Goal: Information Seeking & Learning: Learn about a topic

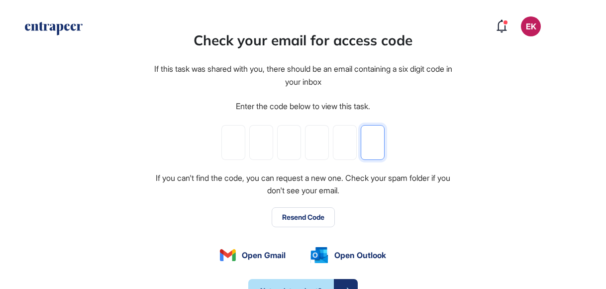
paste input "*"
type input "*"
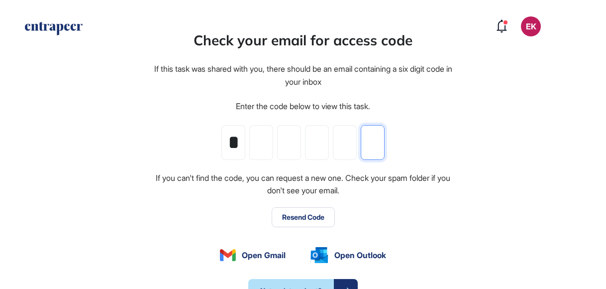
type input "*"
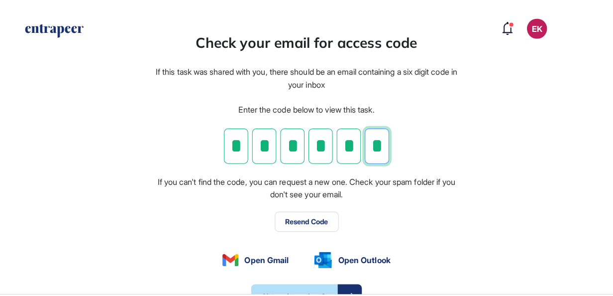
scroll to position [296, 613]
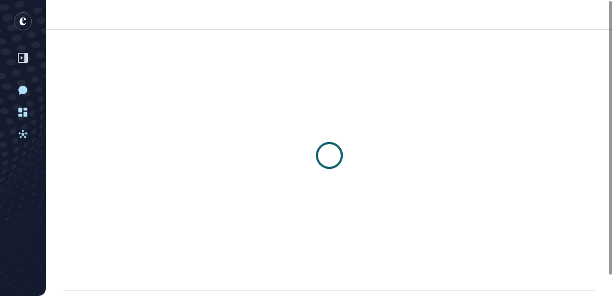
scroll to position [0, 0]
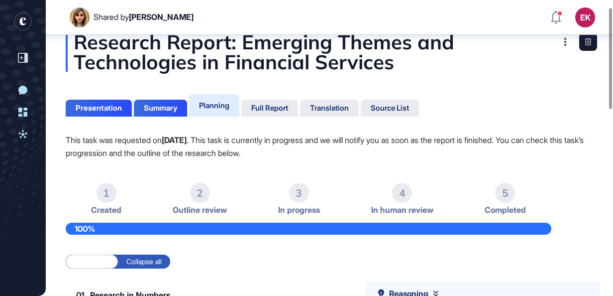
scroll to position [17, 0]
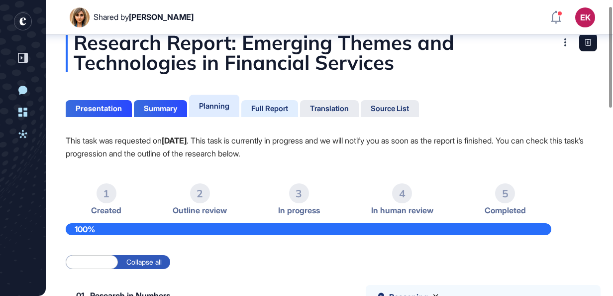
click at [268, 107] on div "Full Report" at bounding box center [269, 108] width 37 height 9
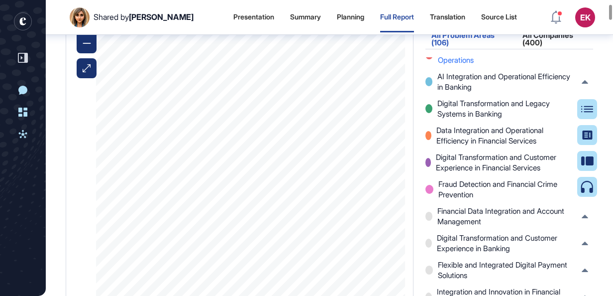
scroll to position [1120, 0]
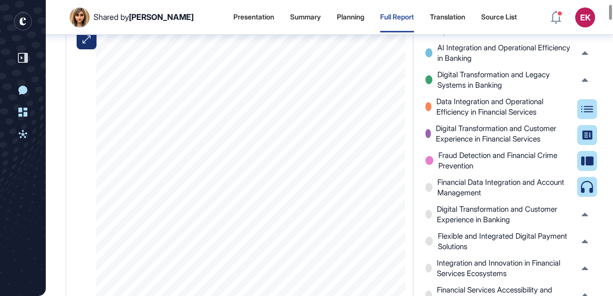
click at [535, 23] on div "All Companies (400)" at bounding box center [555, 12] width 77 height 21
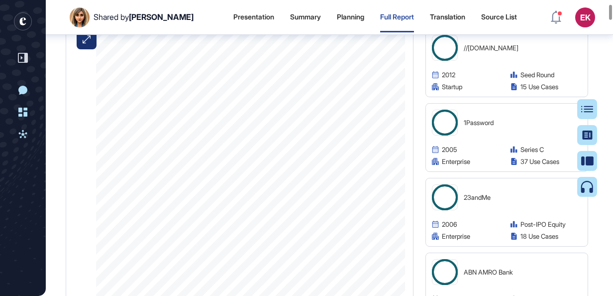
click at [535, 23] on div "All Companies (400)" at bounding box center [555, 12] width 77 height 21
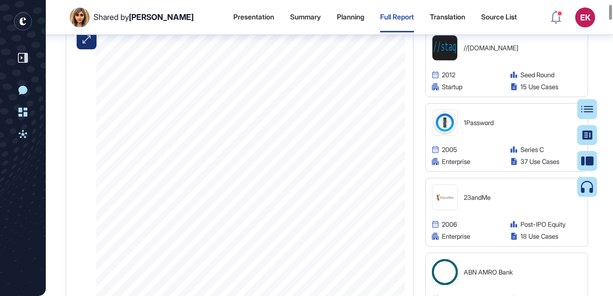
click at [464, 23] on div "All Problem Areas (106)" at bounding box center [469, 12] width 86 height 21
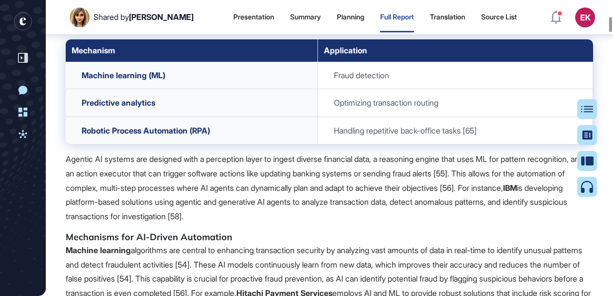
scroll to position [4715, 0]
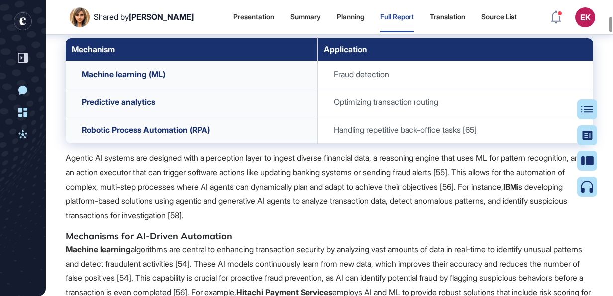
drag, startPoint x: 290, startPoint y: 112, endPoint x: 275, endPoint y: 160, distance: 50.1
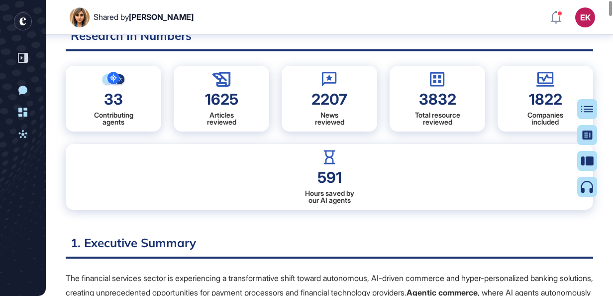
scroll to position [0, 0]
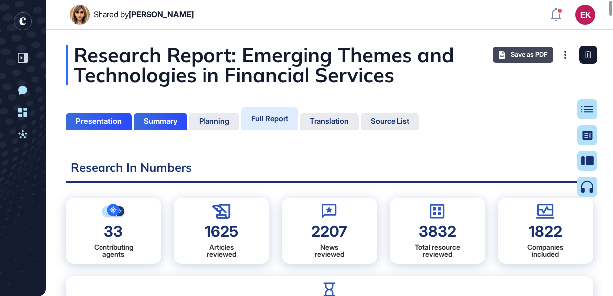
click at [518, 51] on span "Save as PDF" at bounding box center [529, 55] width 36 height 8
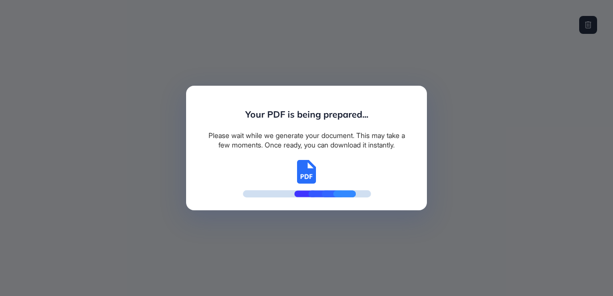
scroll to position [4, 0]
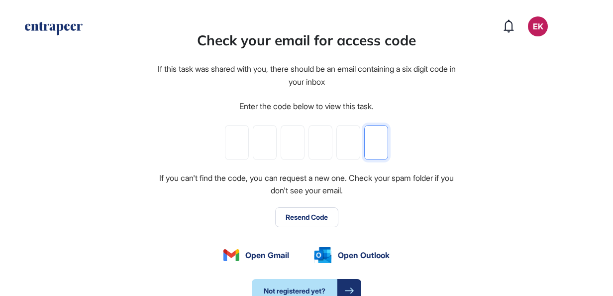
paste input "*"
type input "*"
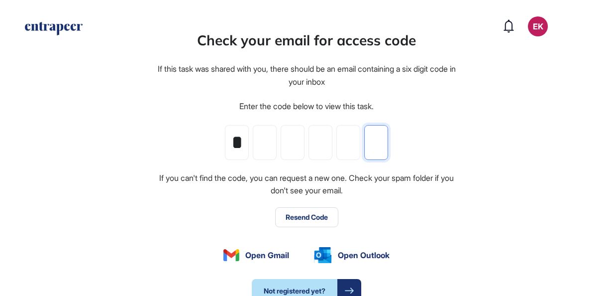
type input "*"
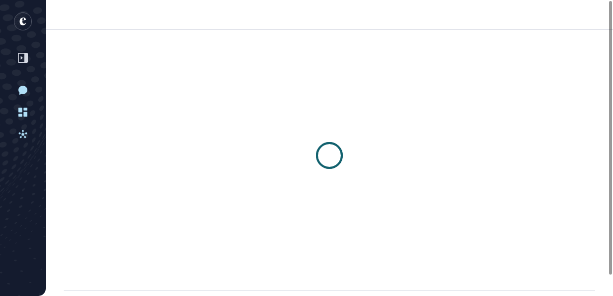
scroll to position [0, 0]
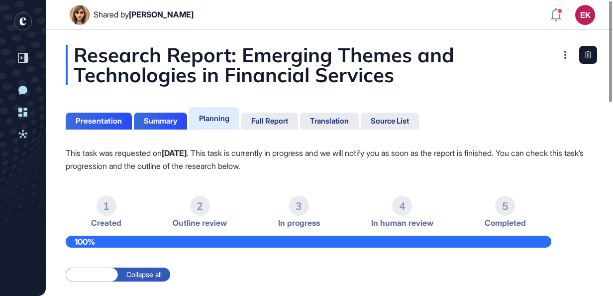
scroll to position [0, 0]
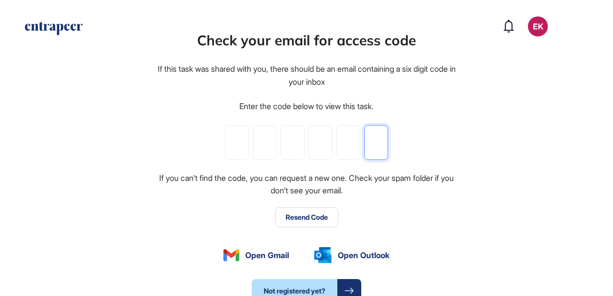
paste input "*"
type input "*"
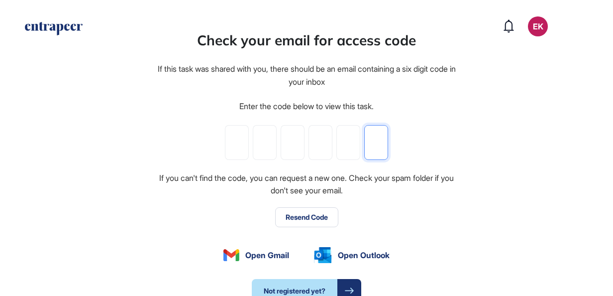
type input "*"
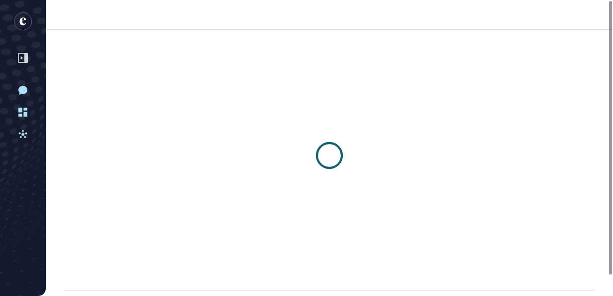
scroll to position [0, 0]
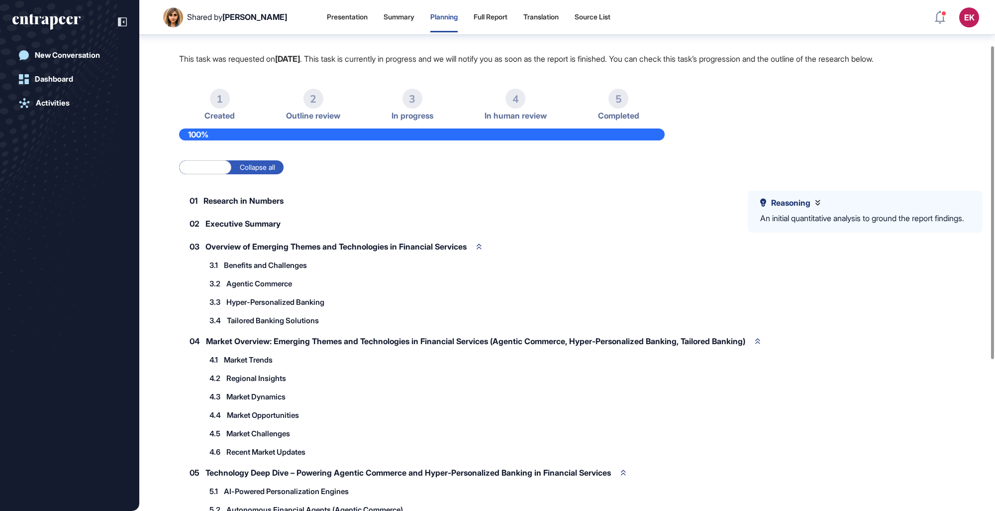
scroll to position [74, 0]
click at [270, 164] on label "Collapse all" at bounding box center [257, 167] width 52 height 14
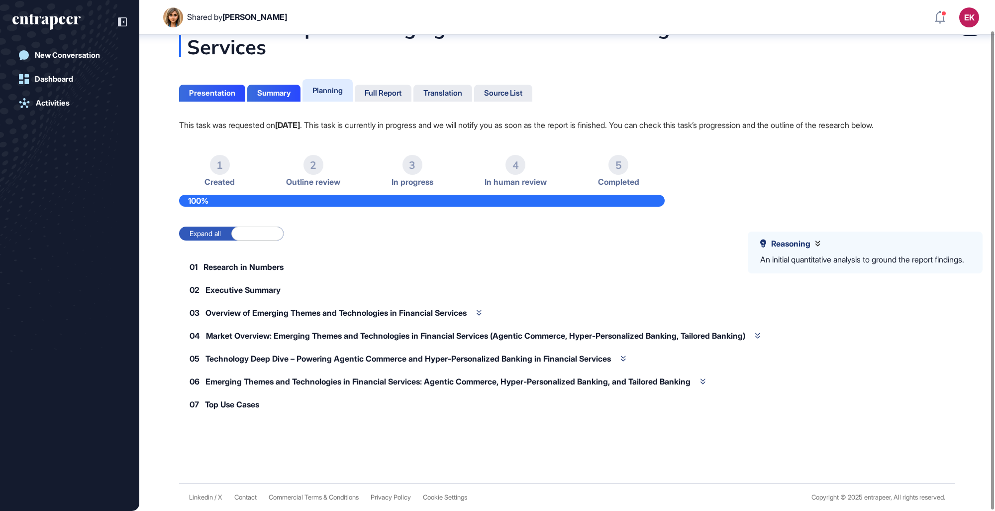
click at [200, 231] on label "Expand all" at bounding box center [205, 233] width 52 height 14
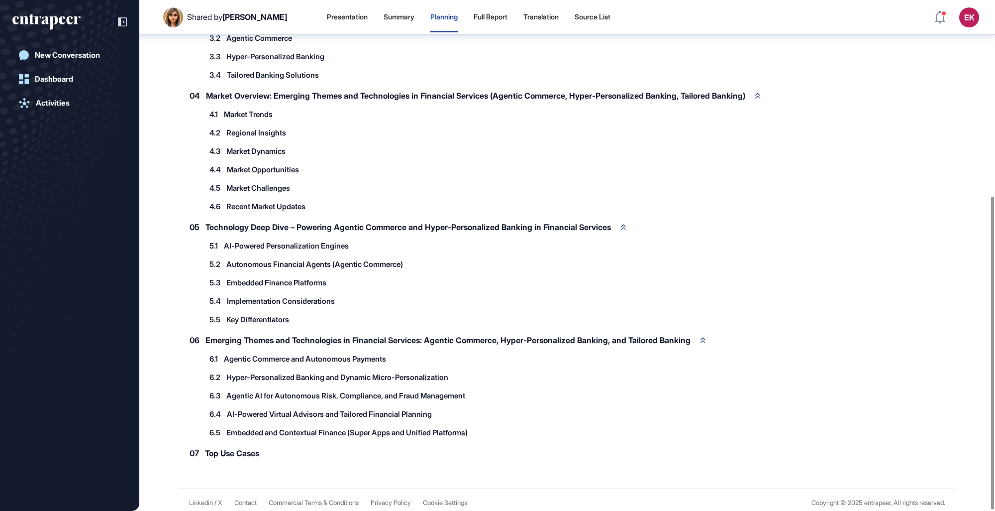
scroll to position [0, 0]
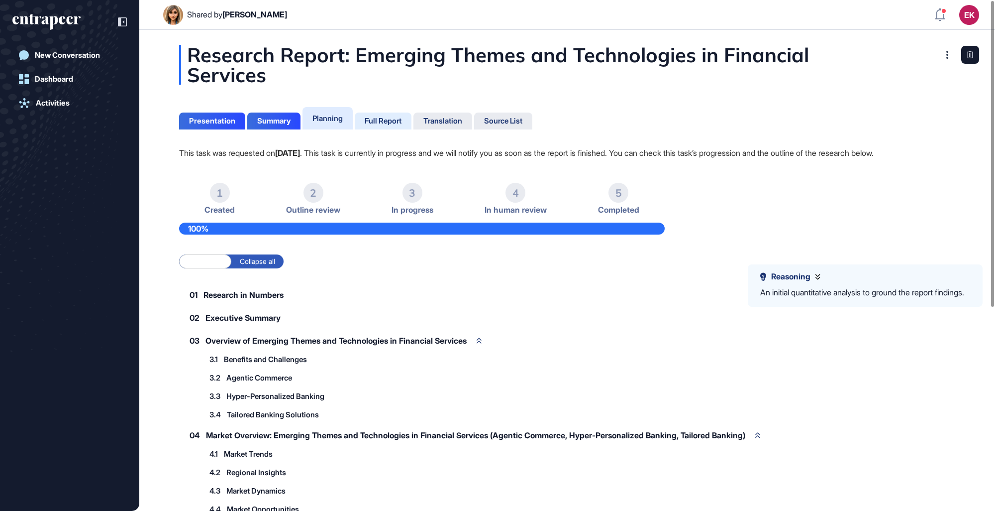
click at [361, 117] on div "Full Report" at bounding box center [383, 120] width 57 height 17
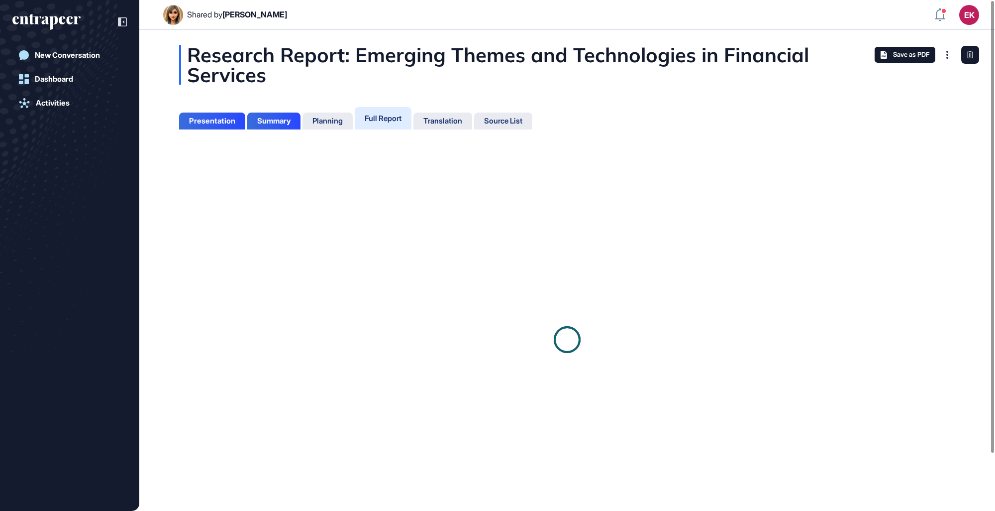
scroll to position [4, 0]
click at [498, 113] on div "Source List" at bounding box center [503, 120] width 58 height 17
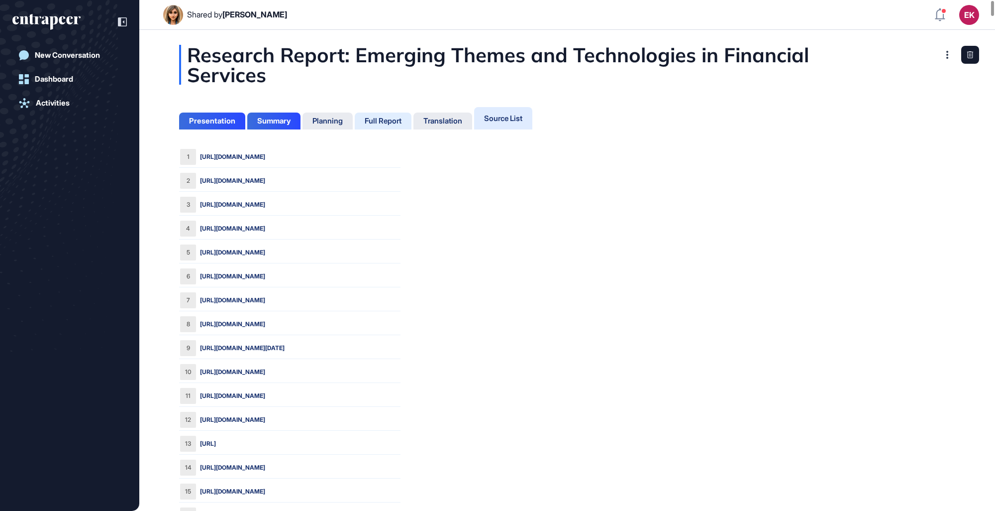
click at [395, 120] on div "Full Report" at bounding box center [383, 120] width 37 height 9
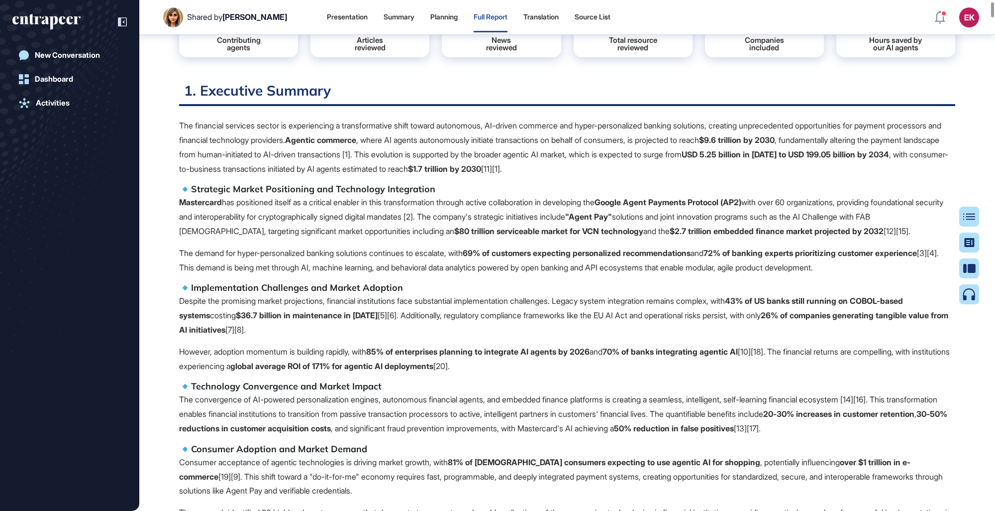
scroll to position [187, 0]
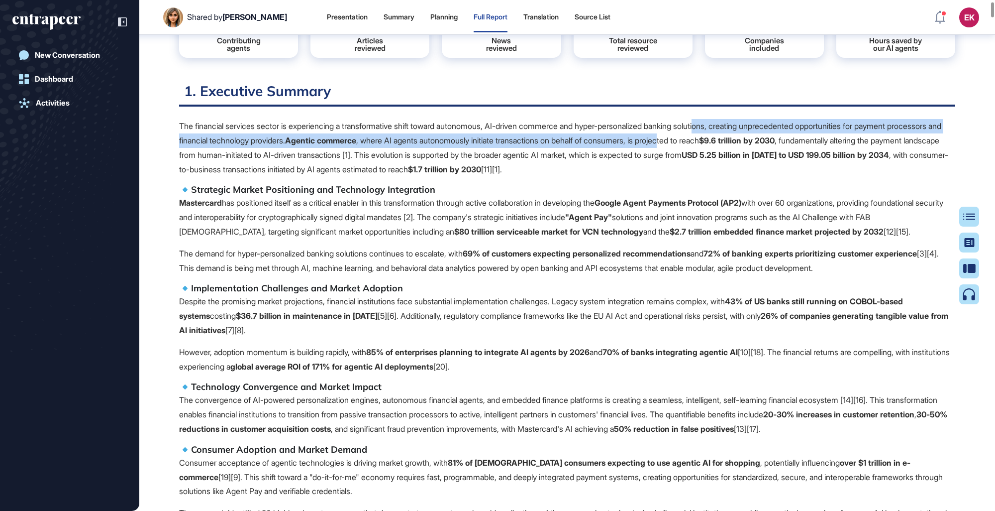
drag, startPoint x: 727, startPoint y: 122, endPoint x: 753, endPoint y: 134, distance: 28.1
click at [613, 134] on p "The financial services sector is experiencing a transformative shift toward aut…" at bounding box center [567, 147] width 776 height 57
click at [528, 137] on p "The financial services sector is experiencing a transformative shift toward aut…" at bounding box center [567, 147] width 776 height 57
click at [455, 138] on p "The financial services sector is experiencing a transformative shift toward aut…" at bounding box center [567, 147] width 776 height 57
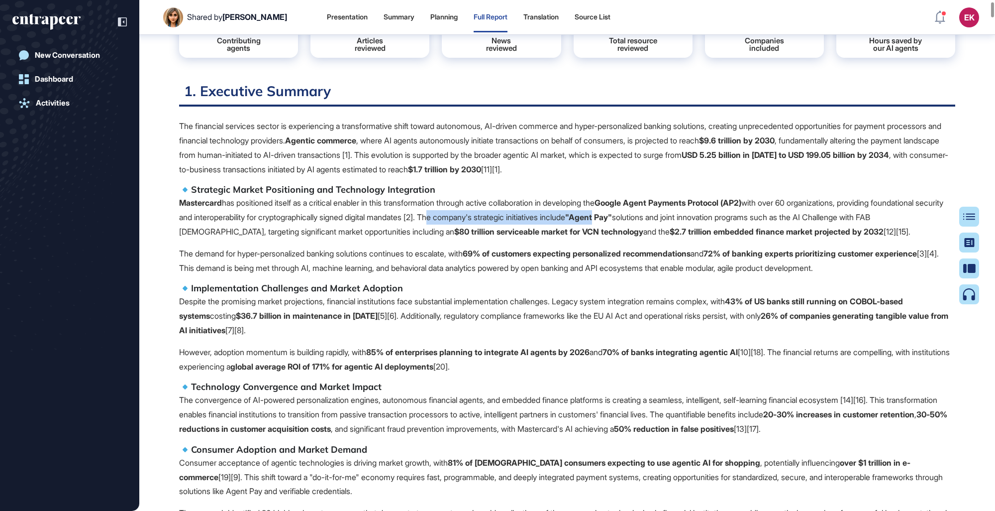
drag, startPoint x: 525, startPoint y: 219, endPoint x: 707, endPoint y: 218, distance: 182.2
click at [613, 218] on p "Mastercard has positioned itself as a critical enabler in this transformation t…" at bounding box center [567, 217] width 776 height 43
click at [445, 238] on p "Mastercard has positioned itself as a critical enabler in this transformation t…" at bounding box center [567, 217] width 776 height 43
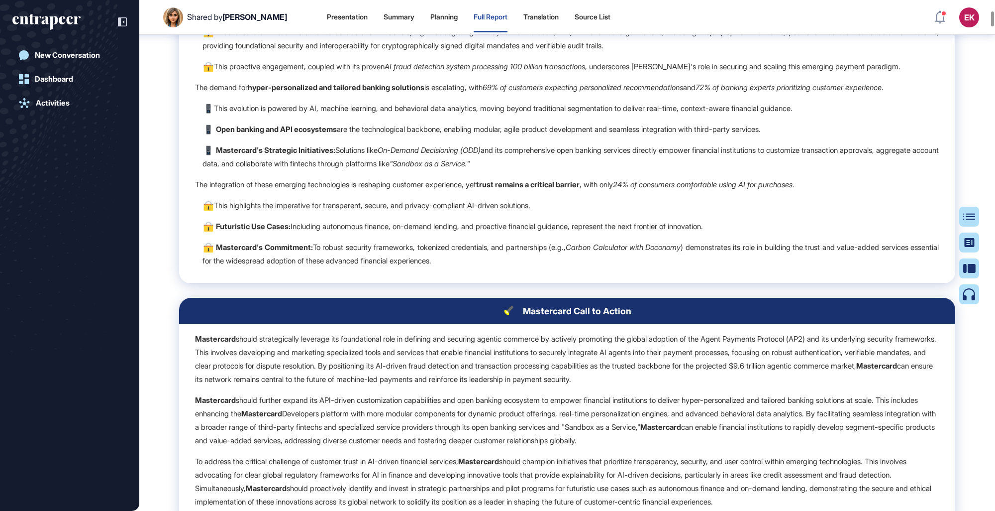
scroll to position [1431, 0]
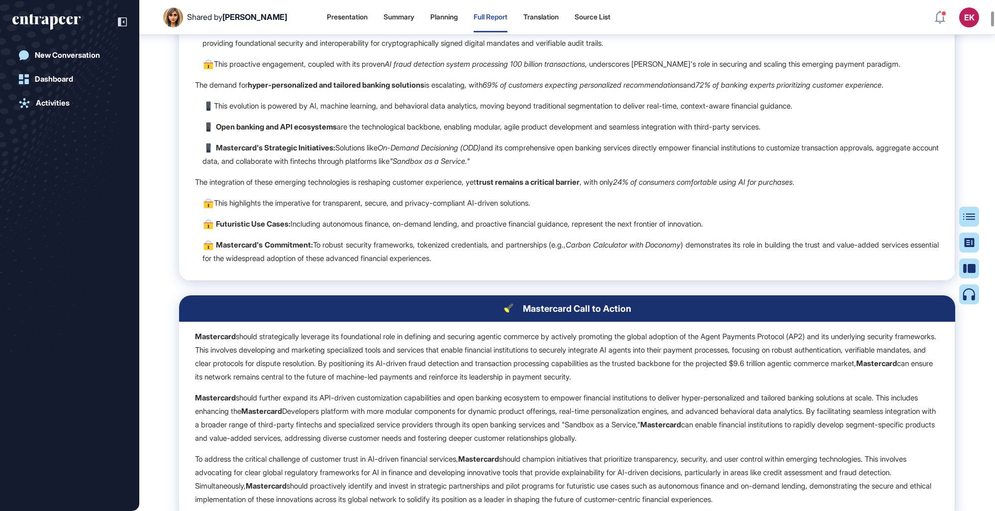
click at [613, 50] on p "Mastercard's Pivotal Role: Active collaboration in developing the Google Agent …" at bounding box center [571, 36] width 737 height 27
click at [585, 69] on em "AI fraud detection system processing 100 billion transactions" at bounding box center [485, 63] width 201 height 9
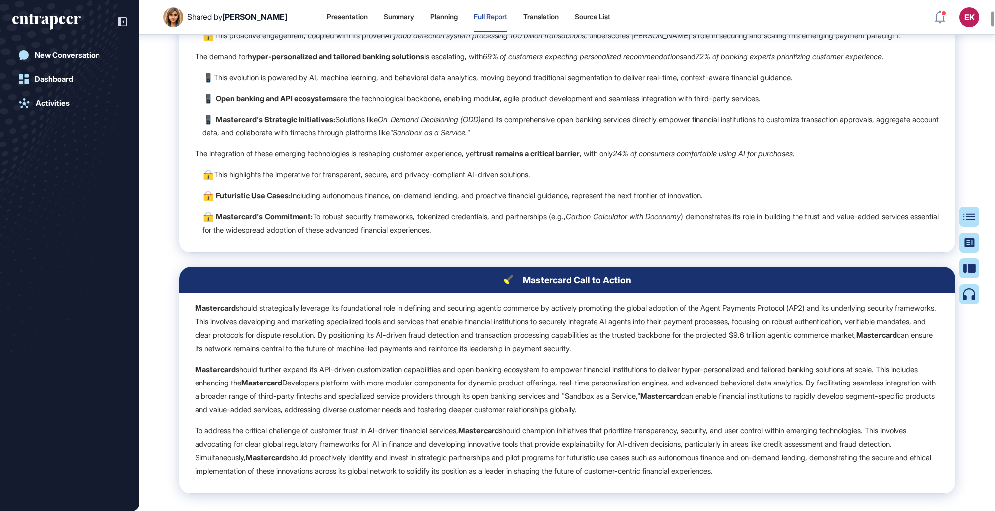
scroll to position [1463, 0]
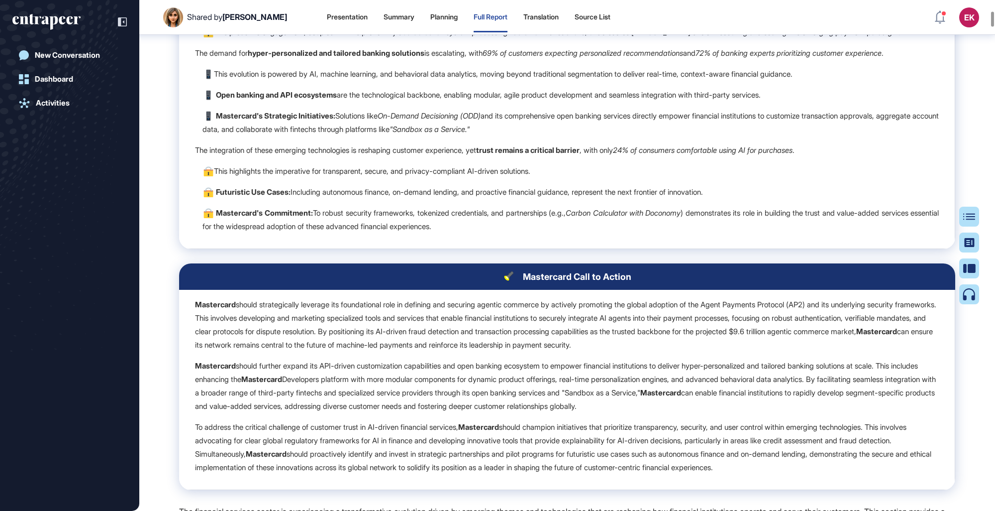
click at [425, 58] on strong "hyper-personalized and tailored banking solutions" at bounding box center [336, 52] width 177 height 9
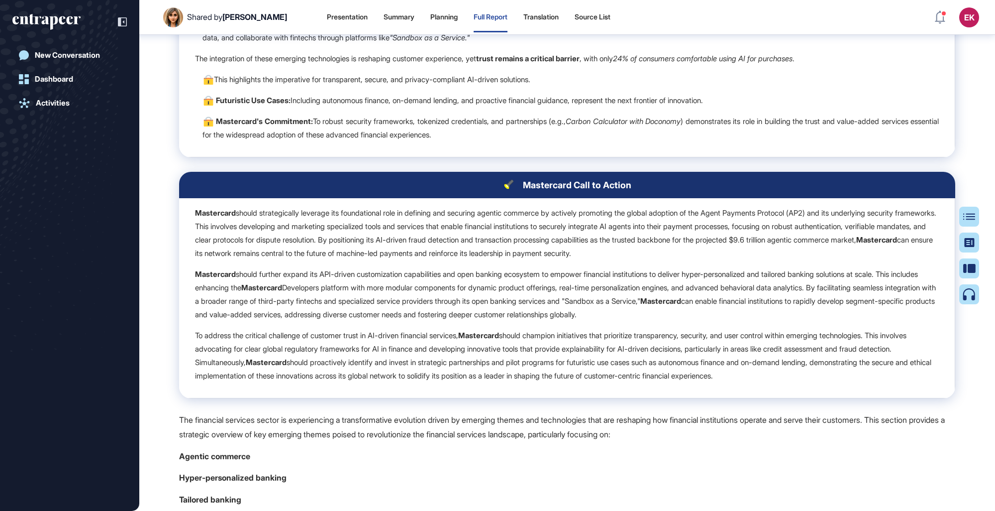
scroll to position [1410, 0]
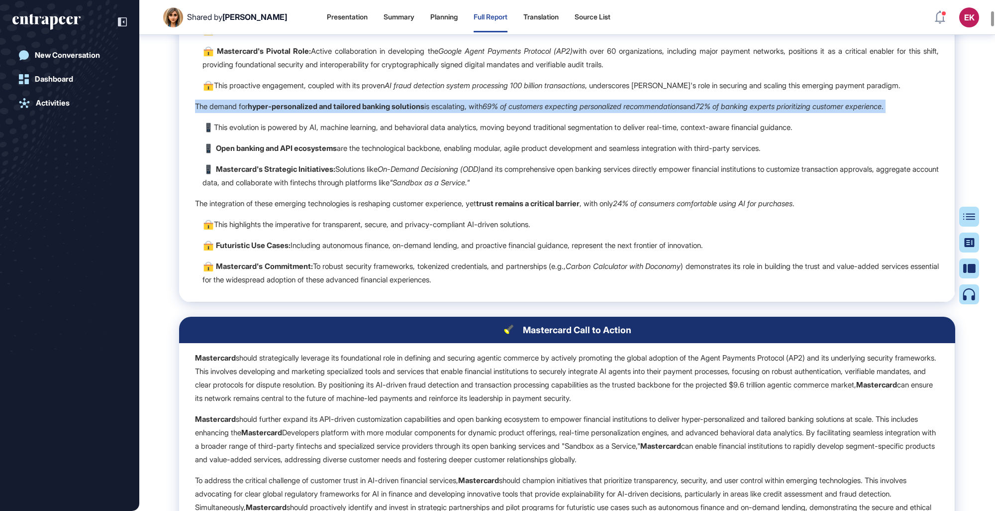
drag, startPoint x: 453, startPoint y: 103, endPoint x: 436, endPoint y: 139, distance: 40.7
click at [436, 113] on p "The demand for hyper-personalized and tailored banking solutions is escalating,…" at bounding box center [567, 106] width 744 height 13
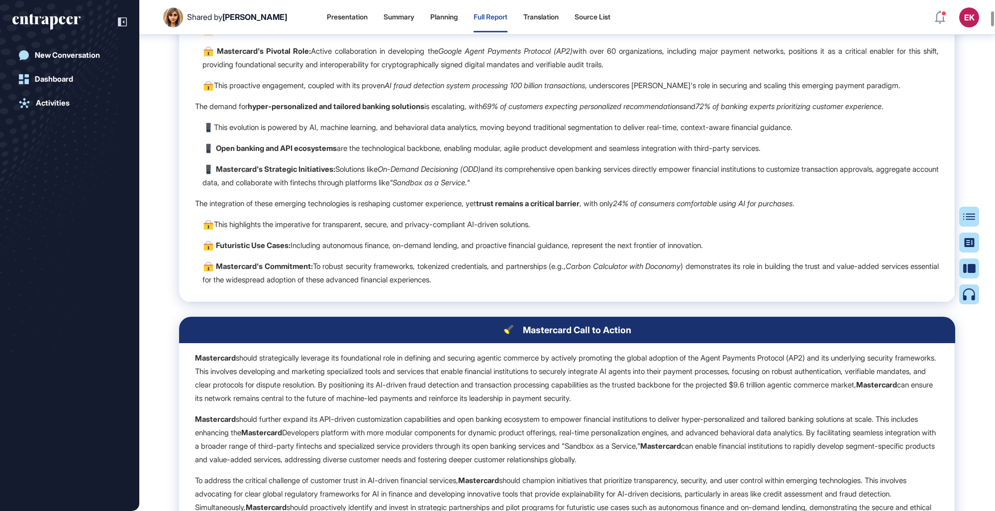
click at [470, 183] on td "The financial services sector is undergoing a profound transformation, driven b…" at bounding box center [567, 141] width 776 height 321
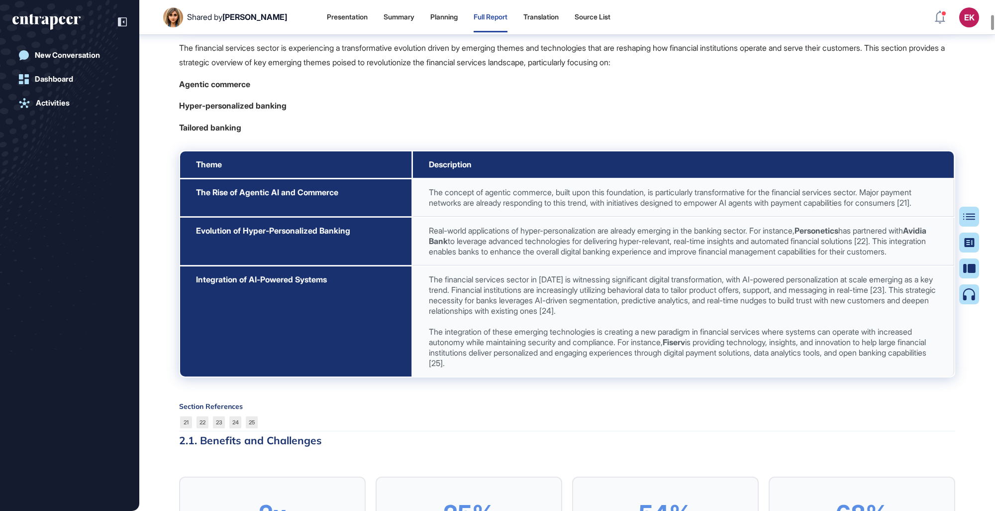
scroll to position [1927, 0]
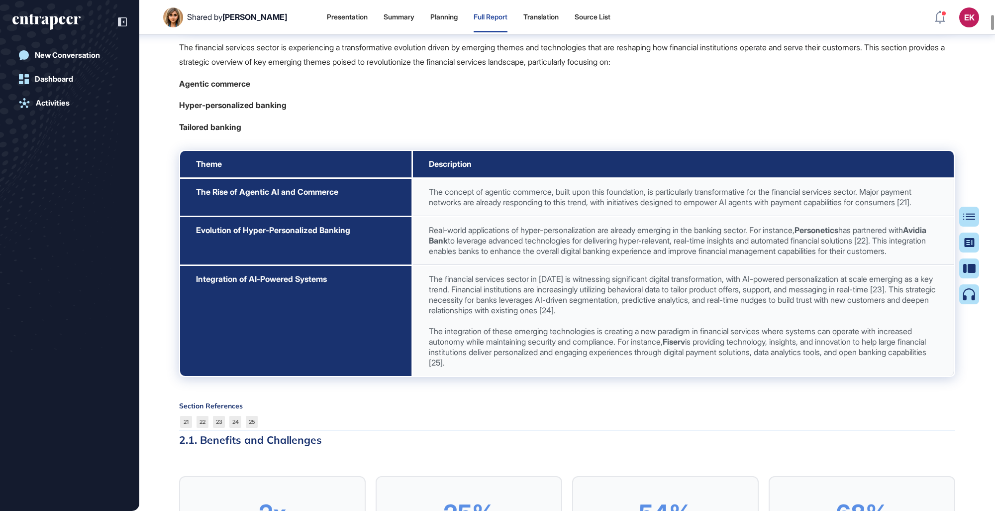
click at [588, 216] on td "The concept of agentic commerce, built upon this foundation, is particularly tr…" at bounding box center [684, 197] width 542 height 37
drag, startPoint x: 588, startPoint y: 234, endPoint x: 539, endPoint y: 241, distance: 49.3
click at [539, 216] on td "The concept of agentic commerce, built upon this foundation, is particularly tr…" at bounding box center [684, 197] width 542 height 37
drag, startPoint x: 455, startPoint y: 230, endPoint x: 456, endPoint y: 258, distance: 27.4
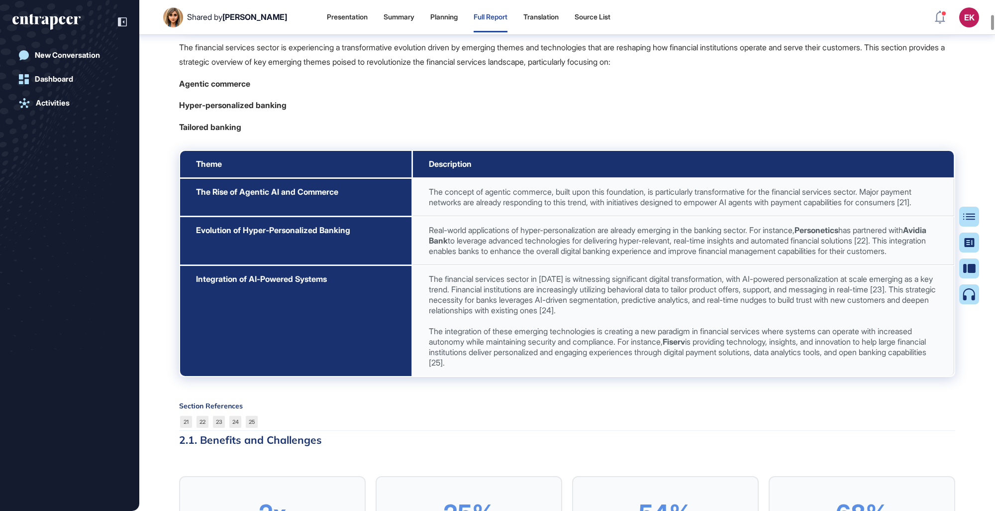
click at [454, 207] on span "The concept of agentic commerce, built upon this foundation, is particularly tr…" at bounding box center [670, 197] width 483 height 20
drag, startPoint x: 426, startPoint y: 269, endPoint x: 771, endPoint y: 272, distance: 345.4
click at [613, 265] on td "Real-world applications of hyper-personalization are already emerging in the ba…" at bounding box center [684, 241] width 542 height 48
drag, startPoint x: 771, startPoint y: 272, endPoint x: 642, endPoint y: 274, distance: 129.4
click at [613, 256] on span "Real-world applications of hyper-personalization are already emerging in the ba…" at bounding box center [678, 240] width 498 height 31
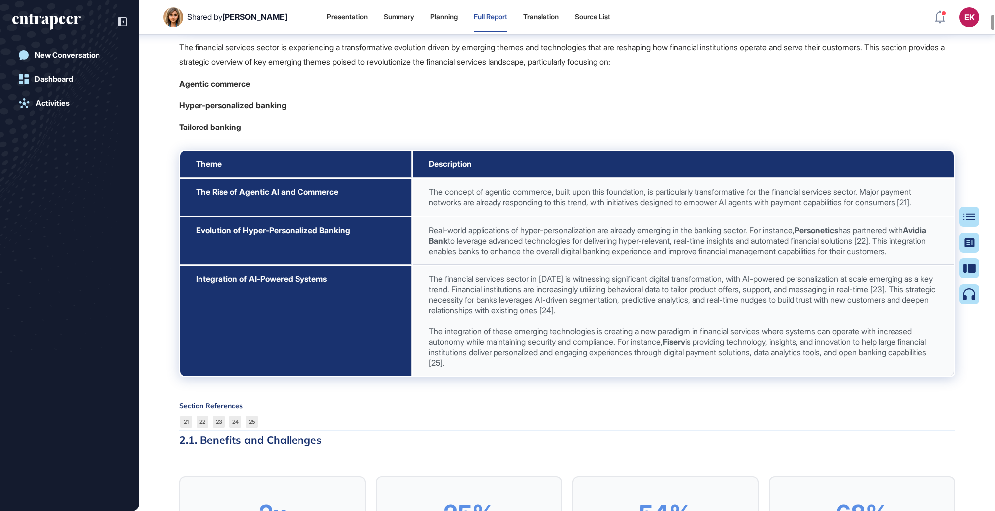
drag, startPoint x: 564, startPoint y: 278, endPoint x: 567, endPoint y: 298, distance: 20.1
click at [567, 265] on td "Real-world applications of hyper-personalization are already emerging in the ba…" at bounding box center [684, 241] width 542 height 48
drag, startPoint x: 549, startPoint y: 310, endPoint x: 517, endPoint y: 329, distance: 38.2
click at [517, 295] on span "The financial services sector in [DATE] is witnessing significant digital trans…" at bounding box center [682, 321] width 507 height 94
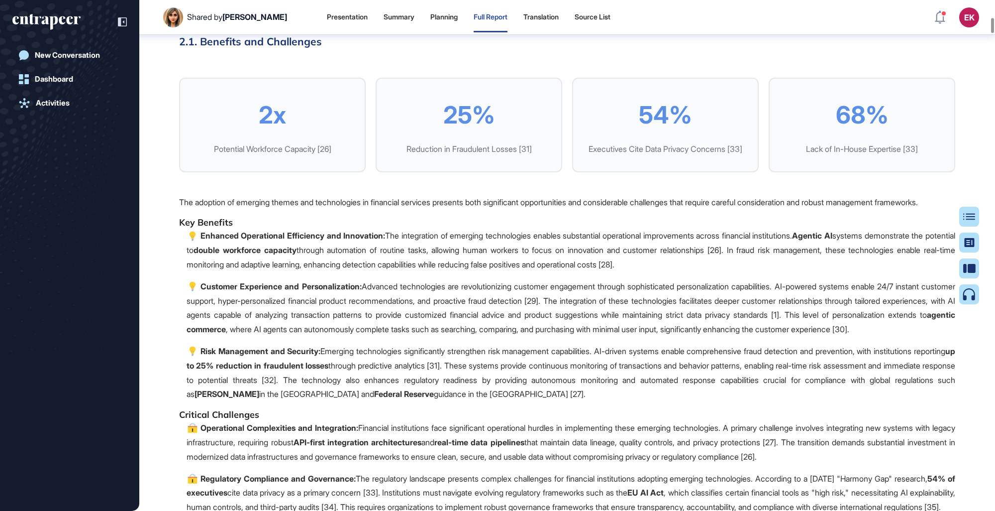
scroll to position [2375, 0]
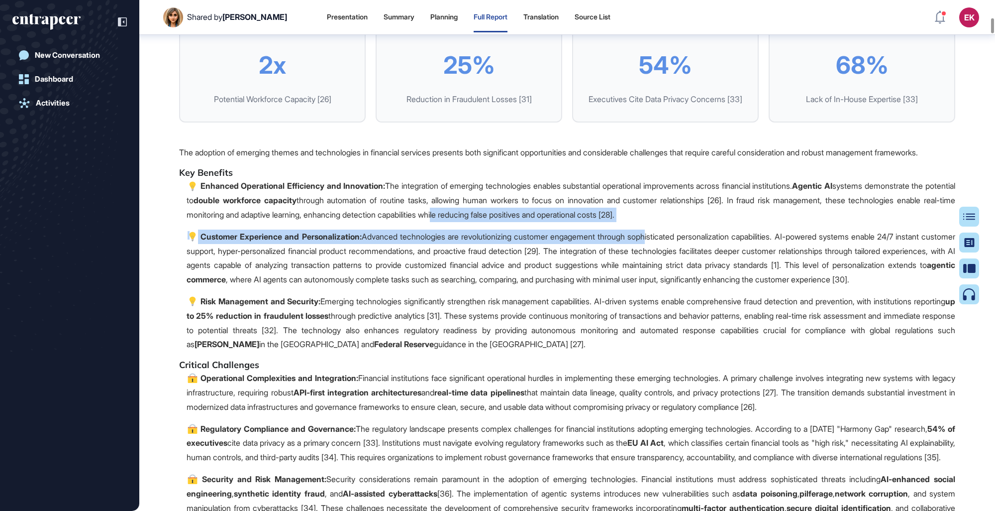
drag, startPoint x: 608, startPoint y: 298, endPoint x: 717, endPoint y: 311, distance: 109.3
click at [613, 295] on span "2x Potential Workforce Capacity [26] 25% Reduction in Fraudulent Losses [31] 54…" at bounding box center [567, 303] width 776 height 551
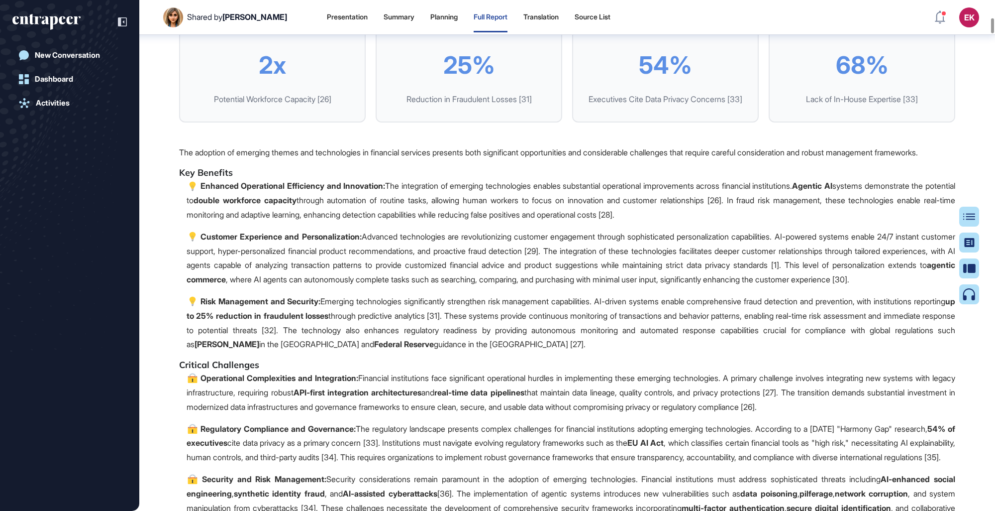
drag, startPoint x: 717, startPoint y: 311, endPoint x: 800, endPoint y: 311, distance: 83.6
click at [613, 295] on span "2x Potential Workforce Capacity [26] 25% Reduction in Fraudulent Losses [31] 54…" at bounding box center [567, 303] width 776 height 551
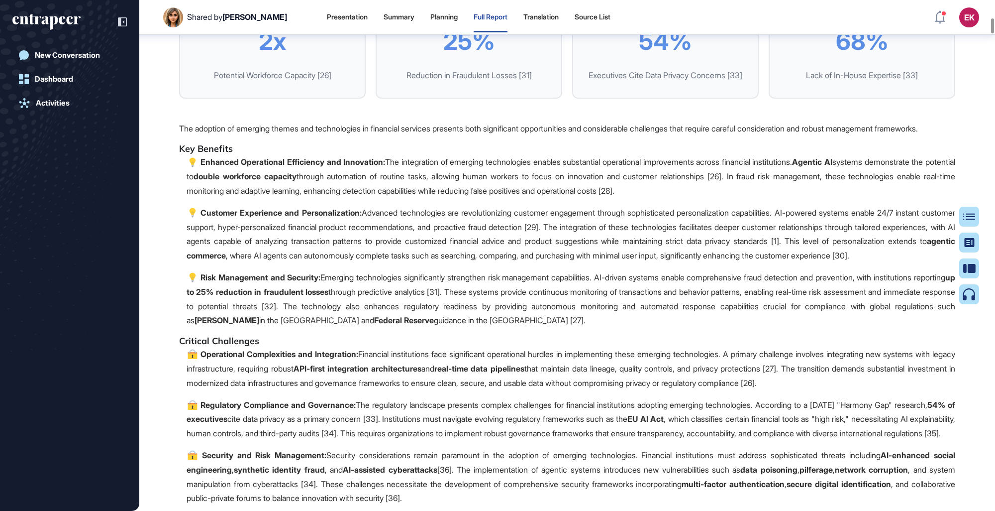
scroll to position [2399, 0]
click at [613, 262] on p "Customer Experience and Personalization: Advanced technologies are revolutioniz…" at bounding box center [571, 233] width 769 height 57
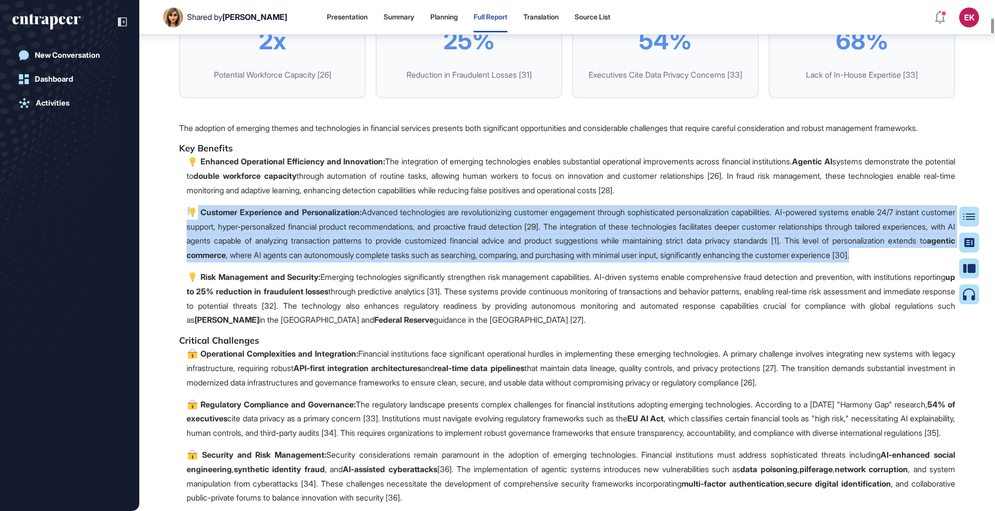
click at [513, 262] on p "Customer Experience and Personalization: Advanced technologies are revolutioniz…" at bounding box center [571, 233] width 769 height 57
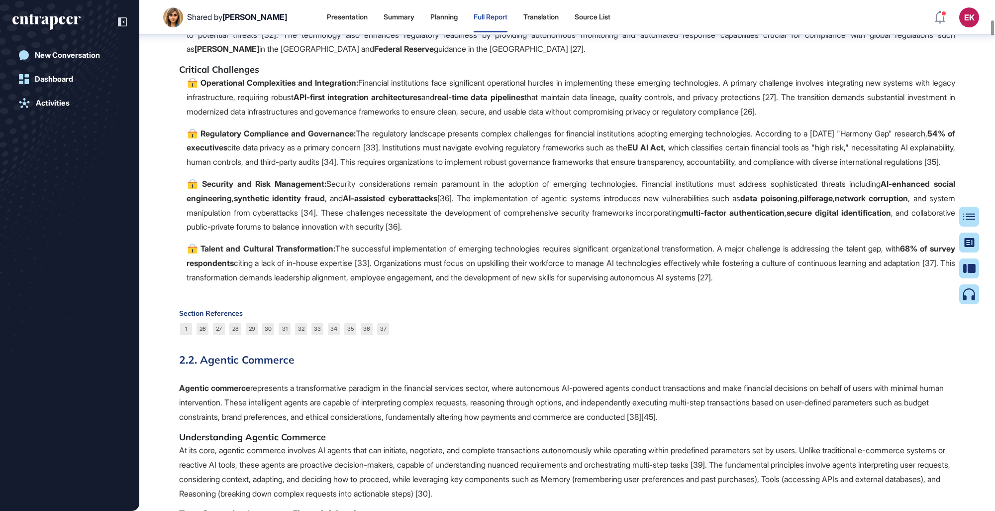
scroll to position [2670, 0]
click at [557, 234] on p "Security and Risk Management: Security considerations remain paramount in the a…" at bounding box center [571, 205] width 769 height 57
drag, startPoint x: 557, startPoint y: 297, endPoint x: 590, endPoint y: 314, distance: 37.0
click at [590, 234] on p "Security and Risk Management: Security considerations remain paramount in the a…" at bounding box center [571, 205] width 769 height 57
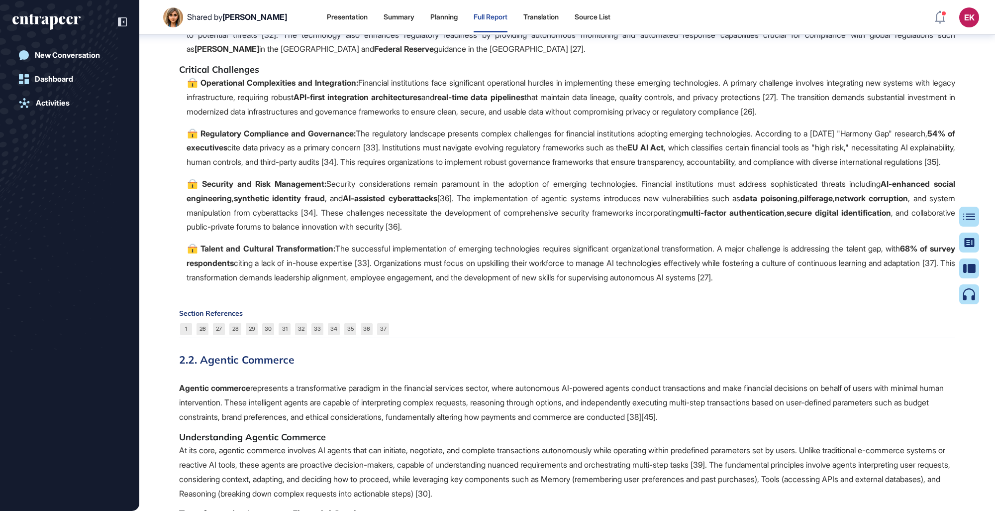
drag, startPoint x: 590, startPoint y: 314, endPoint x: 568, endPoint y: 309, distance: 22.5
click at [568, 234] on p "Security and Risk Management: Security considerations remain paramount in the a…" at bounding box center [571, 205] width 769 height 57
click at [613, 234] on p "Security and Risk Management: Security considerations remain paramount in the a…" at bounding box center [571, 205] width 769 height 57
drag, startPoint x: 635, startPoint y: 305, endPoint x: 688, endPoint y: 317, distance: 54.1
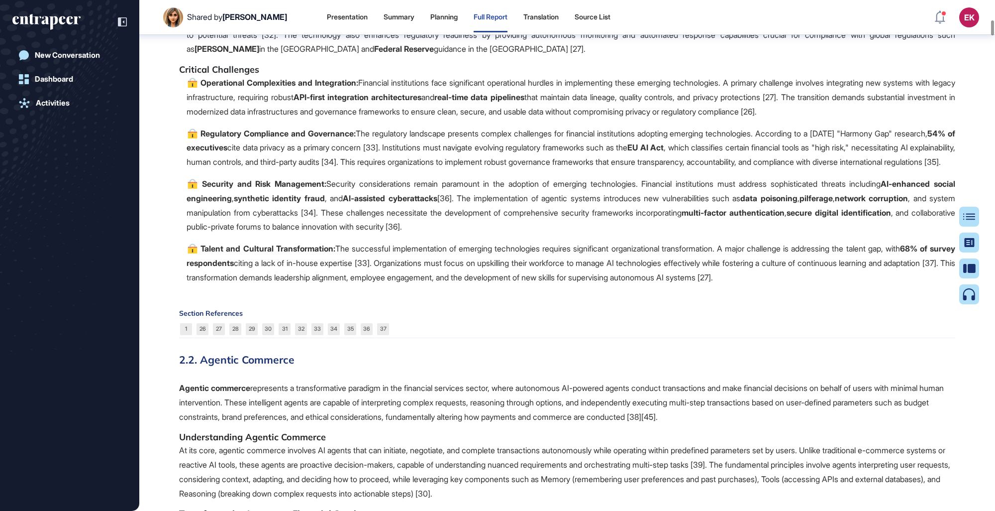
click at [613, 234] on p "Security and Risk Management: Security considerations remain paramount in the a…" at bounding box center [571, 205] width 769 height 57
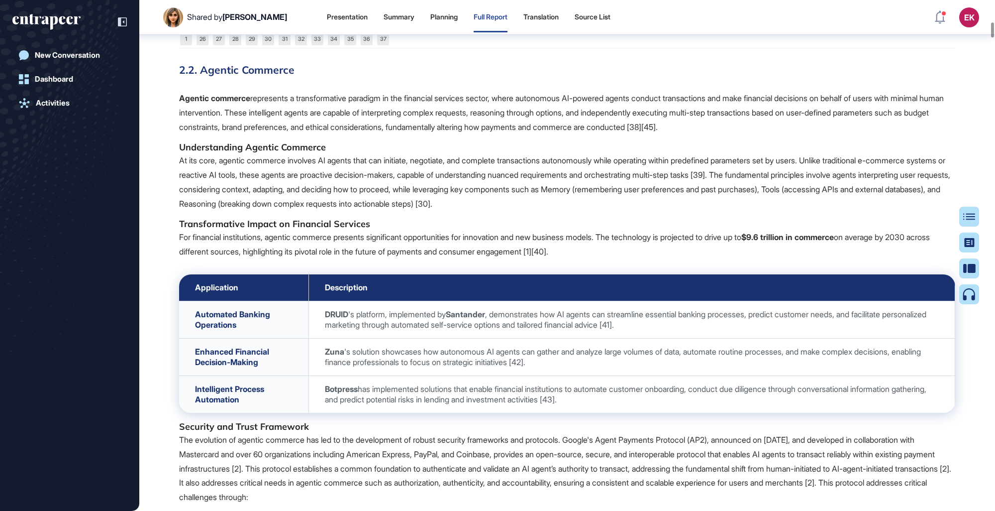
scroll to position [2961, 0]
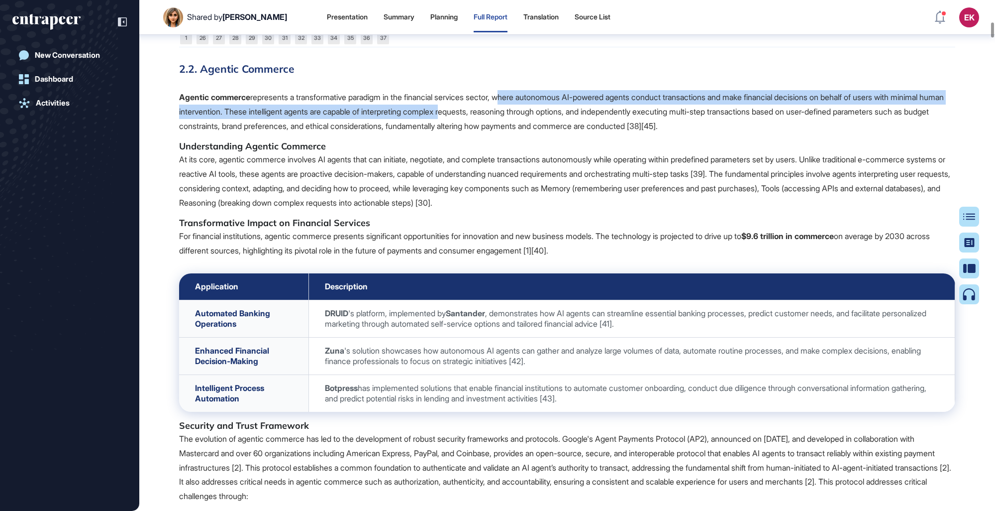
drag, startPoint x: 516, startPoint y: 205, endPoint x: 513, endPoint y: 222, distance: 17.1
click at [513, 133] on p "Agentic commerce represents a transformative paradigm in the financial services…" at bounding box center [567, 111] width 776 height 43
click at [417, 133] on p "Agentic commerce represents a transformative paradigm in the financial services…" at bounding box center [567, 111] width 776 height 43
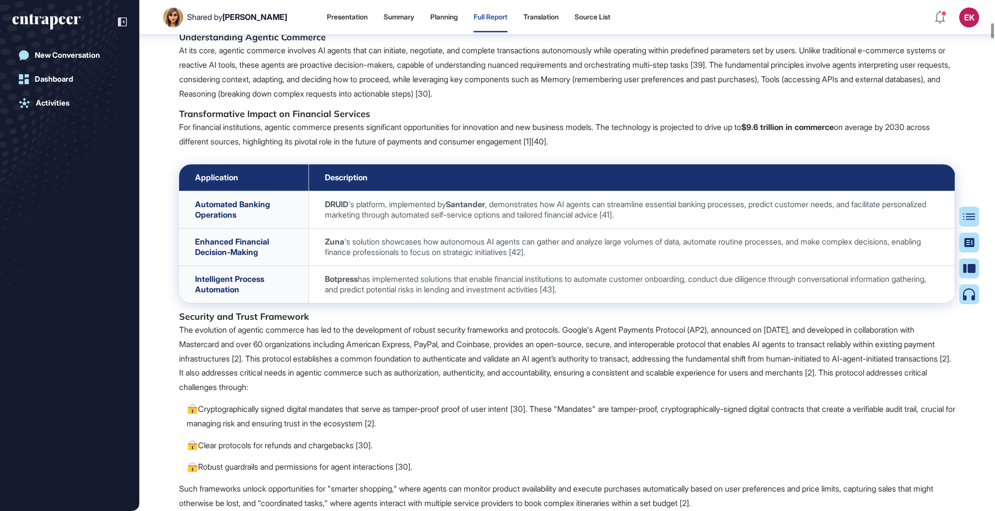
scroll to position [3054, 0]
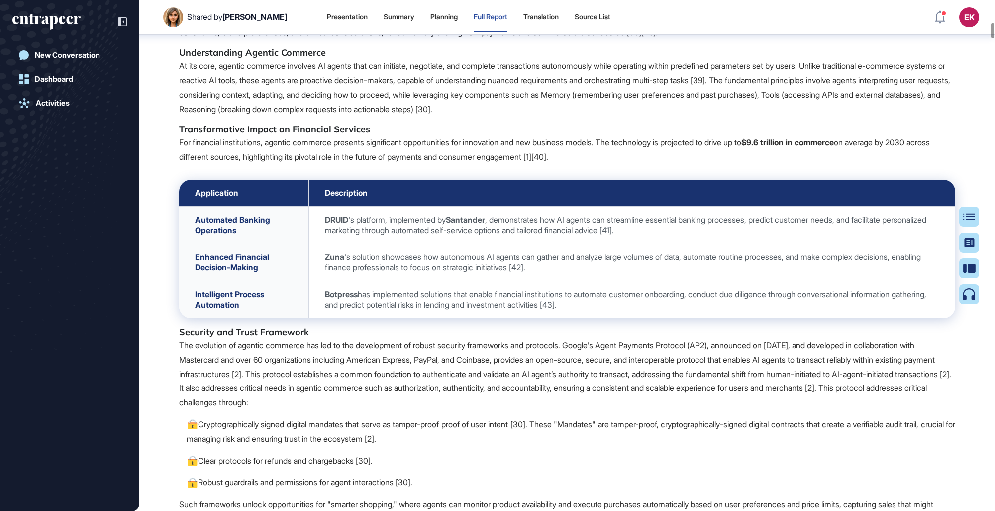
drag, startPoint x: 190, startPoint y: 248, endPoint x: 660, endPoint y: 269, distance: 471.3
click at [613, 164] on p "For financial institutions, agentic commerce presents significant opportunities…" at bounding box center [567, 149] width 776 height 29
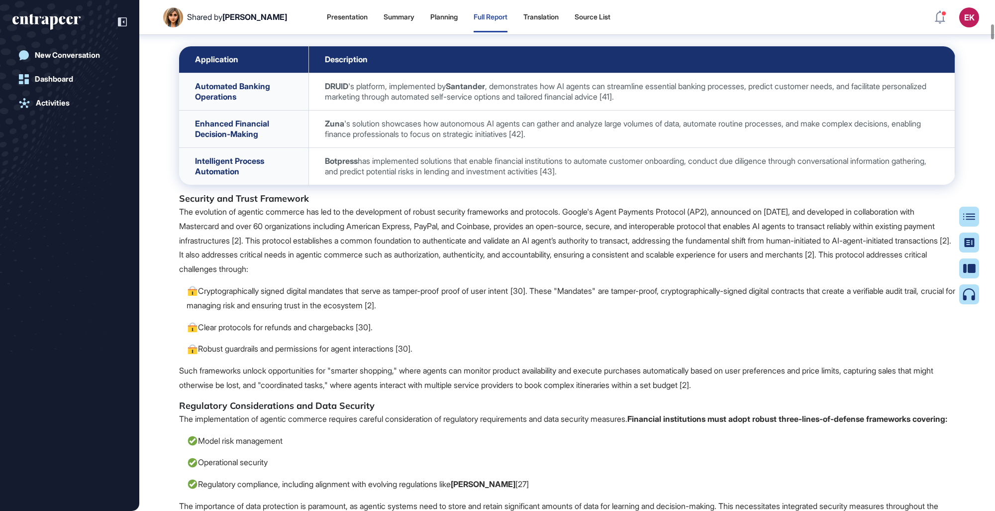
scroll to position [3253, 0]
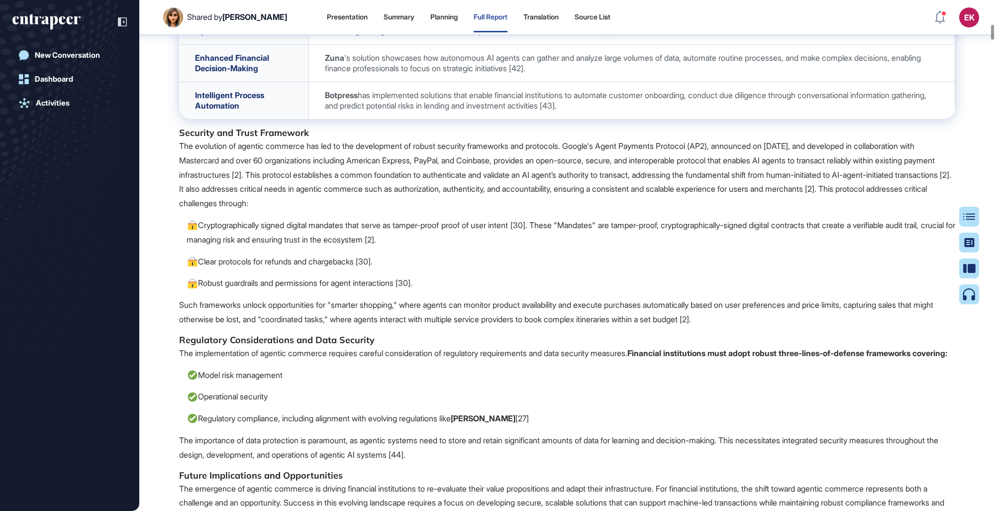
click at [455, 211] on p "The evolution of agentic commerce has led to the development of robust security…" at bounding box center [567, 175] width 776 height 72
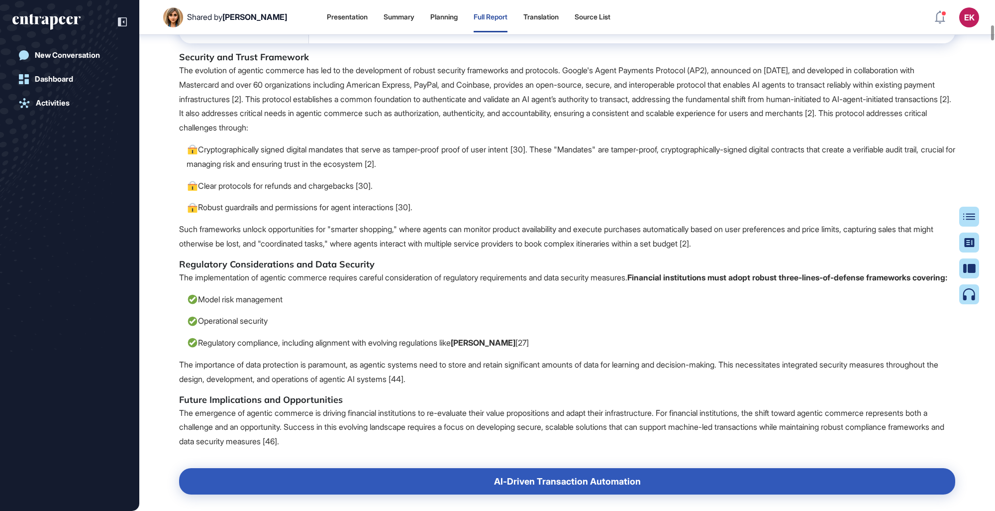
scroll to position [3342, 0]
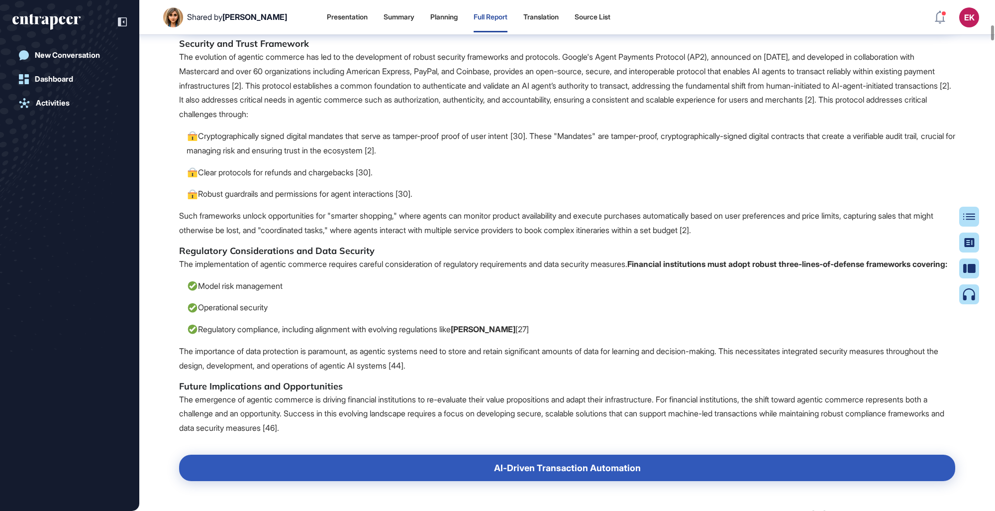
click at [345, 121] on p "The evolution of agentic commerce has led to the development of robust security…" at bounding box center [567, 86] width 776 height 72
drag, startPoint x: 345, startPoint y: 185, endPoint x: 394, endPoint y: 188, distance: 48.8
click at [394, 121] on p "The evolution of agentic commerce has led to the development of robust security…" at bounding box center [567, 86] width 776 height 72
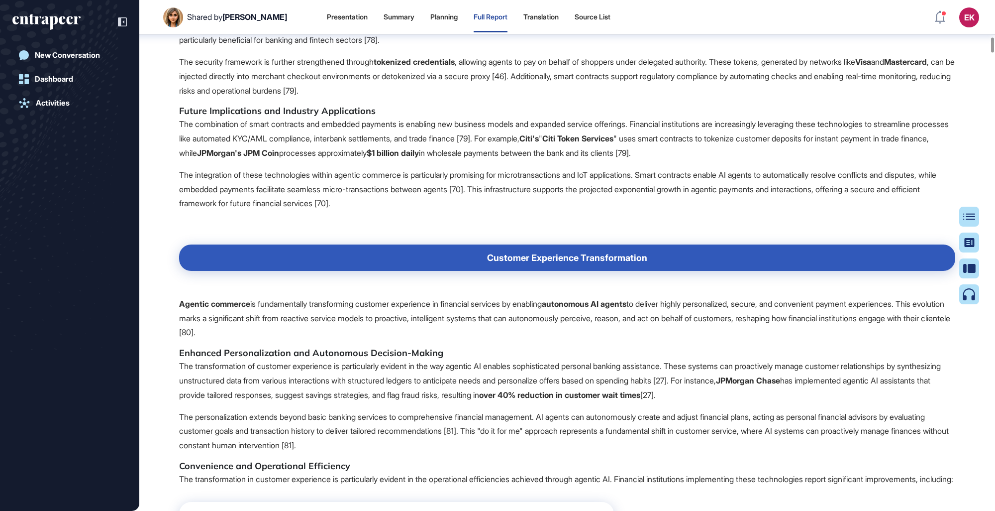
scroll to position [5108, 0]
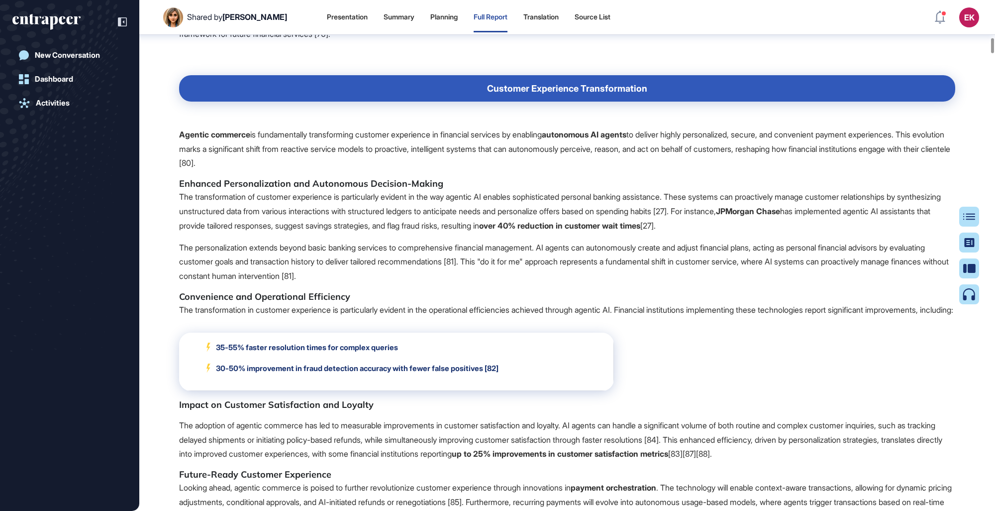
click at [334, 170] on p "Agentic commerce is fundamentally transforming customer experience in financial…" at bounding box center [567, 148] width 776 height 43
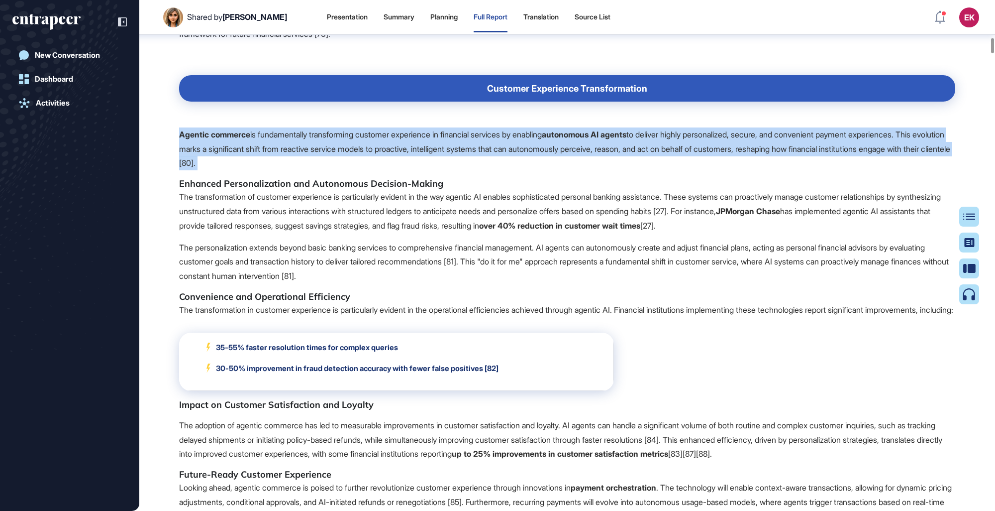
drag, startPoint x: 334, startPoint y: 311, endPoint x: 430, endPoint y: 325, distance: 97.0
click at [430, 170] on p "Agentic commerce is fundamentally transforming customer experience in financial…" at bounding box center [567, 148] width 776 height 43
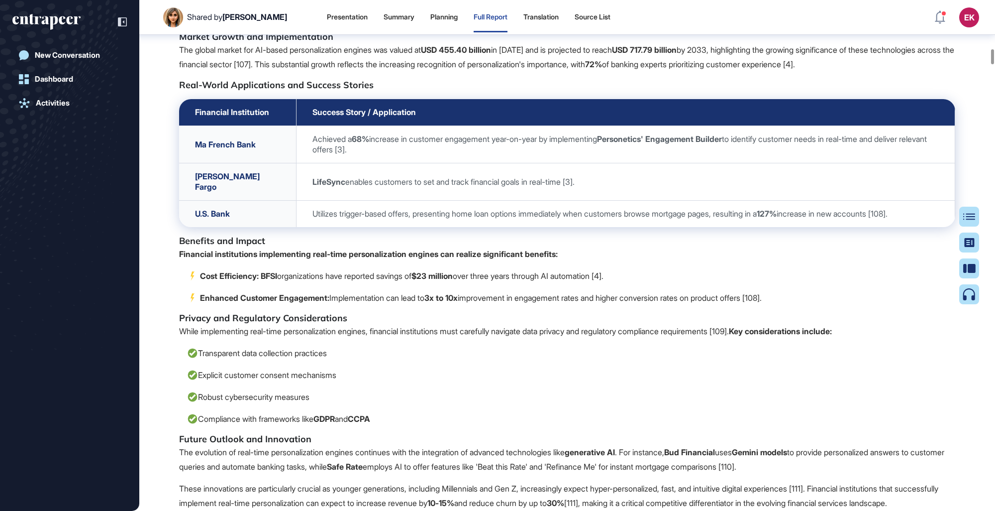
scroll to position [6624, 0]
click at [383, 163] on td "Achieved a 68% increase in customer engagement year-on-year by implementing Per…" at bounding box center [625, 144] width 659 height 37
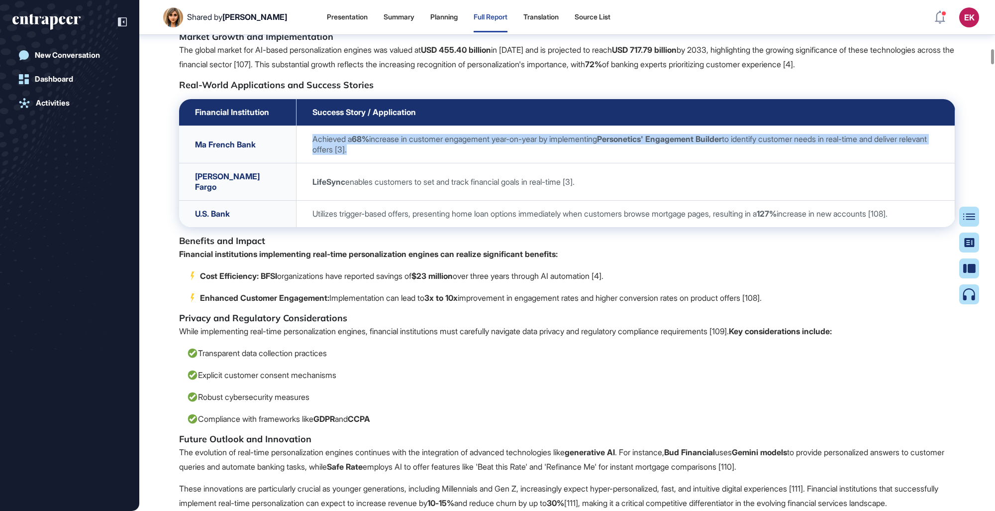
click at [383, 163] on td "Achieved a 68% increase in customer engagement year-on-year by implementing Per…" at bounding box center [625, 144] width 659 height 37
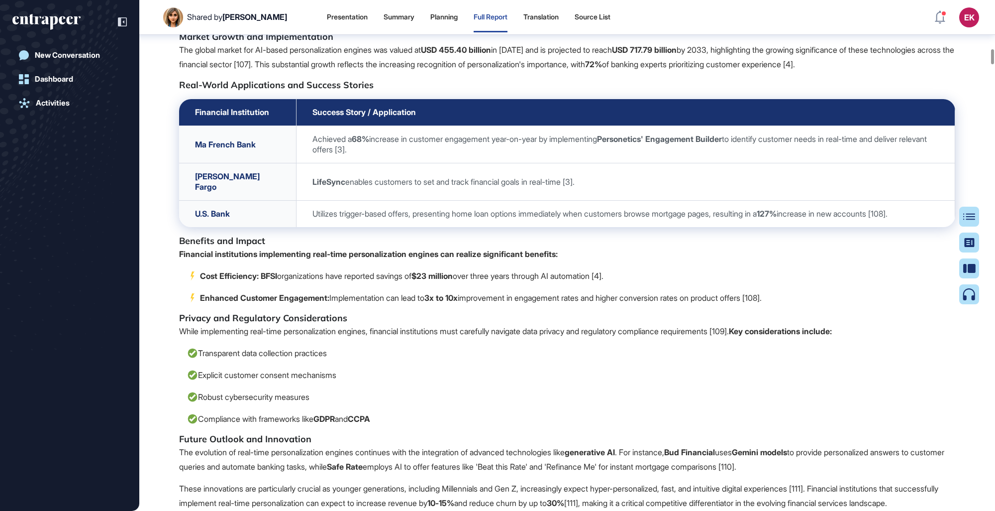
click at [263, 201] on td "[PERSON_NAME] Fargo" at bounding box center [237, 181] width 117 height 37
click at [323, 187] on strong "LifeSync" at bounding box center [329, 182] width 33 height 10
drag, startPoint x: 323, startPoint y: 375, endPoint x: 417, endPoint y: 419, distance: 104.2
click at [417, 235] on div at bounding box center [567, 231] width 776 height 8
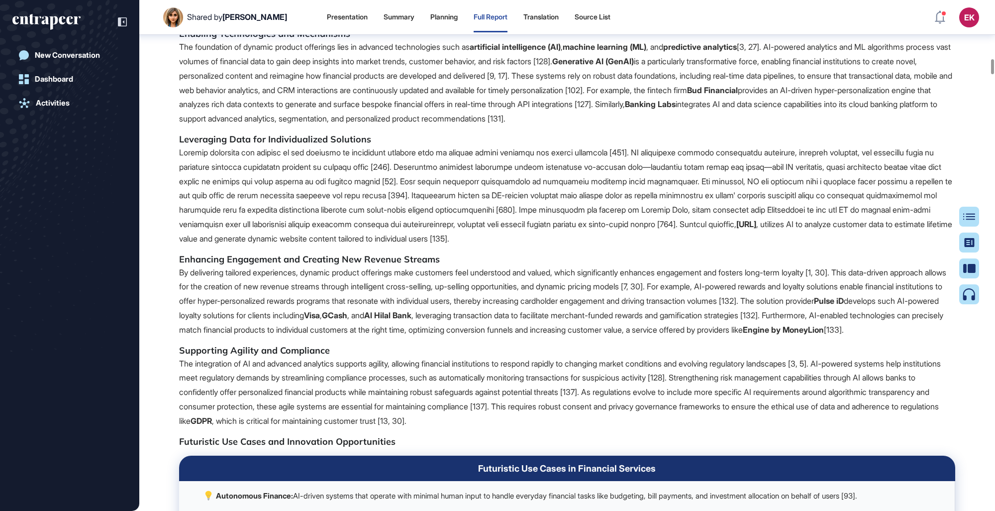
scroll to position [7978, 0]
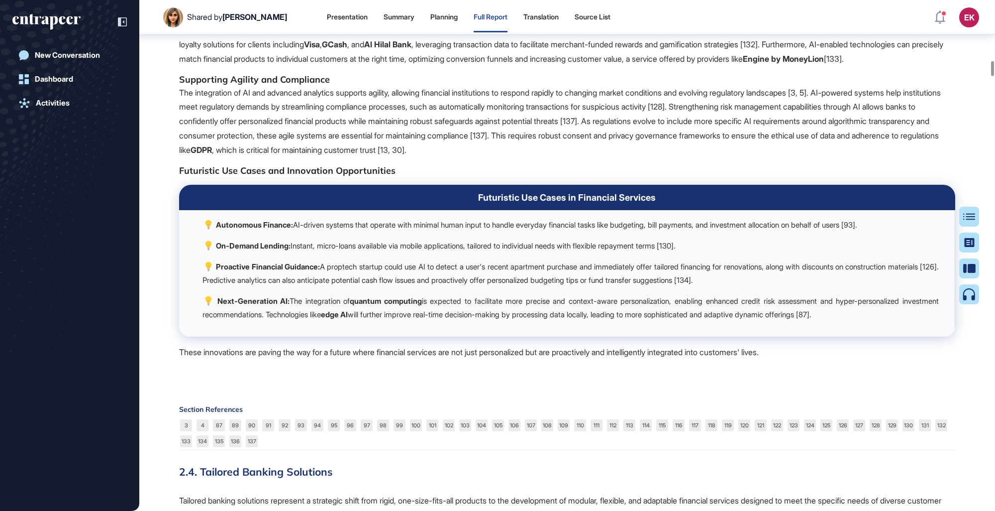
click at [553, 66] on p "By delivering tailored experiences, dynamic product offerings make customers fe…" at bounding box center [567, 31] width 776 height 72
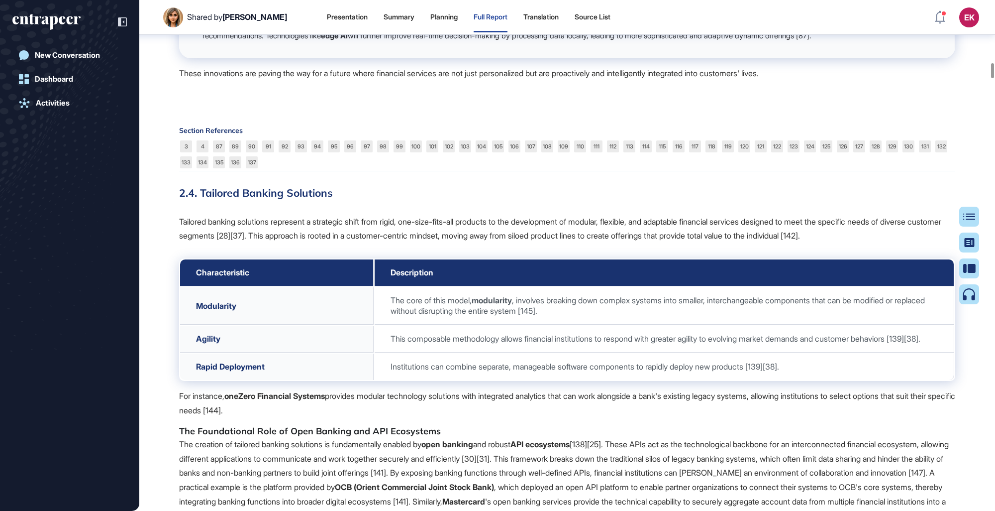
scroll to position [8527, 0]
drag, startPoint x: 406, startPoint y: 262, endPoint x: 473, endPoint y: 261, distance: 66.7
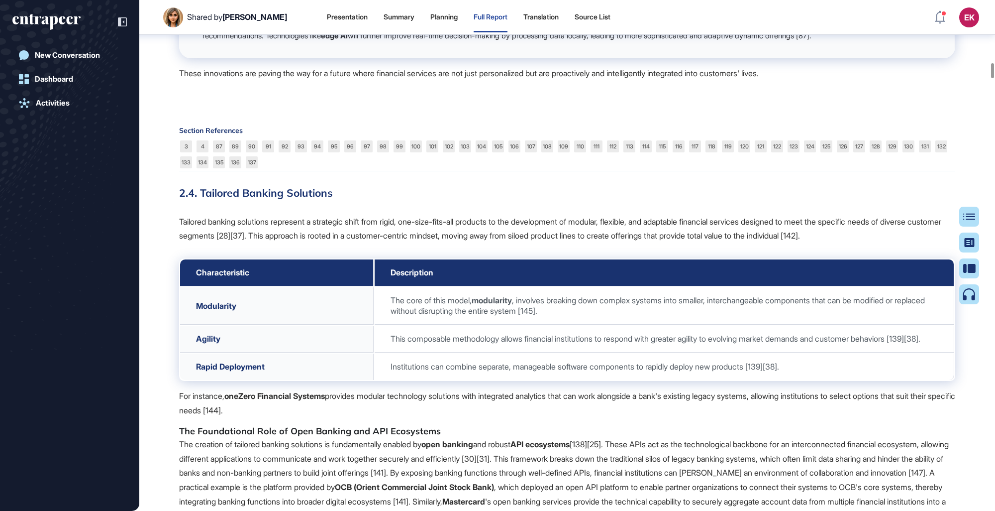
drag, startPoint x: 476, startPoint y: 282, endPoint x: 428, endPoint y: 273, distance: 48.6
drag, startPoint x: 296, startPoint y: 294, endPoint x: 332, endPoint y: 296, distance: 35.9
click at [332, 42] on p "Next-Generation AI: The integration of quantum computing is expected to facilit…" at bounding box center [571, 28] width 737 height 27
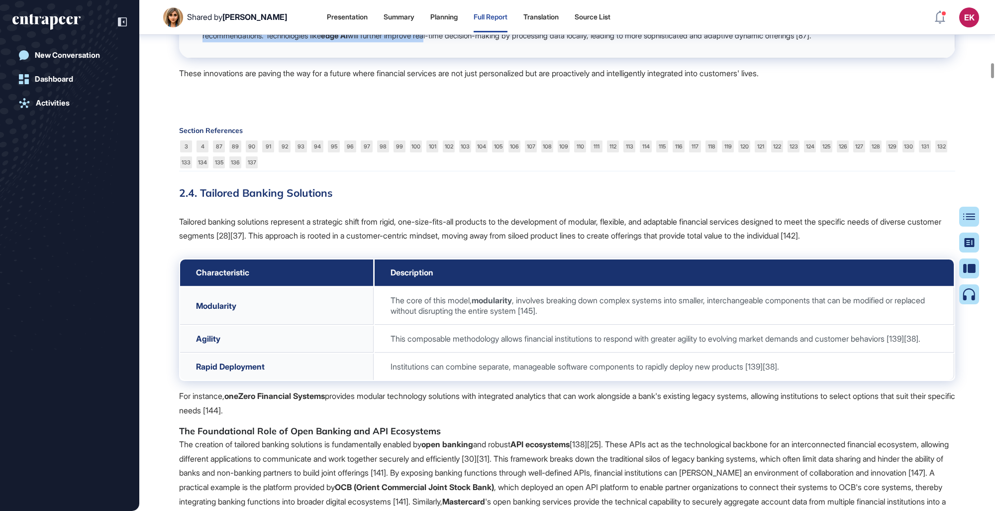
drag, startPoint x: 332, startPoint y: 296, endPoint x: 482, endPoint y: 307, distance: 150.2
click at [482, 42] on p "Next-Generation AI: The integration of quantum computing is expected to facilit…" at bounding box center [571, 28] width 737 height 27
drag, startPoint x: 482, startPoint y: 307, endPoint x: 523, endPoint y: 310, distance: 40.9
click at [523, 42] on p "Next-Generation AI: The integration of quantum computing is expected to facilit…" at bounding box center [571, 28] width 737 height 27
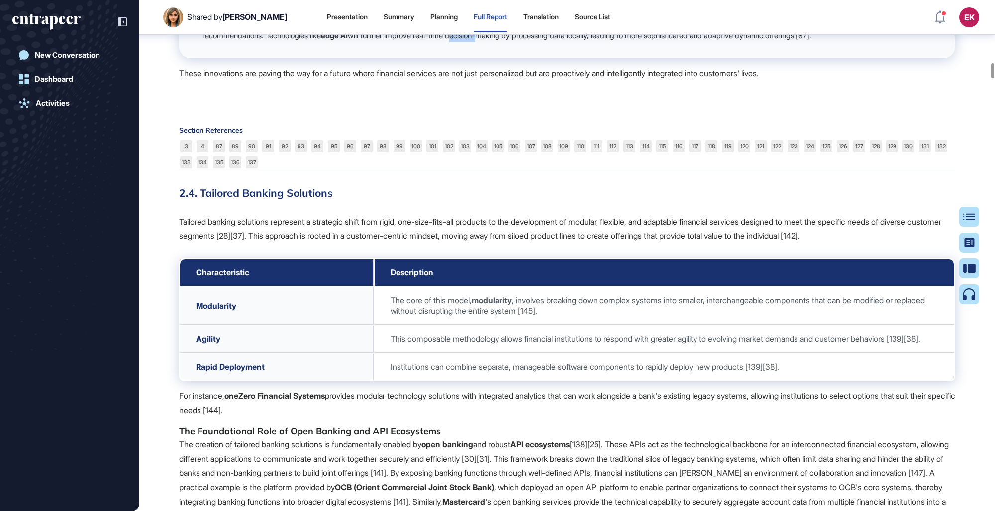
click at [523, 42] on p "Next-Generation AI: The integration of quantum computing is expected to facilit…" at bounding box center [571, 28] width 737 height 27
drag, startPoint x: 523, startPoint y: 310, endPoint x: 505, endPoint y: 361, distance: 54.3
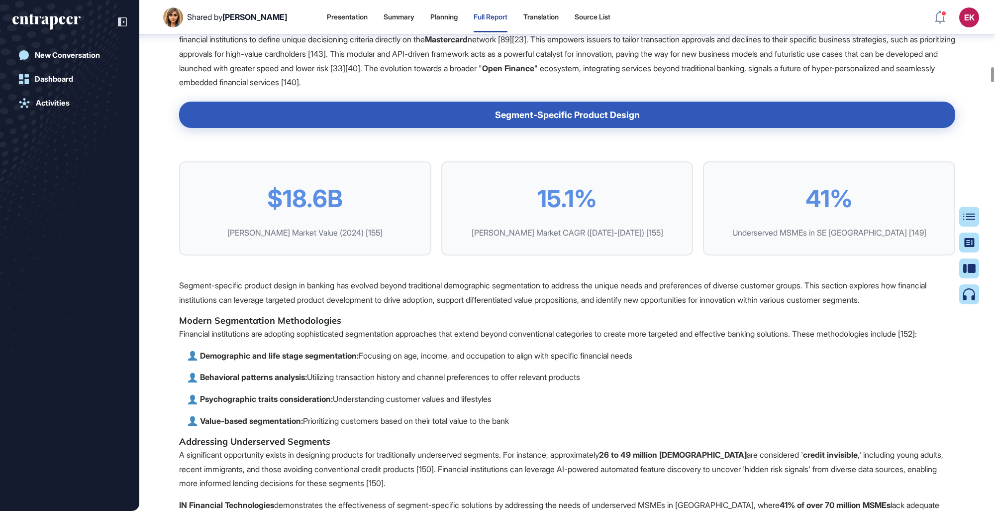
scroll to position [9108, 0]
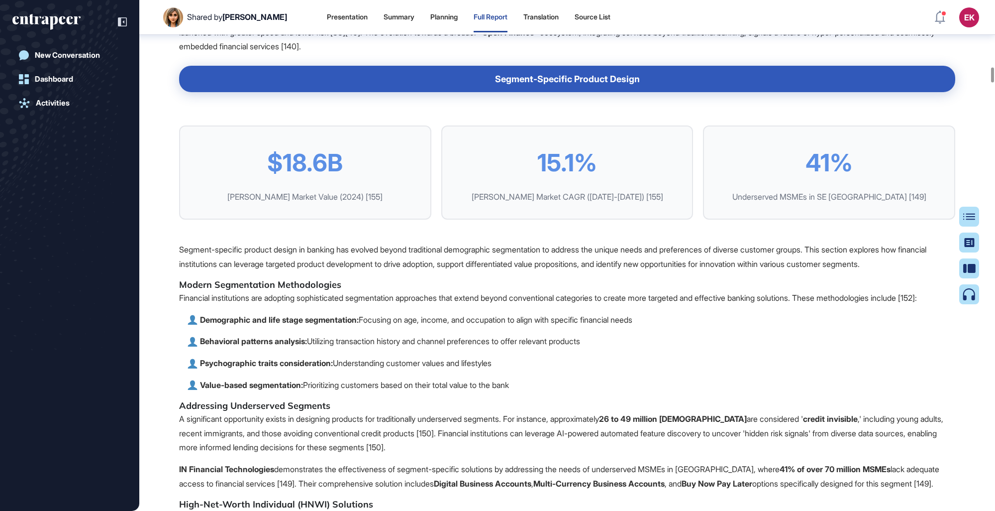
drag, startPoint x: 206, startPoint y: 290, endPoint x: 816, endPoint y: 292, distance: 610.2
drag, startPoint x: 816, startPoint y: 292, endPoint x: 847, endPoint y: 278, distance: 33.9
drag, startPoint x: 198, startPoint y: 291, endPoint x: 469, endPoint y: 285, distance: 271.3
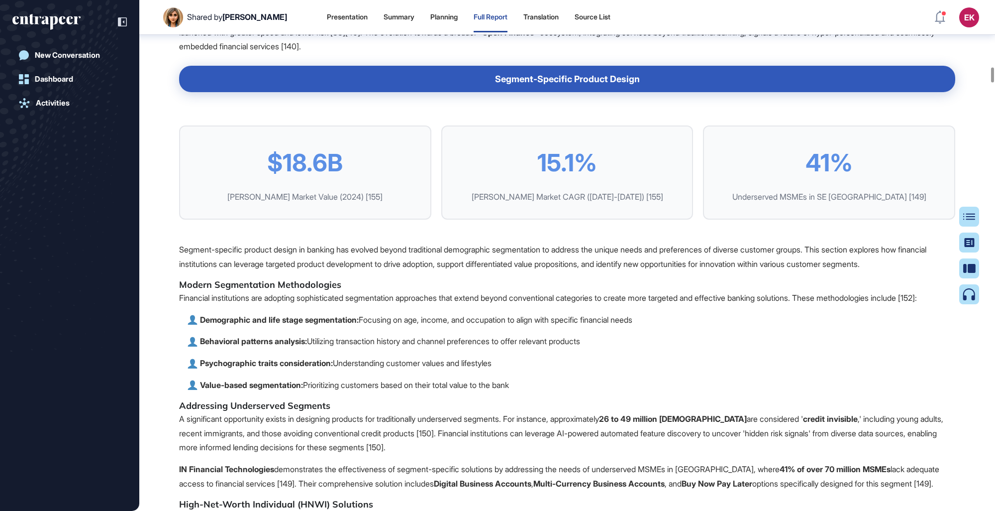
drag, startPoint x: 469, startPoint y: 285, endPoint x: 488, endPoint y: 285, distance: 19.4
drag, startPoint x: 503, startPoint y: 284, endPoint x: 775, endPoint y: 285, distance: 272.3
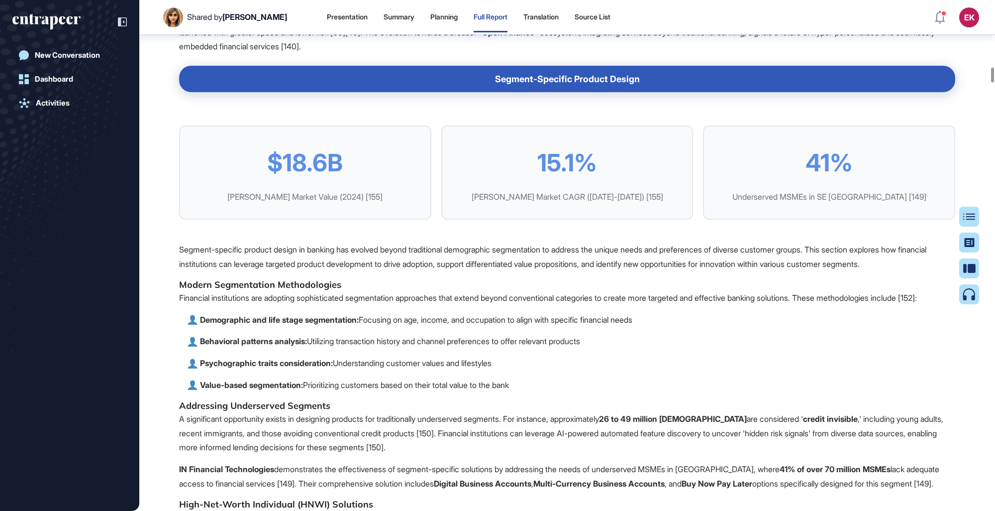
drag, startPoint x: 814, startPoint y: 286, endPoint x: 680, endPoint y: 301, distance: 134.2
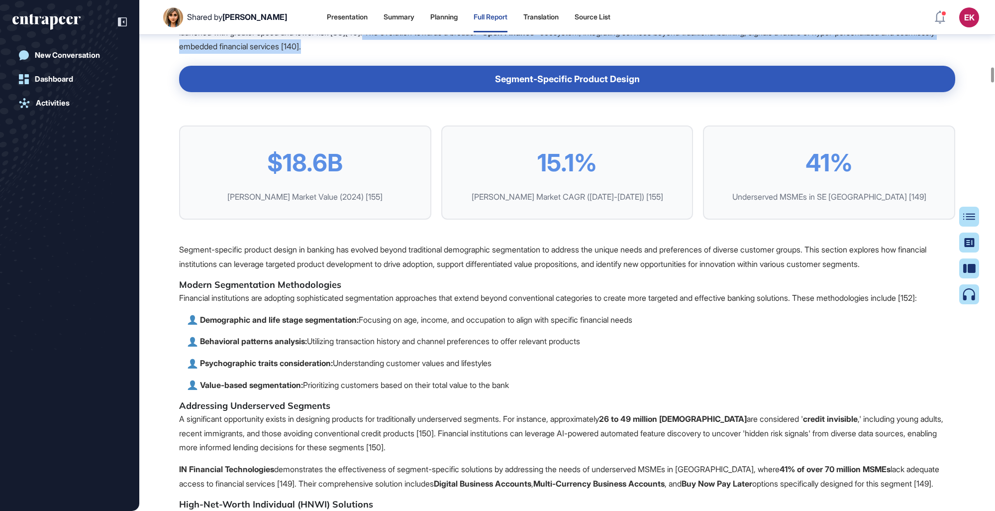
drag, startPoint x: 856, startPoint y: 334, endPoint x: 762, endPoint y: 314, distance: 96.3
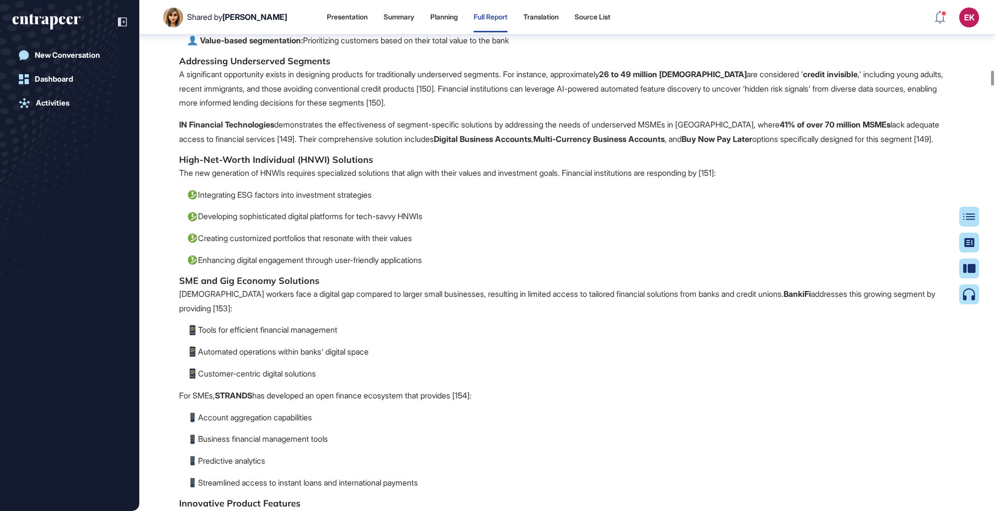
scroll to position [9556, 0]
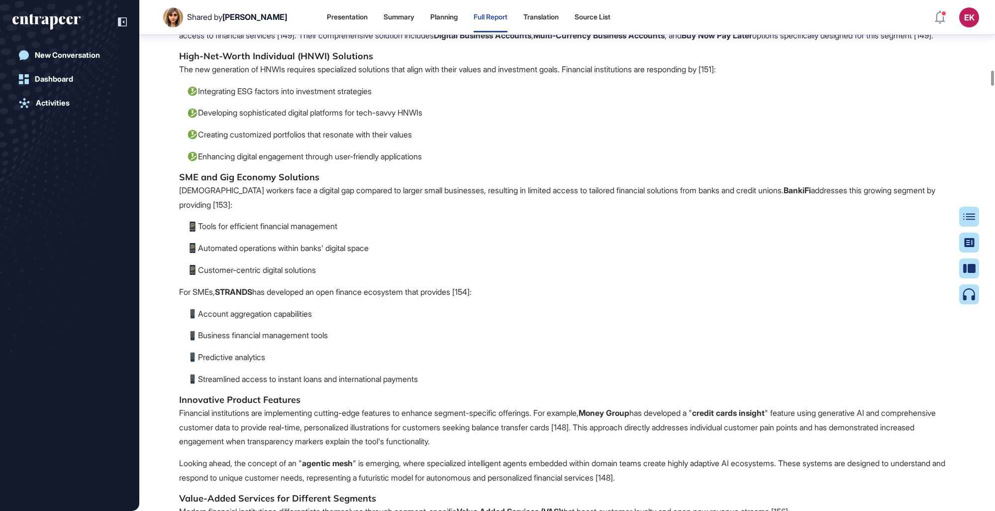
click at [467, 62] on h5 "High-Net-Worth Individual (HNWI) Solutions" at bounding box center [567, 56] width 776 height 12
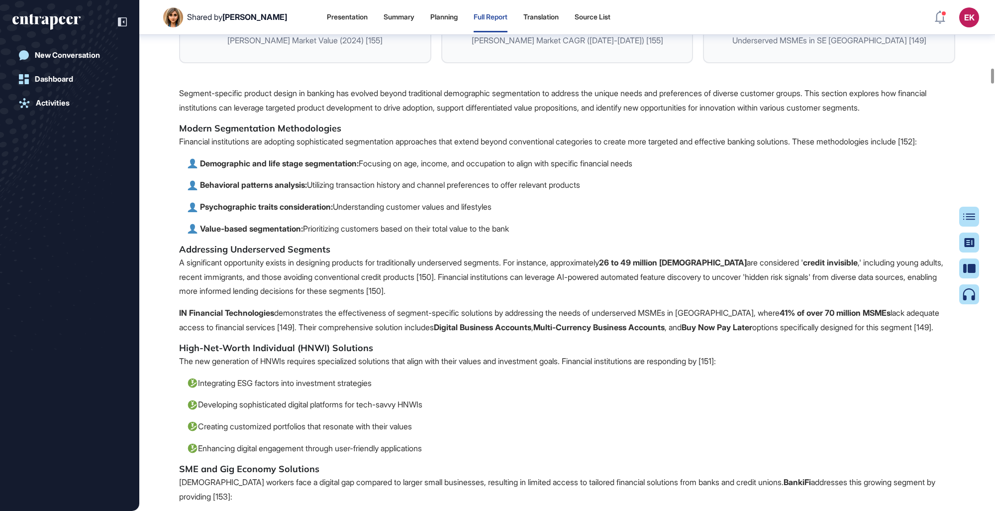
scroll to position [9265, 0]
click at [296, 114] on p "Segment-specific product design in banking has evolved beyond traditional demog…" at bounding box center [567, 100] width 776 height 29
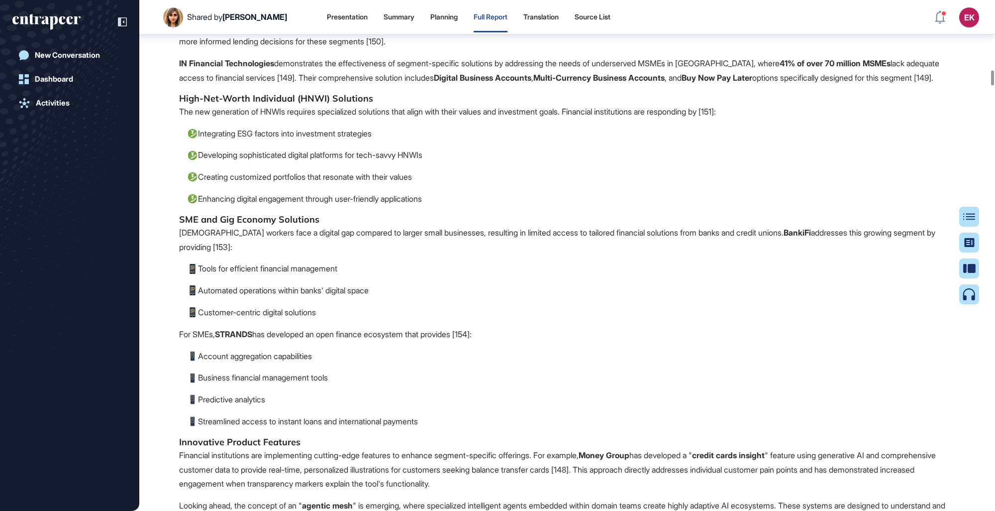
scroll to position [9604, 0]
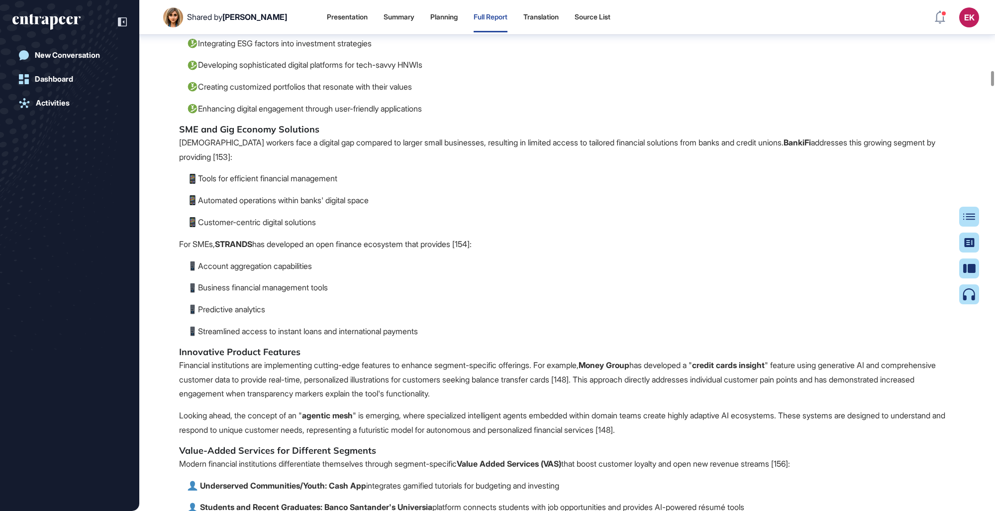
drag, startPoint x: 174, startPoint y: 336, endPoint x: 425, endPoint y: 333, distance: 251.4
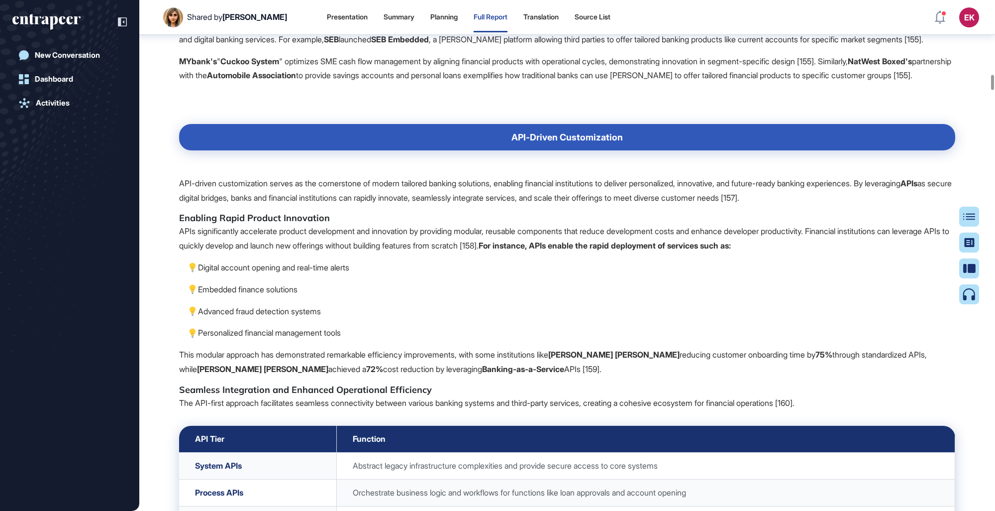
scroll to position [10143, 0]
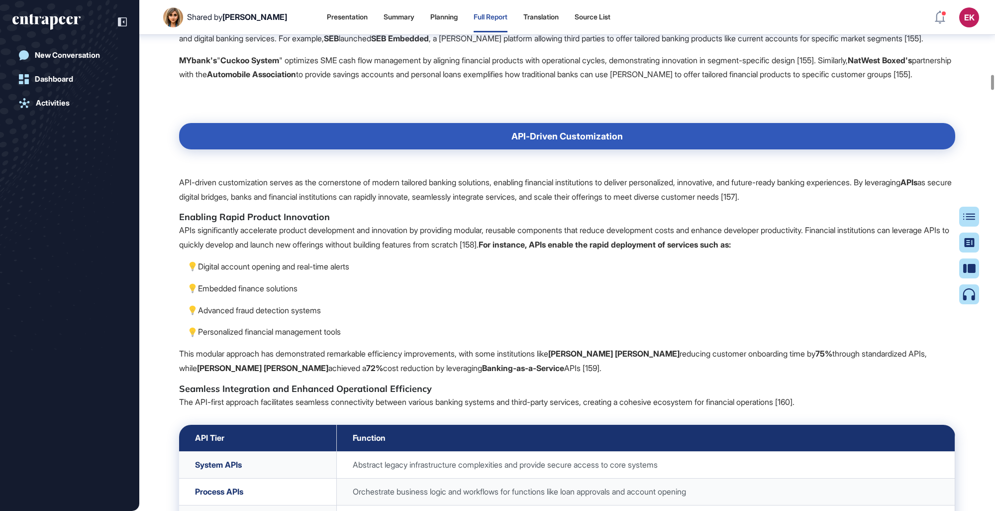
drag, startPoint x: 382, startPoint y: 276, endPoint x: 393, endPoint y: 299, distance: 25.6
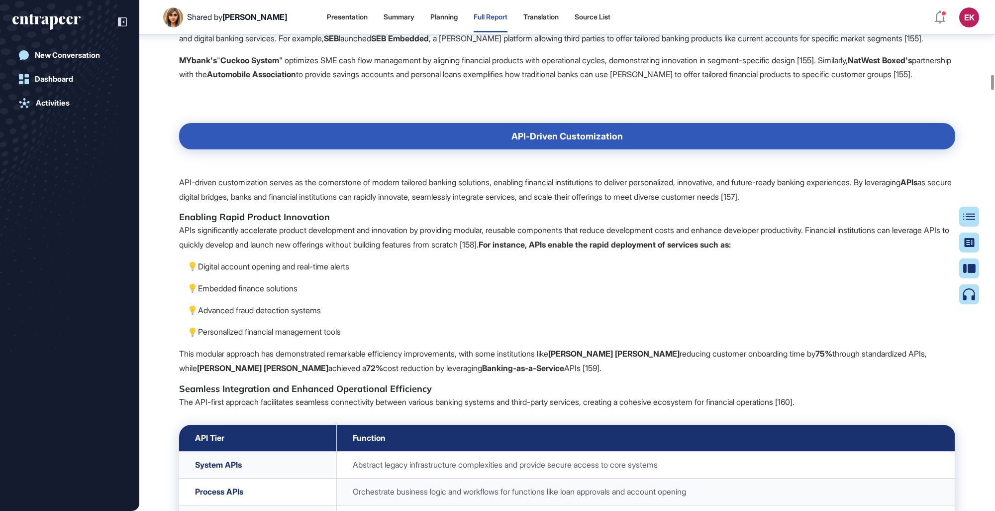
drag, startPoint x: 394, startPoint y: 302, endPoint x: 418, endPoint y: 329, distance: 36.0
click at [418, 295] on span "Tailored banking solutions represent a strategic shift from rigid, one-size-fit…" at bounding box center [567, 178] width 776 height 3158
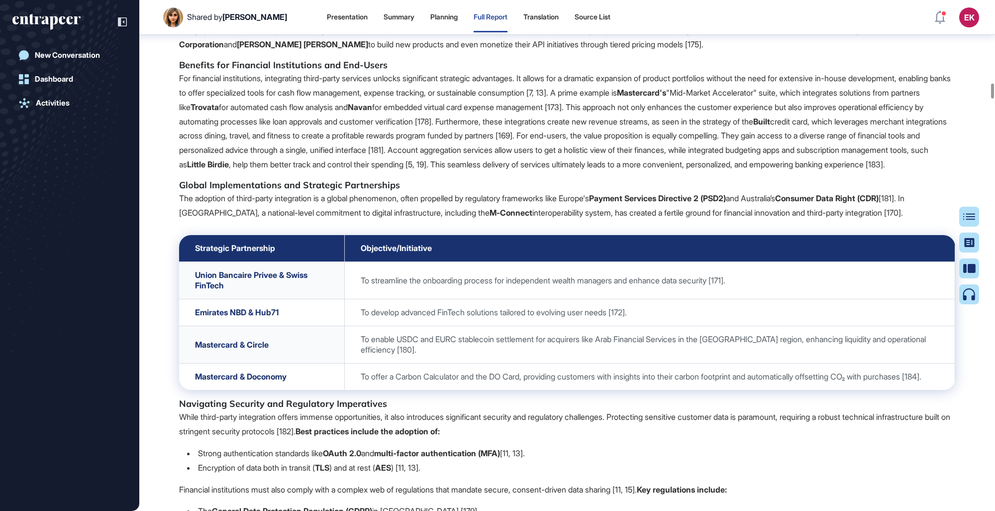
scroll to position [11369, 0]
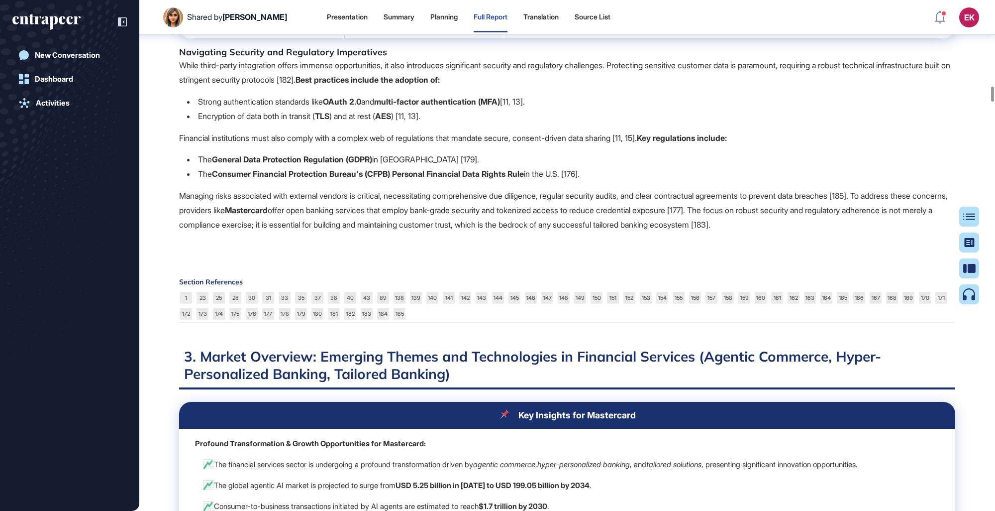
scroll to position [11775, 0]
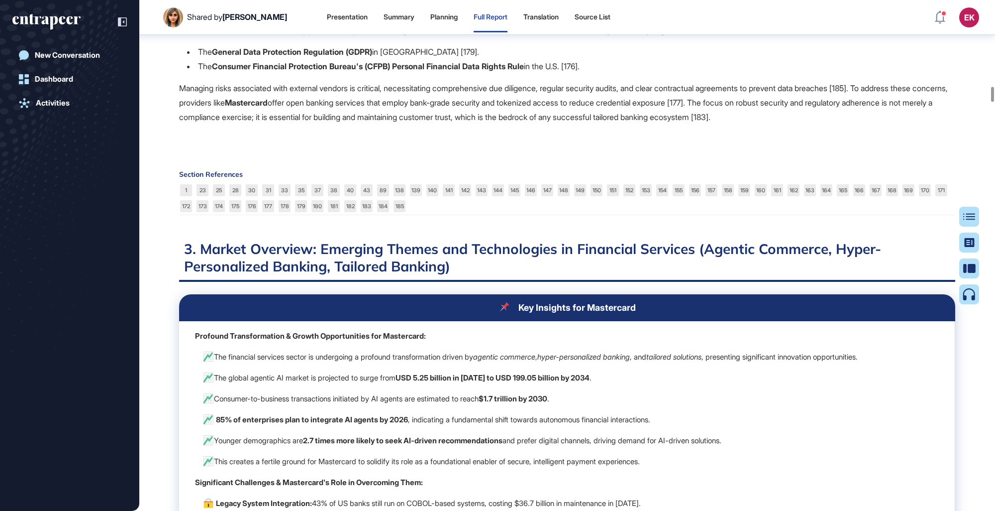
drag, startPoint x: 403, startPoint y: 298, endPoint x: 463, endPoint y: 292, distance: 61.0
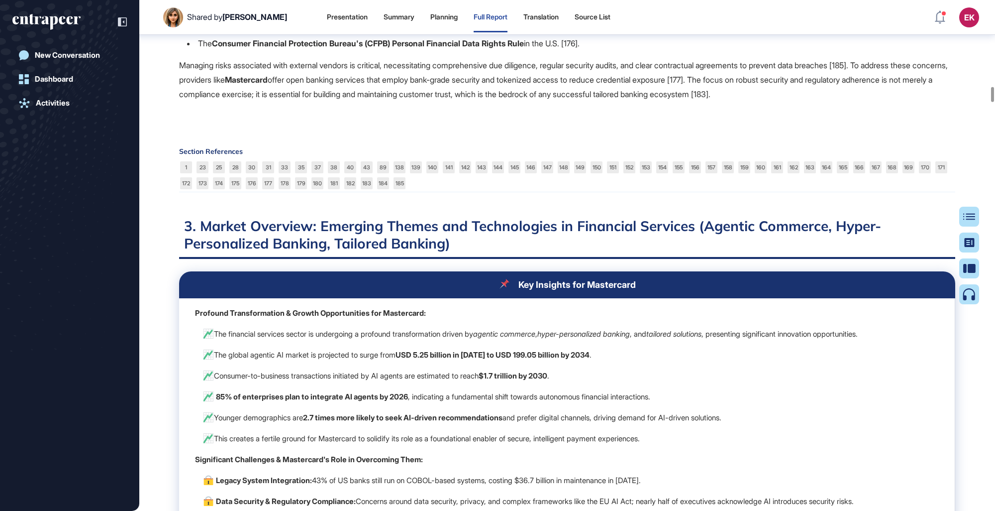
scroll to position [11798, 0]
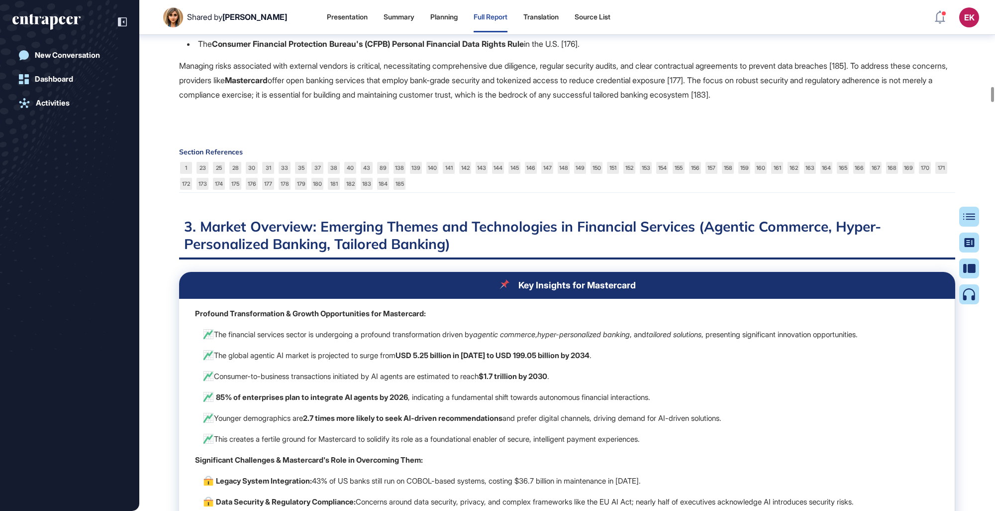
drag, startPoint x: 192, startPoint y: 135, endPoint x: 266, endPoint y: 183, distance: 88.2
drag, startPoint x: 266, startPoint y: 183, endPoint x: 298, endPoint y: 181, distance: 31.9
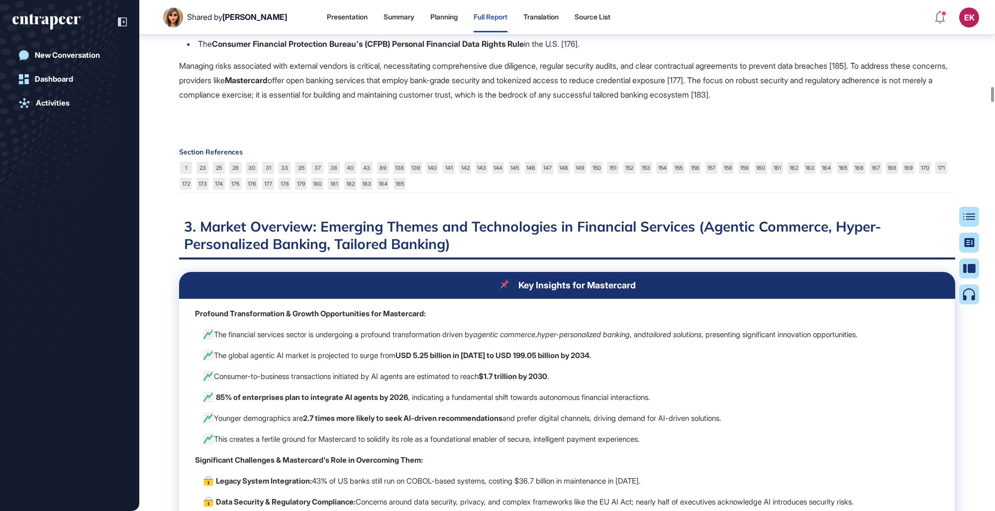
drag, startPoint x: 192, startPoint y: 168, endPoint x: 459, endPoint y: 285, distance: 292.0
drag, startPoint x: 459, startPoint y: 285, endPoint x: 454, endPoint y: 300, distance: 15.7
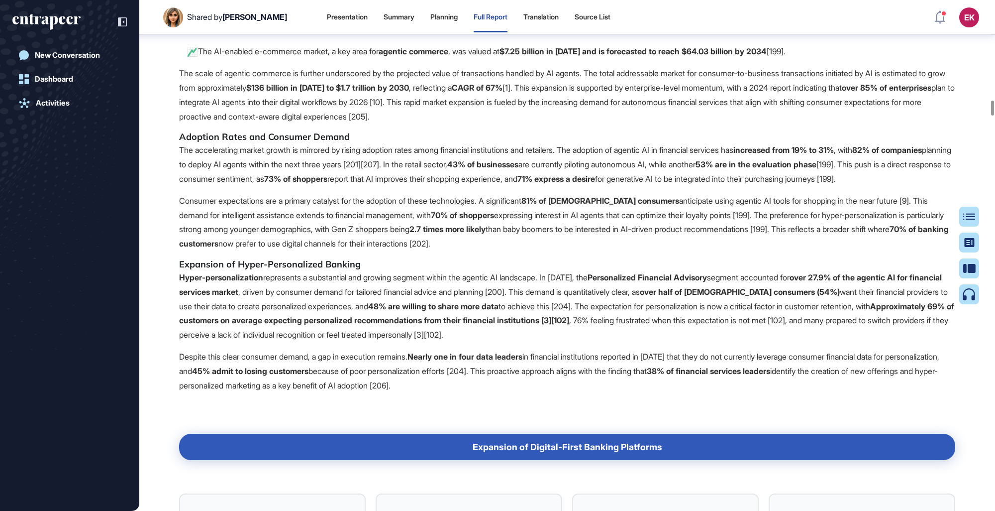
scroll to position [13650, 0]
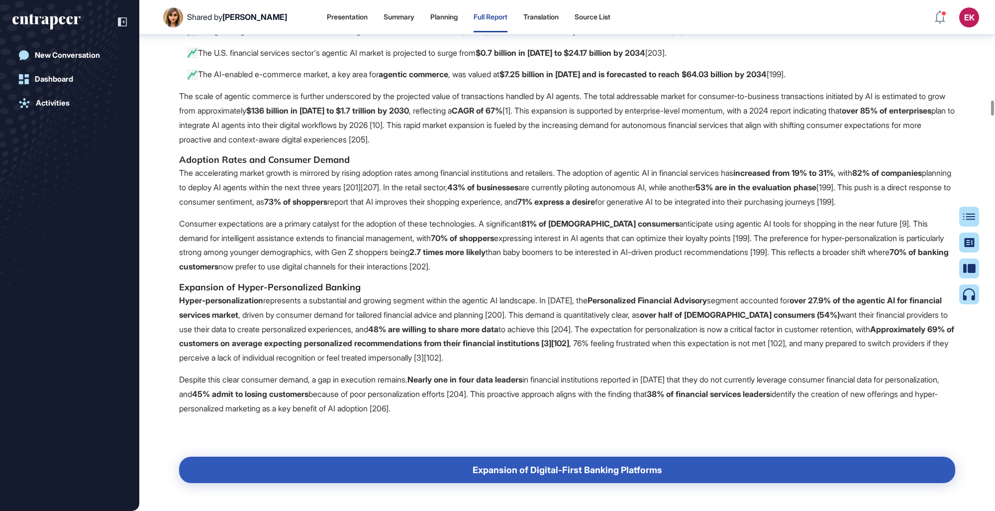
drag, startPoint x: 563, startPoint y: 195, endPoint x: 581, endPoint y: 218, distance: 29.4
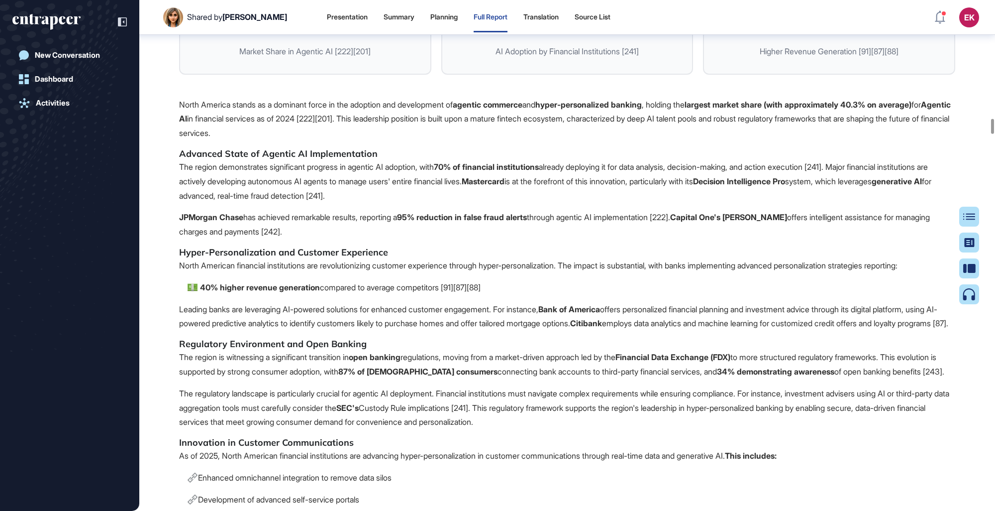
scroll to position [16160, 0]
drag, startPoint x: 675, startPoint y: 289, endPoint x: 712, endPoint y: 291, distance: 36.4
drag, startPoint x: 712, startPoint y: 291, endPoint x: 671, endPoint y: 274, distance: 43.7
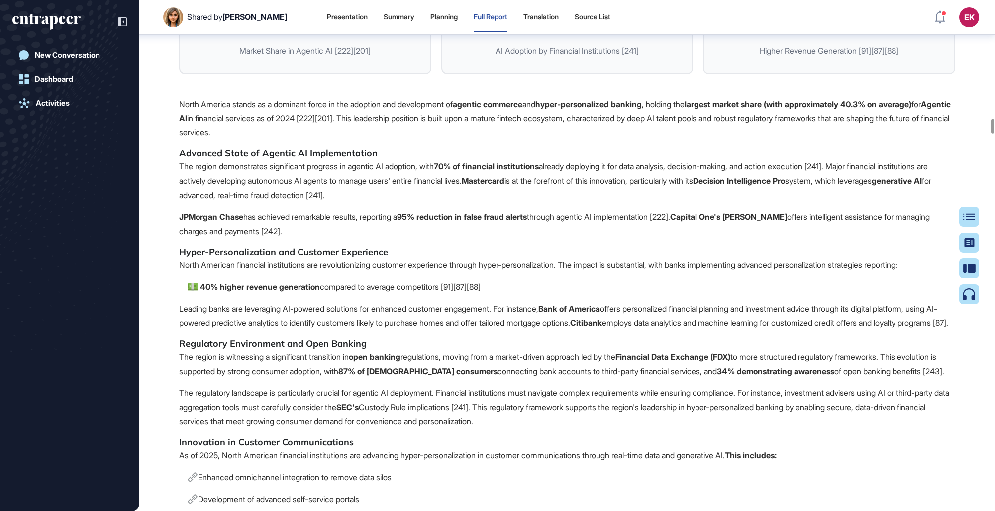
drag, startPoint x: 671, startPoint y: 274, endPoint x: 681, endPoint y: 277, distance: 10.1
drag, startPoint x: 681, startPoint y: 277, endPoint x: 634, endPoint y: 214, distance: 78.9
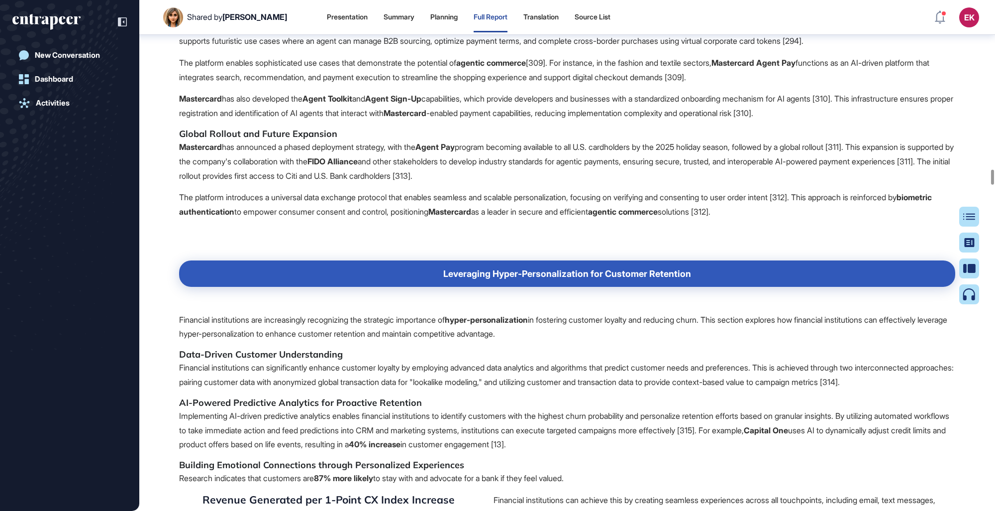
scroll to position [23125, 0]
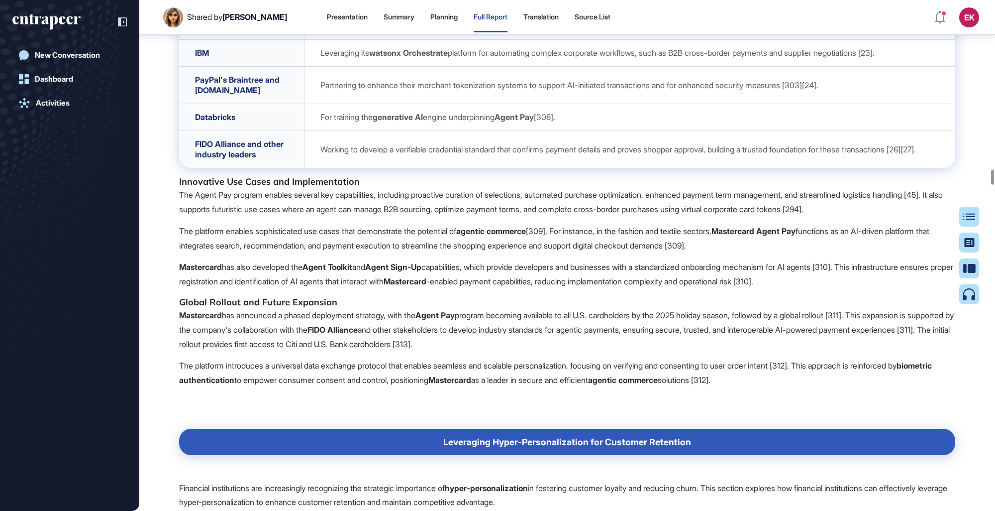
drag, startPoint x: 562, startPoint y: 201, endPoint x: 673, endPoint y: 206, distance: 110.6
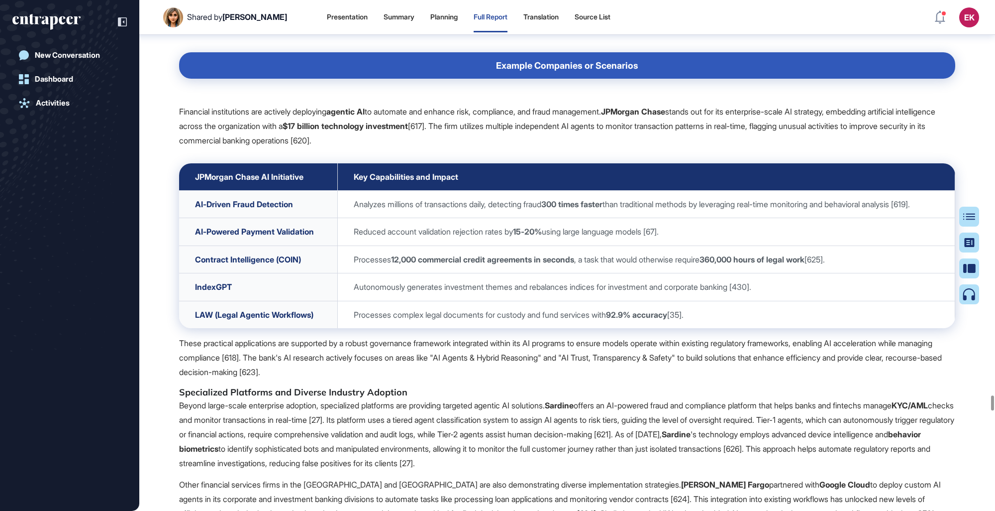
scroll to position [54504, 0]
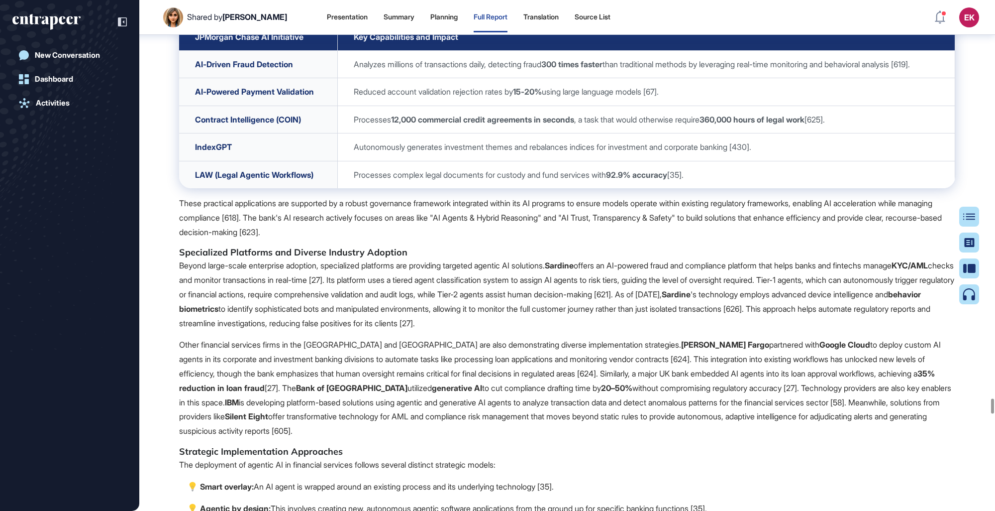
drag, startPoint x: 587, startPoint y: 419, endPoint x: 490, endPoint y: 354, distance: 116.6
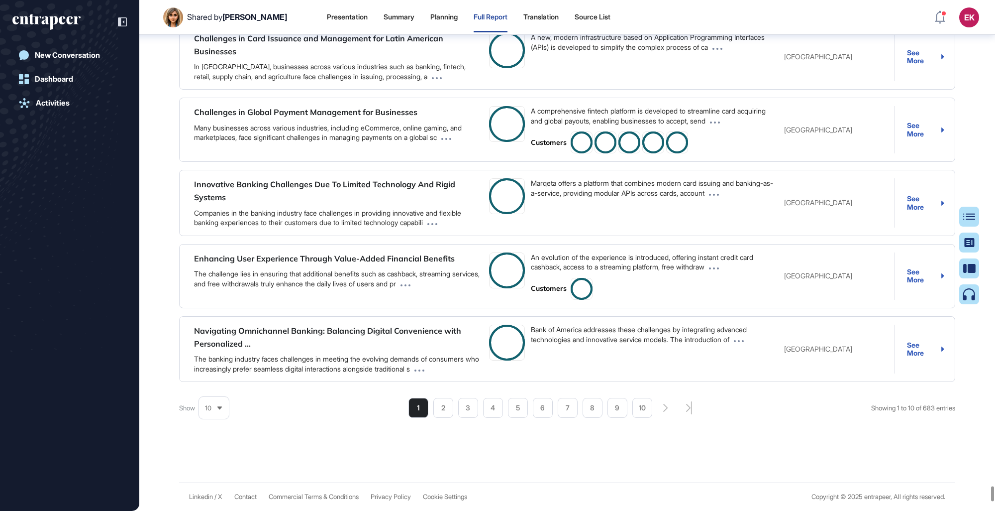
scroll to position [66522, 0]
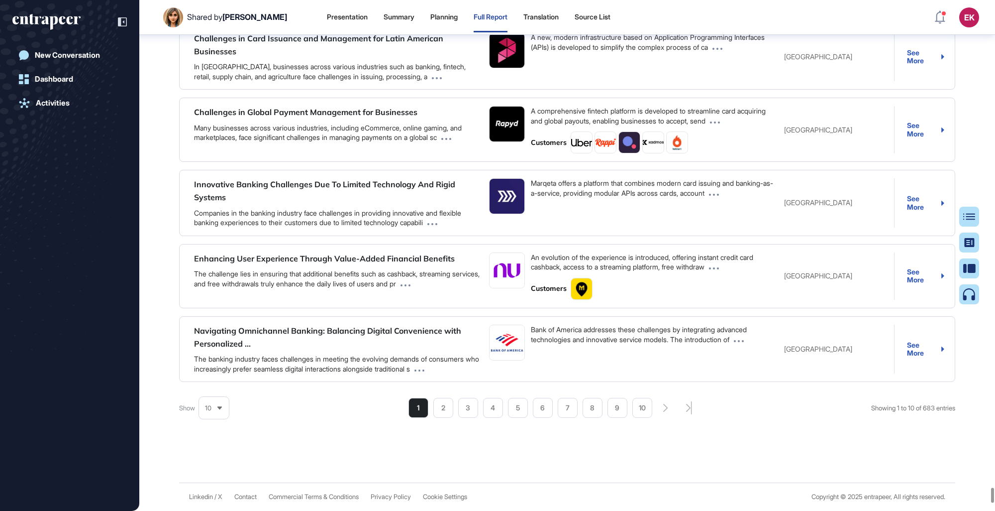
scroll to position [0, 0]
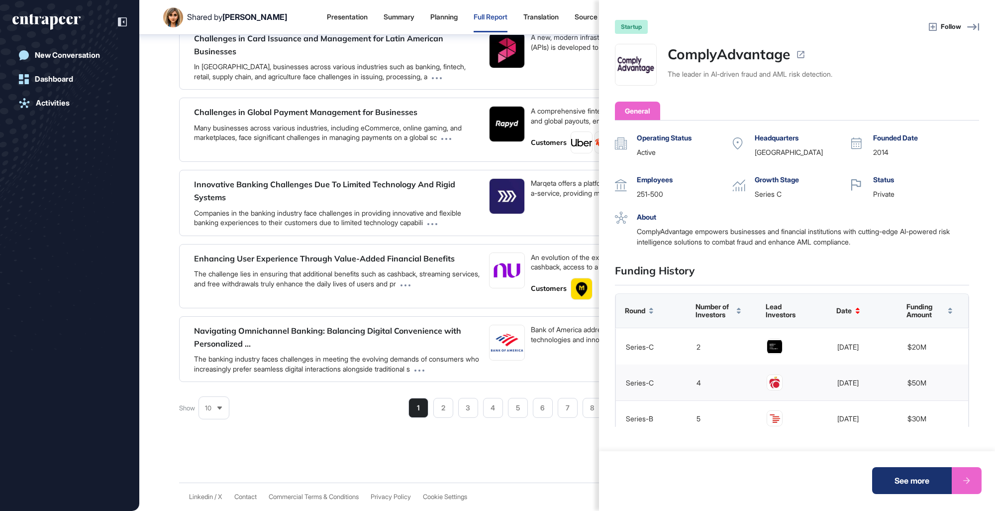
click at [321, 137] on div "startup Follow ComplyAdvantage The leader in AI-driven fraud and AML risk detec…" at bounding box center [497, 255] width 995 height 511
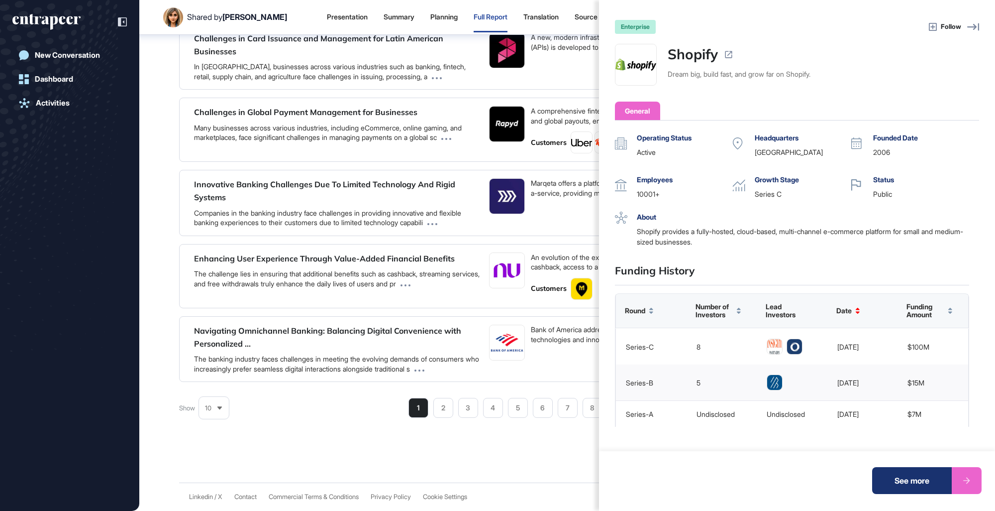
click at [496, 210] on div "enterprise Follow Shopify Dream big, build fast, and grow far on Shopify. Gener…" at bounding box center [497, 255] width 995 height 511
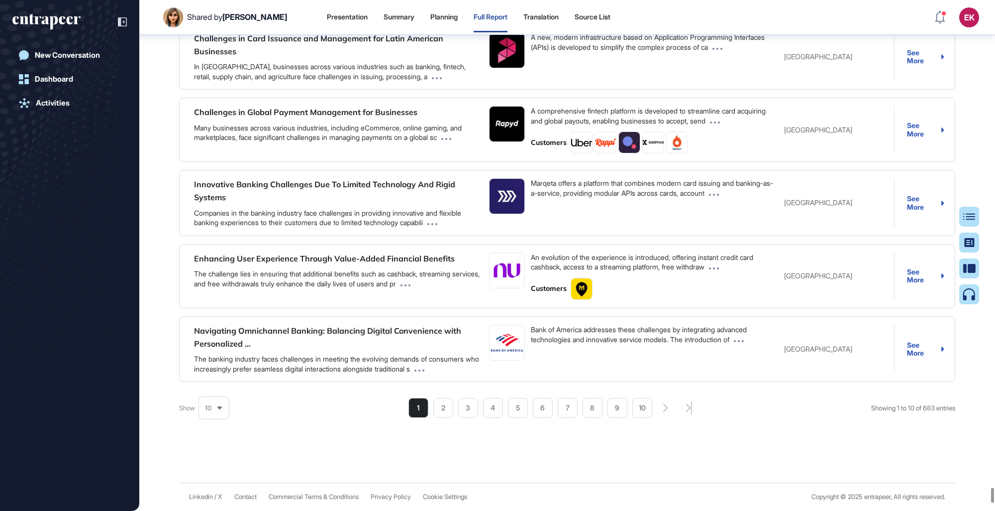
scroll to position [94, 0]
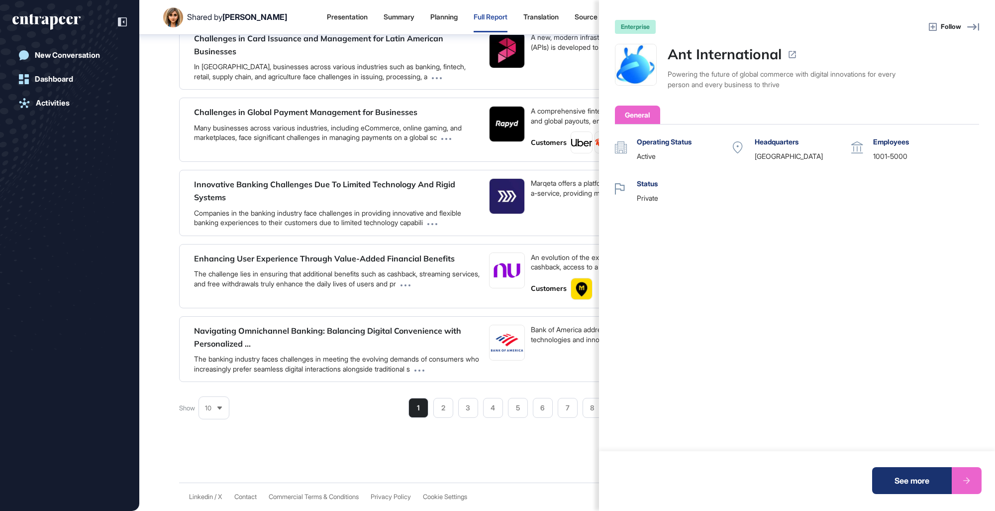
click at [375, 280] on div "enterprise Follow Ant International Powering the future of global commerce with…" at bounding box center [497, 255] width 995 height 511
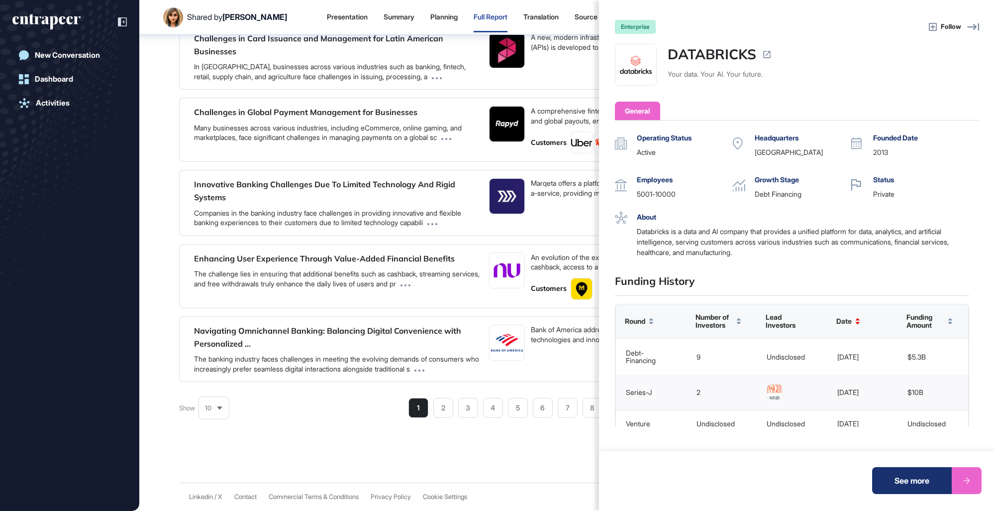
click at [437, 171] on div "enterprise Follow DATABRICKS Your data. Your AI. Your future. General Operating…" at bounding box center [497, 255] width 995 height 511
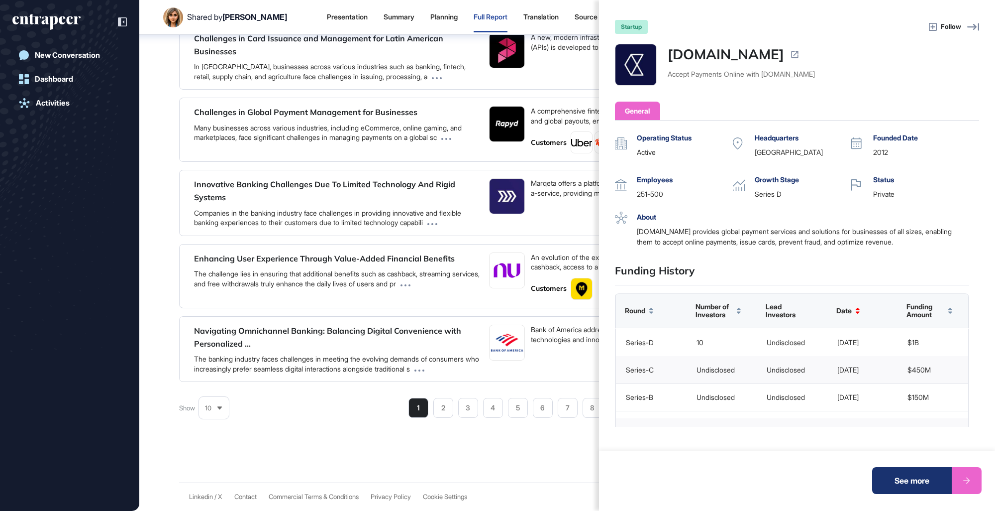
click at [470, 270] on div "startup Follow [DOMAIN_NAME] Accept Payments Online with [DOMAIN_NAME] General …" at bounding box center [497, 255] width 995 height 511
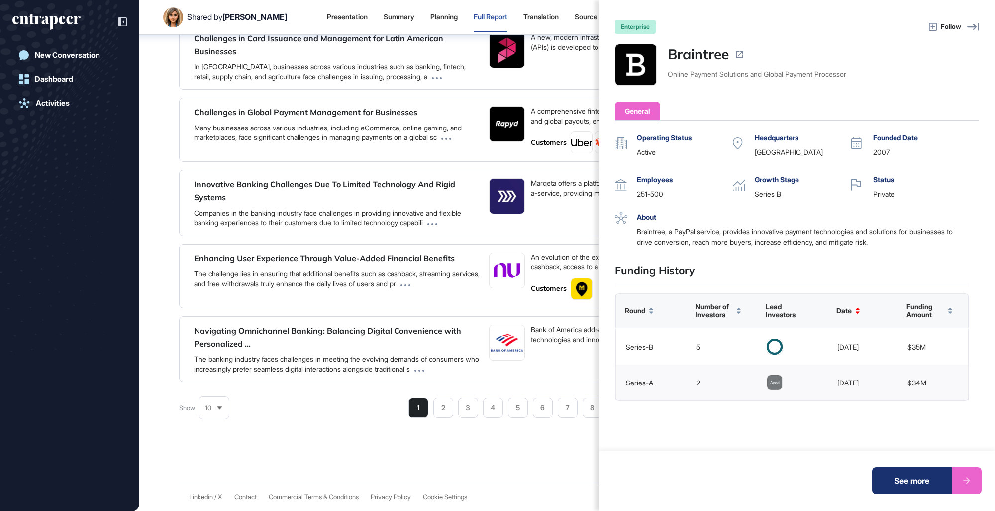
click at [360, 235] on div "enterprise Follow Braintree Online Payment Solutions and Global Payment Process…" at bounding box center [497, 255] width 995 height 511
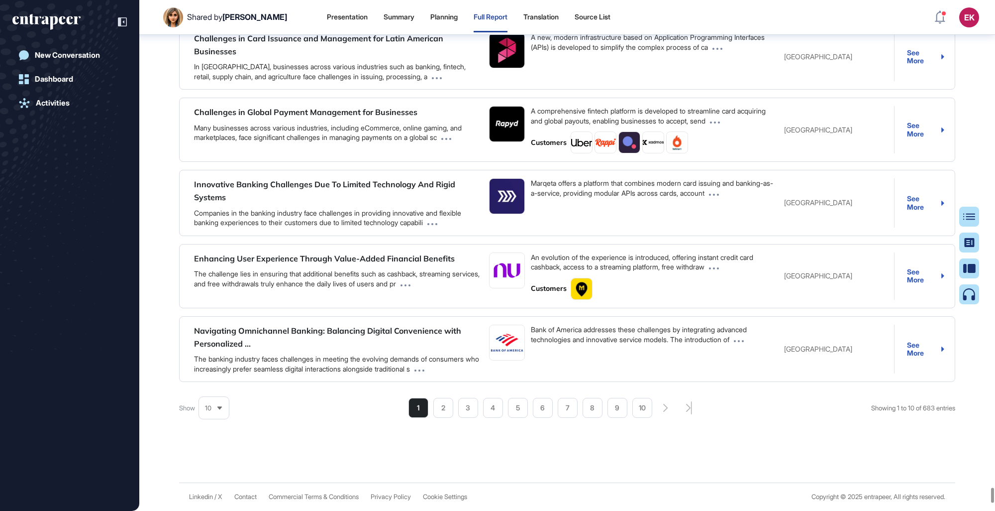
scroll to position [307, 0]
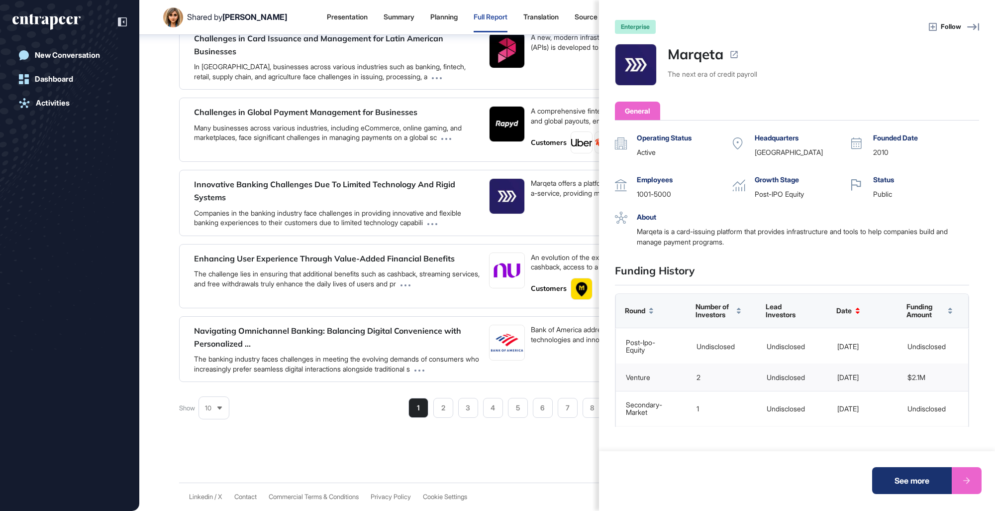
click at [405, 237] on div "enterprise Follow [PERSON_NAME] The next era of credit payroll General Operatin…" at bounding box center [497, 255] width 995 height 511
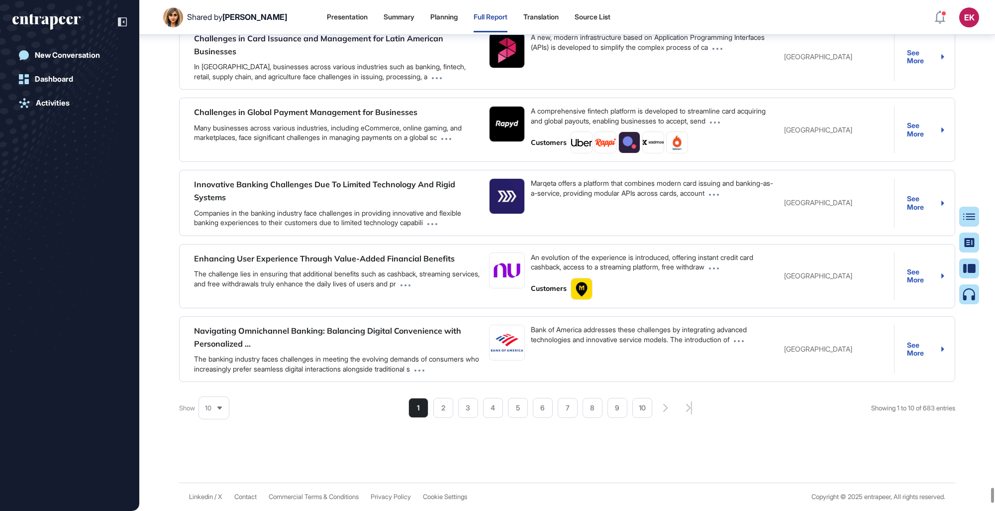
scroll to position [605, 0]
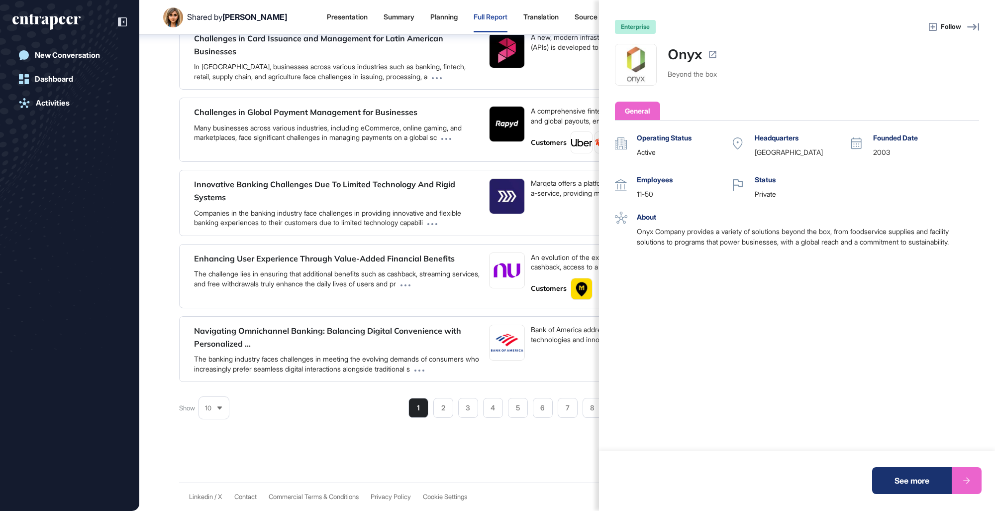
click at [472, 216] on div "enterprise Follow Onyx Beyond the box General Operating Status active Headquart…" at bounding box center [497, 255] width 995 height 511
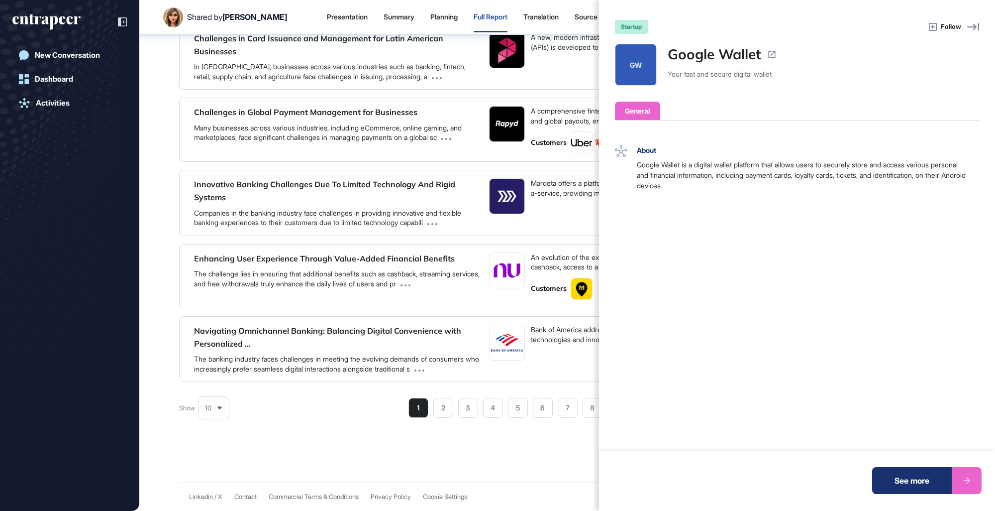
click at [339, 200] on div "startup Follow GW Google Wallet Your fast and secure digital wallet General Ope…" at bounding box center [497, 255] width 995 height 511
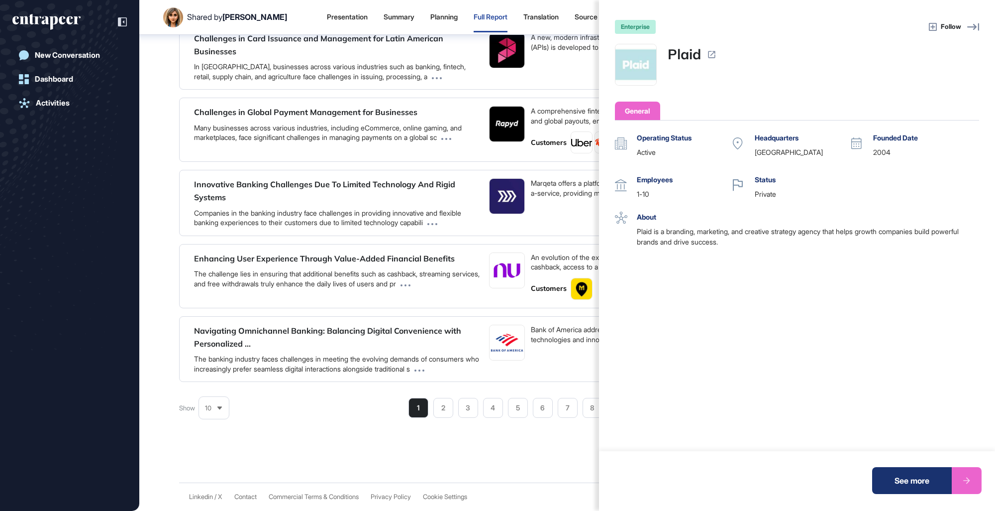
click at [531, 269] on div "enterprise Follow Plaid General Operating Status active Headquarters [GEOGRAPHI…" at bounding box center [497, 255] width 995 height 511
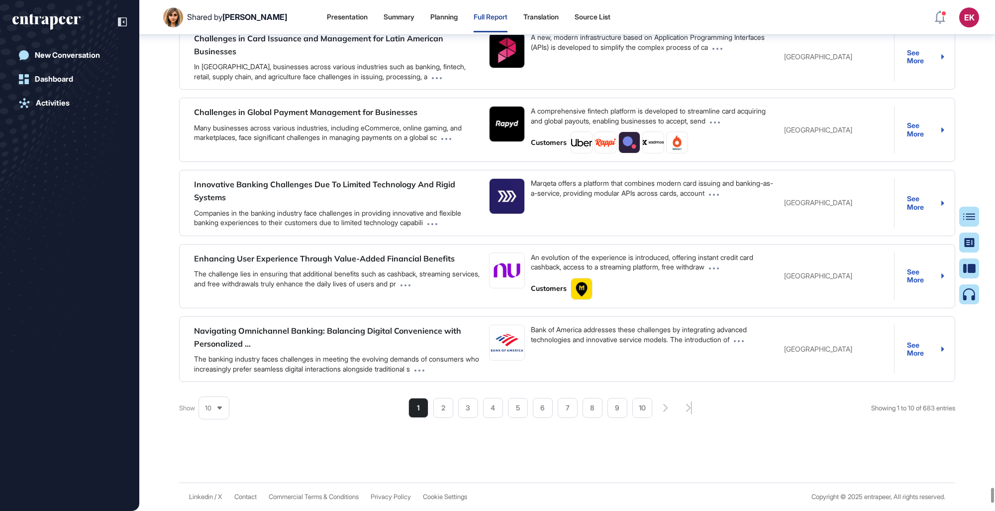
scroll to position [935, 0]
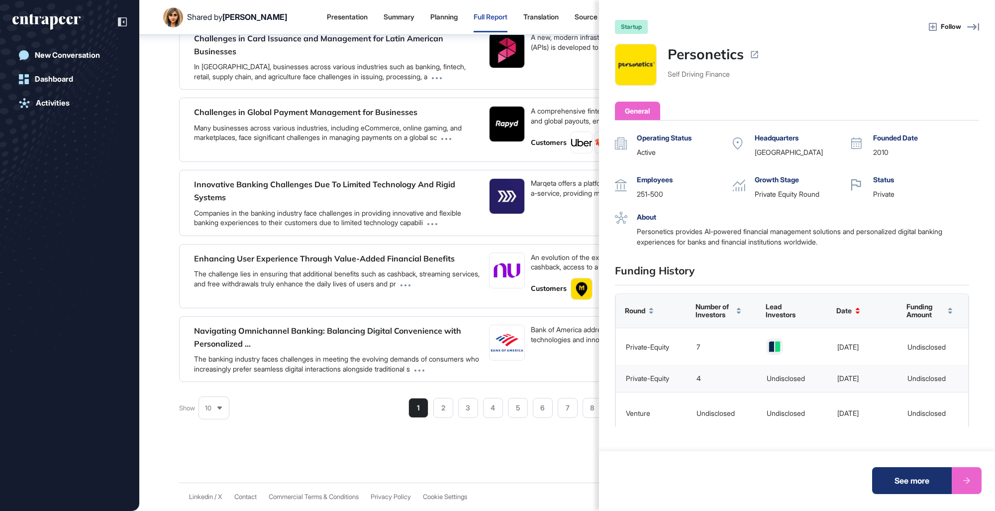
click at [493, 174] on div "startup Follow Personetics Self Driving Finance General Operating Status active…" at bounding box center [497, 255] width 995 height 511
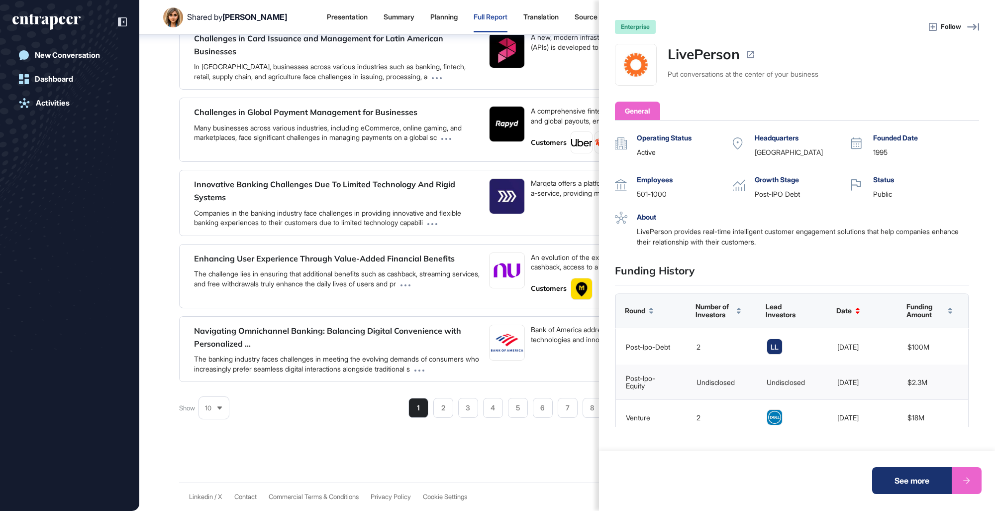
click at [386, 256] on div "enterprise Follow LivePerson Put conversations at the center of your business G…" at bounding box center [497, 255] width 995 height 511
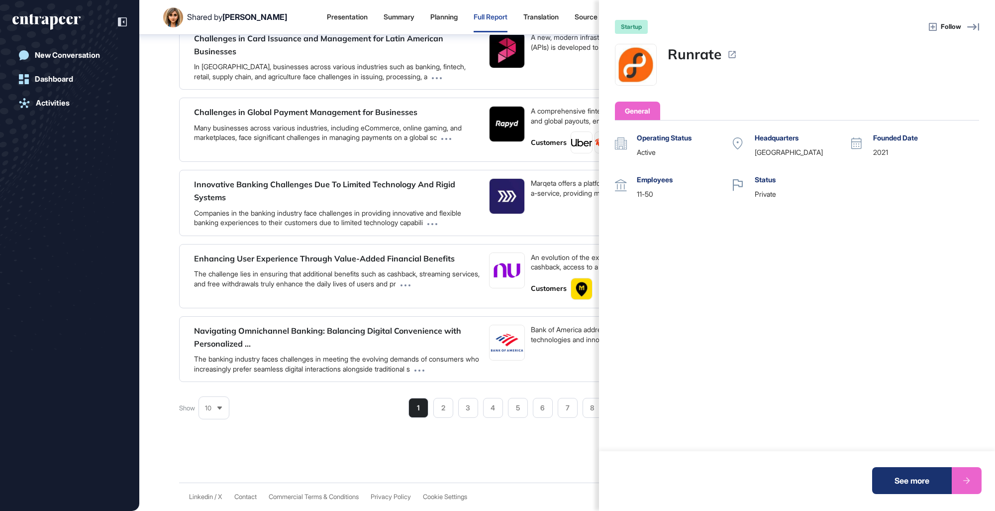
click at [408, 264] on div "startup Follow Runrate General Operating Status active Headquarters [GEOGRAPHIC…" at bounding box center [497, 255] width 995 height 511
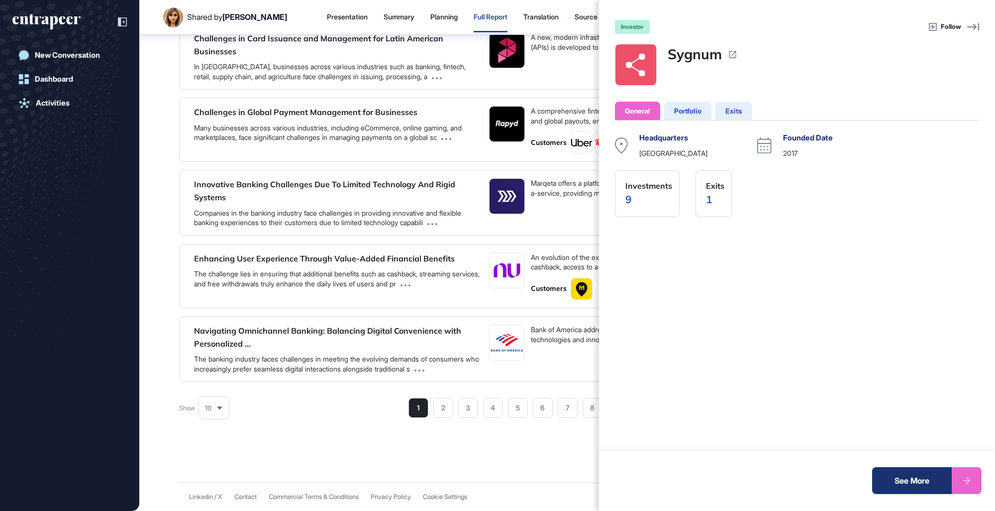
click at [456, 295] on div "investor Follow Sygnum General Portfolio Exits Headquarters [GEOGRAPHIC_DATA] F…" at bounding box center [497, 255] width 995 height 511
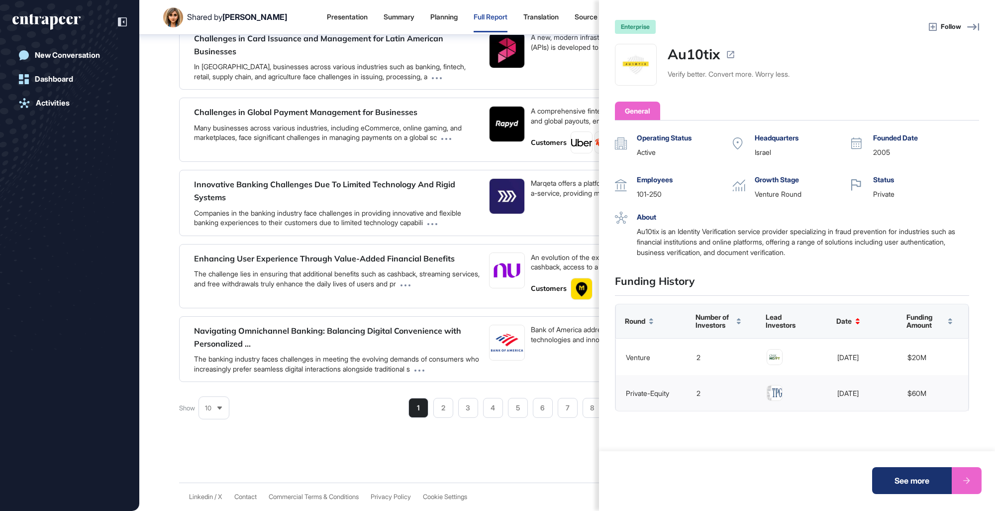
click at [328, 286] on div "enterprise Follow Au10tix Verify better. Convert more. Worry less. General Oper…" at bounding box center [497, 255] width 995 height 511
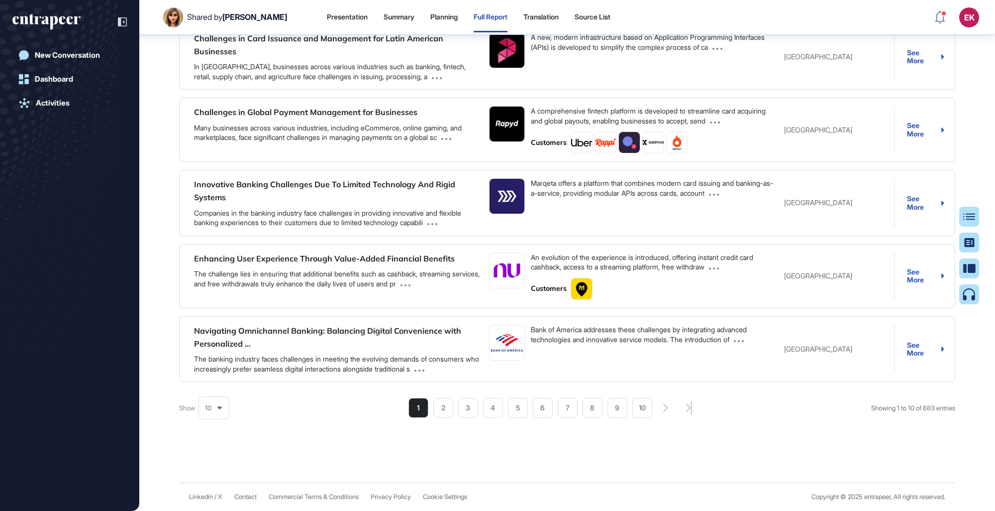
drag, startPoint x: 317, startPoint y: 288, endPoint x: 322, endPoint y: 288, distance: 5.5
click at [0, 0] on div at bounding box center [0, 0] width 0 height 0
drag, startPoint x: 322, startPoint y: 288, endPoint x: 315, endPoint y: 302, distance: 15.8
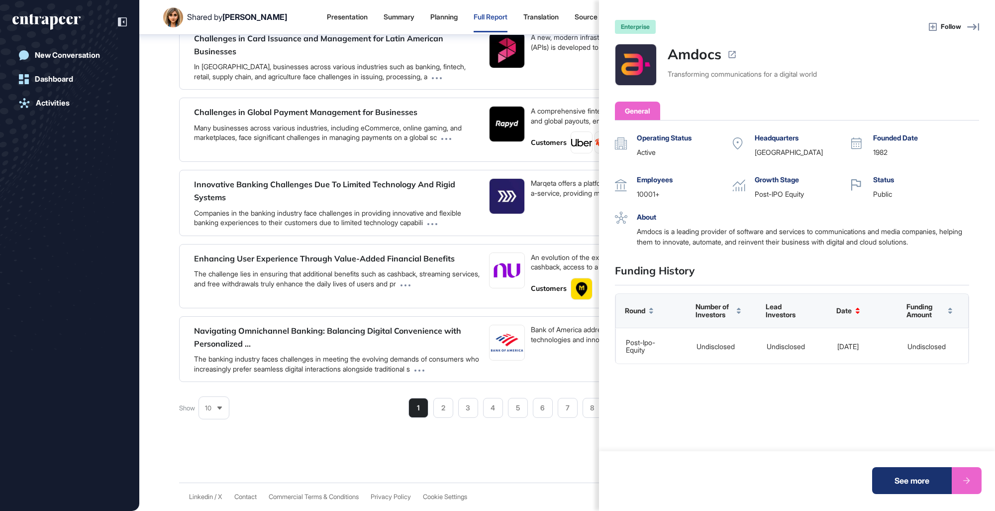
click at [313, 287] on div "enterprise Follow Amdocs Transforming communications for a digital world Genera…" at bounding box center [497, 255] width 995 height 511
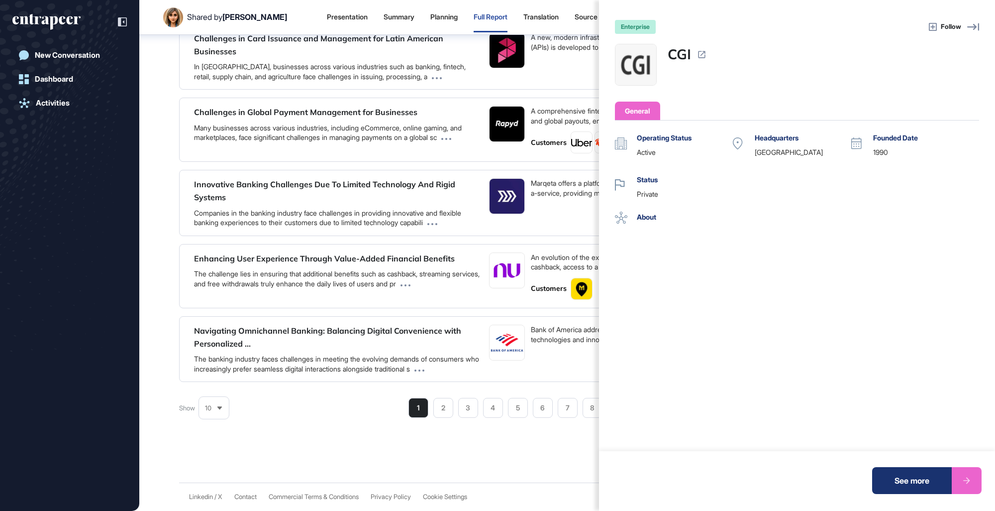
click at [252, 286] on div "enterprise Follow CGI General Operating Status active Headquarters [GEOGRAPHIC_…" at bounding box center [497, 255] width 995 height 511
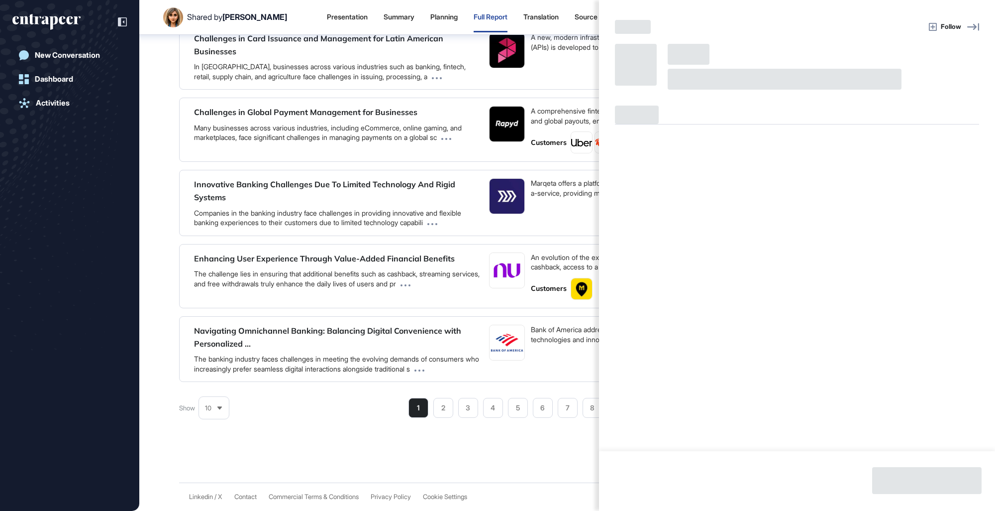
click at [287, 291] on div "Follow" at bounding box center [497, 255] width 995 height 511
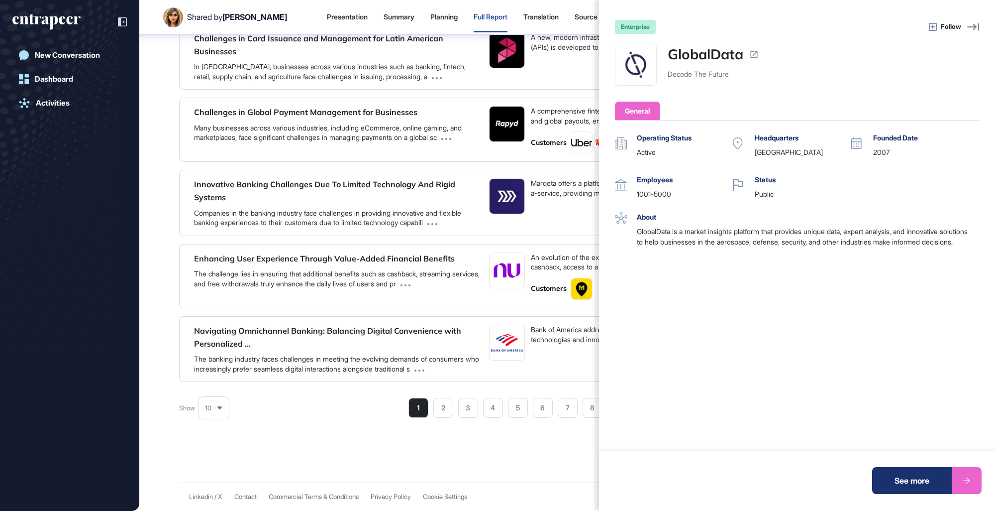
click at [426, 295] on div "enterprise Follow GlobalData Decode The Future General Operating Status active …" at bounding box center [497, 255] width 995 height 511
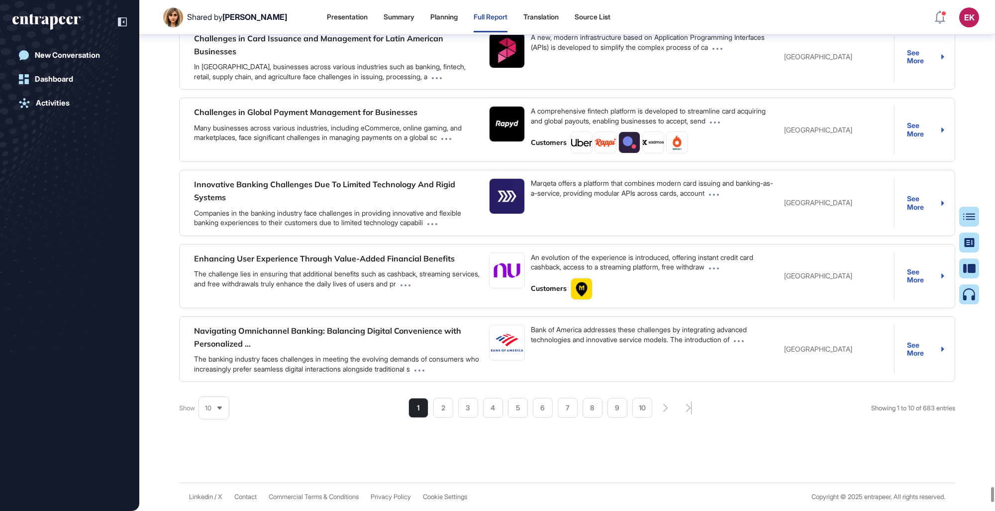
scroll to position [470, 0]
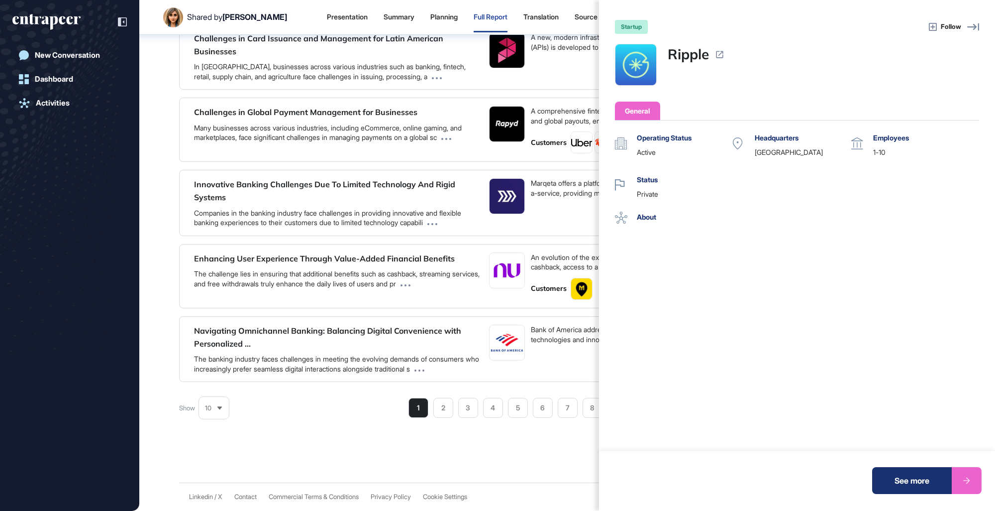
click at [579, 262] on div "startup Follow Ripple General Operating Status active Headquarters [GEOGRAPHIC_…" at bounding box center [497, 255] width 995 height 511
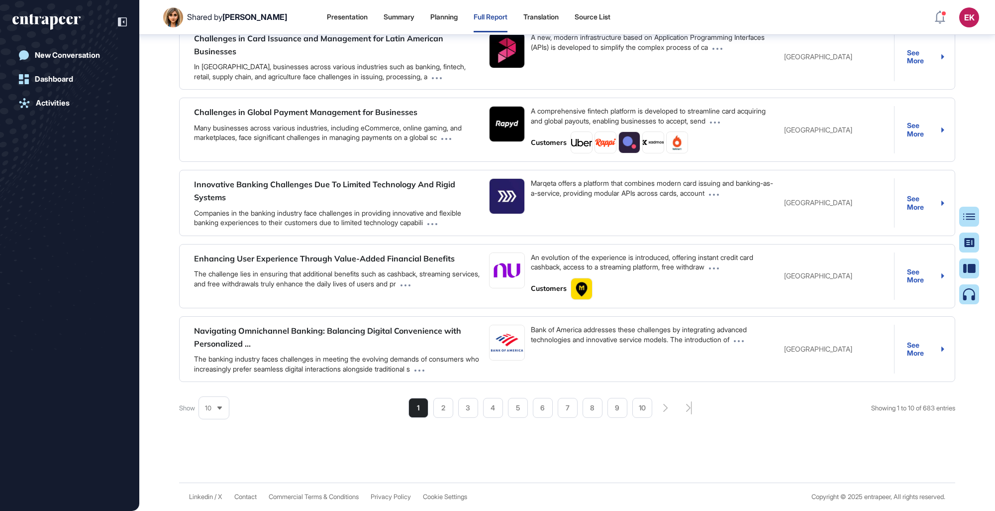
click at [581, 282] on div "startup Follow Ripple General Operating Status active Headquarters [GEOGRAPHIC_…" at bounding box center [497, 255] width 995 height 511
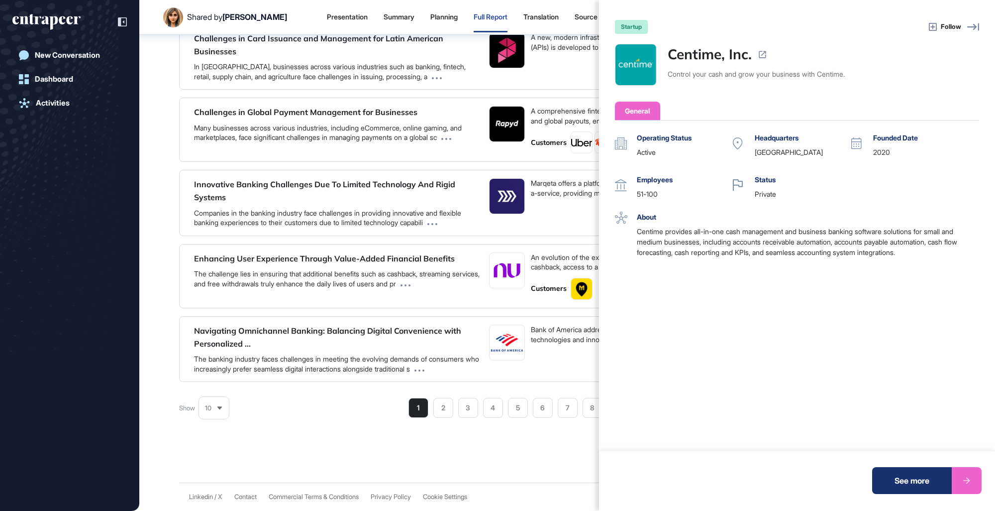
click at [526, 282] on div "startup Follow Centime, Inc. Control your cash and grow your business with Cent…" at bounding box center [497, 255] width 995 height 511
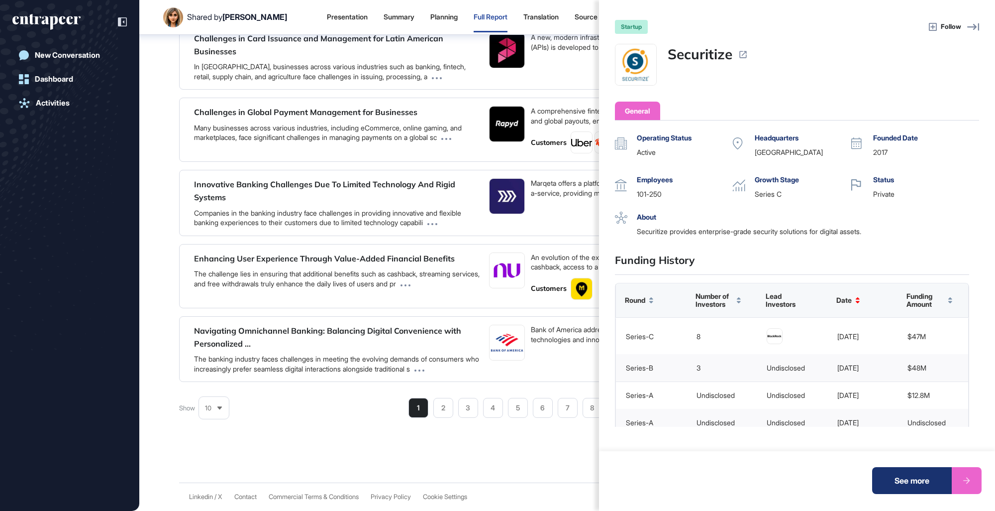
click at [435, 232] on div "startup Follow Securitize General Operating Status active Headquarters [GEOGRAP…" at bounding box center [497, 255] width 995 height 511
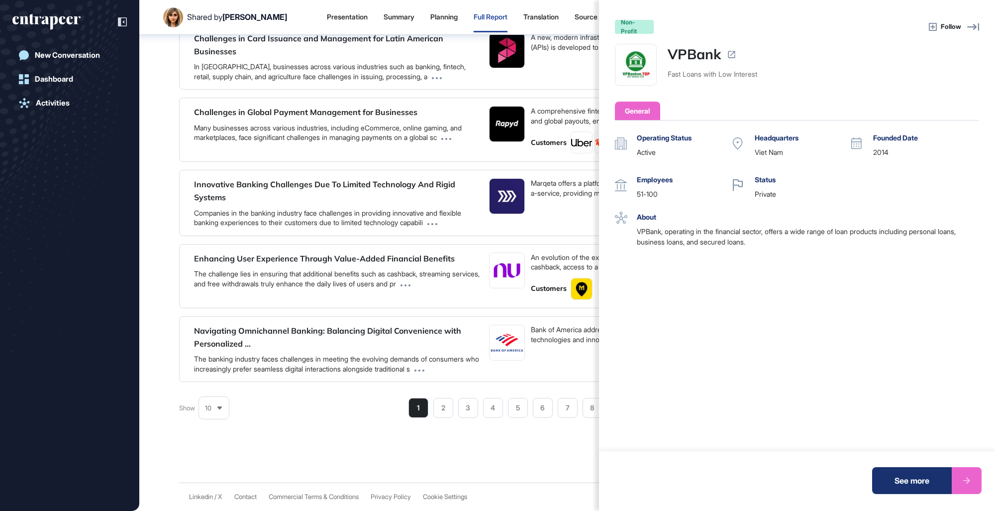
click at [438, 234] on div "non-profit Follow VPBank Fast Loans with Low Interest General Operating Status …" at bounding box center [497, 255] width 995 height 511
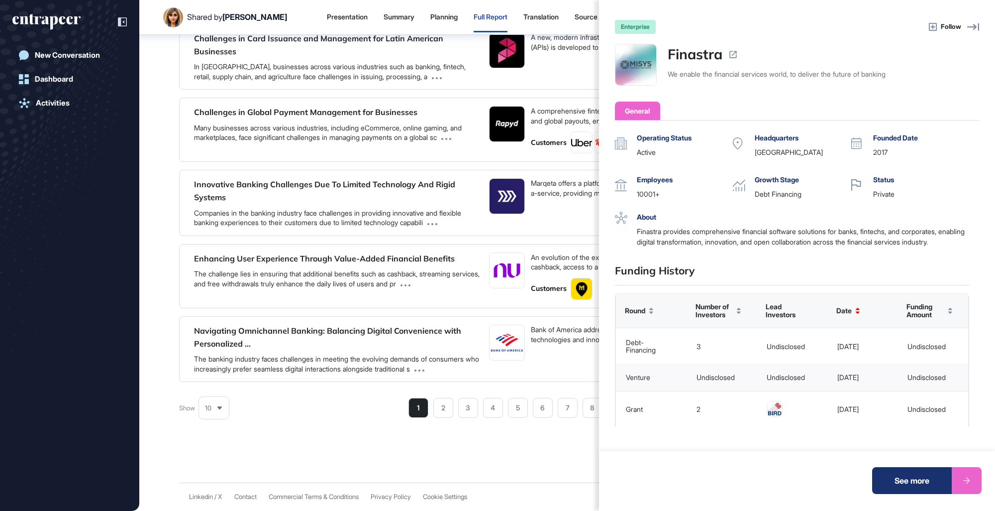
click at [406, 230] on div "enterprise Follow Finastra We enable the financial services world, to deliver t…" at bounding box center [497, 255] width 995 height 511
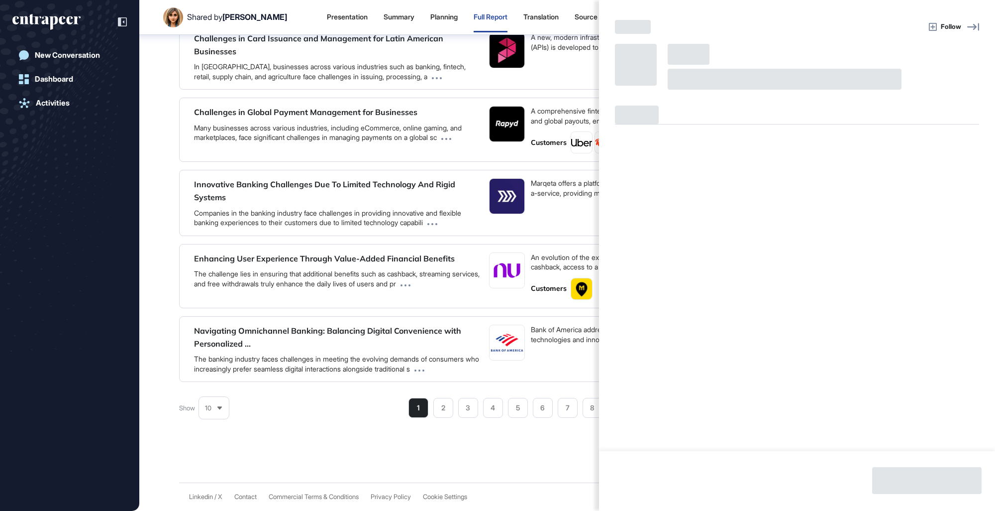
click at [390, 228] on div "Follow" at bounding box center [497, 255] width 995 height 511
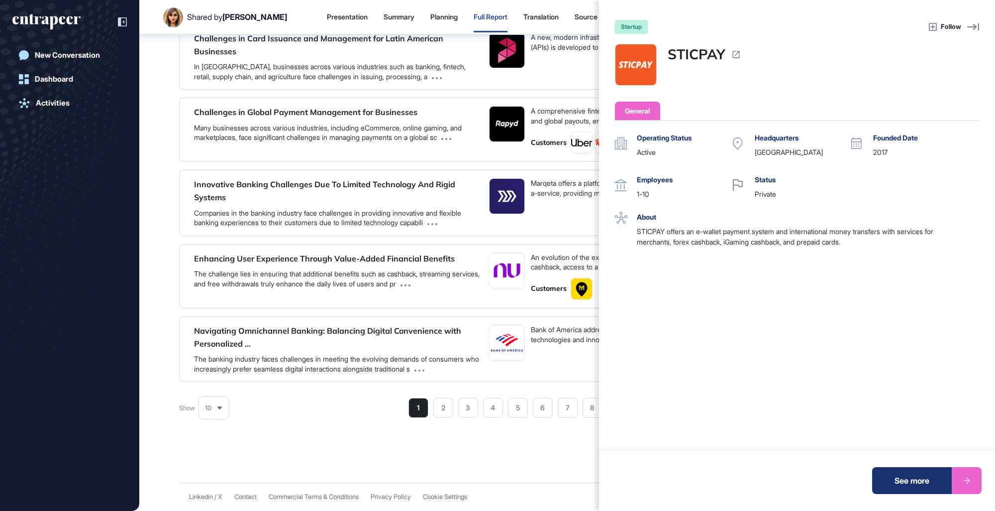
click at [352, 233] on div "startup Follow STICPAY General Operating Status active Headquarters [GEOGRAPHIC…" at bounding box center [497, 255] width 995 height 511
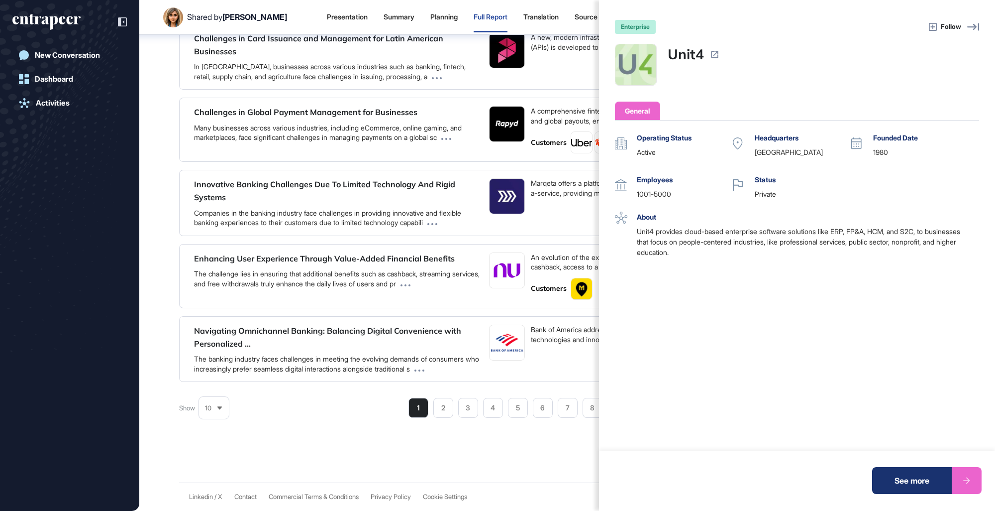
click at [339, 229] on div "enterprise Follow Unit4 General Operating Status active Headquarters [GEOGRAPHI…" at bounding box center [497, 255] width 995 height 511
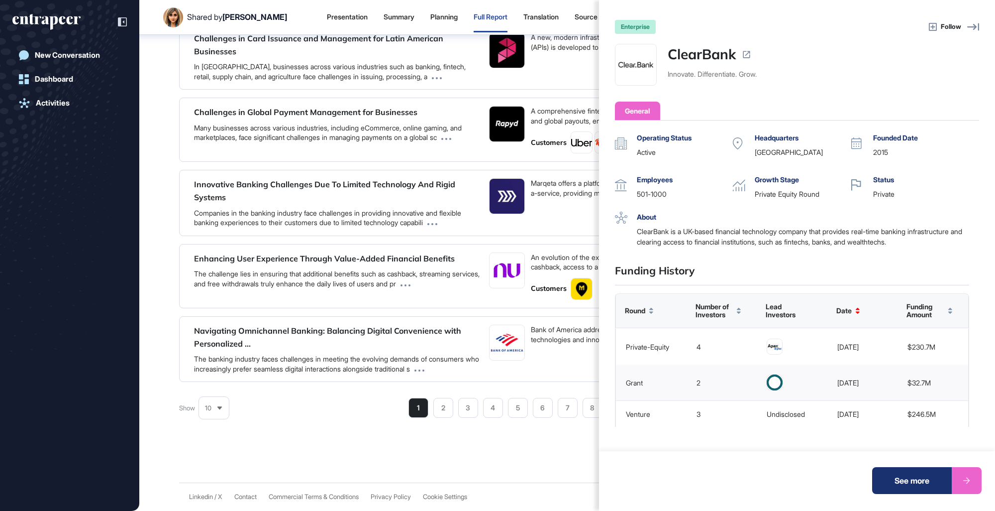
click at [331, 228] on div "enterprise Follow ClearBank Innovate. Differentiate. Grow. General Operating St…" at bounding box center [497, 255] width 995 height 511
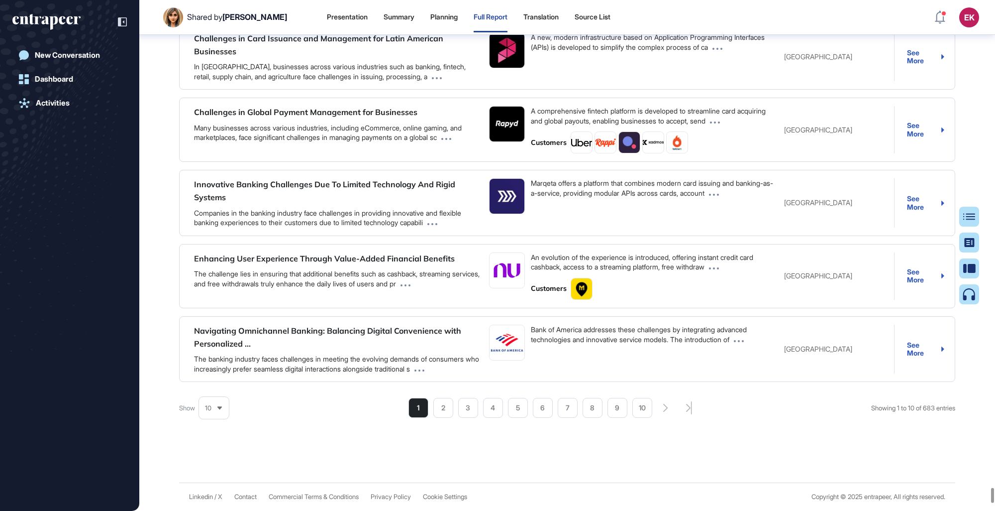
scroll to position [693, 0]
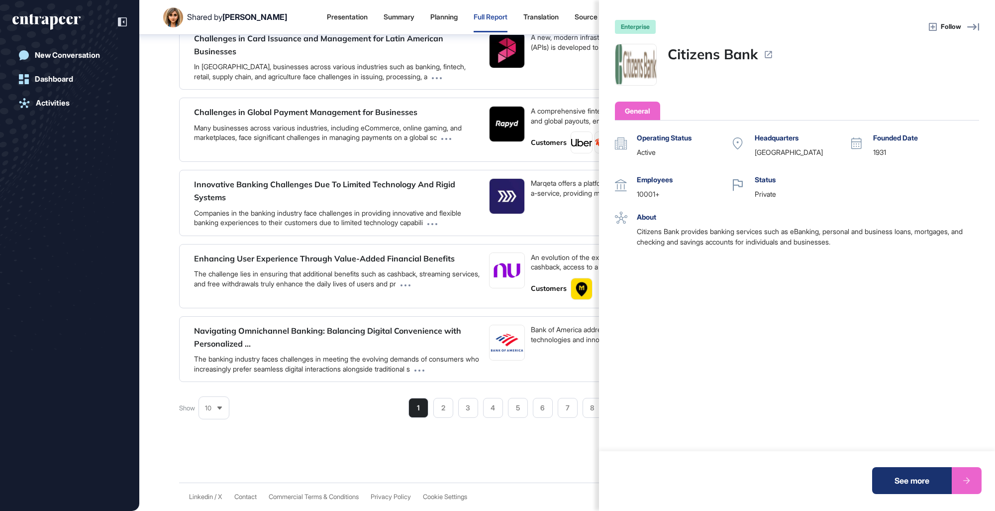
click at [281, 258] on div "enterprise Follow Citizens Bank General Operating Status active Headquarters [G…" at bounding box center [497, 255] width 995 height 511
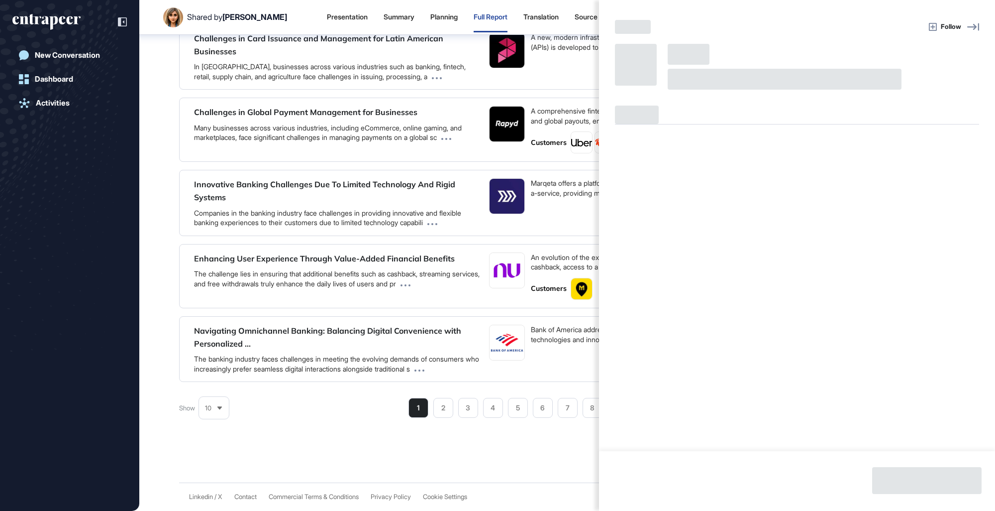
click at [277, 265] on div "Follow" at bounding box center [497, 255] width 995 height 511
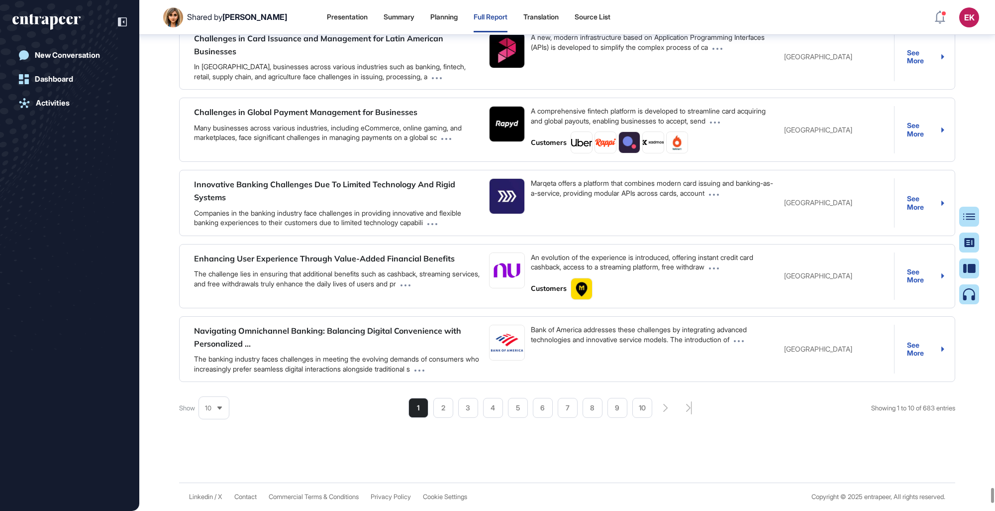
drag, startPoint x: 277, startPoint y: 265, endPoint x: 283, endPoint y: 266, distance: 5.6
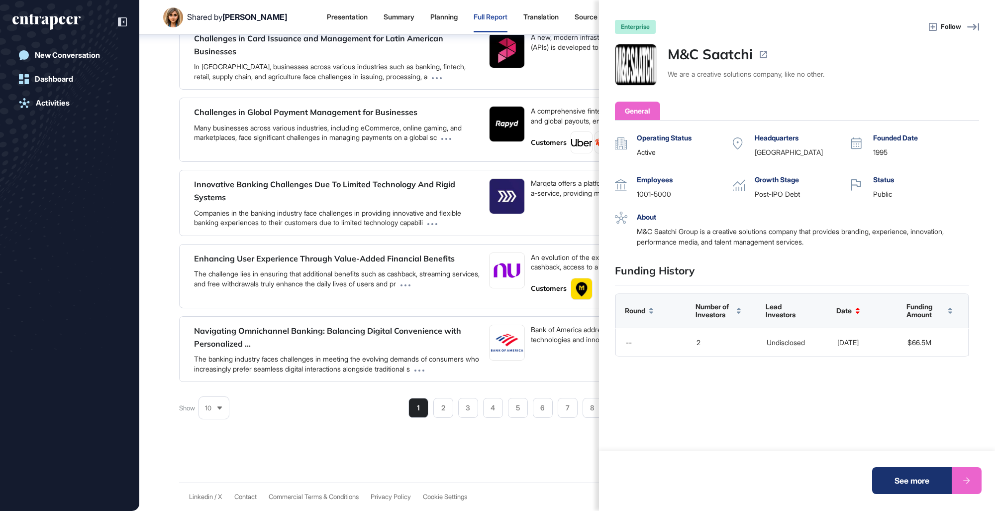
click at [283, 266] on div "enterprise Follow M&C Saatchi We are a creative solutions company, like no othe…" at bounding box center [497, 255] width 995 height 511
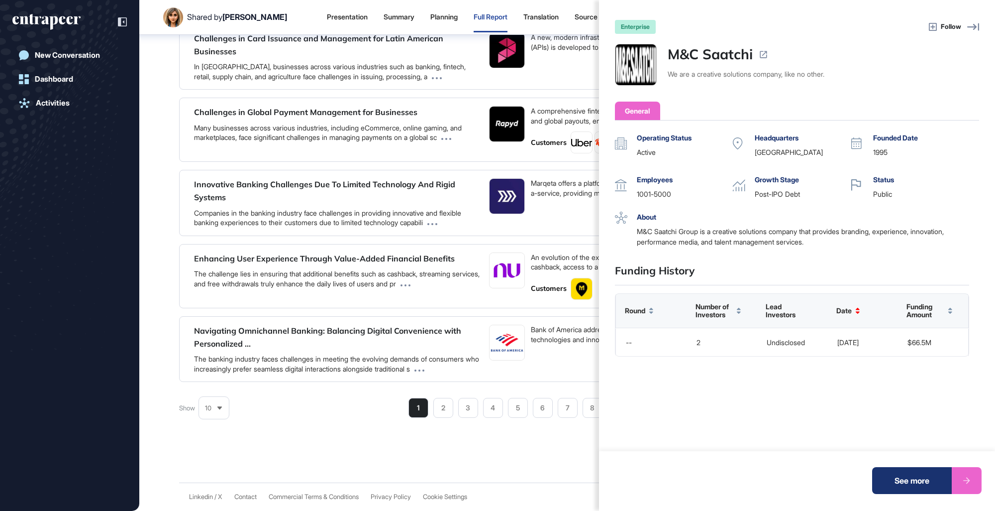
click at [470, 271] on div "enterprise Follow M&C Saatchi We are a creative solutions company, like no othe…" at bounding box center [497, 255] width 995 height 511
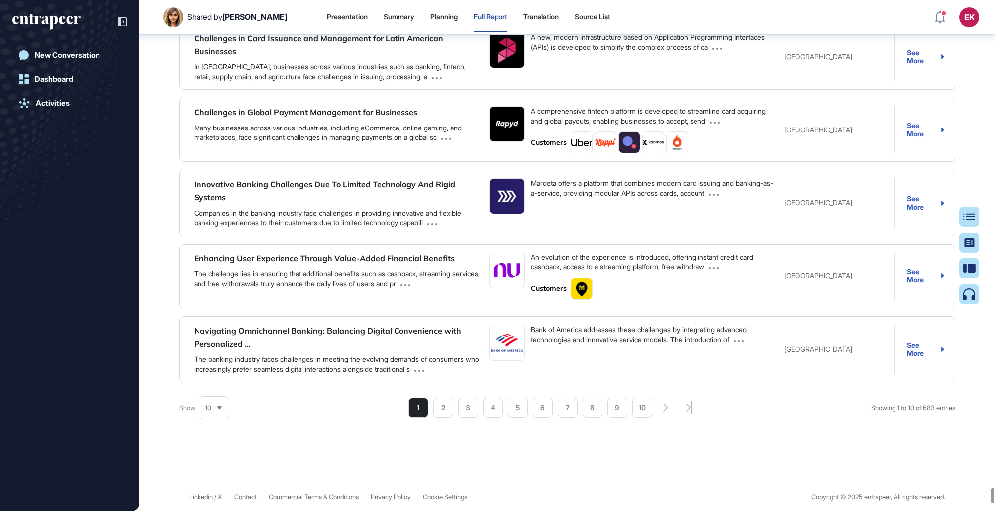
scroll to position [916, 0]
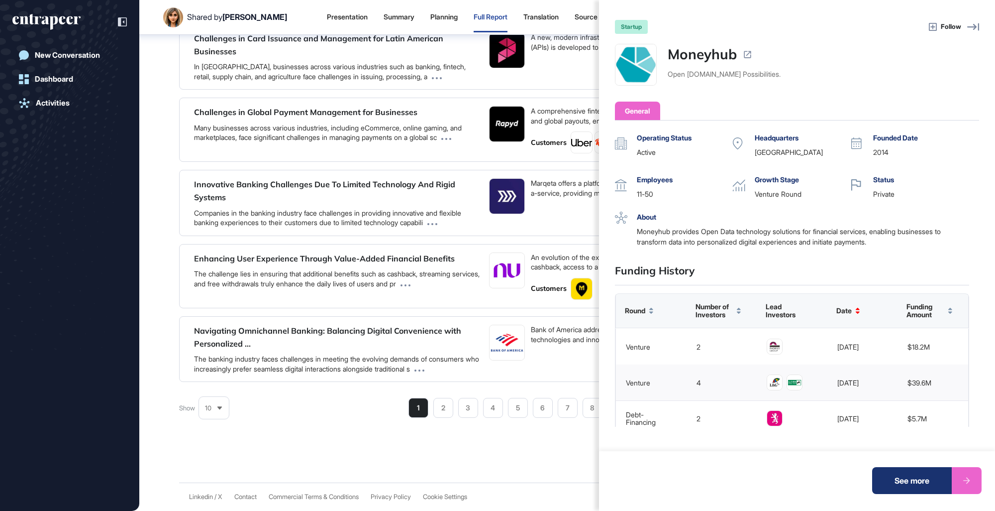
click at [515, 173] on div "startup Follow Moneyhub Open [DOMAIN_NAME] Possibilities. General Operating Sta…" at bounding box center [497, 255] width 995 height 511
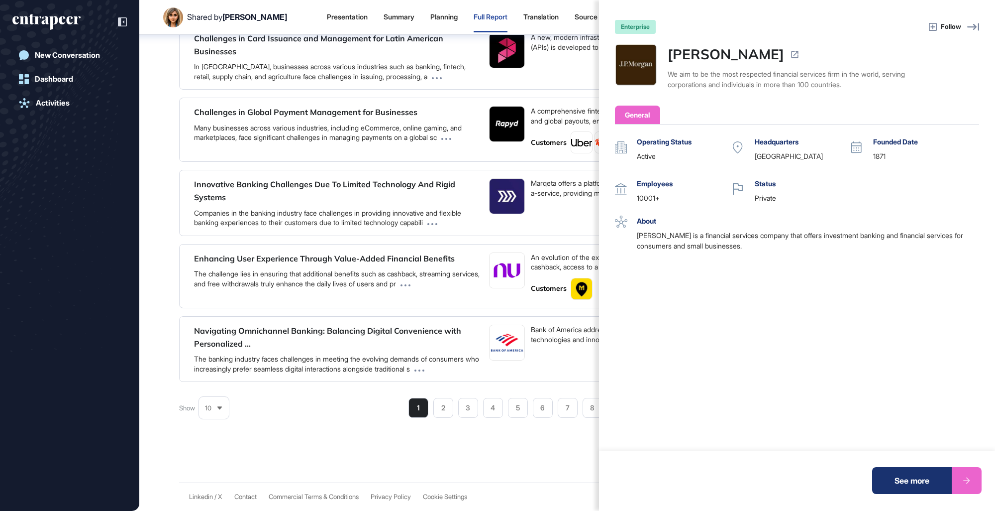
click at [504, 199] on div "enterprise Follow [PERSON_NAME] We aim to be the most respected financial servi…" at bounding box center [497, 255] width 995 height 511
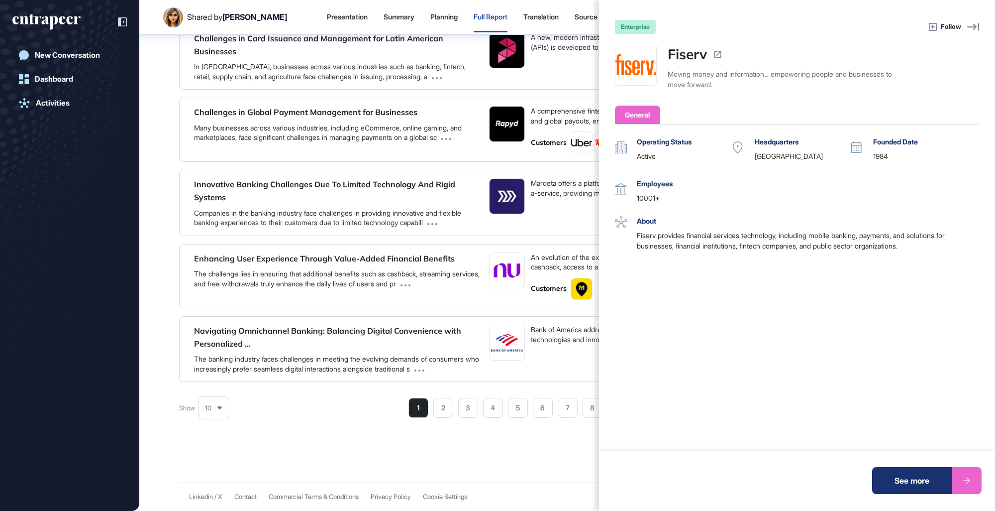
click at [439, 192] on div "enterprise Follow Fiserv Moving money and information... empowering people and …" at bounding box center [497, 255] width 995 height 511
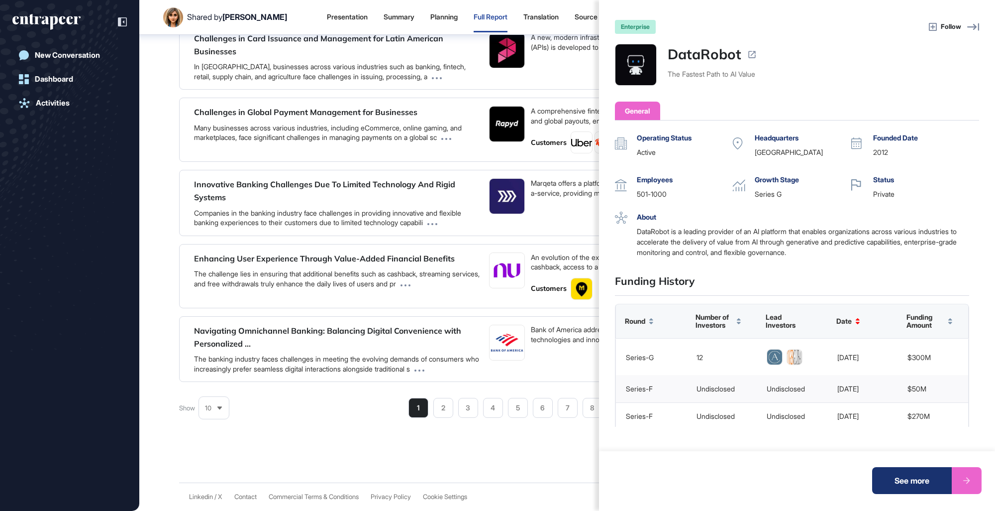
click at [456, 161] on div "enterprise Follow DataRobot The Fastest Path to AI Value General Operating Stat…" at bounding box center [497, 255] width 995 height 511
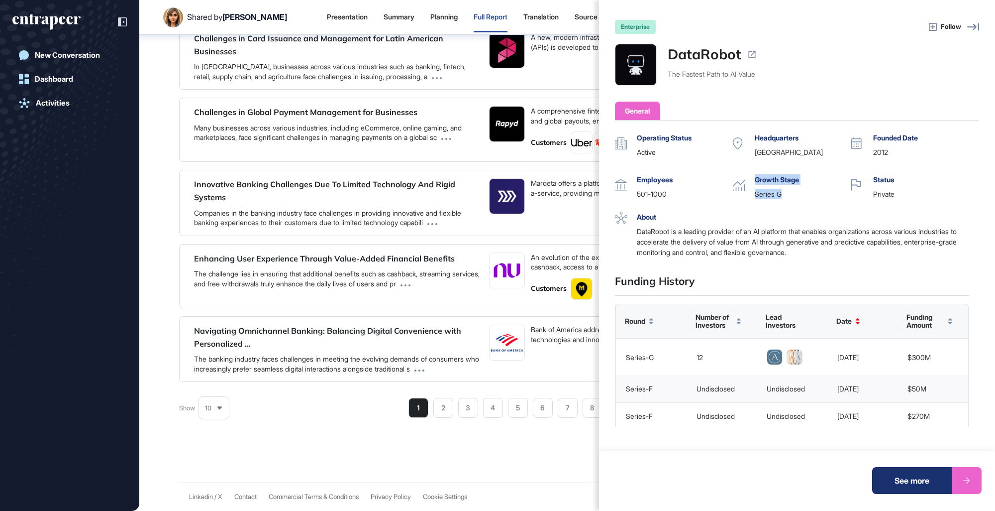
drag, startPoint x: 745, startPoint y: 192, endPoint x: 818, endPoint y: 198, distance: 73.4
click at [613, 195] on div "Growth Stage Series G" at bounding box center [792, 186] width 118 height 25
drag, startPoint x: 818, startPoint y: 198, endPoint x: 755, endPoint y: 226, distance: 69.5
click at [613, 226] on div "DataRobot is a leading provider of an AI platform that enables organizations ac…" at bounding box center [803, 241] width 332 height 31
click at [560, 166] on div "enterprise Follow DataRobot The Fastest Path to AI Value General Operating Stat…" at bounding box center [497, 255] width 995 height 511
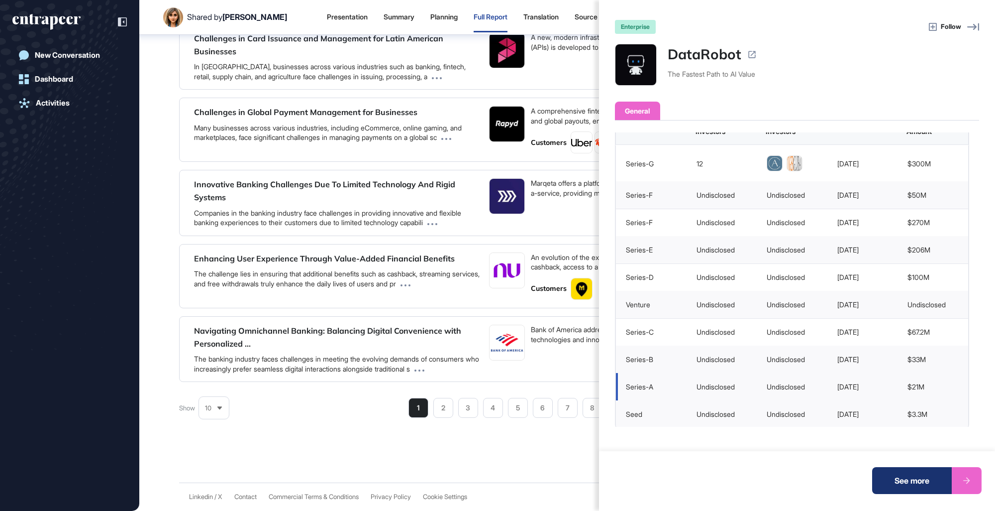
scroll to position [193, 0]
click at [506, 108] on div "enterprise Follow DataRobot The Fastest Path to AI Value General Operating Stat…" at bounding box center [497, 255] width 995 height 511
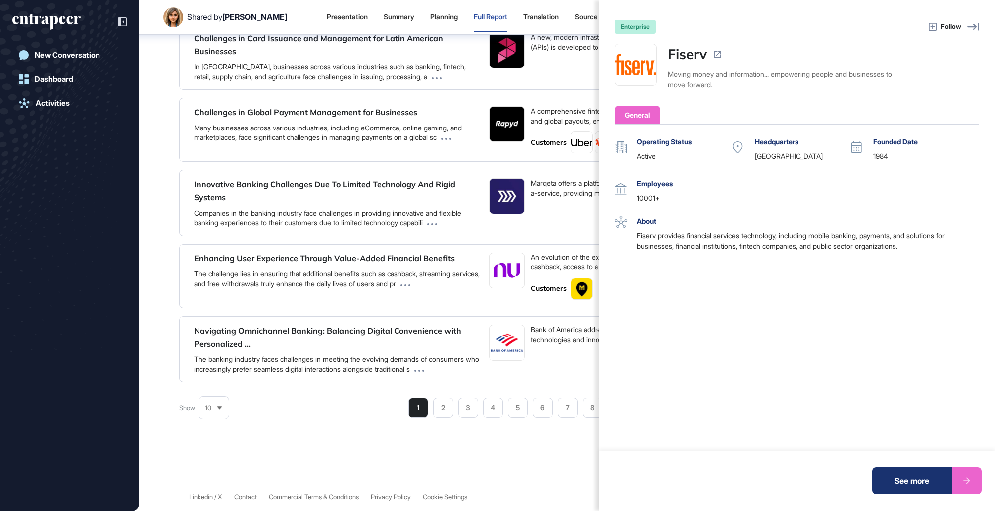
click at [511, 130] on div "enterprise Follow Fiserv Moving money and information... empowering people and …" at bounding box center [497, 255] width 995 height 511
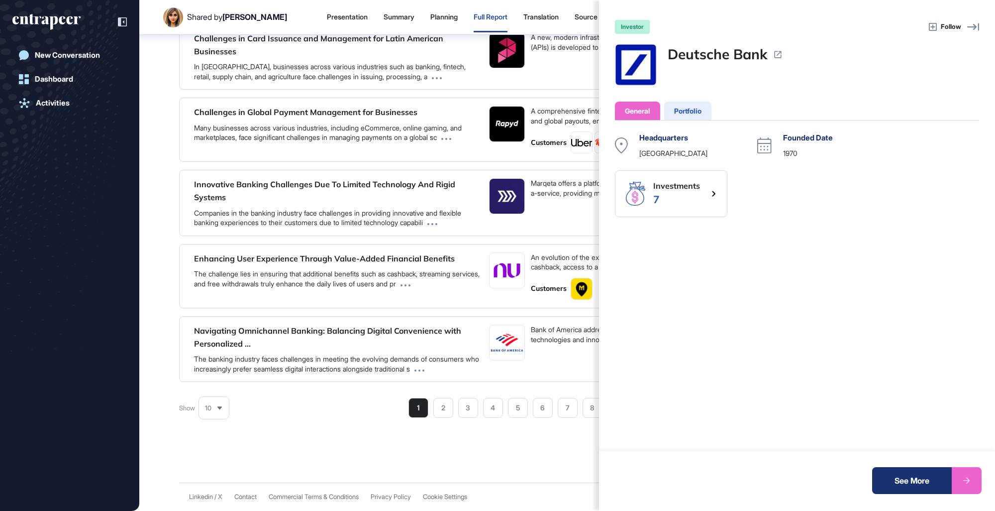
click at [457, 247] on div "investor Follow Deutsche Bank General Portfolio Headquarters [GEOGRAPHIC_DATA] …" at bounding box center [497, 255] width 995 height 511
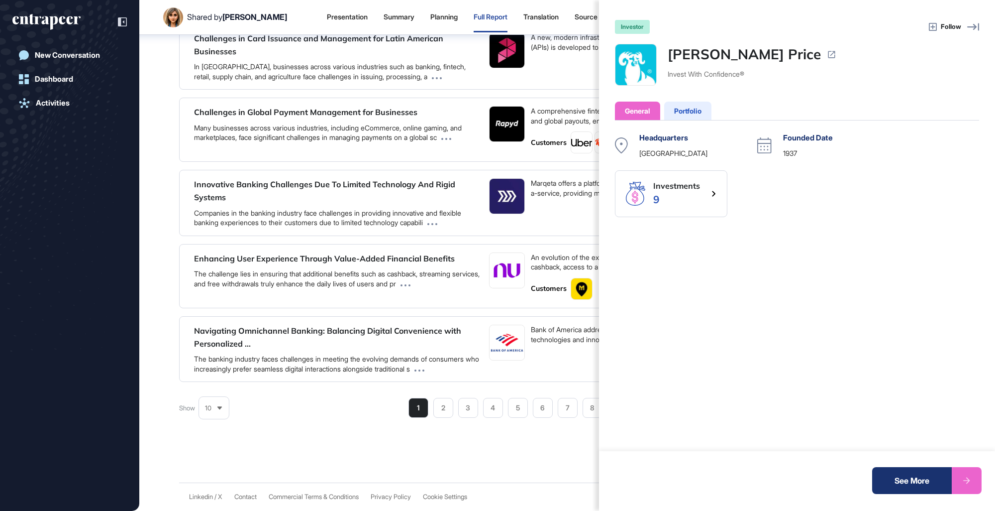
click at [368, 252] on div "investor Follow [PERSON_NAME] Price Invest With Confidence® General Portfolio H…" at bounding box center [497, 255] width 995 height 511
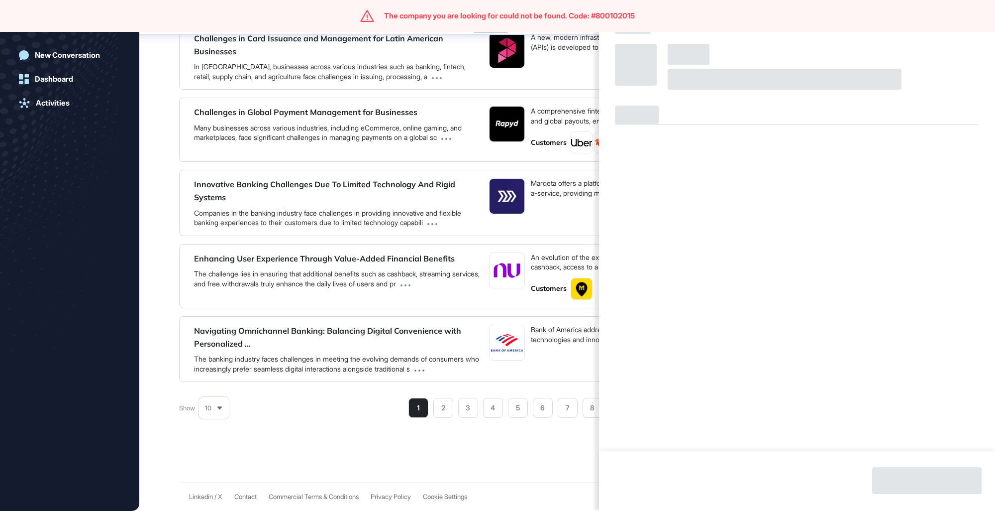
click at [370, 219] on div "Follow" at bounding box center [497, 255] width 995 height 511
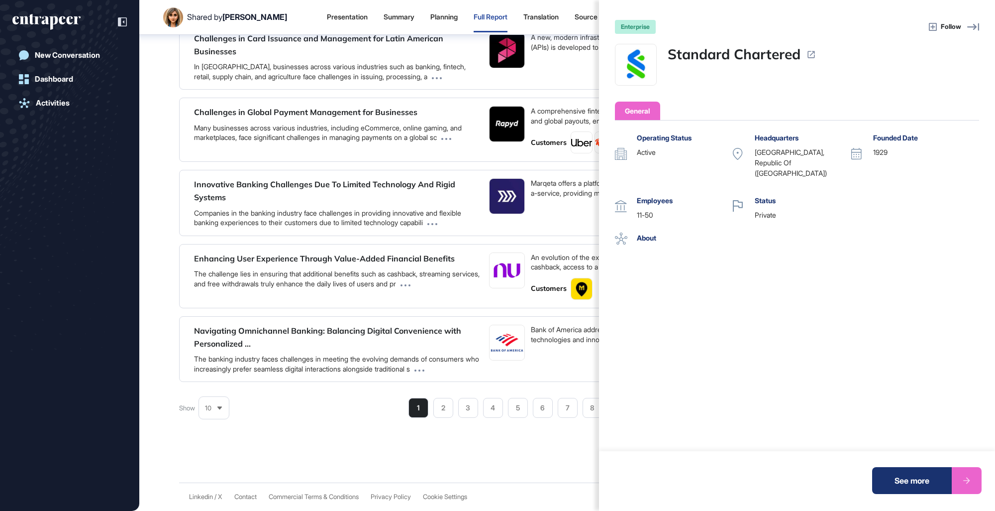
click at [328, 186] on div "enterprise Follow Standard Chartered General Operating Status active Headquarte…" at bounding box center [497, 255] width 995 height 511
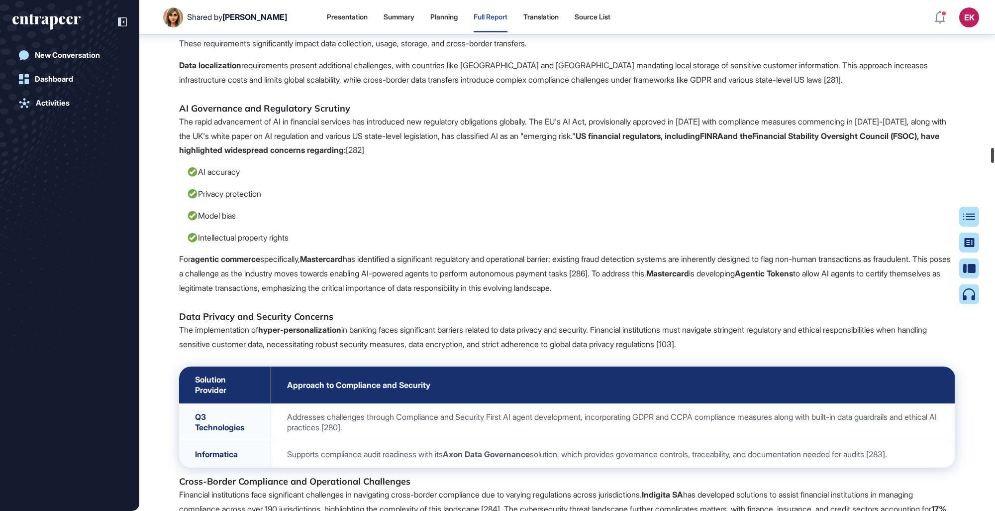
scroll to position [19862, 0]
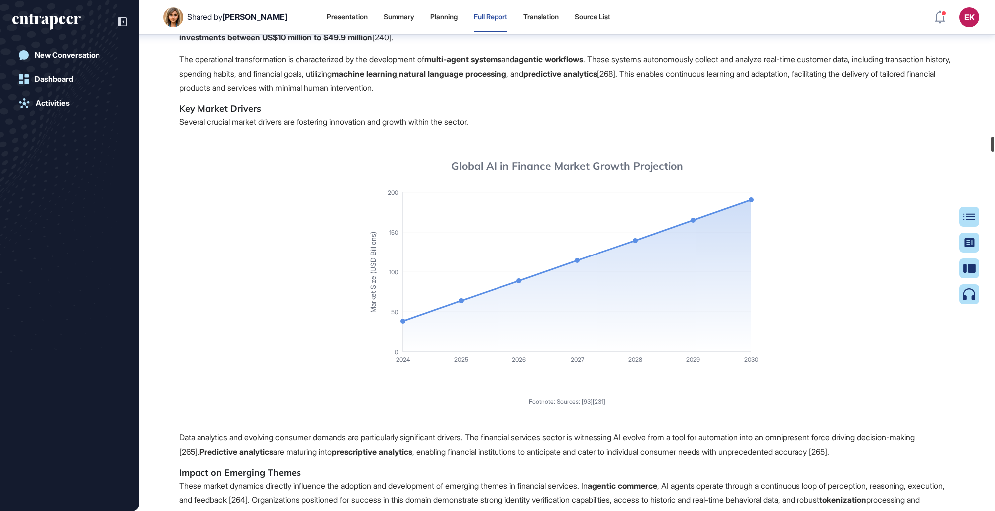
drag, startPoint x: 993, startPoint y: 497, endPoint x: 868, endPoint y: 207, distance: 316.4
click at [613, 140] on div "Shared by [PERSON_NAME] Presentation Summary Planning Full Report Translation S…" at bounding box center [497, 255] width 995 height 511
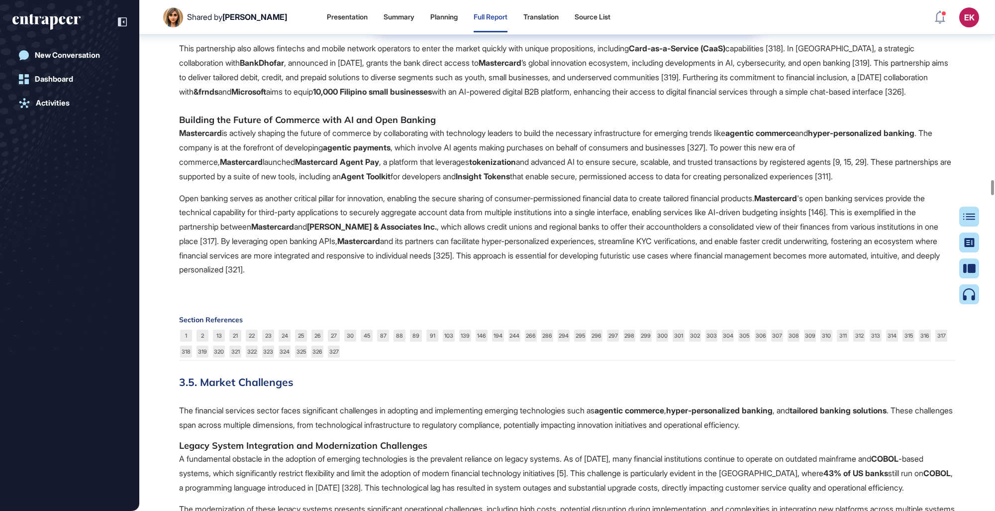
scroll to position [24561, 0]
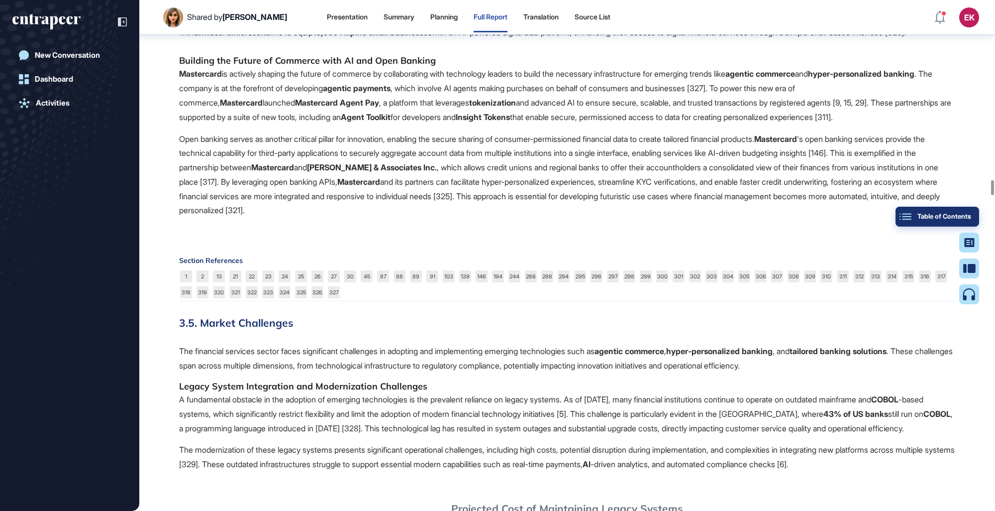
click at [613, 220] on div "Table of Contents" at bounding box center [938, 217] width 68 height 8
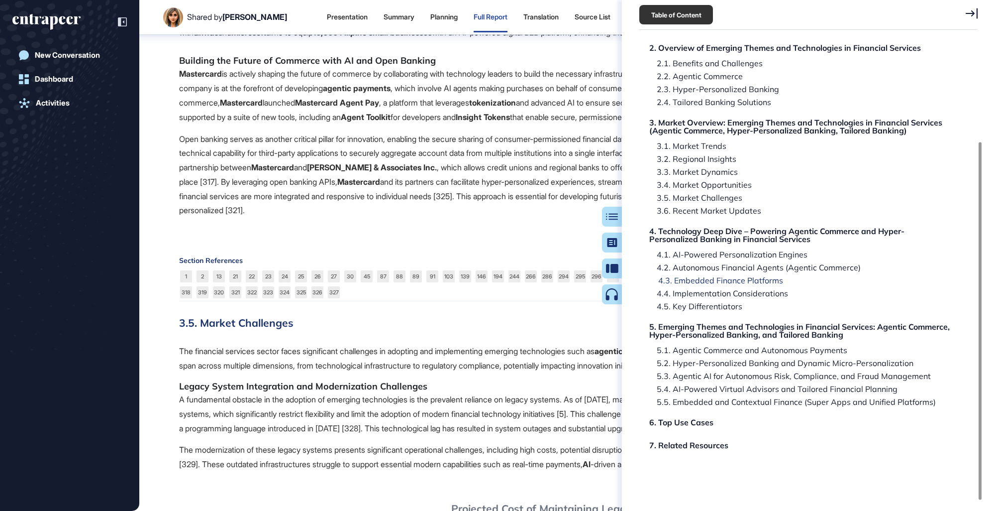
scroll to position [0, 0]
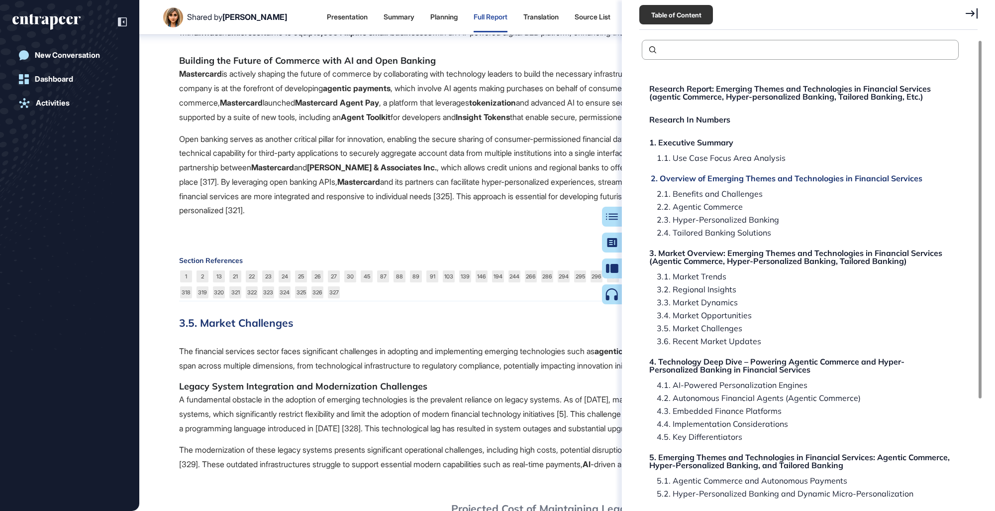
click at [613, 178] on div "2. Overview of Emerging Themes and Technologies in Financial Services" at bounding box center [787, 178] width 272 height 8
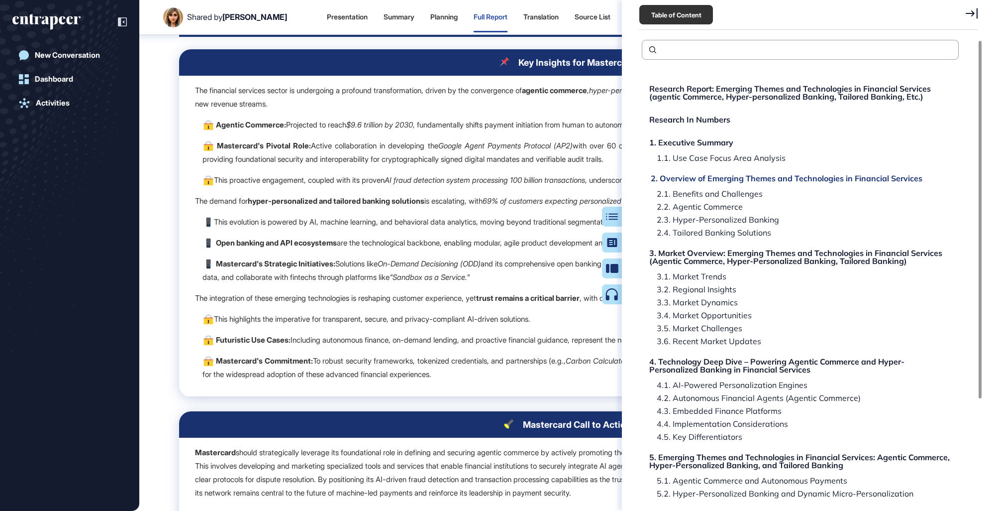
scroll to position [1279, 0]
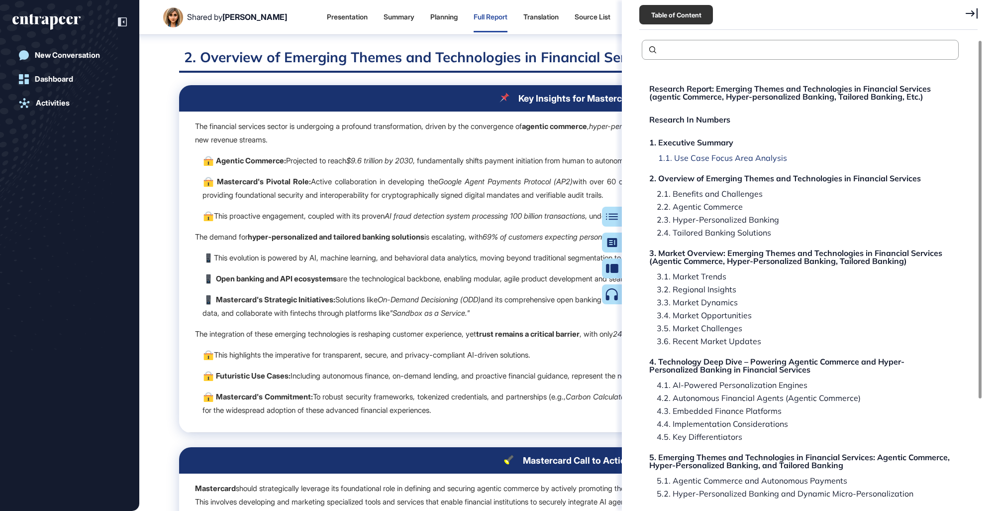
click at [613, 159] on div "1.1. Use Case Focus Area Analysis" at bounding box center [719, 158] width 136 height 8
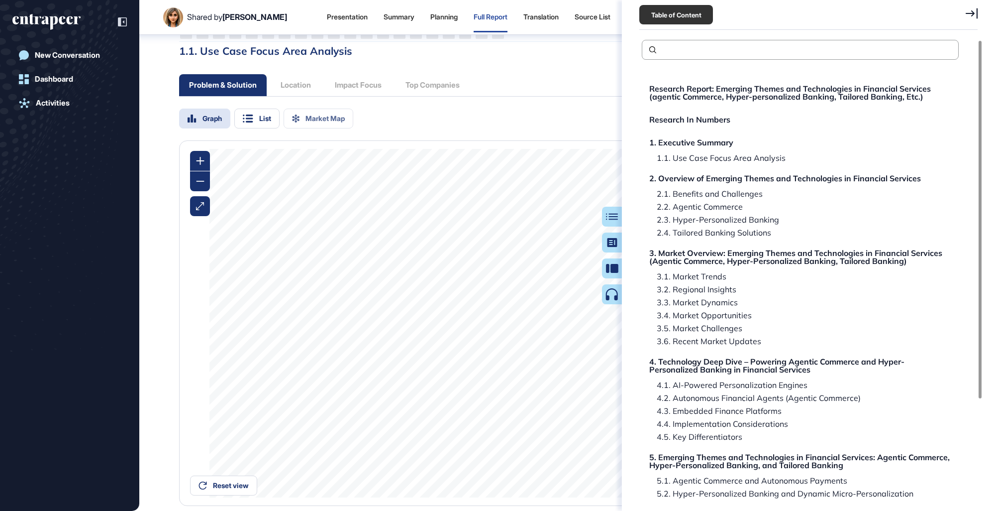
scroll to position [743, 0]
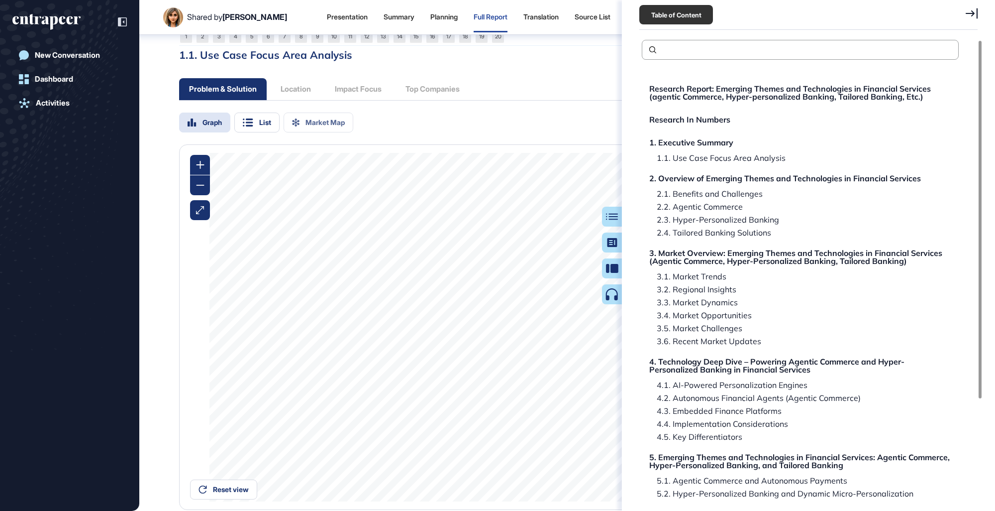
click at [496, 96] on div "Problem & Solution Location Impact Focus Top Companies" at bounding box center [567, 90] width 776 height 22
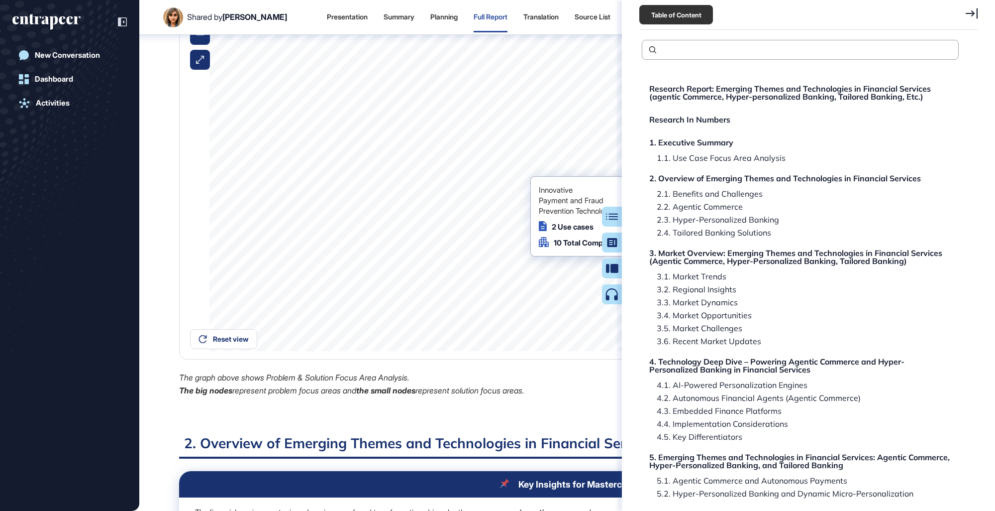
scroll to position [893, 0]
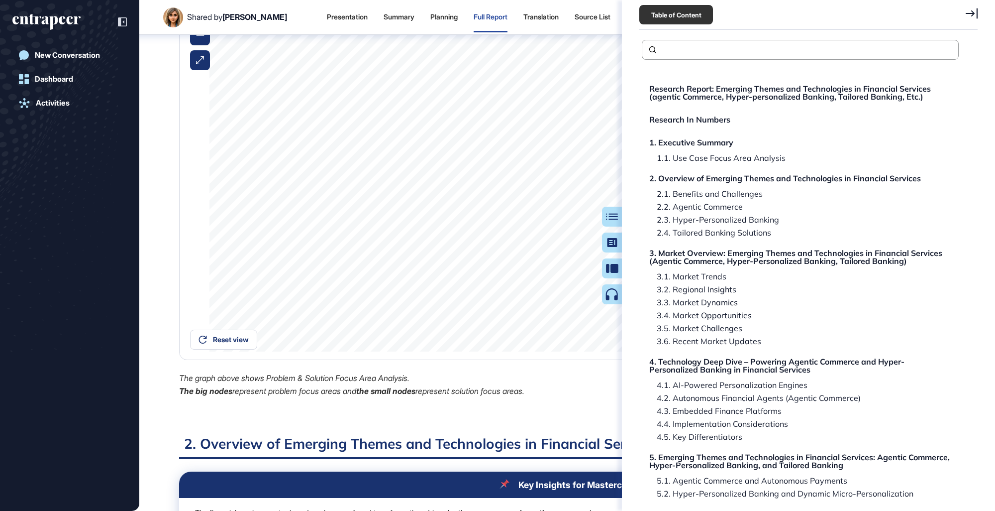
click at [581, 295] on p "The graph above shows Problem & Solution Focus Area Analysis." at bounding box center [436, 378] width 514 height 13
click at [613, 11] on icon at bounding box center [972, 13] width 12 height 11
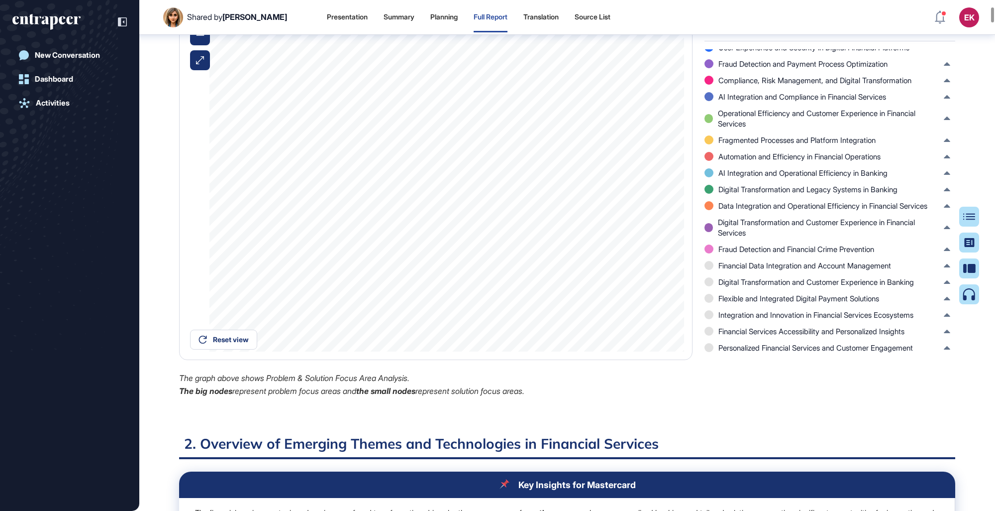
click at [613, 295] on div "All Problem Areas (106) All Companies (400) Personalized Financial Planning and…" at bounding box center [830, 196] width 263 height 403
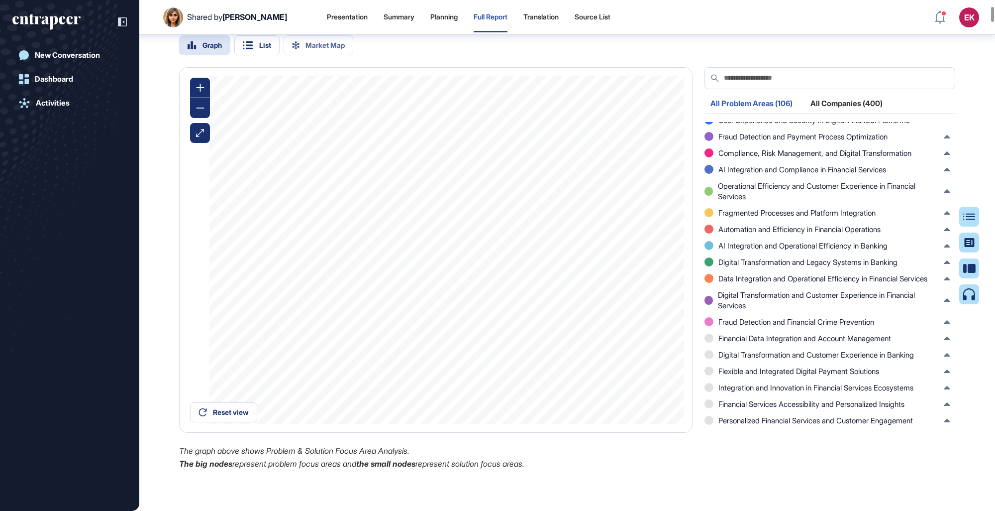
scroll to position [818, 0]
click at [613, 115] on div "All Companies (400)" at bounding box center [847, 108] width 84 height 13
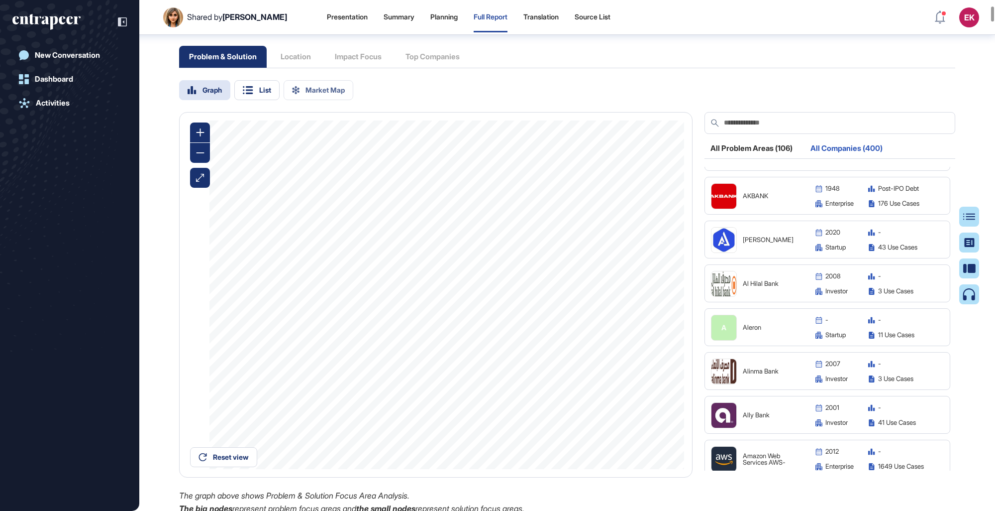
scroll to position [517, 0]
click at [613, 251] on img at bounding box center [724, 238] width 25 height 25
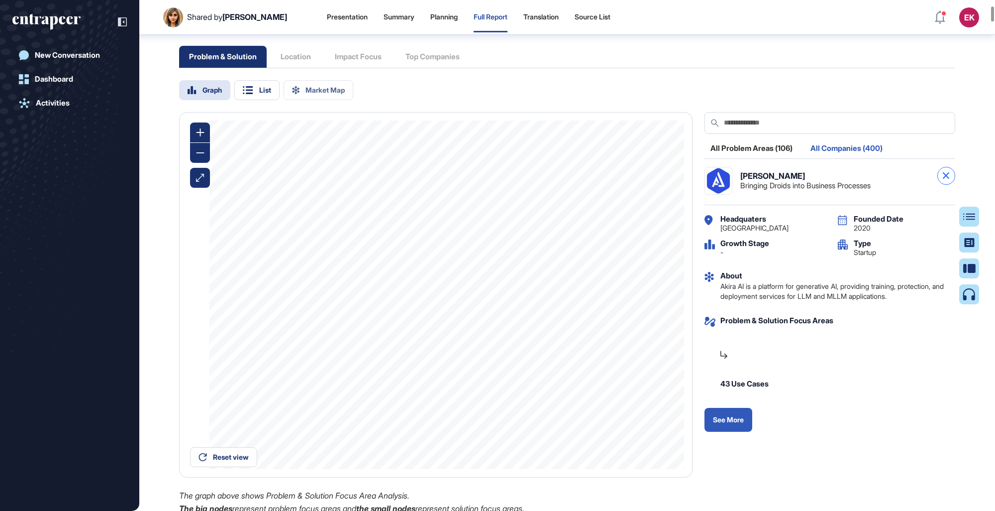
click at [613, 185] on div at bounding box center [947, 176] width 18 height 18
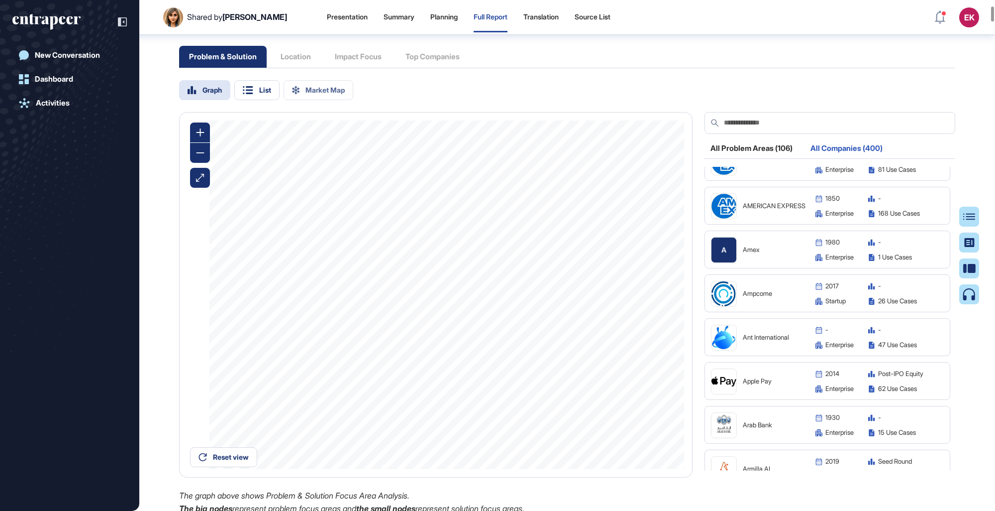
scroll to position [856, 0]
click at [613, 295] on img at bounding box center [724, 294] width 25 height 25
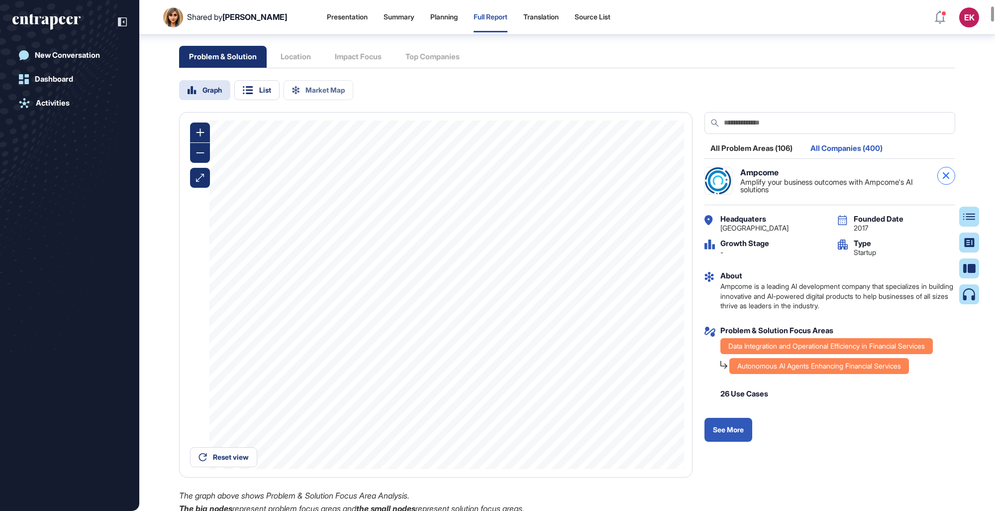
click at [613, 185] on div at bounding box center [947, 176] width 18 height 18
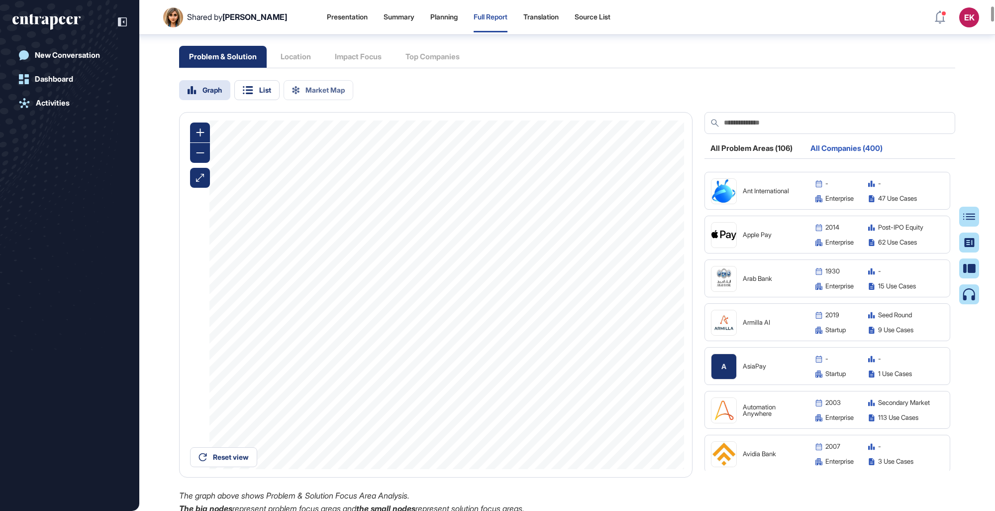
scroll to position [1003, 0]
click at [613, 295] on img at bounding box center [724, 322] width 25 height 25
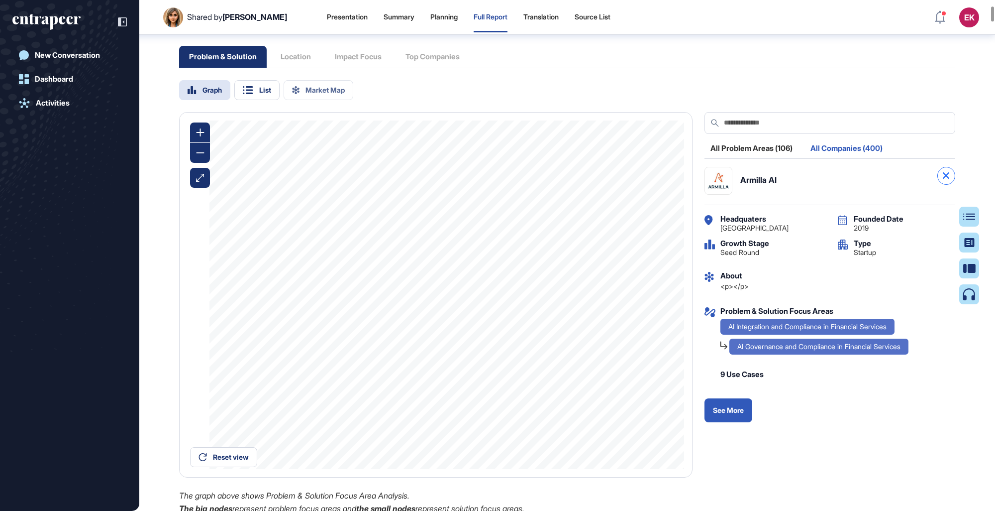
click at [613, 179] on icon at bounding box center [946, 175] width 6 height 6
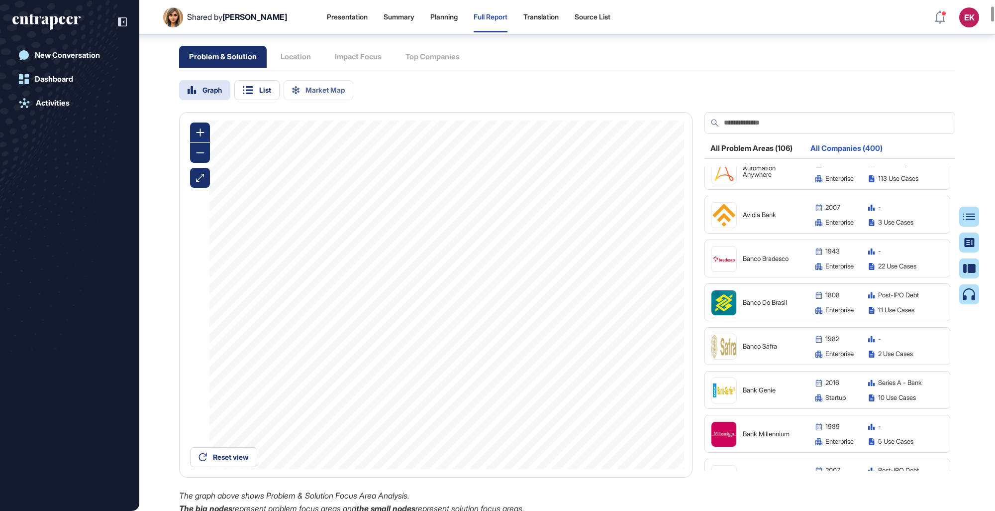
scroll to position [1329, 0]
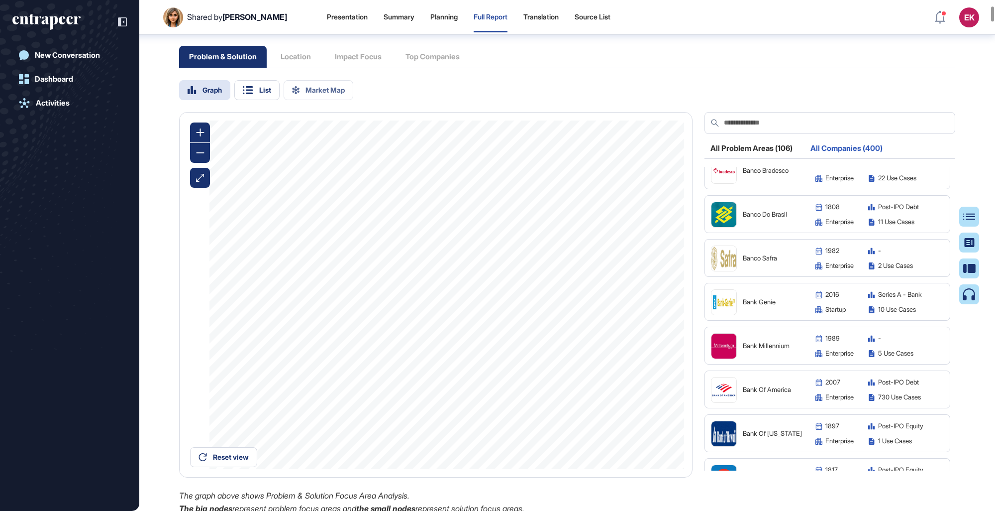
click at [613, 295] on img at bounding box center [724, 302] width 25 height 25
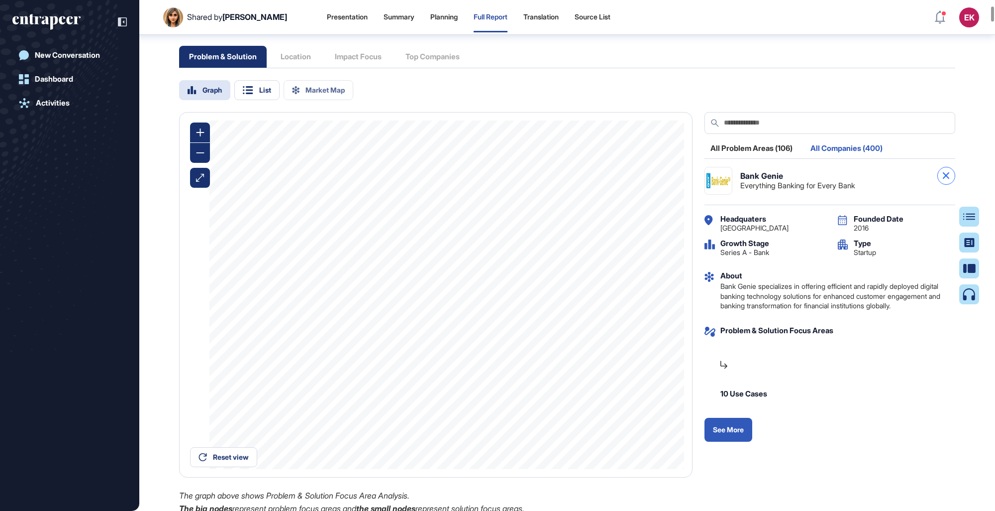
click at [613, 179] on icon at bounding box center [946, 175] width 6 height 6
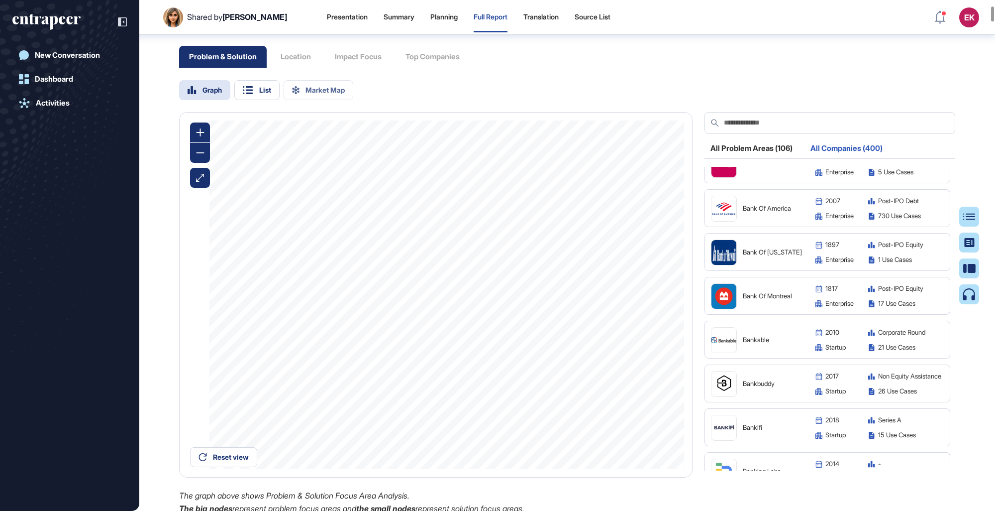
scroll to position [1594, 0]
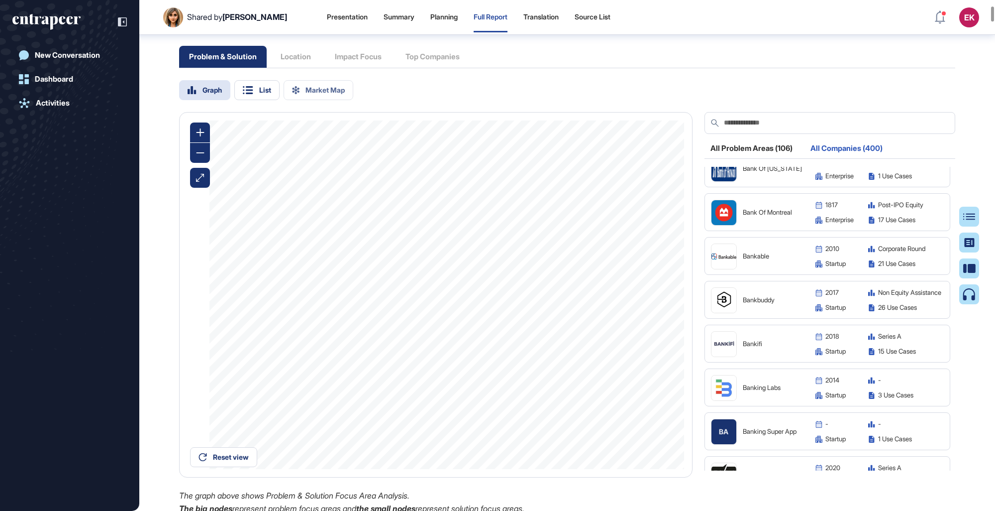
click at [613, 295] on img at bounding box center [724, 343] width 25 height 25
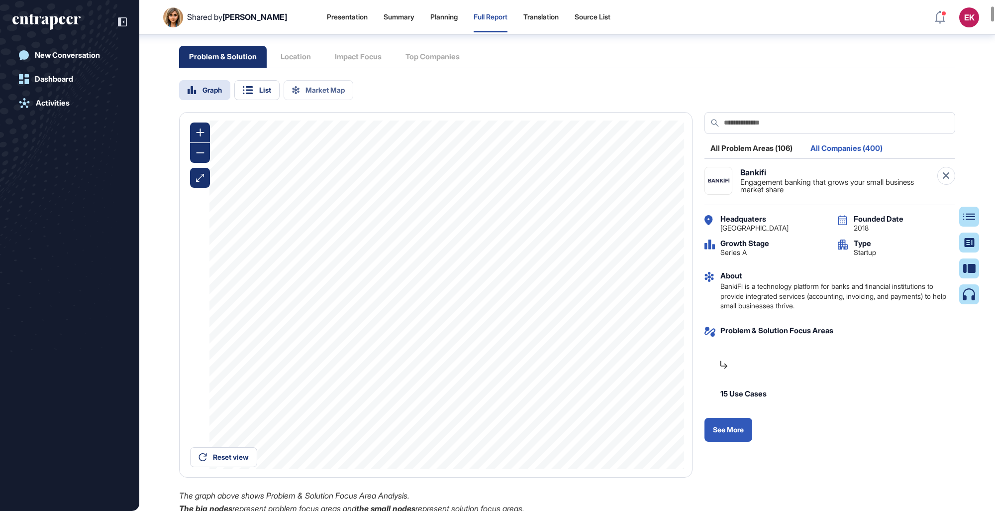
drag, startPoint x: 949, startPoint y: 192, endPoint x: 820, endPoint y: 268, distance: 149.5
click at [613, 185] on div at bounding box center [947, 176] width 18 height 18
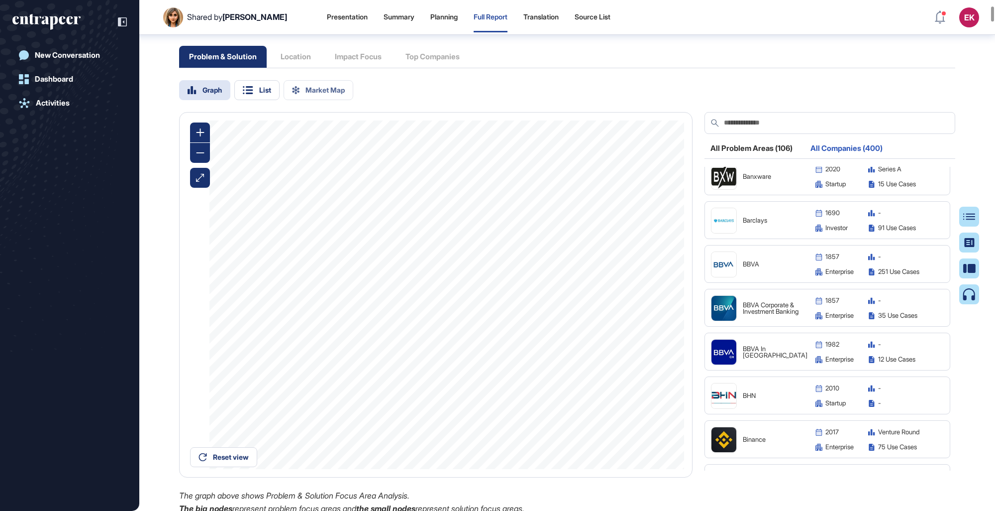
scroll to position [1992, 0]
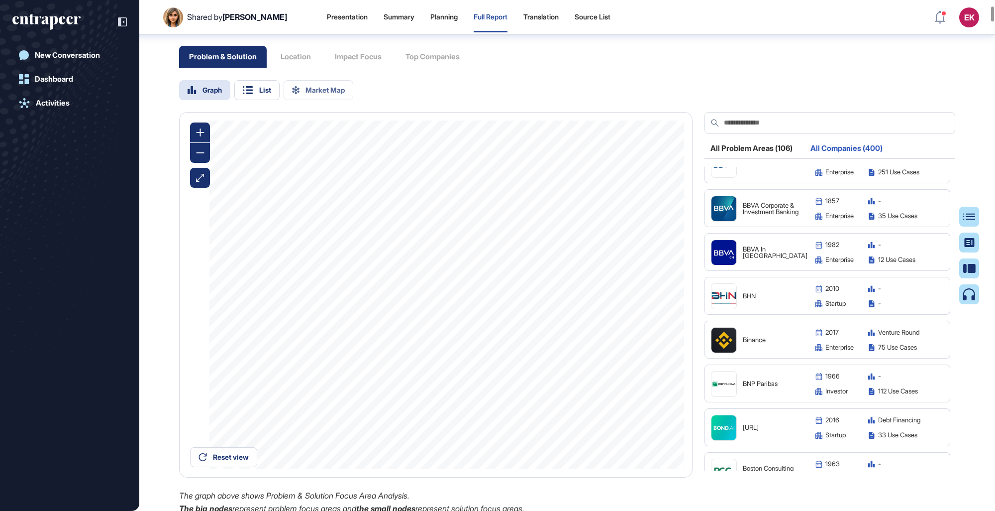
click at [613, 295] on img at bounding box center [724, 296] width 25 height 25
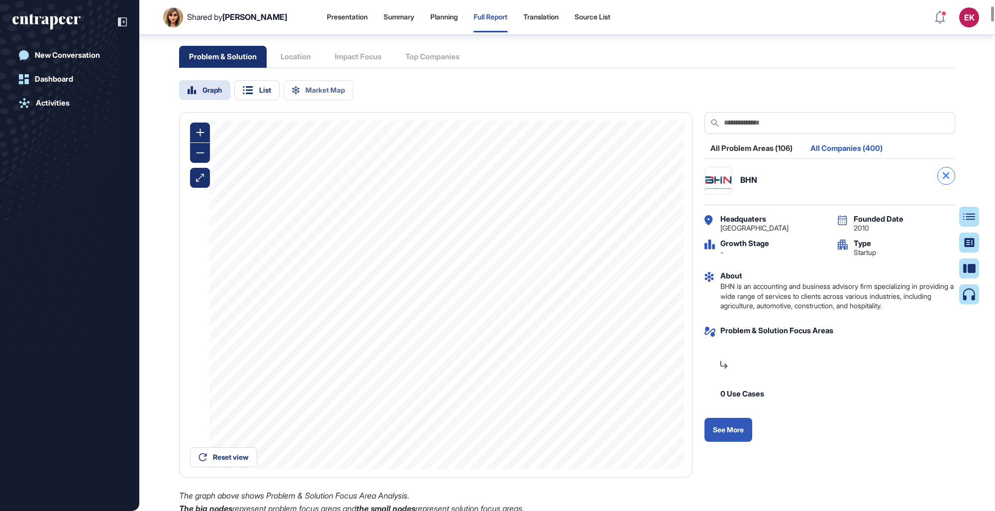
click at [613, 185] on div at bounding box center [947, 176] width 18 height 18
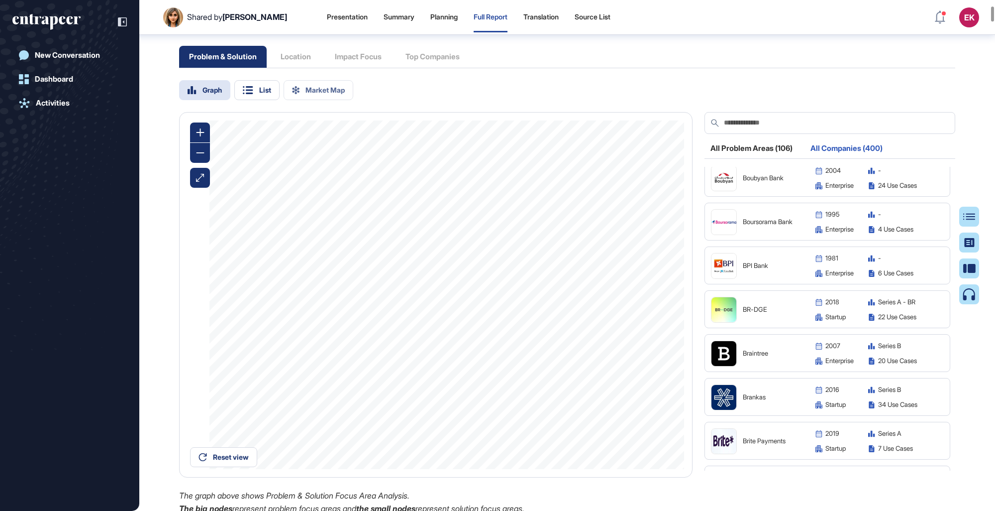
scroll to position [2391, 0]
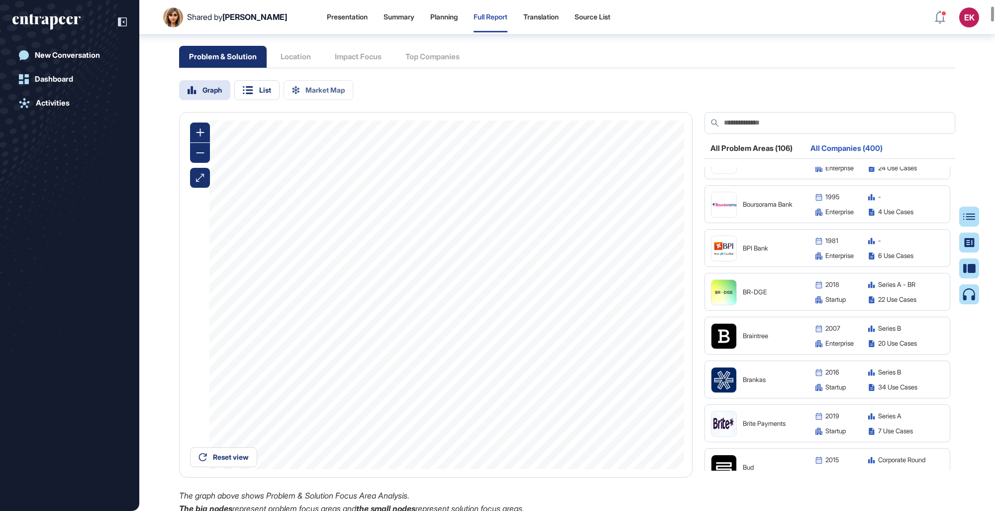
click at [613, 295] on img at bounding box center [724, 292] width 25 height 25
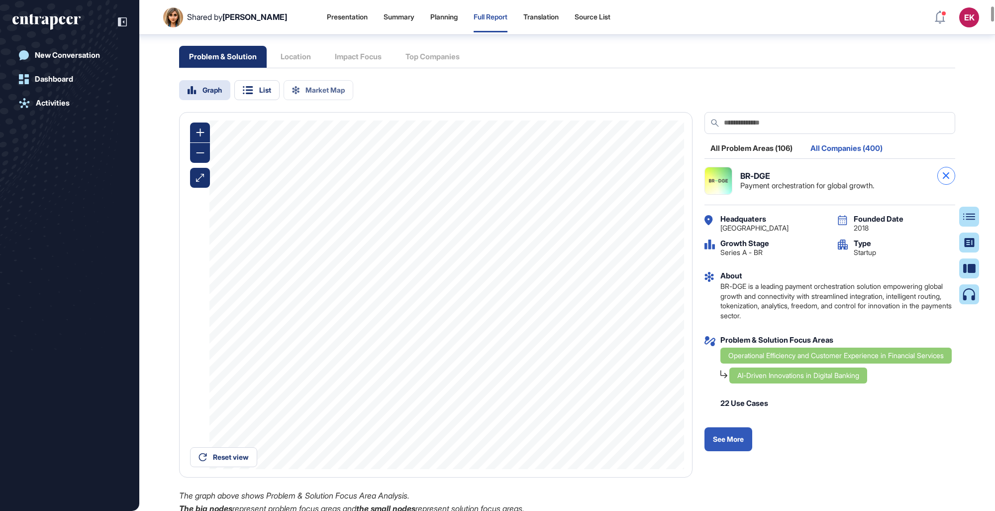
click at [613, 185] on div at bounding box center [947, 176] width 18 height 18
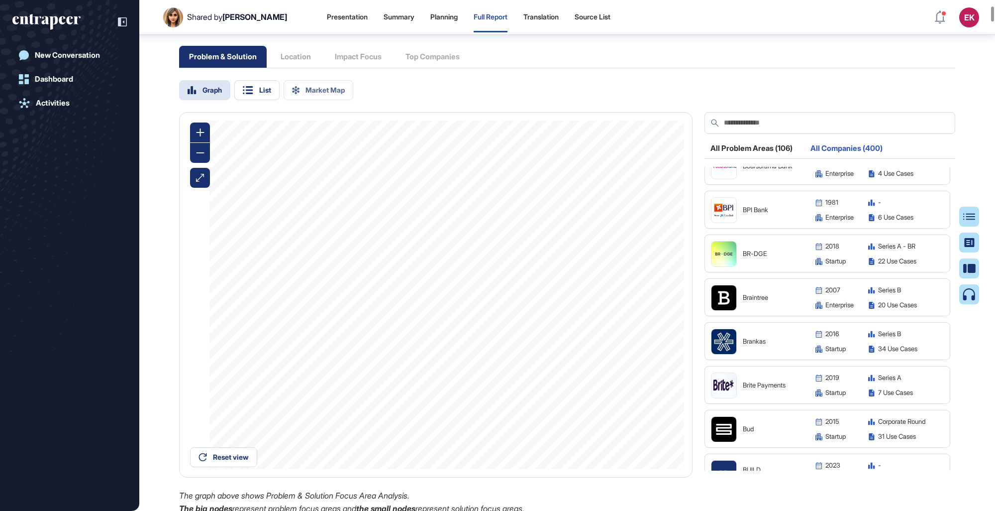
scroll to position [2440, 0]
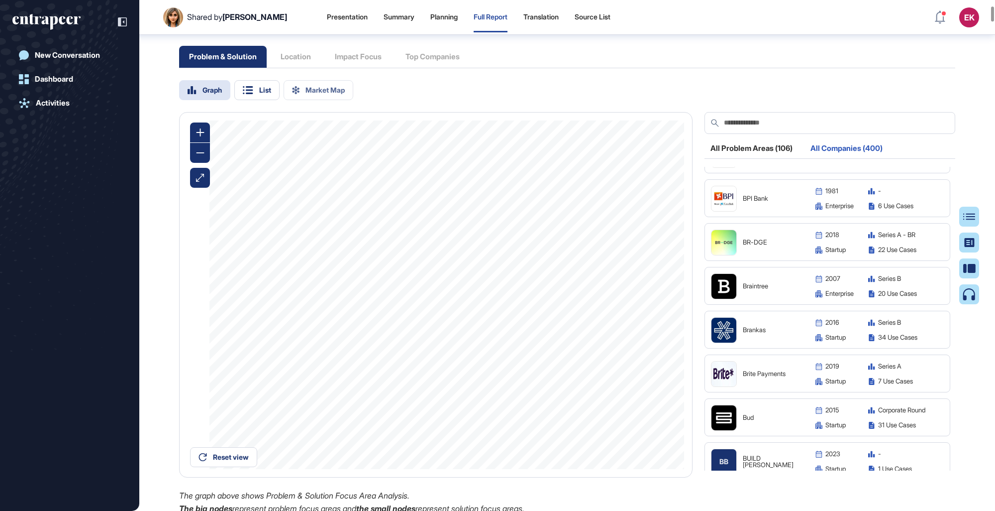
click at [613, 295] on div "Braintree" at bounding box center [758, 286] width 95 height 26
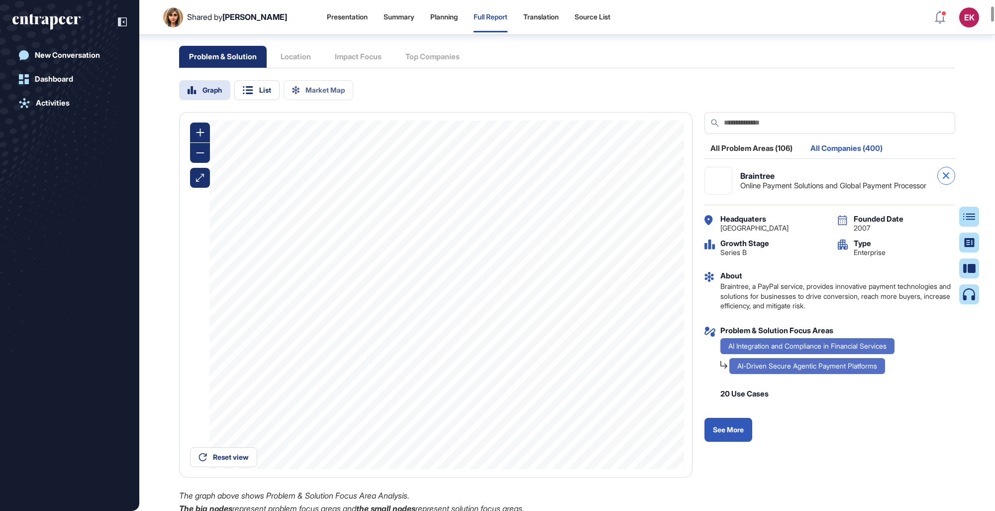
click at [613, 185] on div at bounding box center [947, 176] width 18 height 18
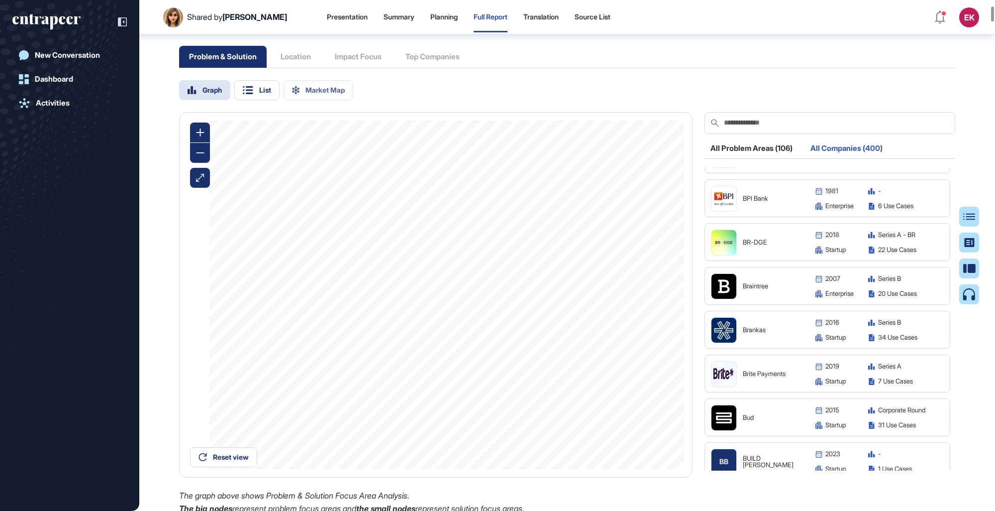
scroll to position [2540, 0]
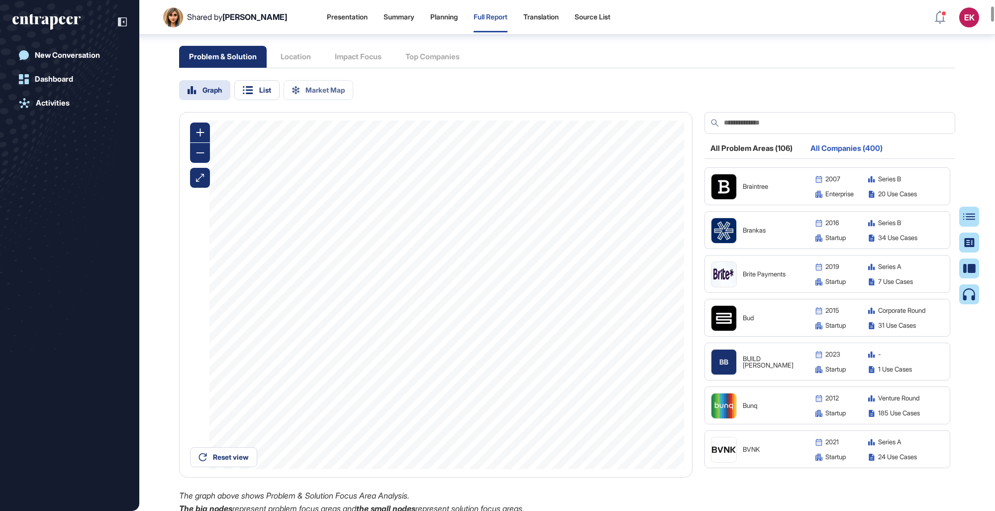
click at [613, 287] on img at bounding box center [724, 274] width 25 height 25
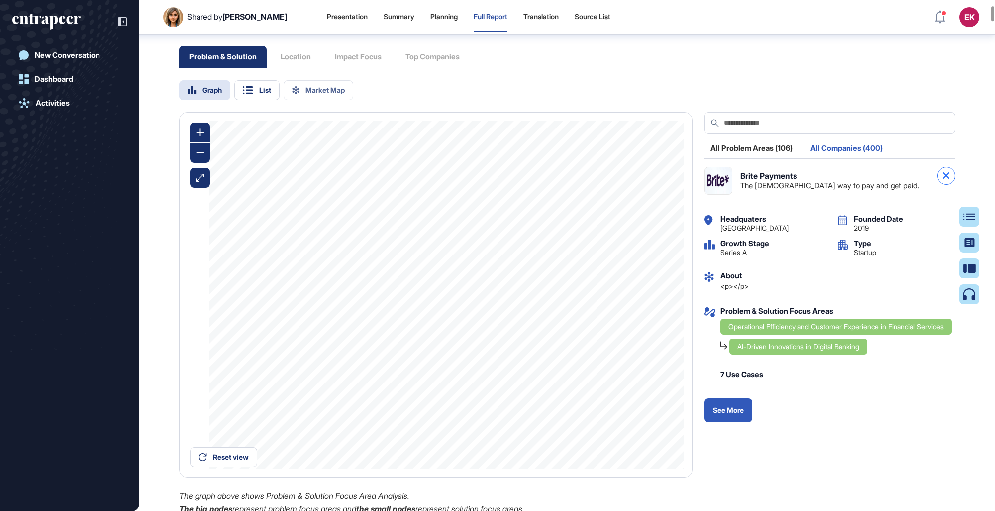
click at [613, 179] on icon at bounding box center [946, 175] width 6 height 6
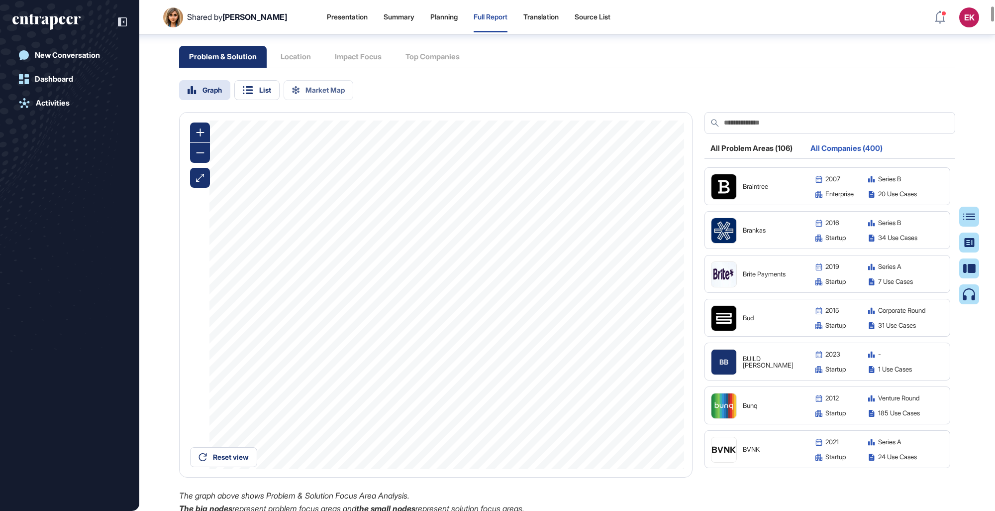
scroll to position [2590, 0]
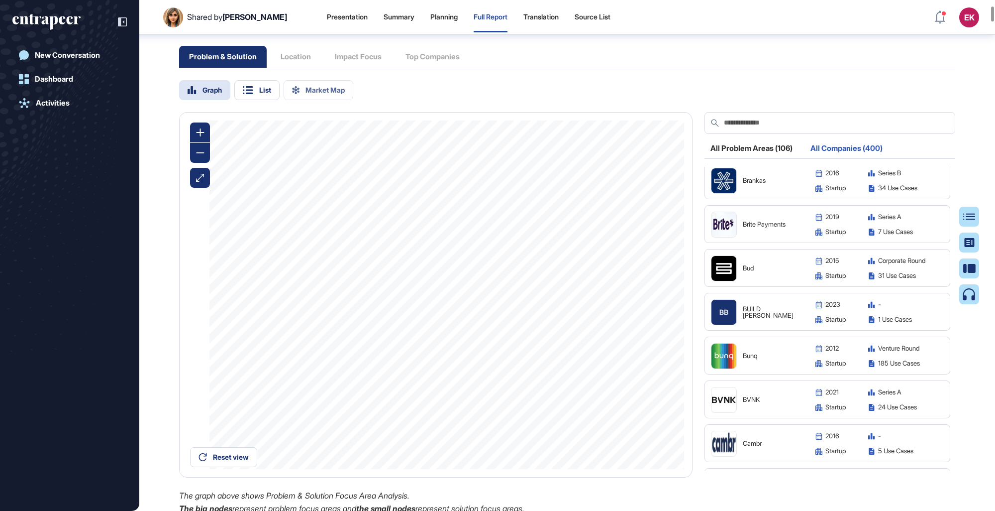
click at [613, 277] on img at bounding box center [724, 268] width 25 height 25
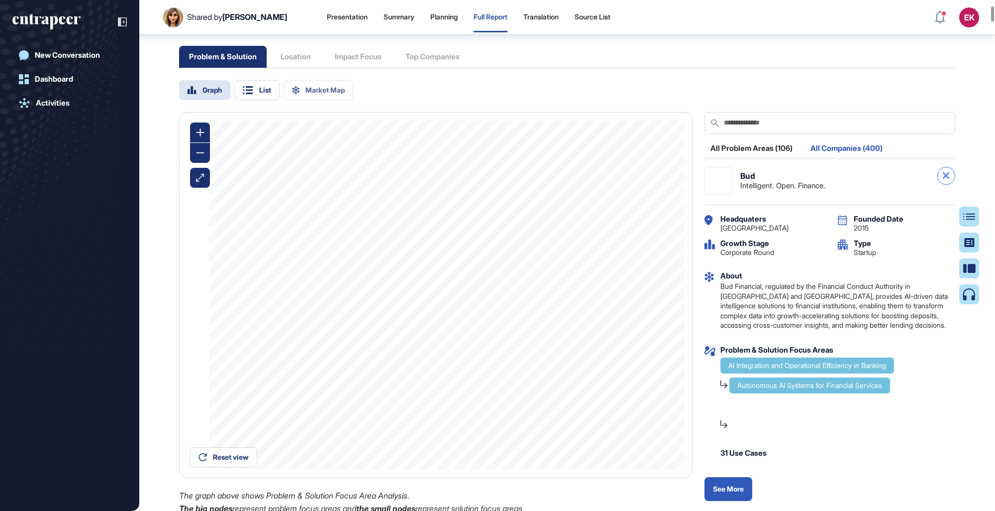
click at [613, 179] on icon at bounding box center [946, 175] width 6 height 6
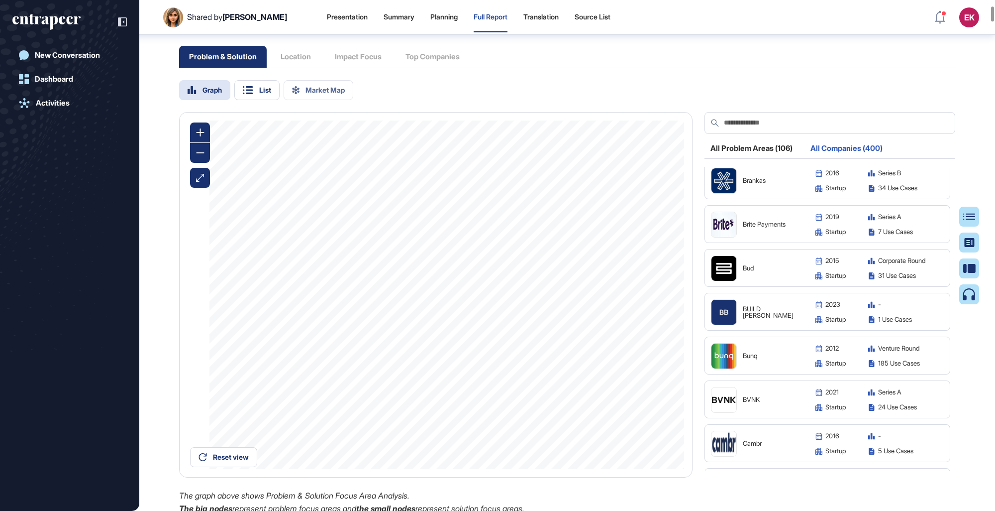
scroll to position [2639, 0]
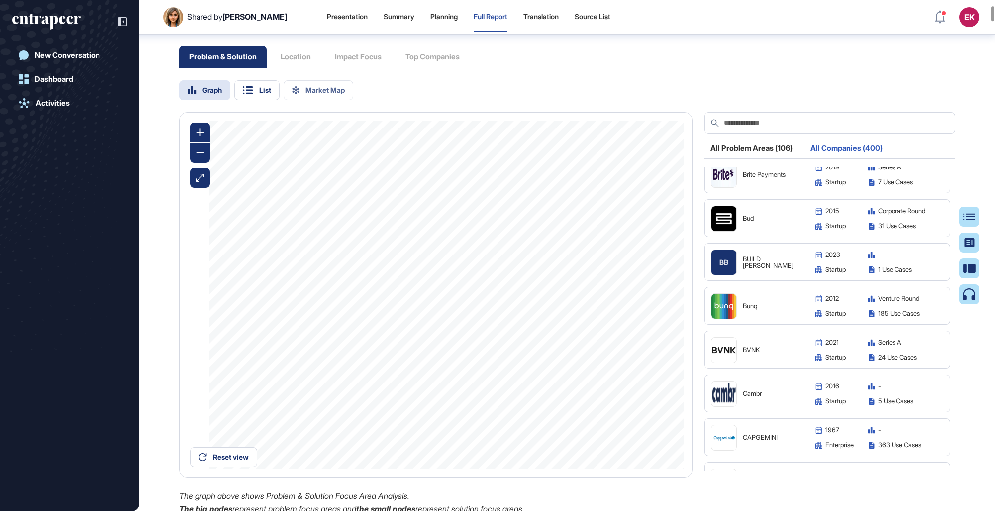
click at [613, 275] on div "BB BUILD [PERSON_NAME]" at bounding box center [758, 262] width 95 height 26
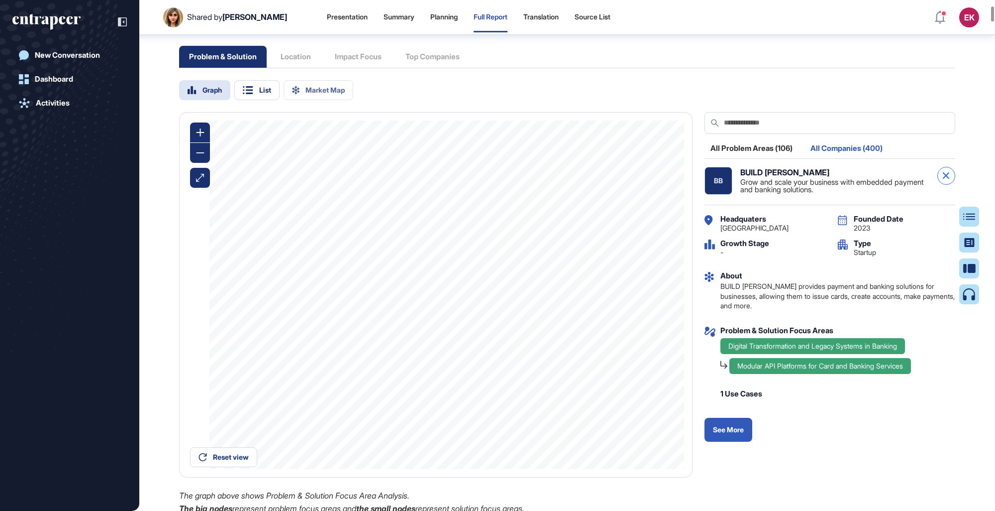
click at [613, 179] on icon at bounding box center [946, 175] width 6 height 6
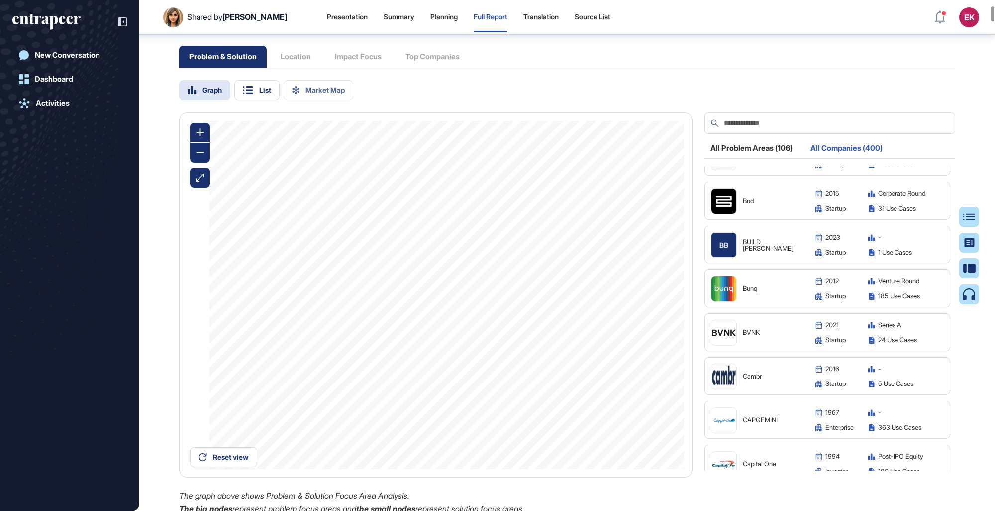
scroll to position [2739, 0]
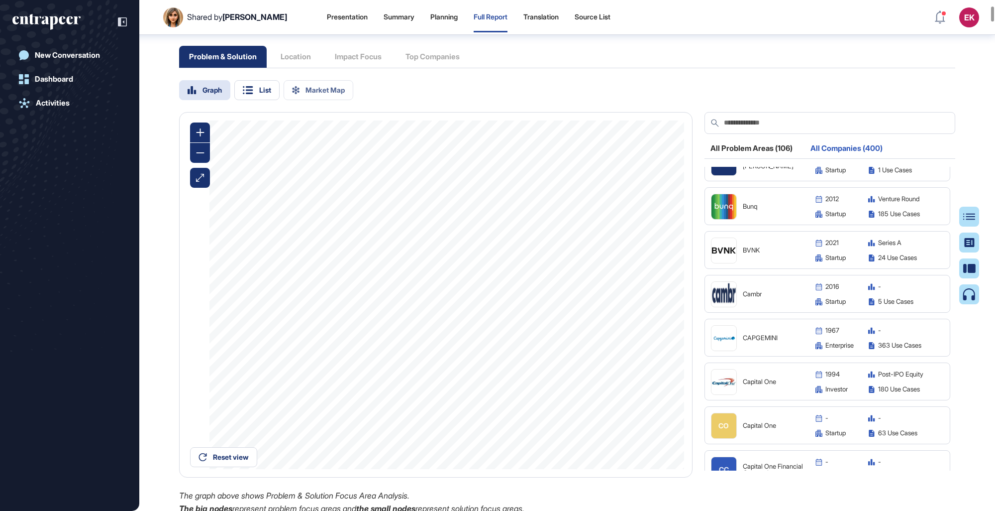
click at [613, 263] on img at bounding box center [724, 250] width 25 height 25
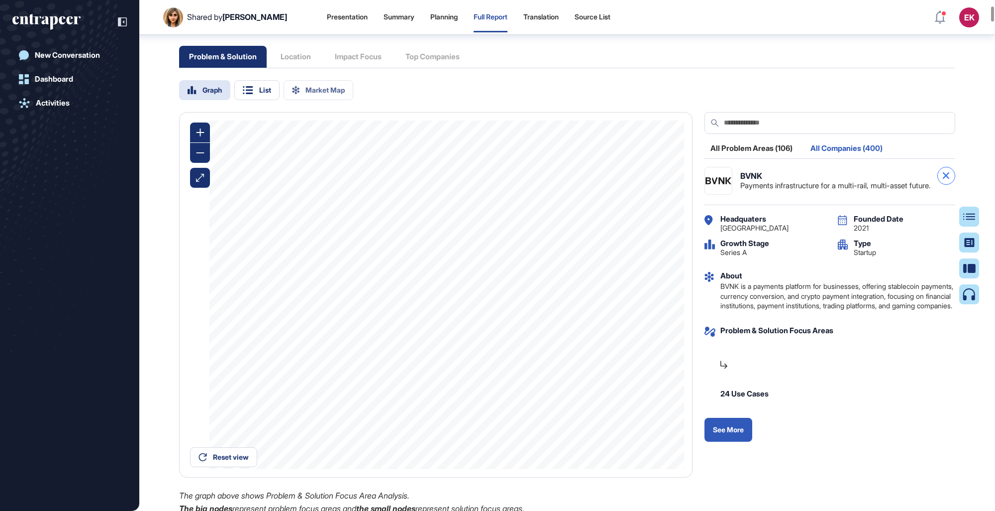
click at [613, 179] on icon at bounding box center [946, 175] width 6 height 6
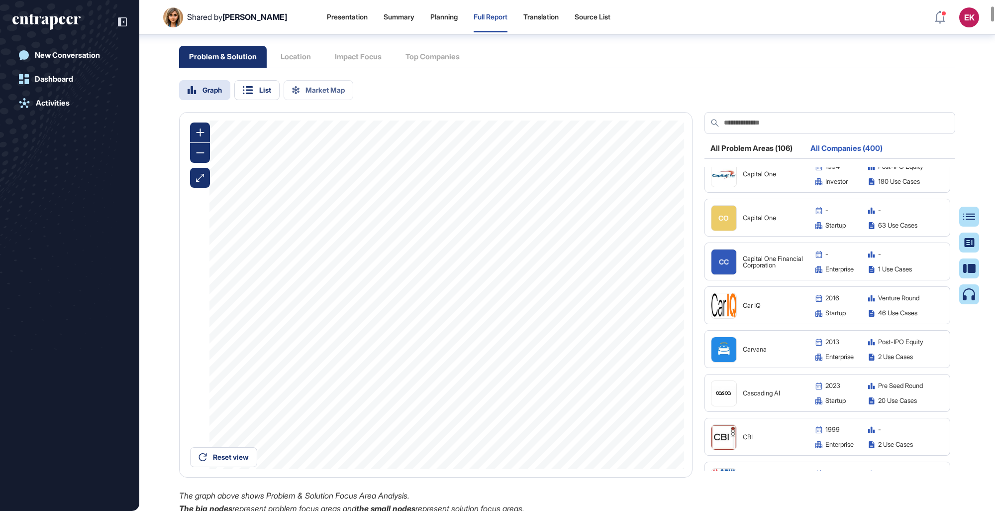
scroll to position [2988, 0]
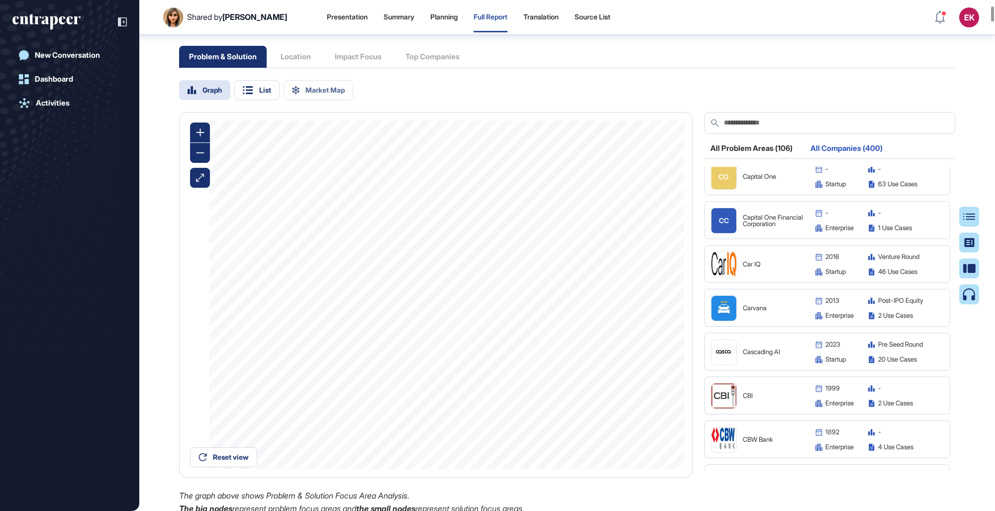
click at [613, 277] on div "Car IQ" at bounding box center [758, 264] width 95 height 26
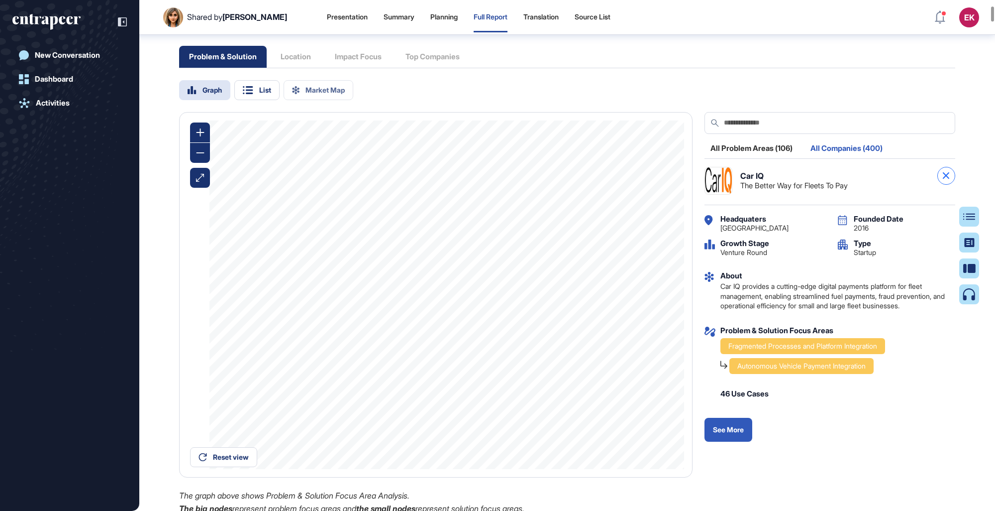
click at [613, 185] on div at bounding box center [947, 176] width 18 height 18
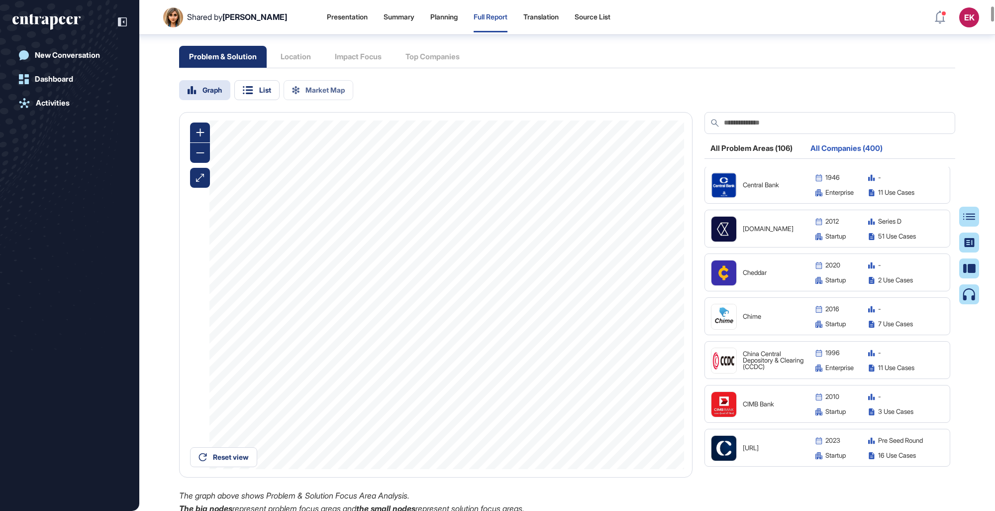
scroll to position [3287, 0]
click at [613, 284] on img at bounding box center [724, 272] width 25 height 25
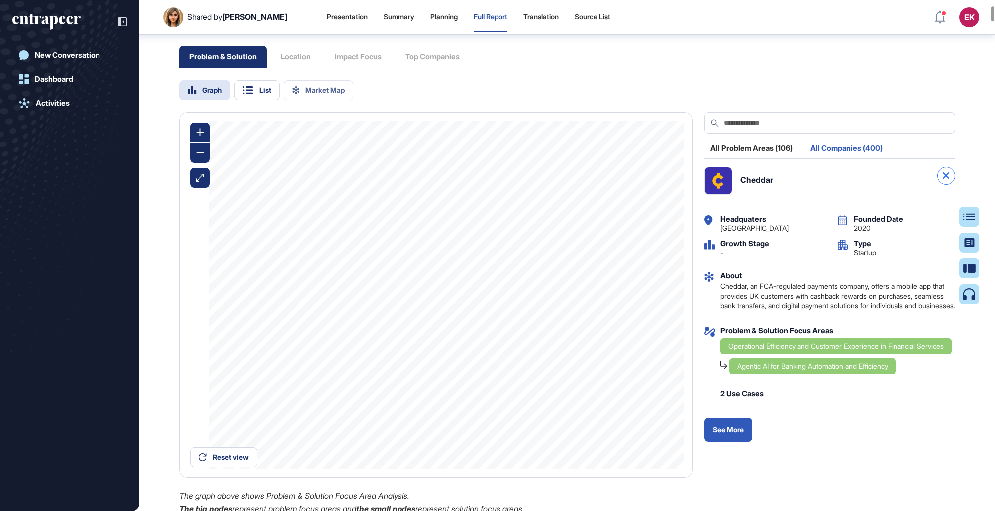
click at [613, 185] on div at bounding box center [947, 176] width 18 height 18
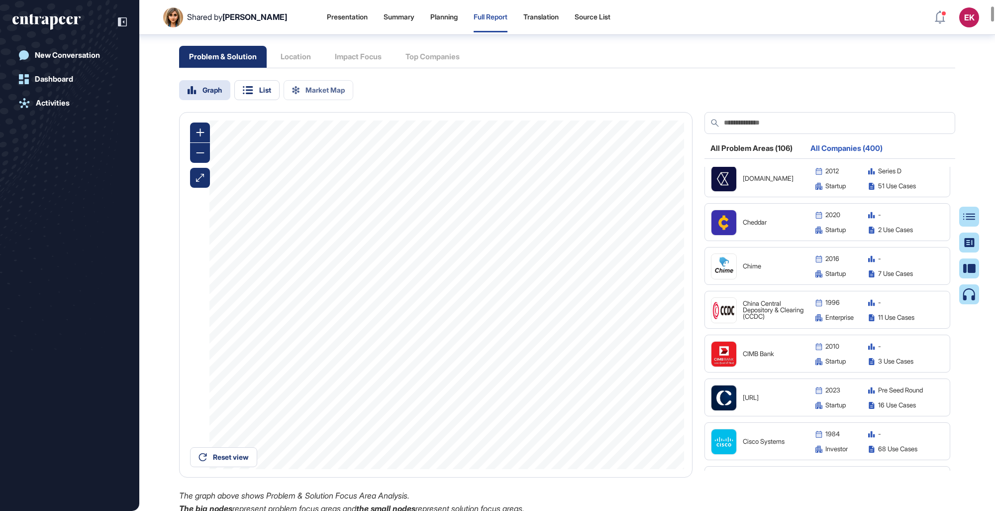
scroll to position [3386, 0]
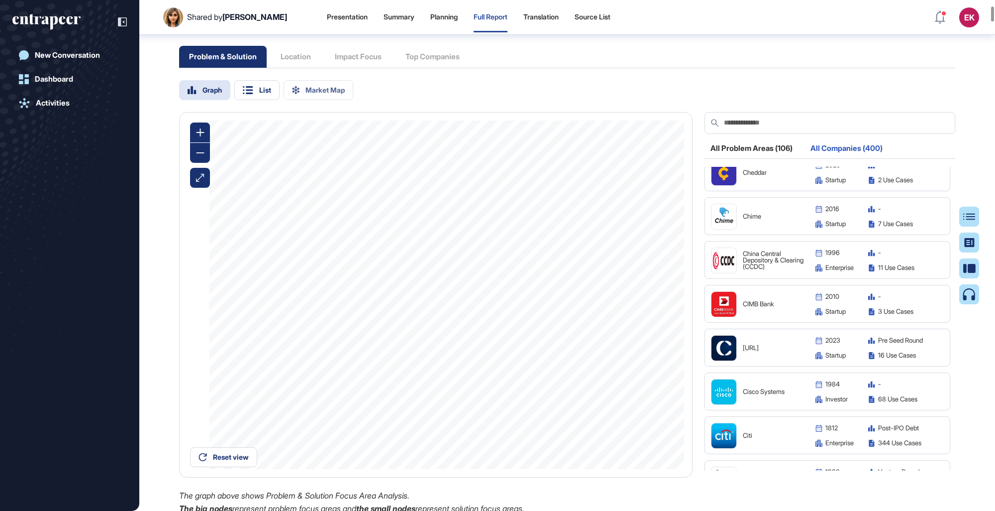
click at [613, 295] on img at bounding box center [724, 304] width 25 height 25
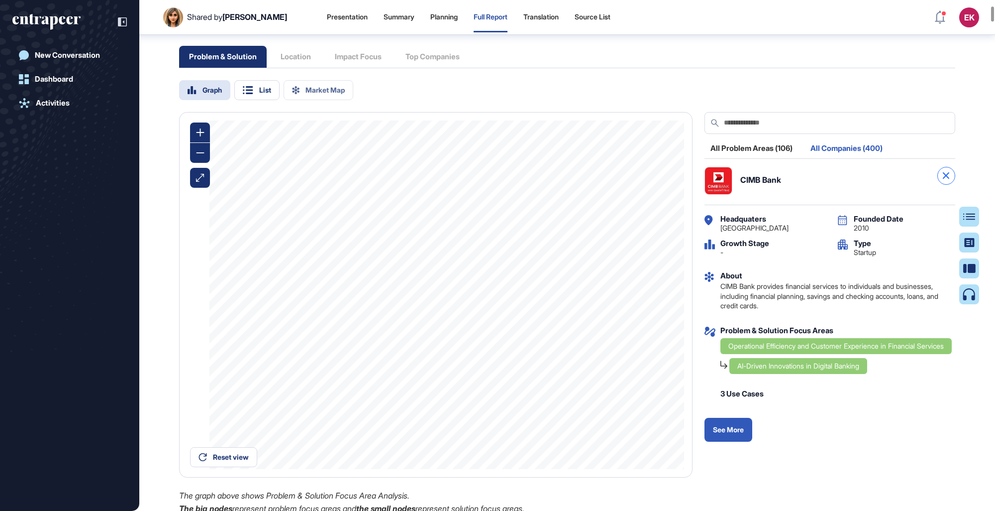
click at [613, 179] on icon at bounding box center [946, 175] width 6 height 6
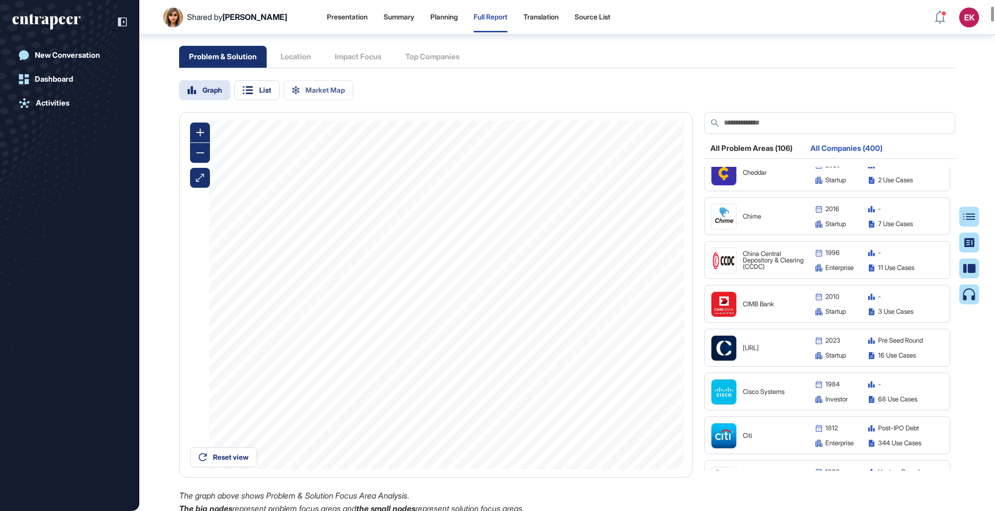
click at [613, 295] on img at bounding box center [724, 347] width 25 height 25
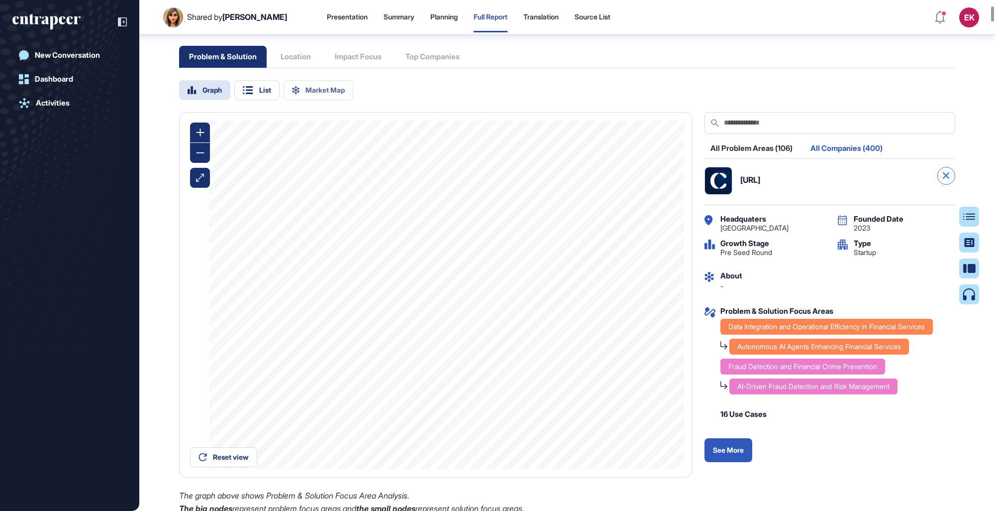
click at [613, 185] on div at bounding box center [947, 176] width 18 height 18
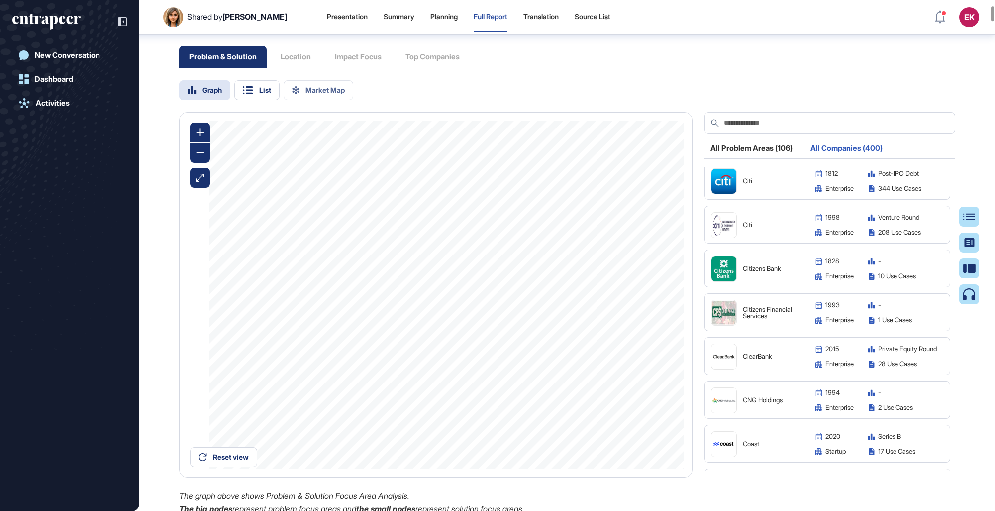
scroll to position [3685, 0]
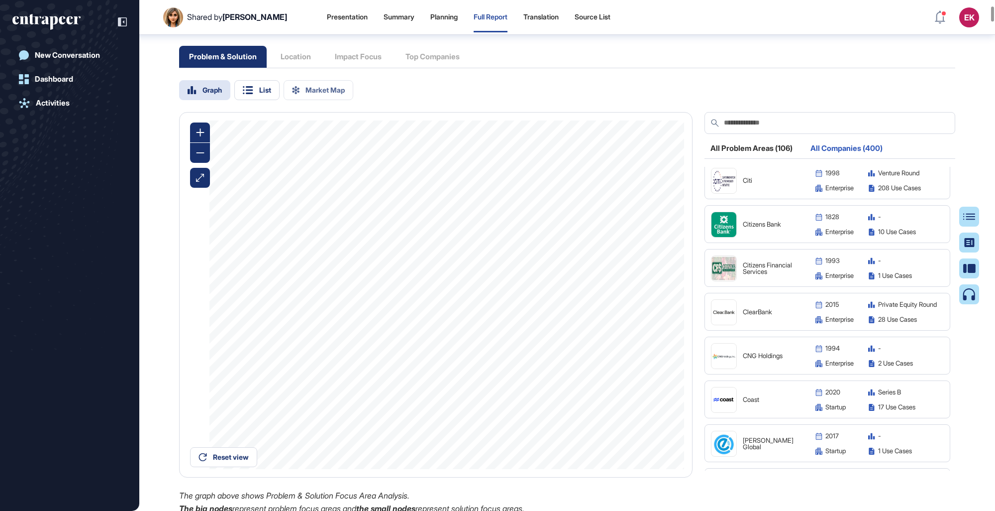
click at [613, 295] on img at bounding box center [724, 399] width 25 height 9
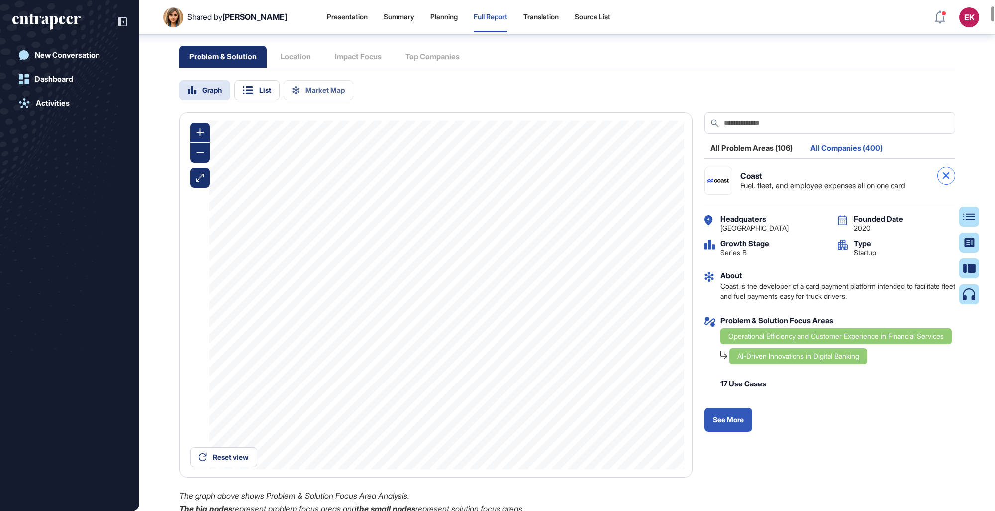
click at [613, 179] on icon at bounding box center [946, 175] width 6 height 6
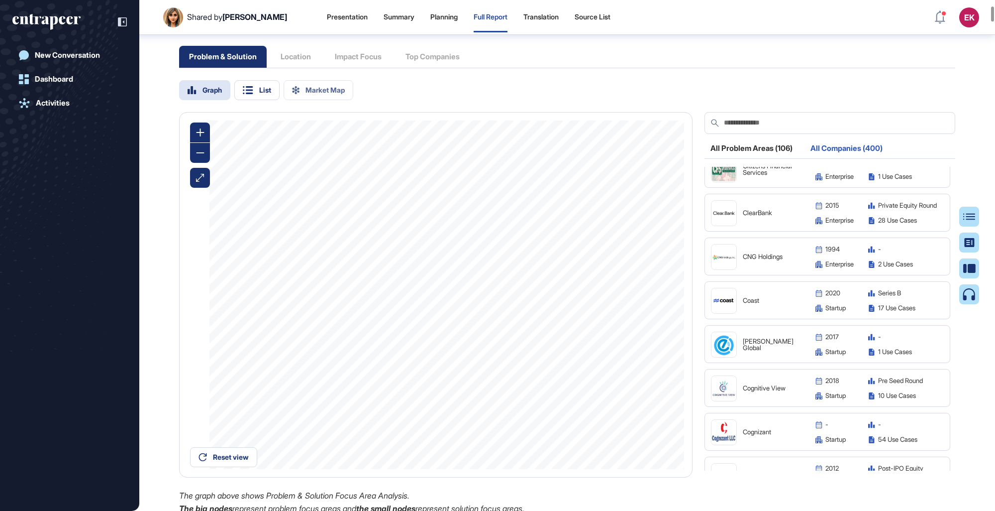
scroll to position [3834, 0]
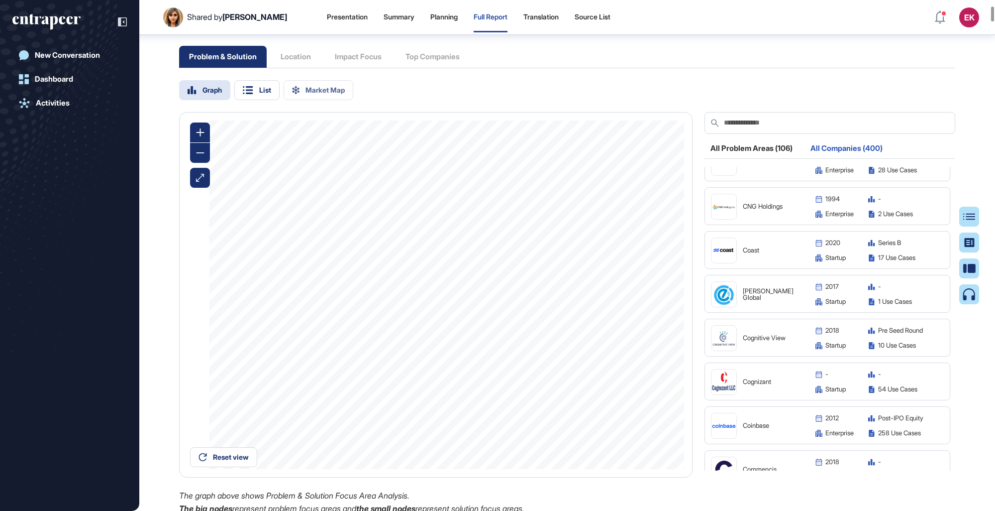
click at [613, 295] on img at bounding box center [724, 294] width 25 height 25
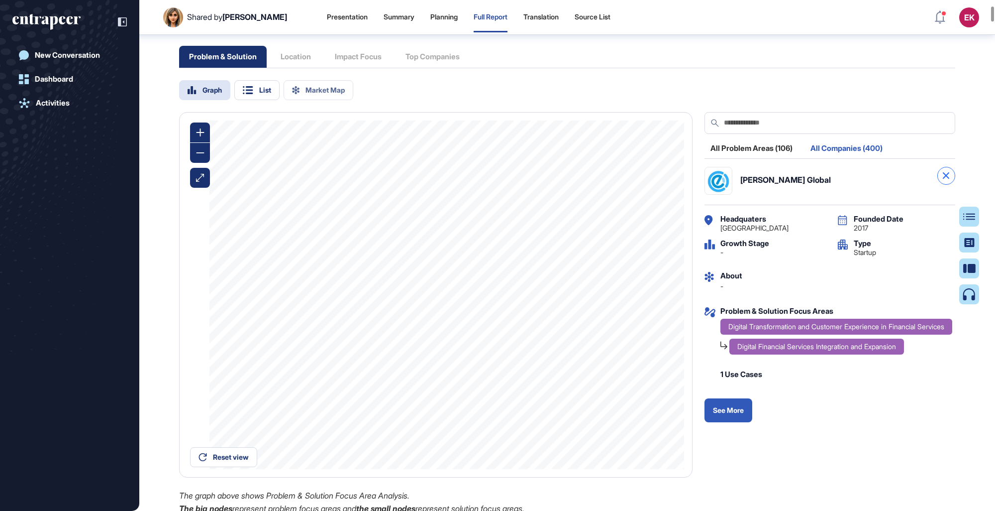
click at [613, 185] on div at bounding box center [947, 176] width 18 height 18
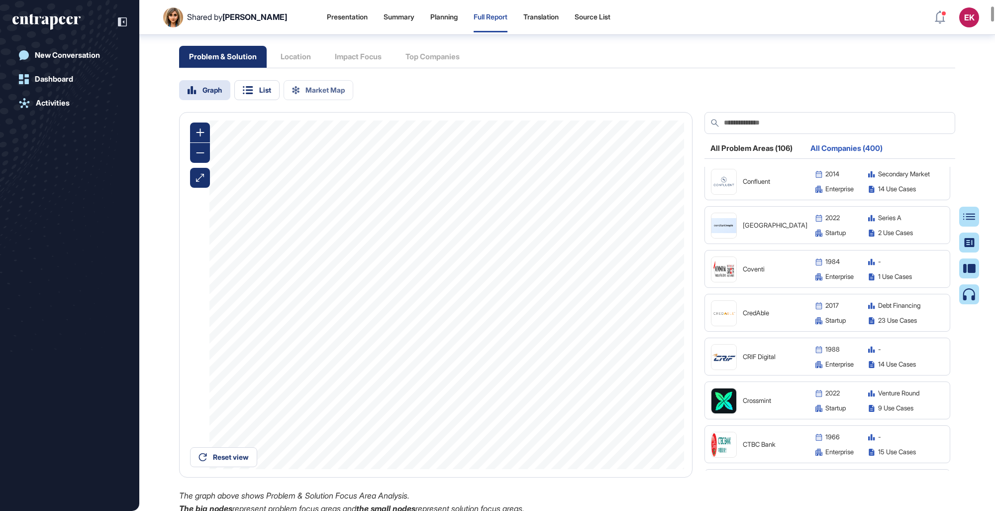
scroll to position [4273, 0]
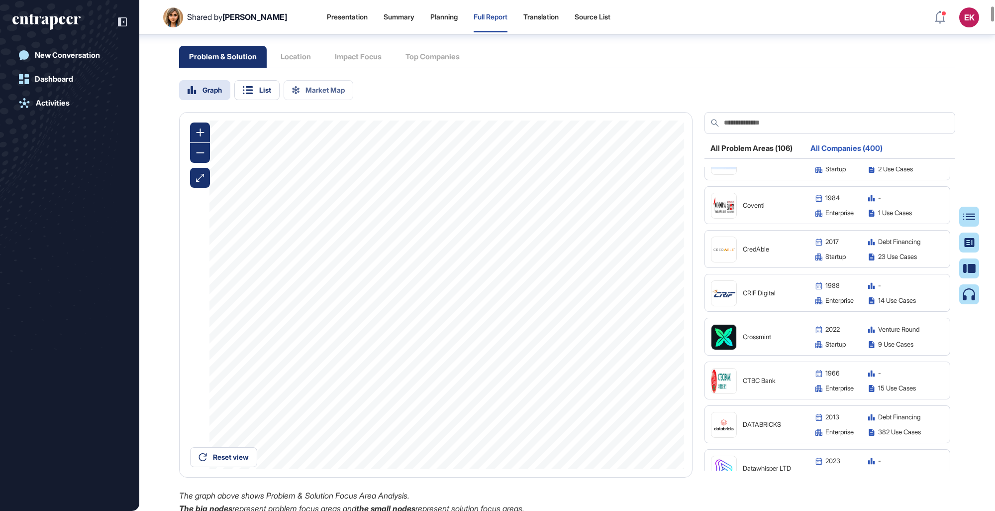
click at [613, 295] on img at bounding box center [724, 337] width 25 height 25
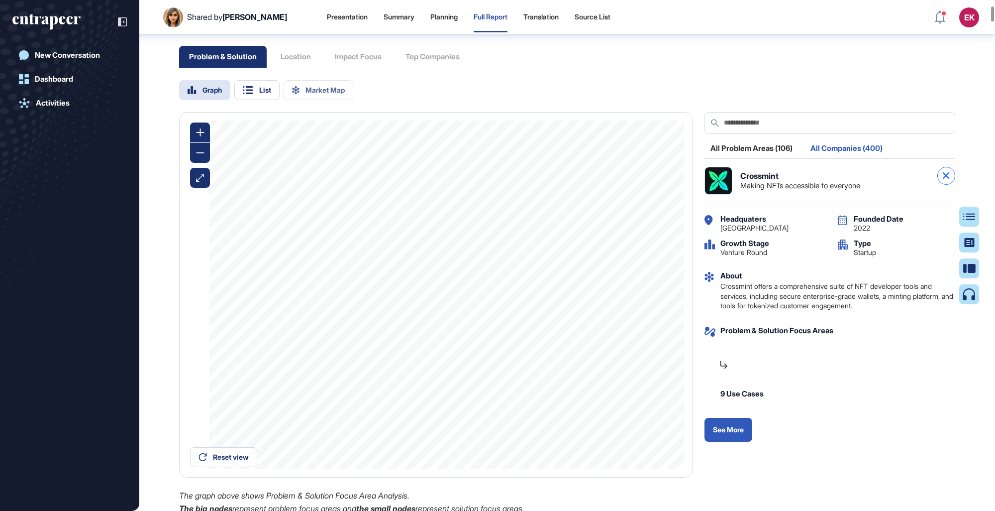
click at [613, 185] on div at bounding box center [947, 176] width 18 height 18
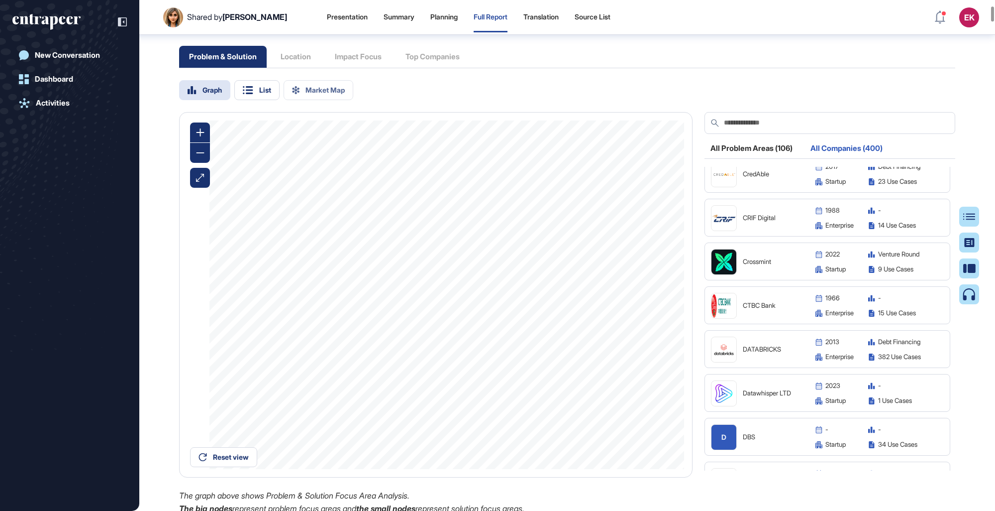
scroll to position [4348, 0]
click at [613, 295] on img at bounding box center [724, 393] width 25 height 25
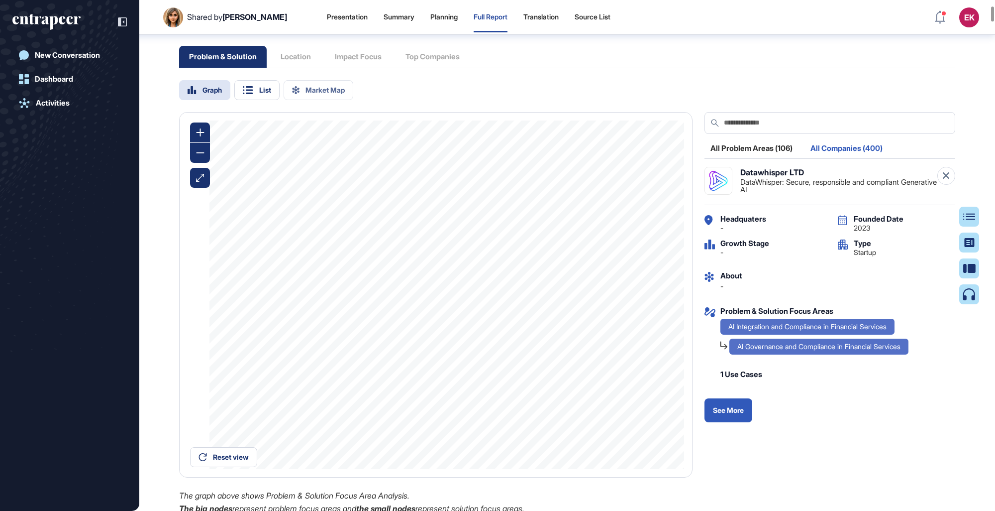
click at [613, 185] on div at bounding box center [947, 176] width 18 height 18
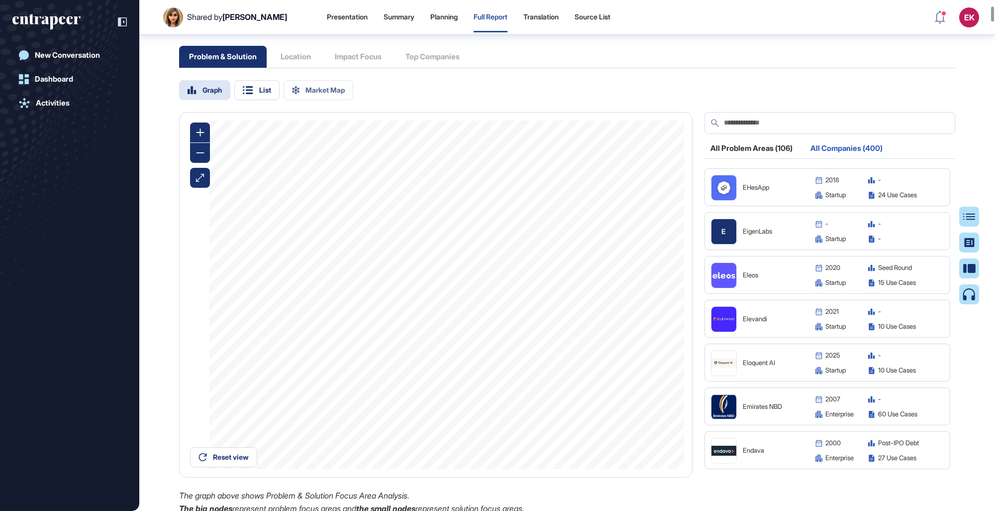
scroll to position [5454, 0]
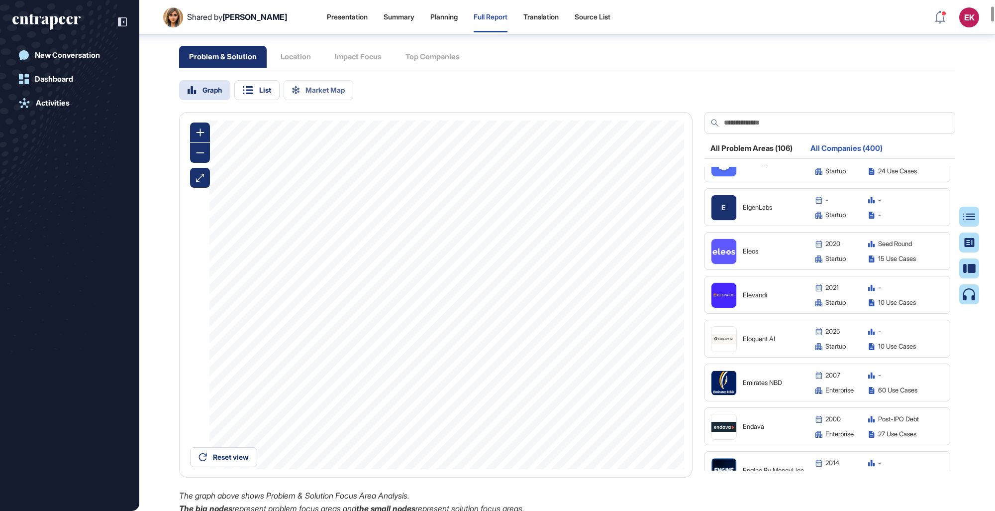
click at [613, 295] on img at bounding box center [724, 339] width 25 height 10
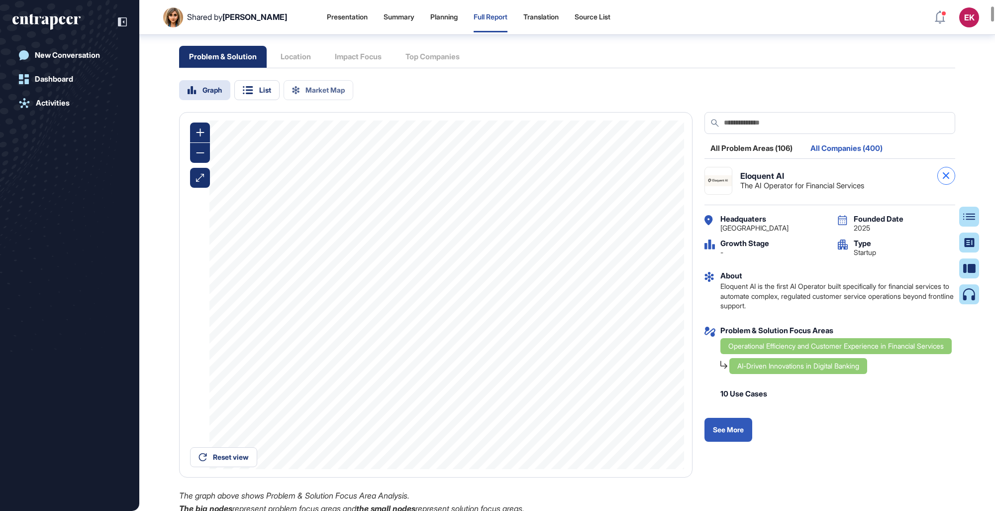
click at [613, 185] on div at bounding box center [947, 176] width 18 height 18
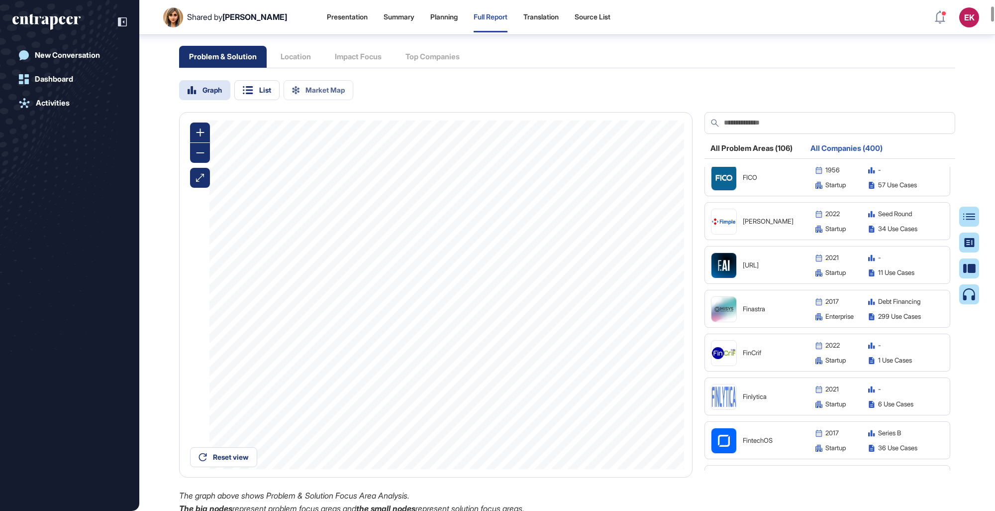
scroll to position [6204, 0]
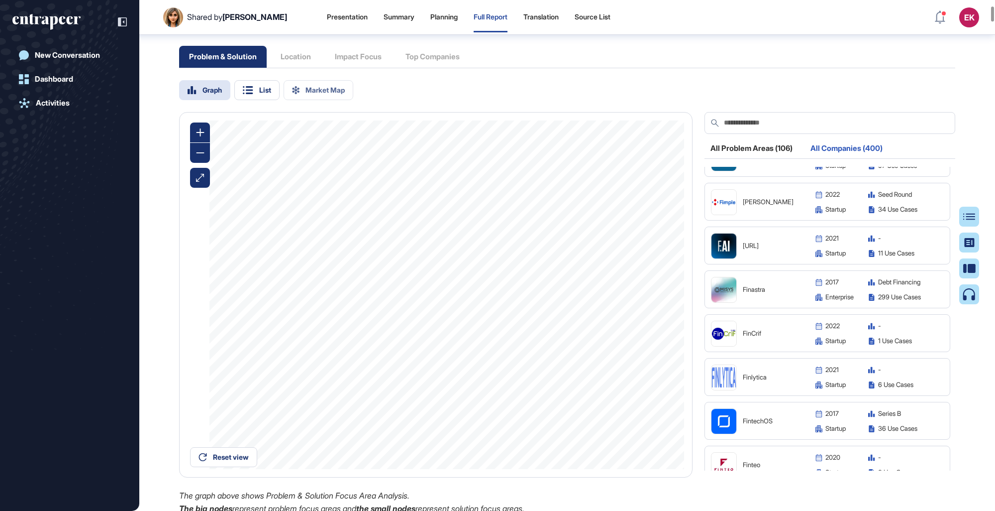
click at [613, 208] on img at bounding box center [724, 201] width 25 height 11
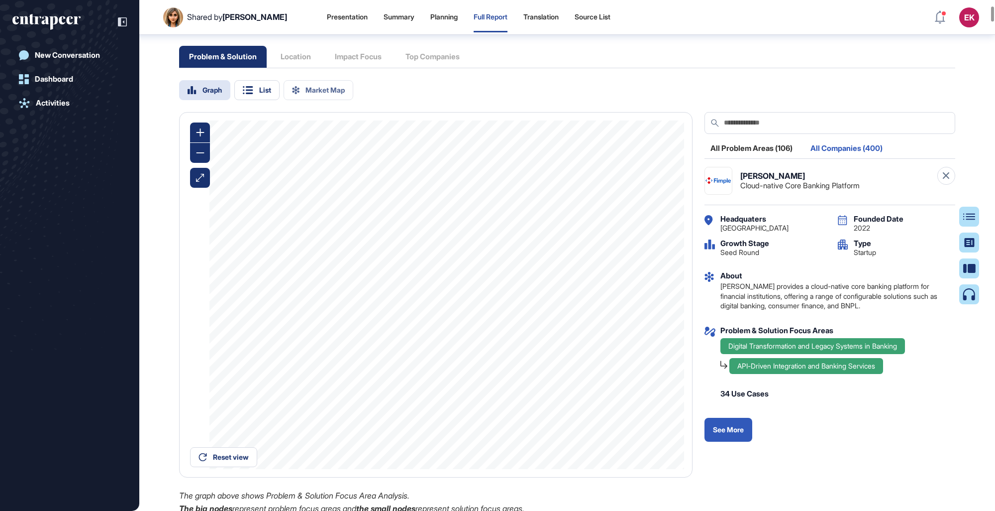
drag, startPoint x: 947, startPoint y: 181, endPoint x: 924, endPoint y: 206, distance: 34.2
click at [613, 181] on div at bounding box center [947, 176] width 18 height 18
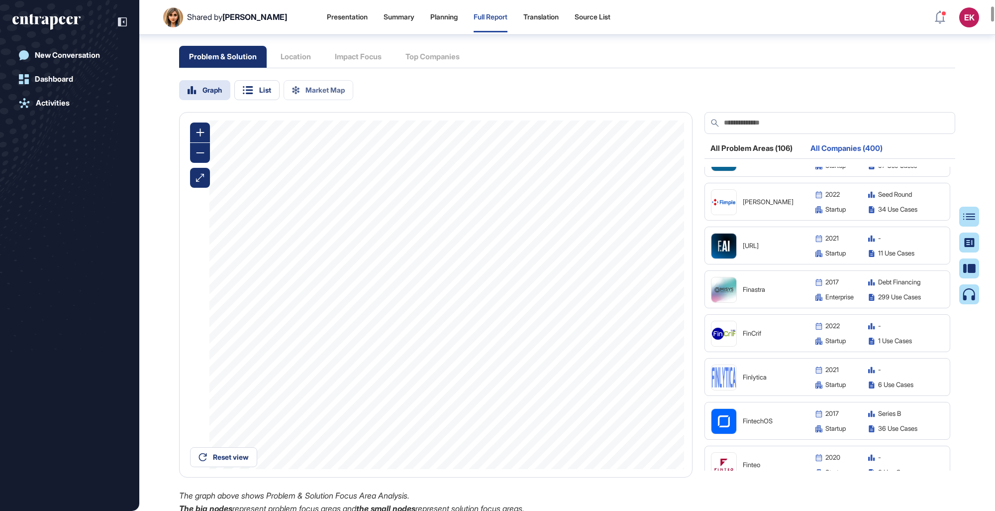
click at [613, 295] on img at bounding box center [724, 333] width 25 height 25
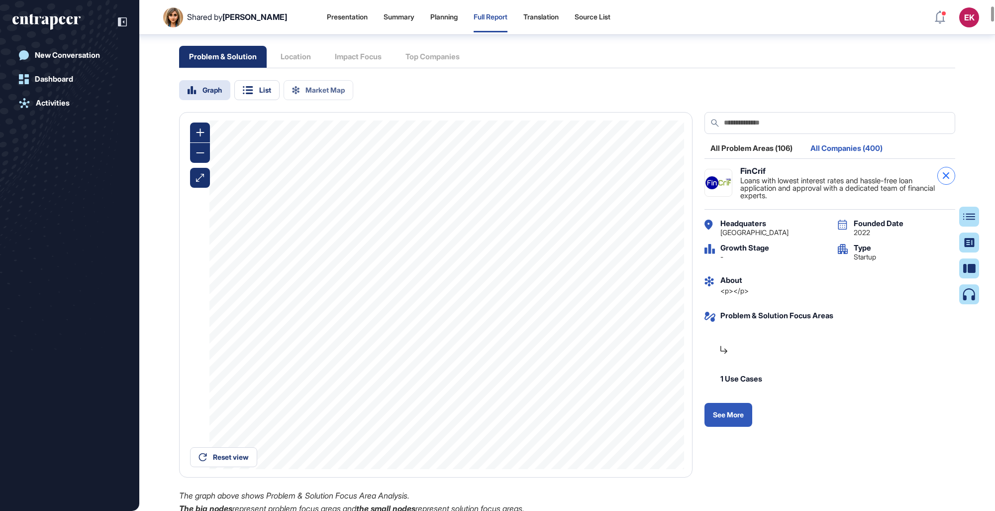
click at [613, 179] on icon at bounding box center [946, 175] width 6 height 6
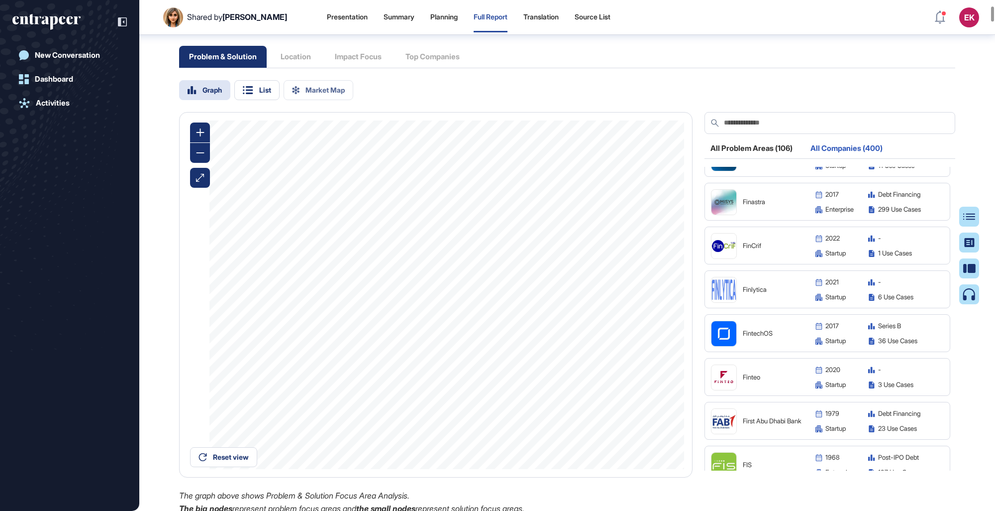
scroll to position [6291, 0]
click at [613, 295] on img at bounding box center [724, 289] width 25 height 25
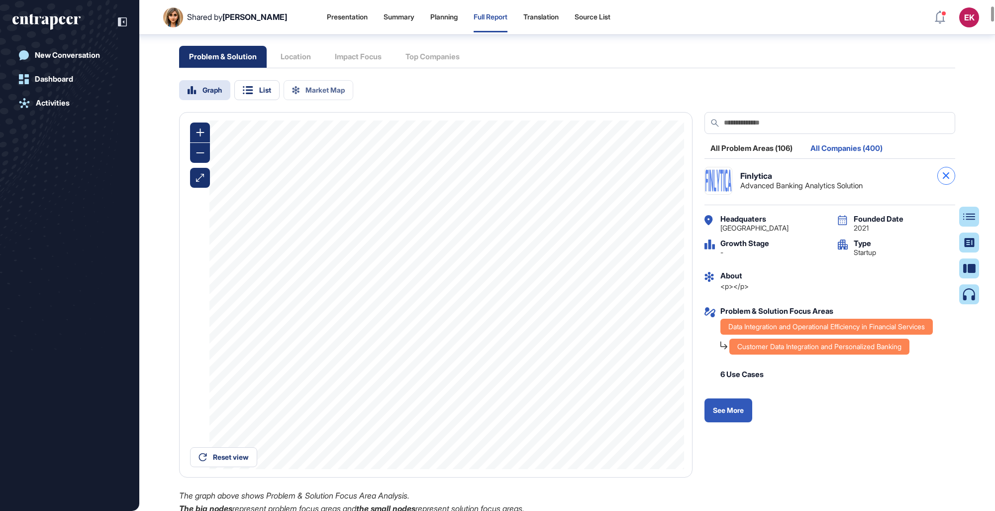
click at [613, 185] on div at bounding box center [947, 176] width 18 height 18
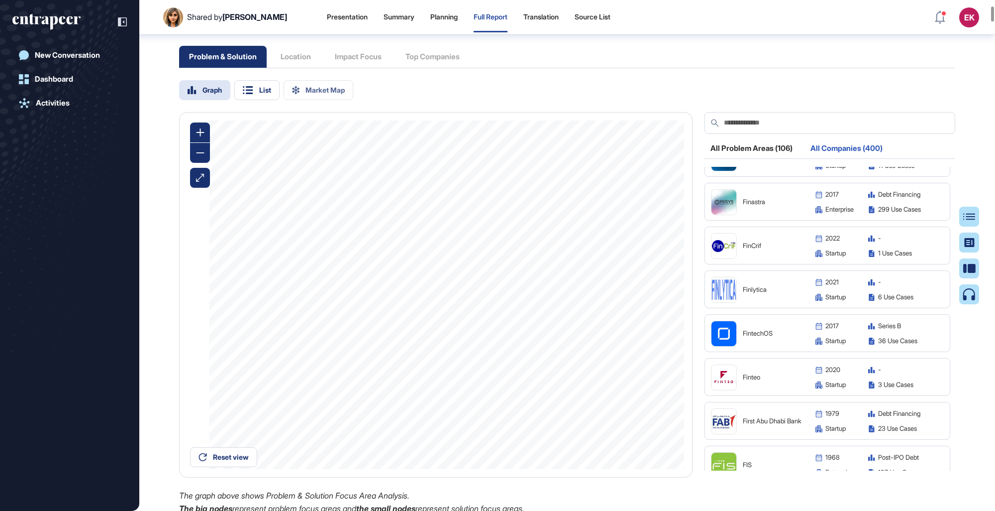
scroll to position [6329, 0]
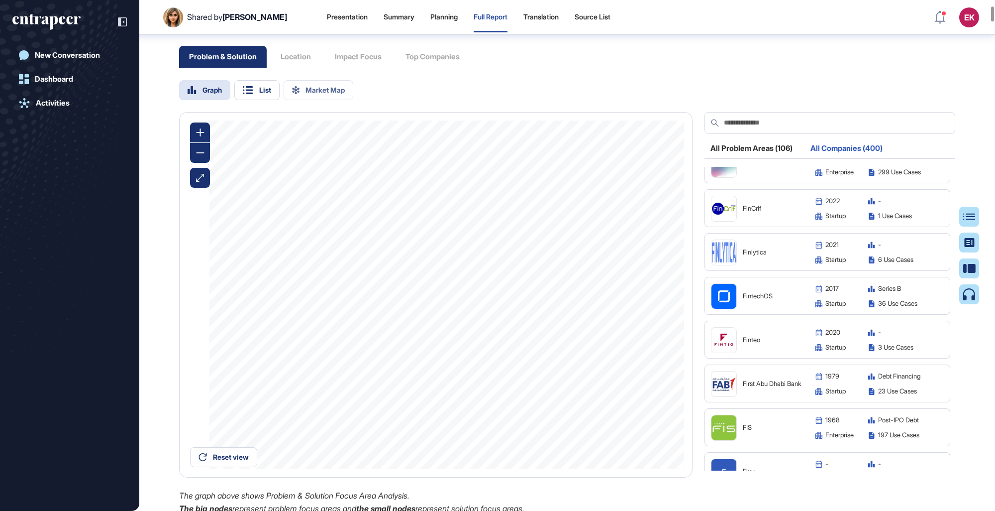
click at [613, 295] on img at bounding box center [724, 340] width 25 height 25
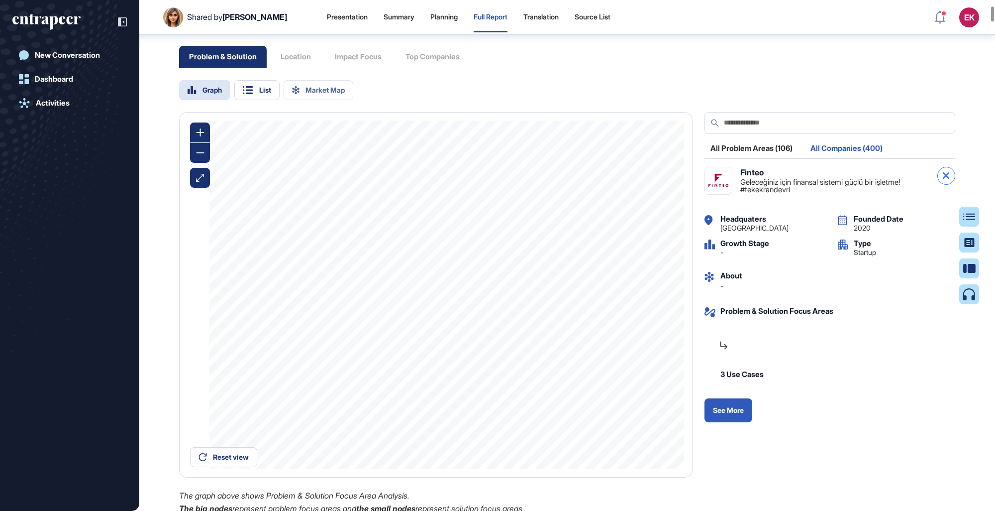
click at [613, 185] on div at bounding box center [947, 176] width 18 height 18
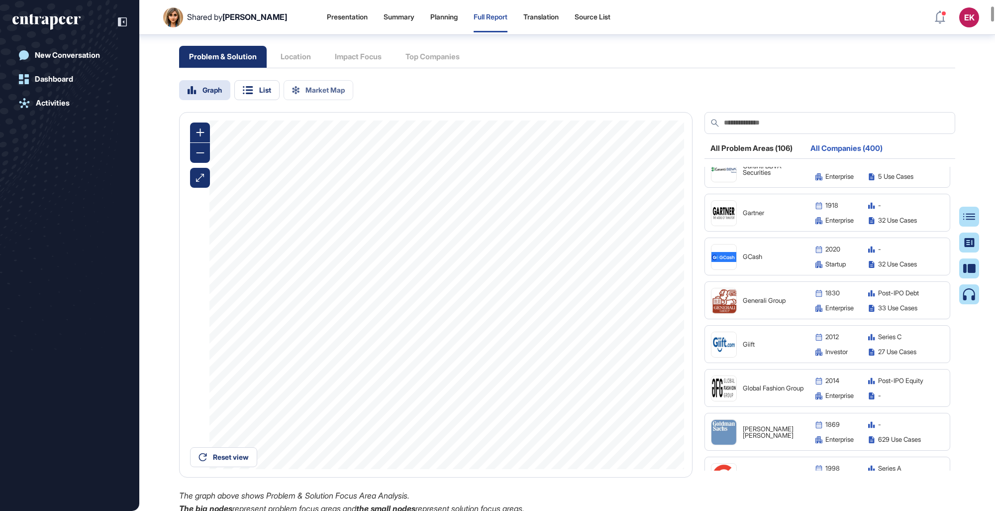
scroll to position [6850, 0]
click at [613, 261] on img at bounding box center [724, 256] width 25 height 10
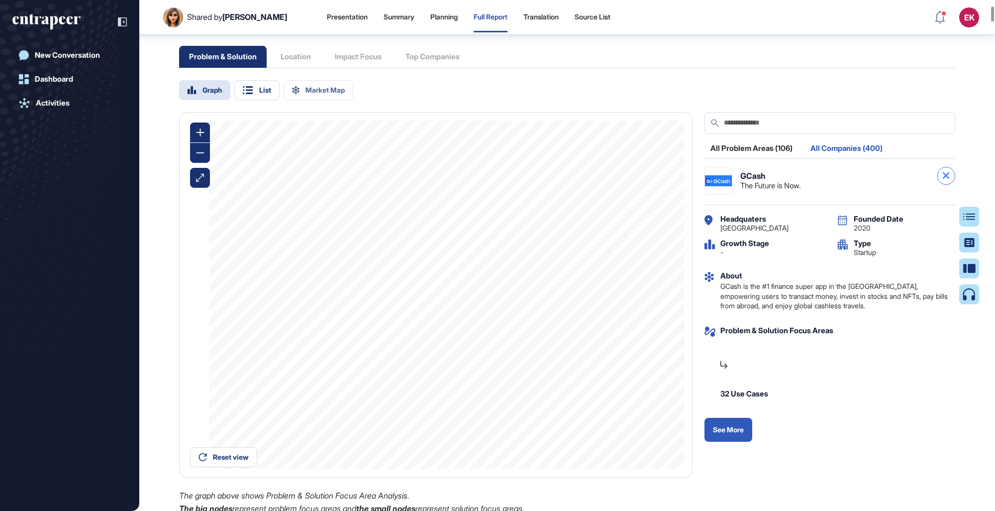
click at [613, 185] on div at bounding box center [947, 176] width 18 height 18
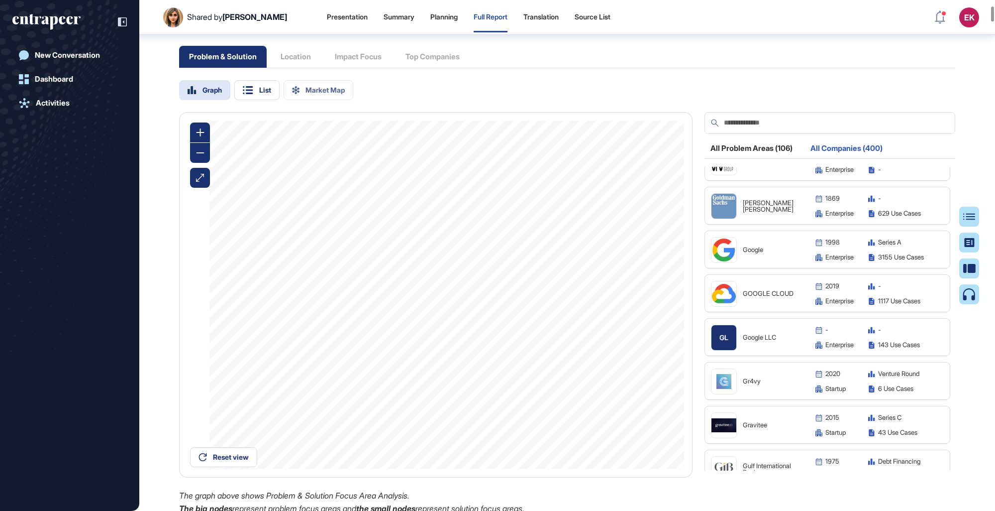
scroll to position [7110, 0]
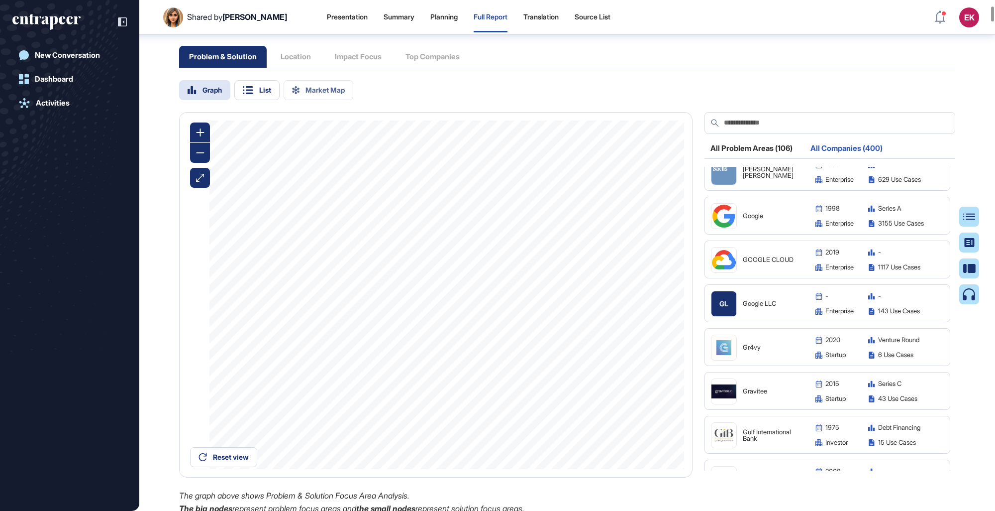
click at [613, 295] on img at bounding box center [724, 347] width 25 height 25
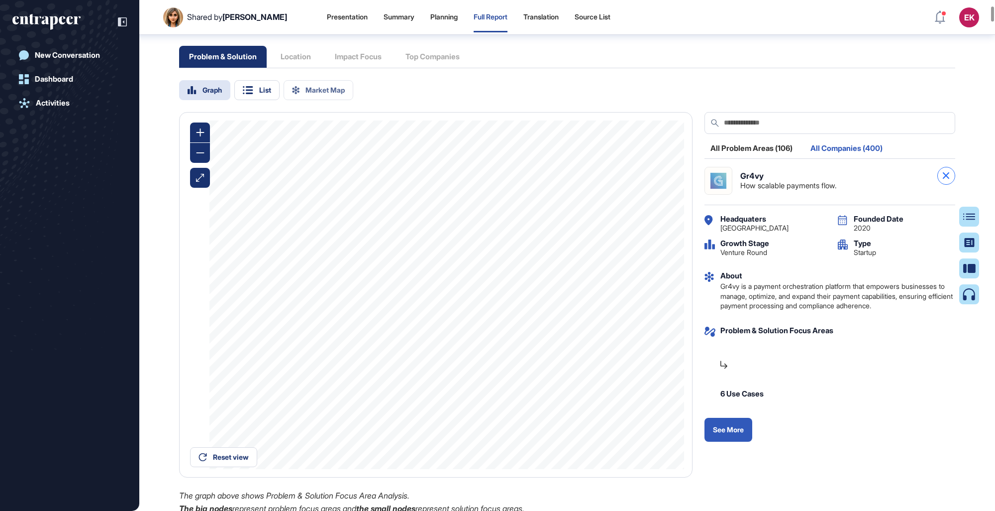
click at [613, 185] on div at bounding box center [947, 176] width 18 height 18
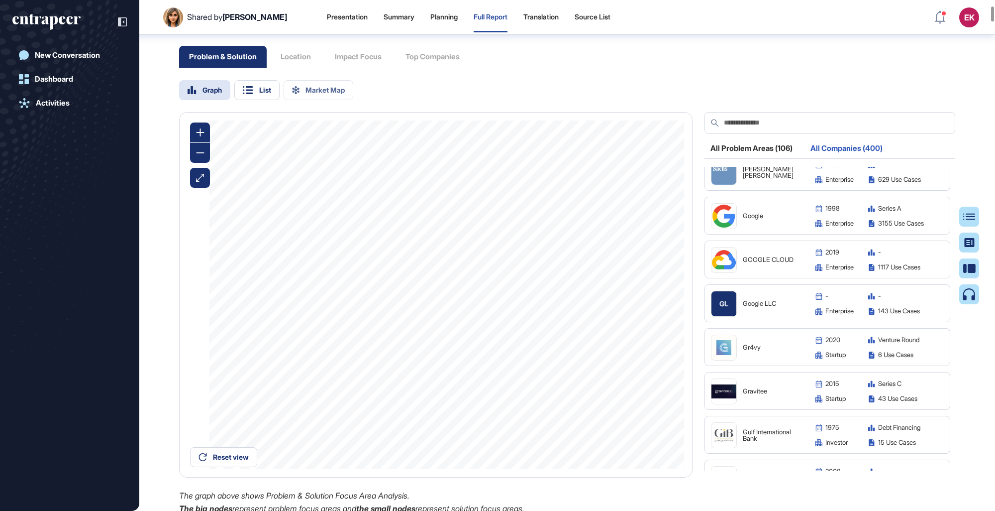
scroll to position [7175, 0]
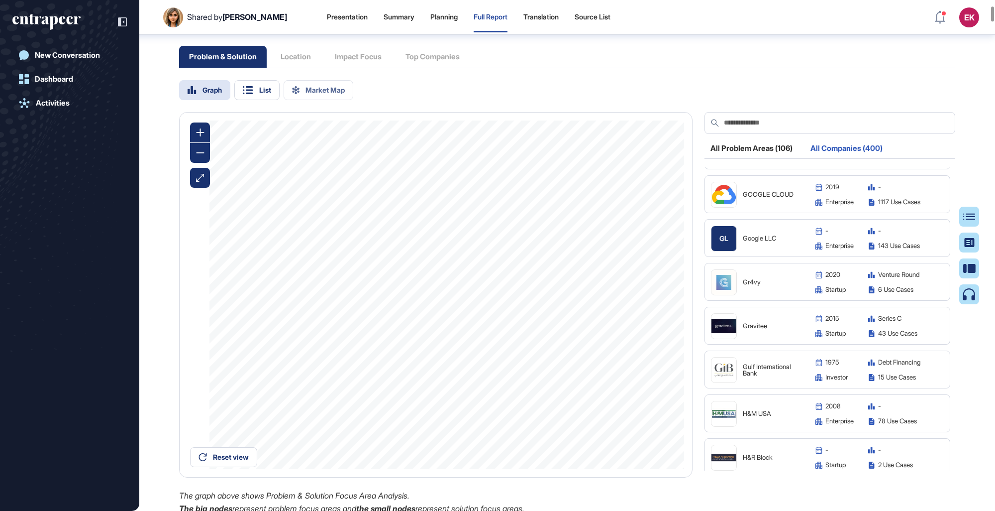
click at [613, 295] on img at bounding box center [724, 326] width 25 height 14
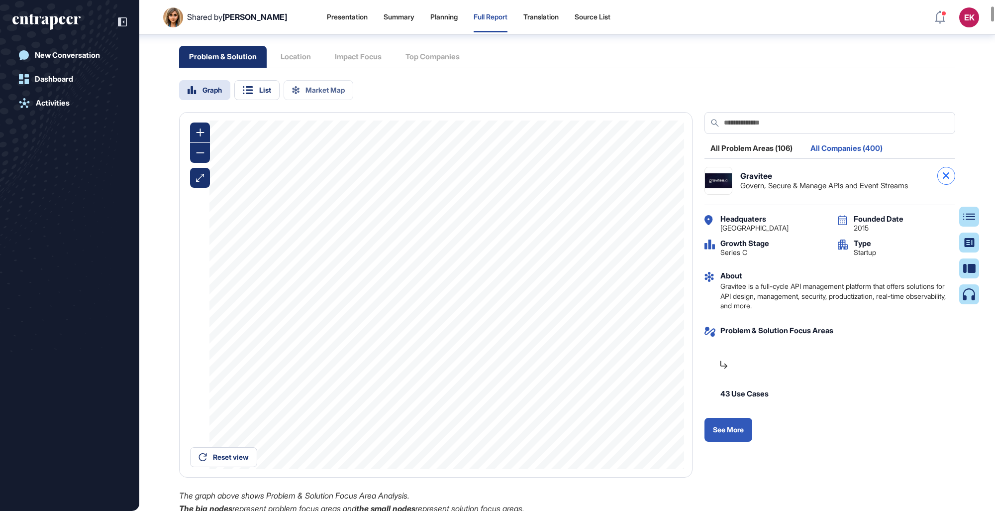
click at [613, 185] on div at bounding box center [947, 176] width 18 height 18
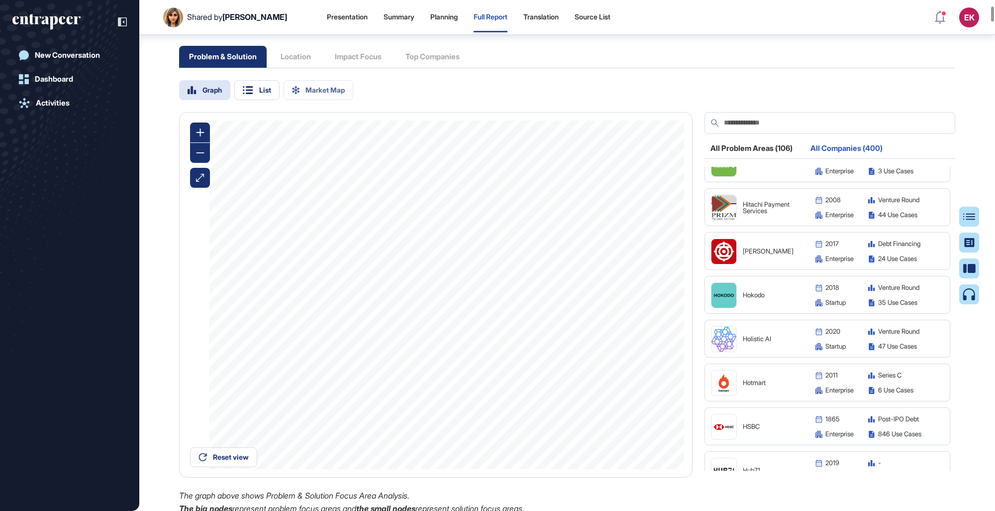
scroll to position [7658, 0]
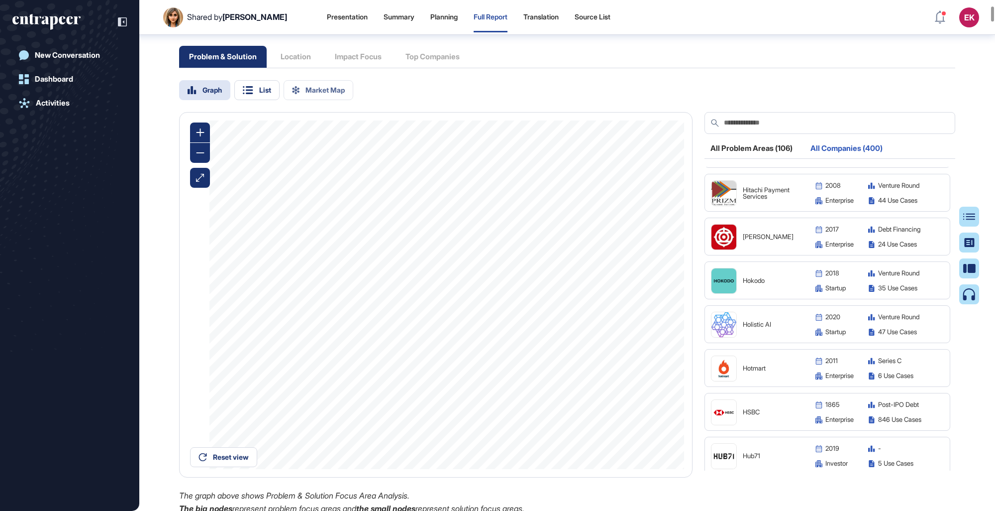
click at [613, 295] on div "Holistic AI 2020 Venture Round startup 47 Use Cases" at bounding box center [828, 324] width 246 height 38
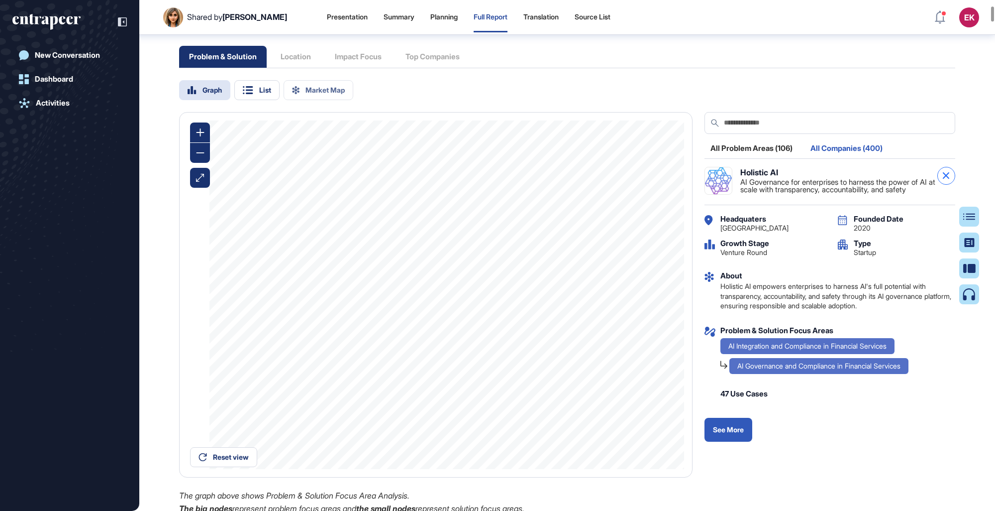
click at [613, 185] on div at bounding box center [947, 176] width 18 height 18
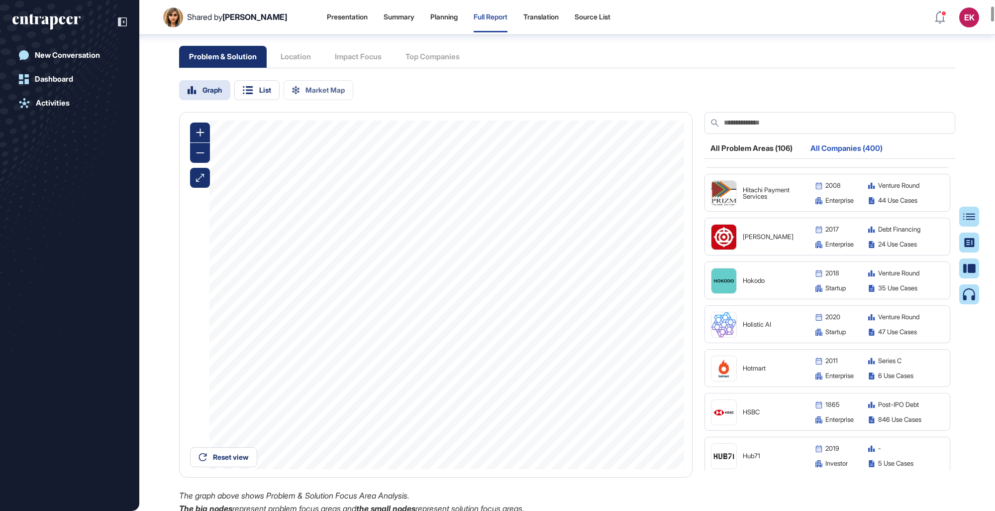
scroll to position [7778, 0]
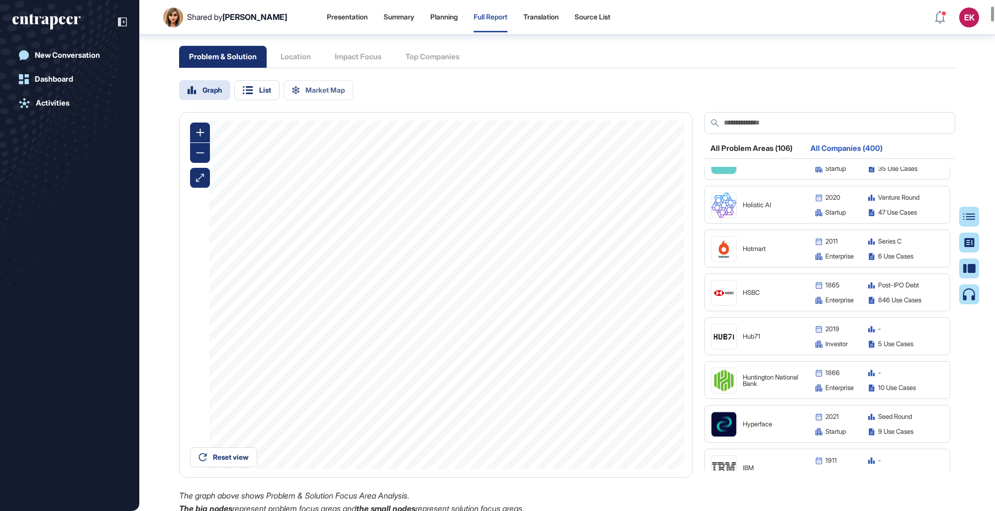
click at [613, 295] on img at bounding box center [724, 336] width 25 height 25
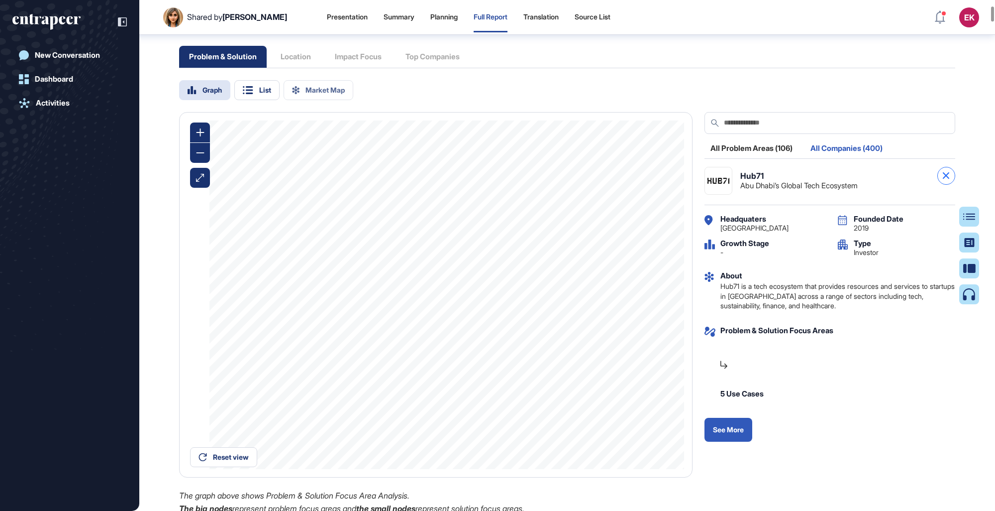
click at [613, 185] on div at bounding box center [947, 176] width 18 height 18
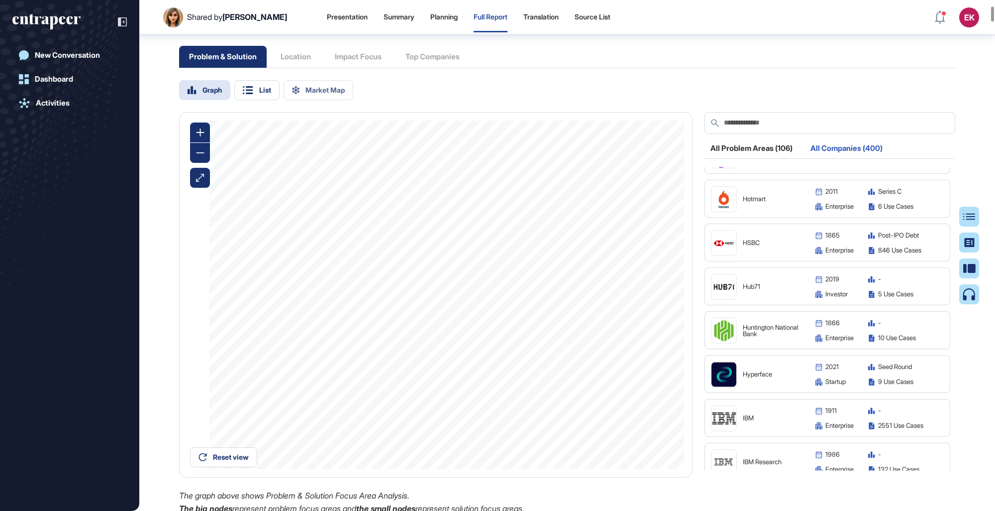
scroll to position [7953, 0]
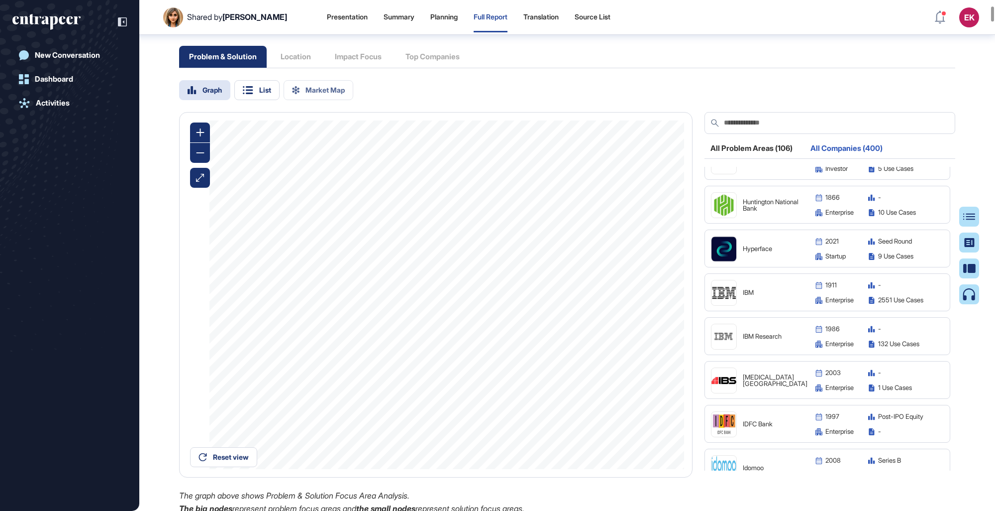
click at [613, 261] on img at bounding box center [724, 248] width 25 height 25
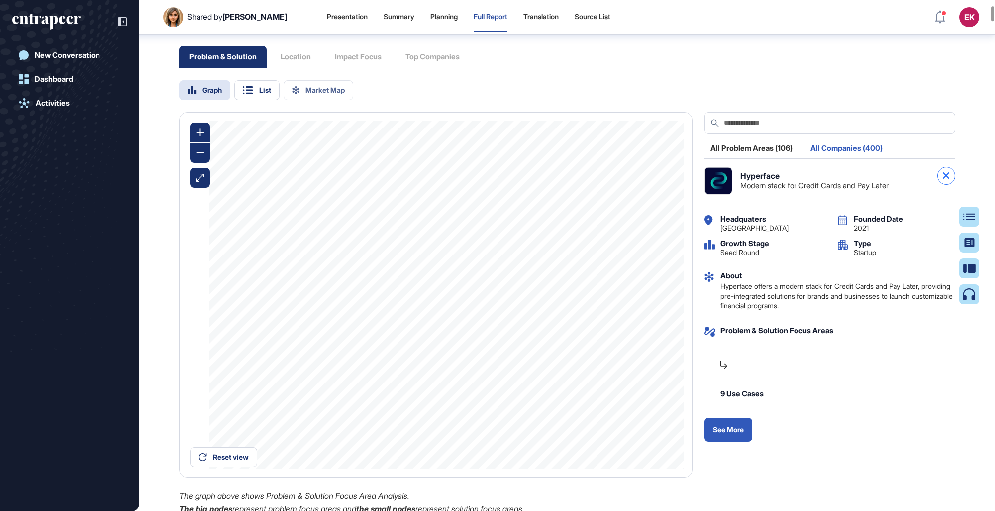
click at [613, 185] on div at bounding box center [947, 176] width 18 height 18
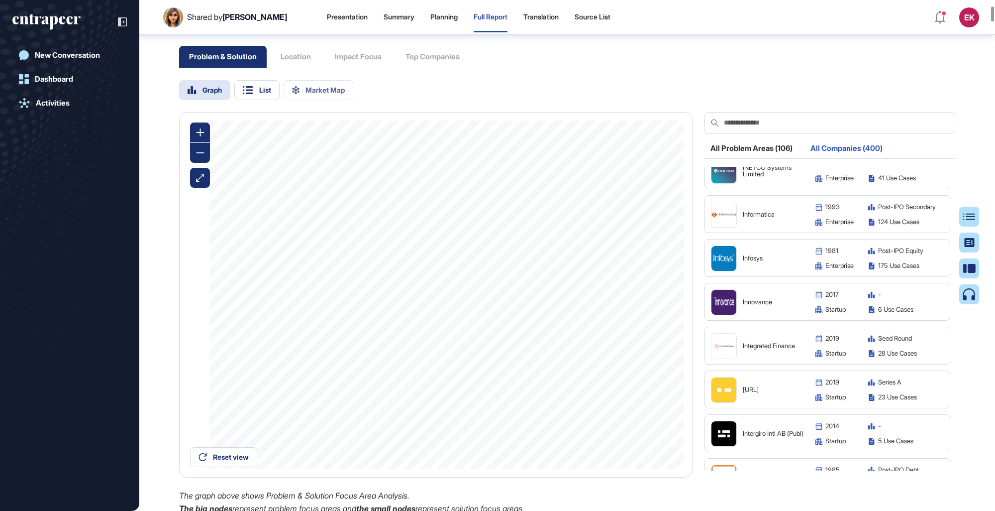
scroll to position [8512, 0]
click at [613, 295] on img at bounding box center [724, 302] width 25 height 25
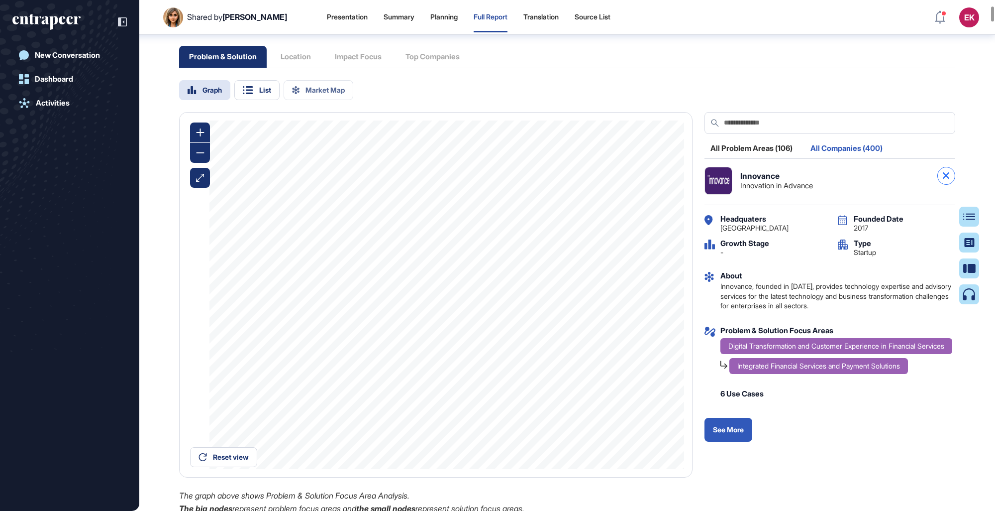
click at [613, 179] on icon at bounding box center [946, 175] width 6 height 6
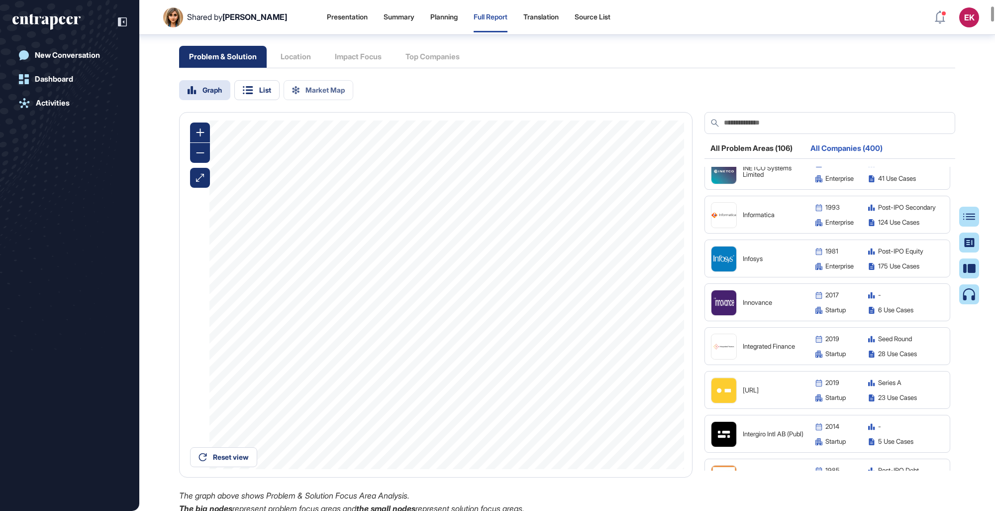
scroll to position [8549, 0]
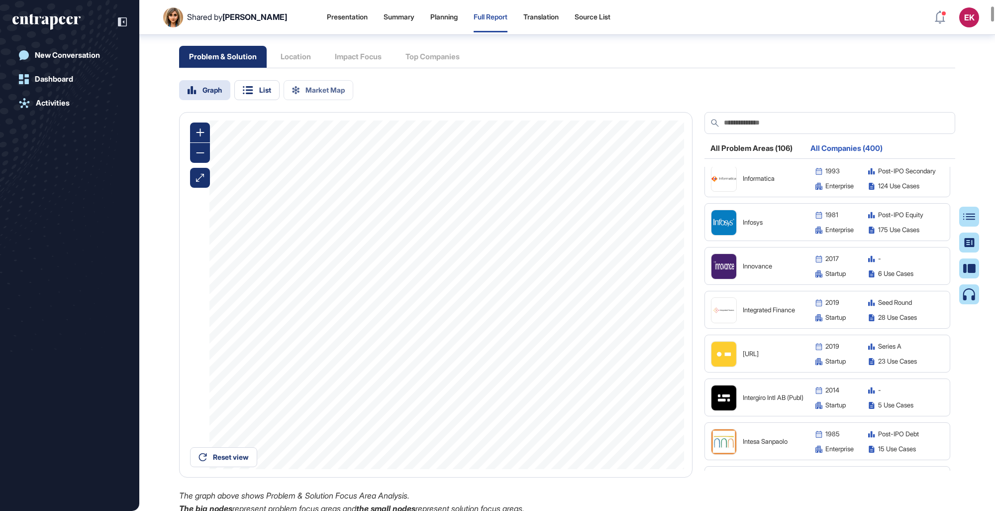
click at [613, 295] on img at bounding box center [724, 310] width 25 height 14
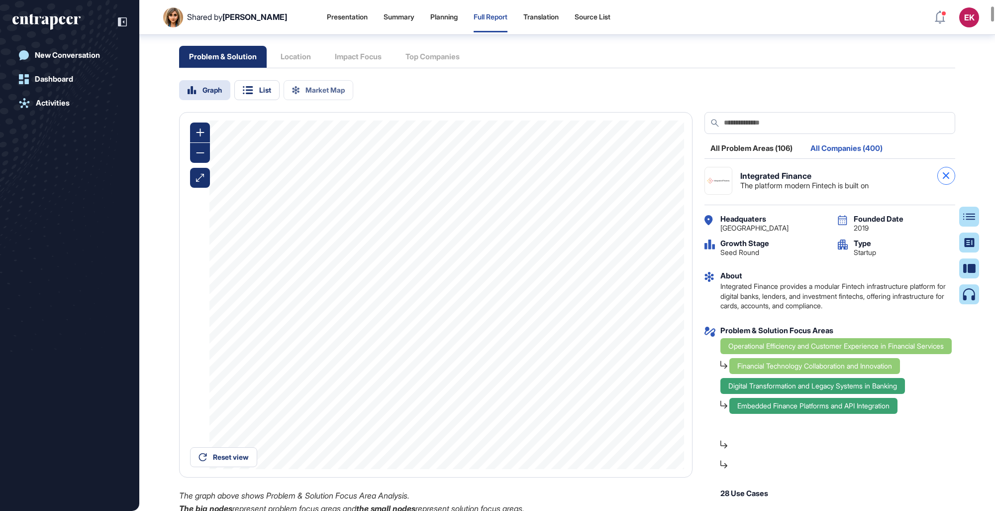
click at [613, 183] on div at bounding box center [947, 176] width 18 height 18
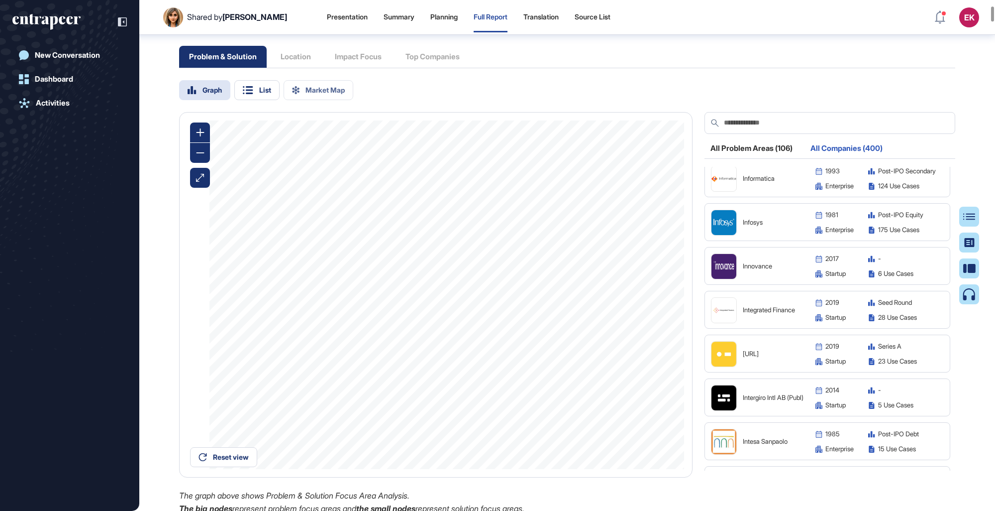
click at [613, 295] on img at bounding box center [724, 353] width 25 height 25
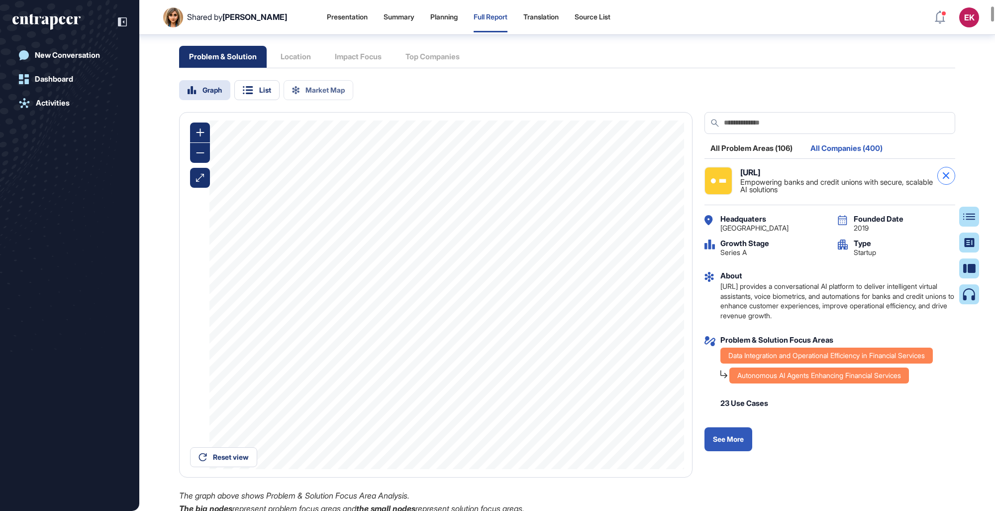
click at [613, 185] on div at bounding box center [947, 176] width 18 height 18
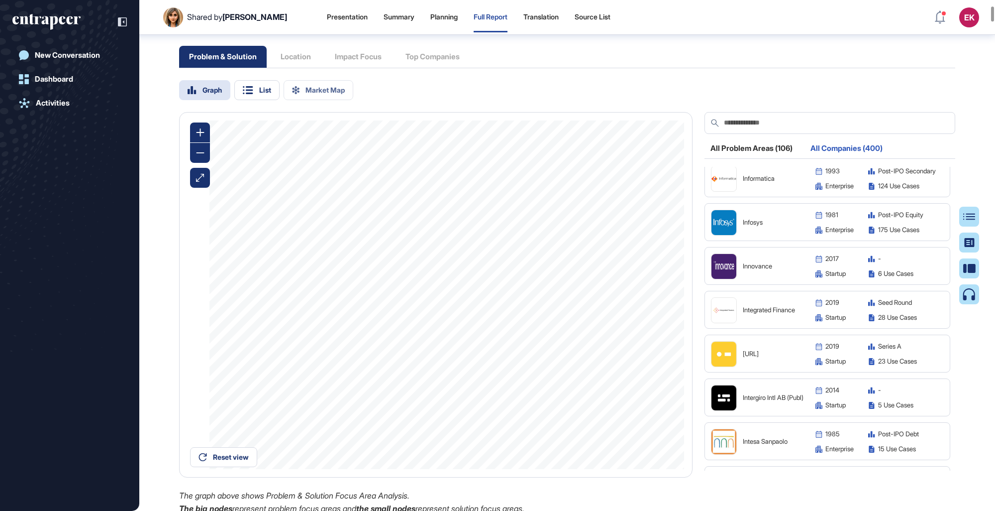
click at [613, 295] on img at bounding box center [724, 353] width 25 height 25
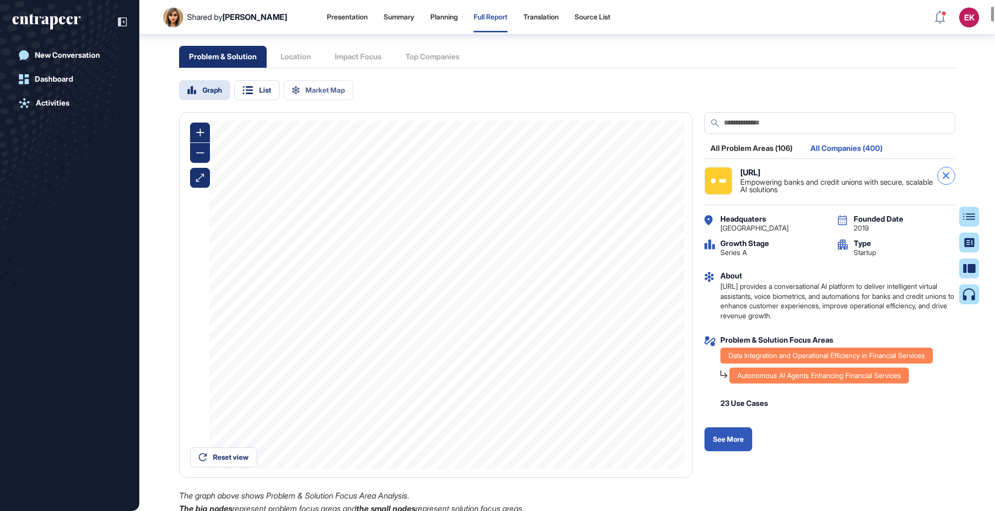
click at [613, 185] on div at bounding box center [947, 176] width 18 height 18
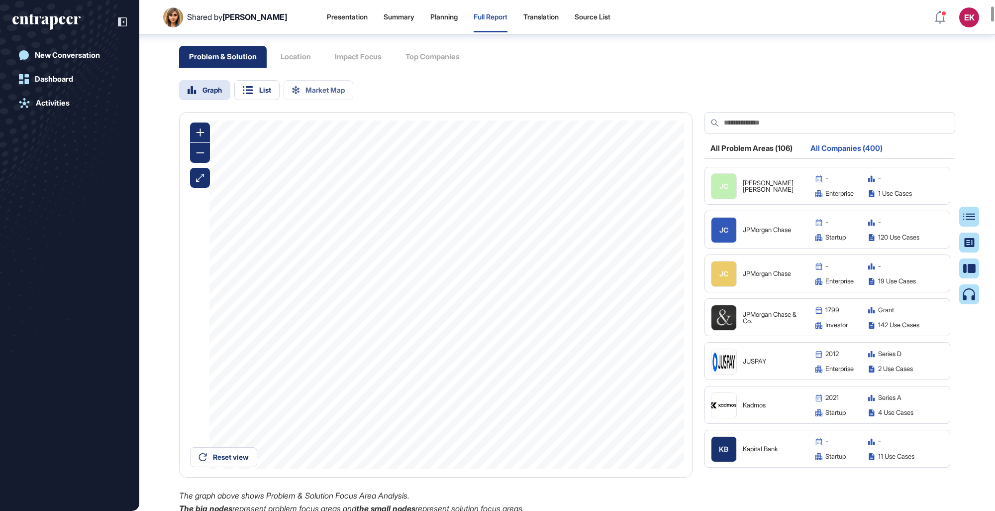
scroll to position [9156, 0]
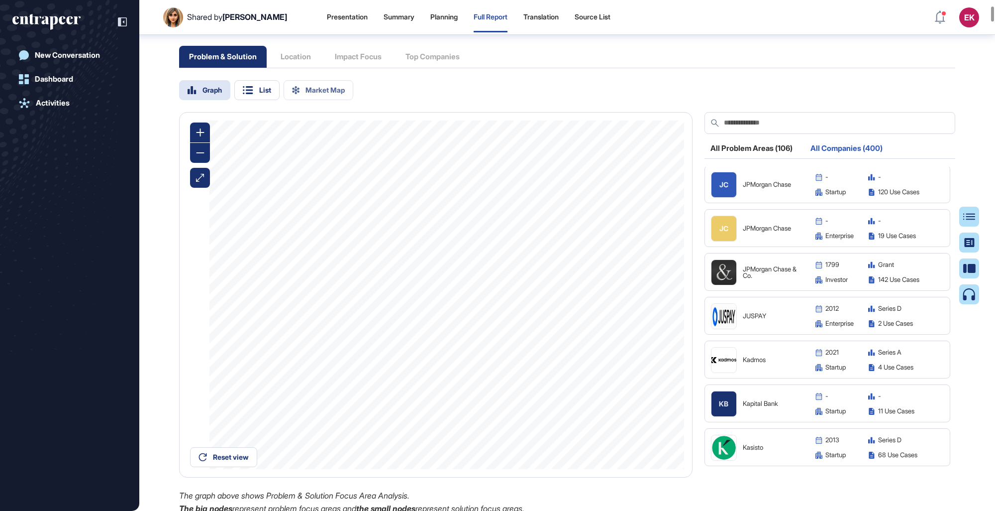
click at [613, 295] on figure at bounding box center [724, 359] width 25 height 25
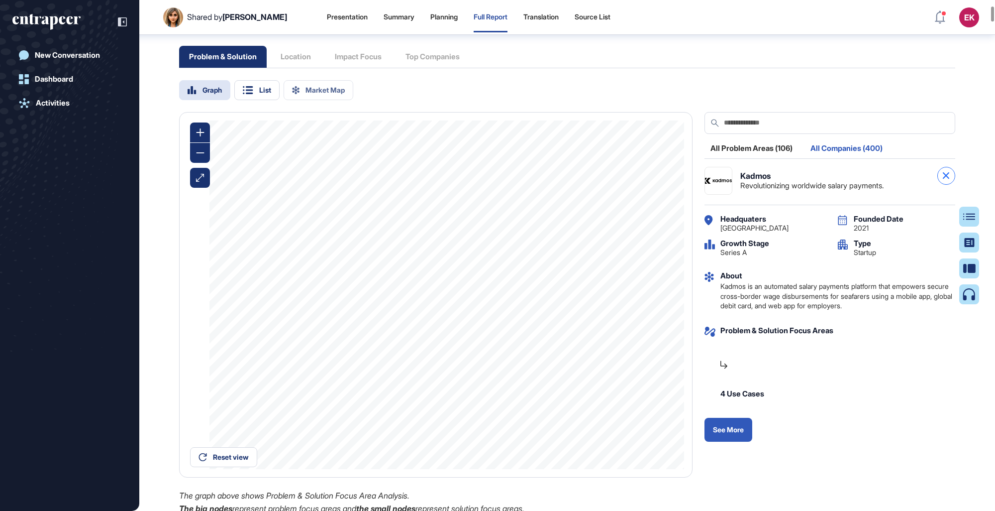
click at [613, 179] on icon at bounding box center [946, 175] width 6 height 6
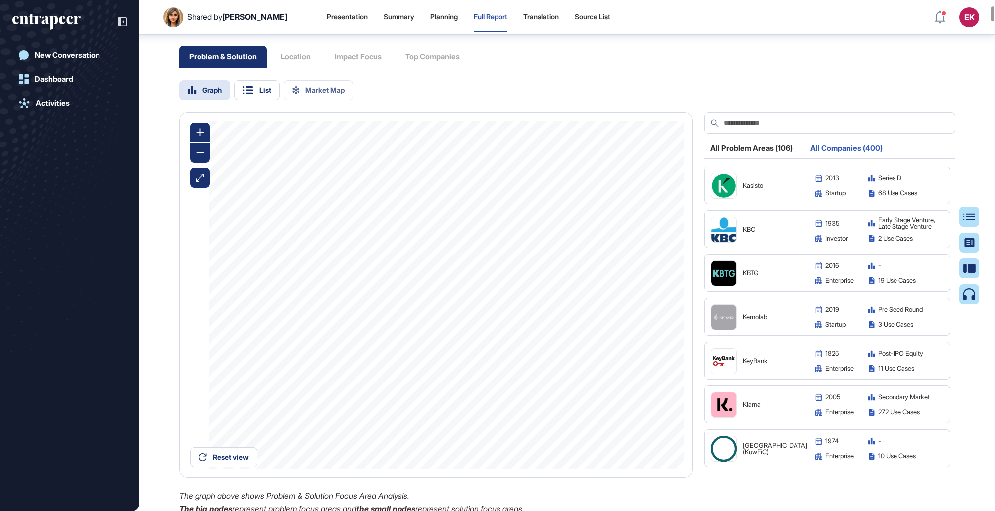
scroll to position [9418, 0]
click at [613, 295] on img at bounding box center [724, 317] width 25 height 25
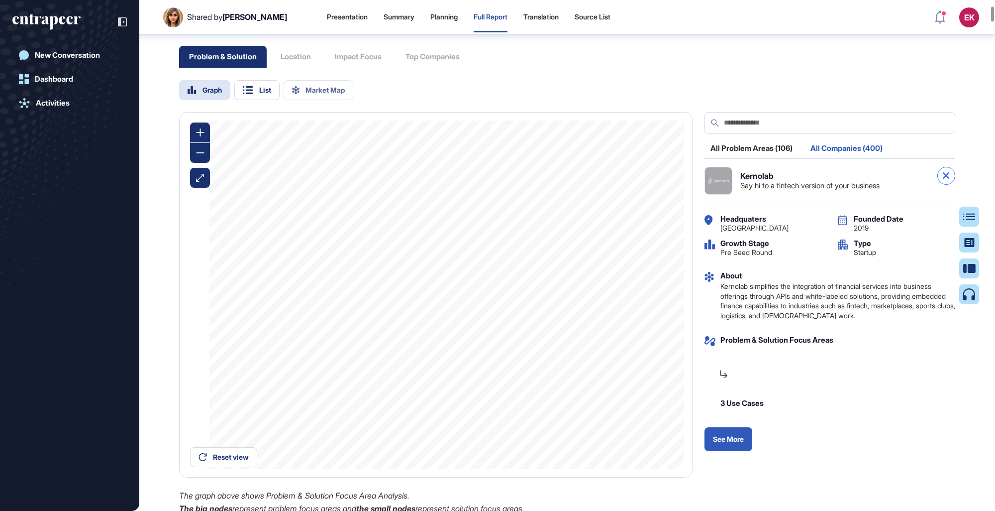
click at [613, 184] on div at bounding box center [947, 176] width 18 height 18
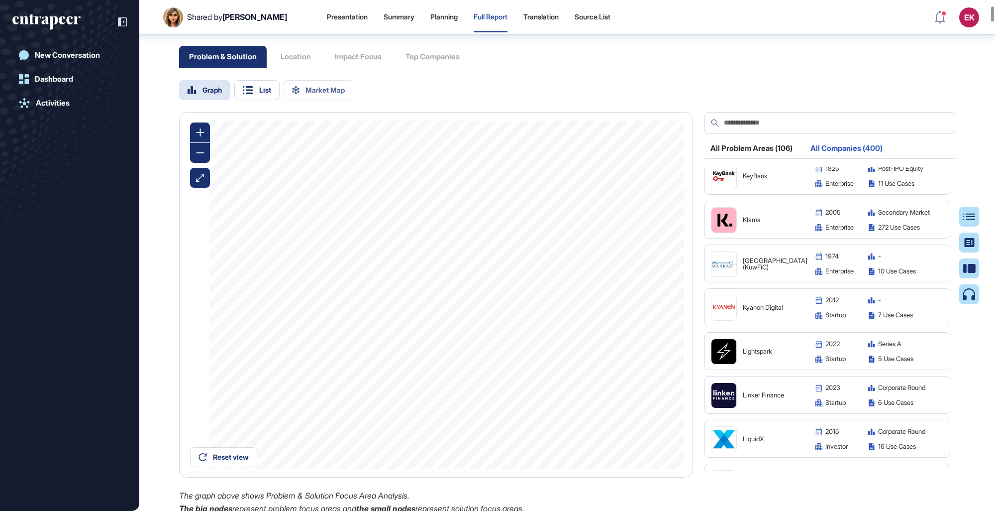
scroll to position [9602, 0]
click at [613, 295] on img at bounding box center [724, 351] width 25 height 25
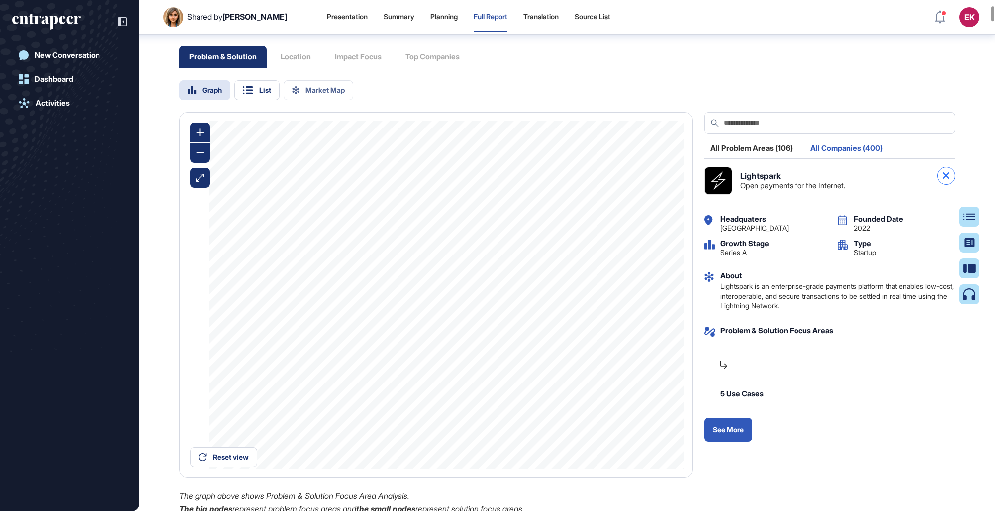
click at [613, 179] on icon at bounding box center [946, 175] width 6 height 6
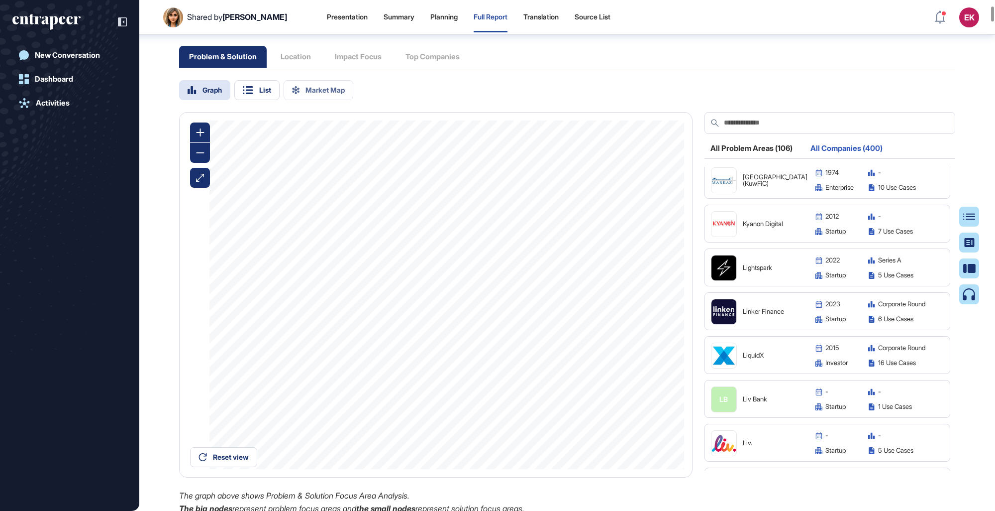
scroll to position [9685, 0]
click at [613, 295] on img at bounding box center [724, 355] width 25 height 25
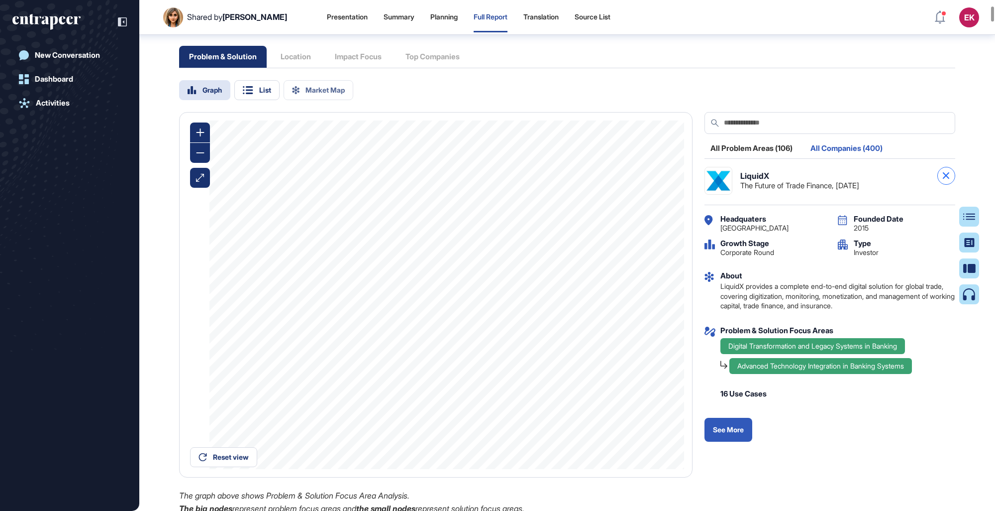
click at [613, 179] on icon at bounding box center [946, 175] width 6 height 6
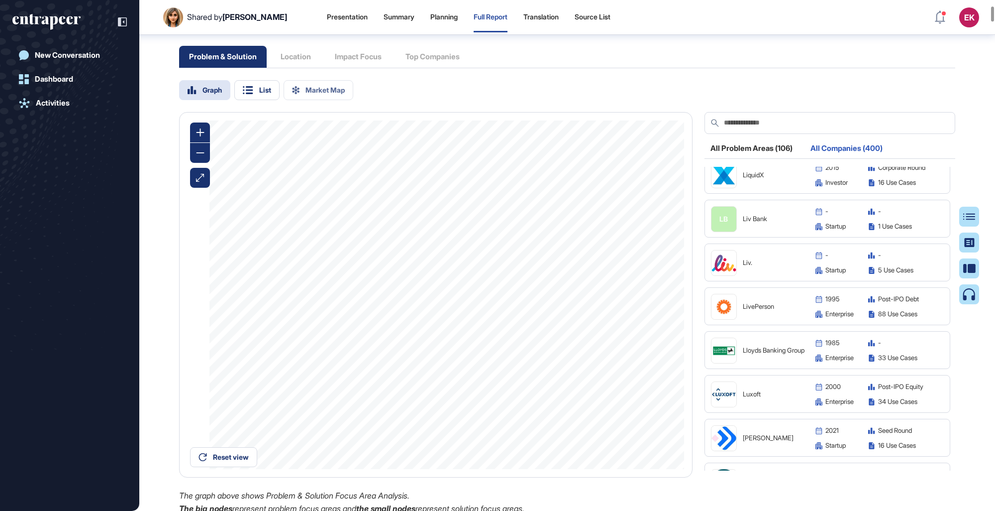
scroll to position [9868, 0]
click at [613, 295] on img at bounding box center [724, 392] width 25 height 25
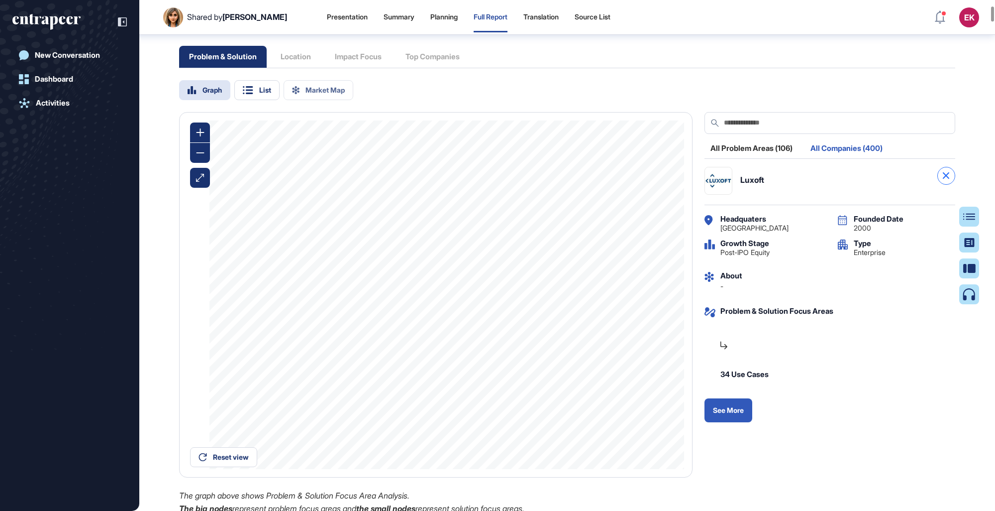
click at [613, 179] on icon at bounding box center [946, 175] width 6 height 6
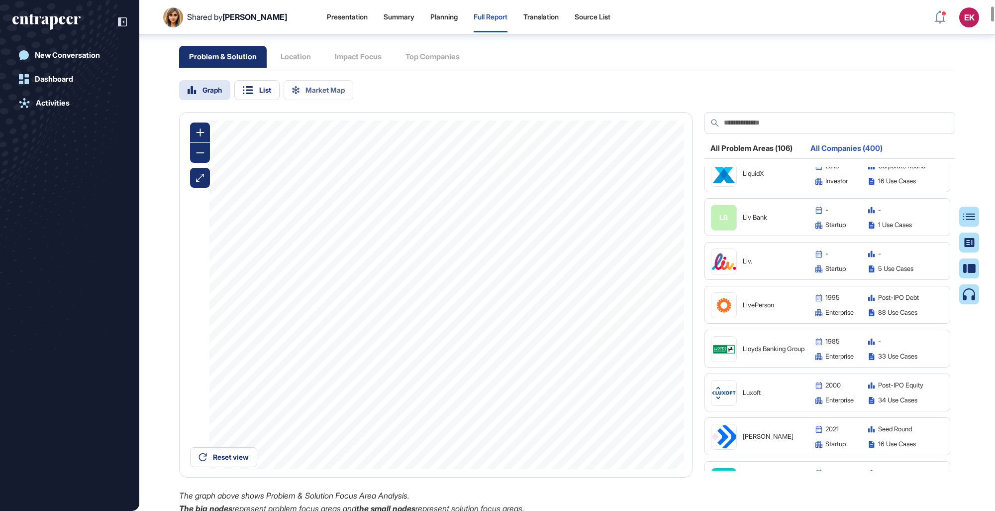
scroll to position [9941, 0]
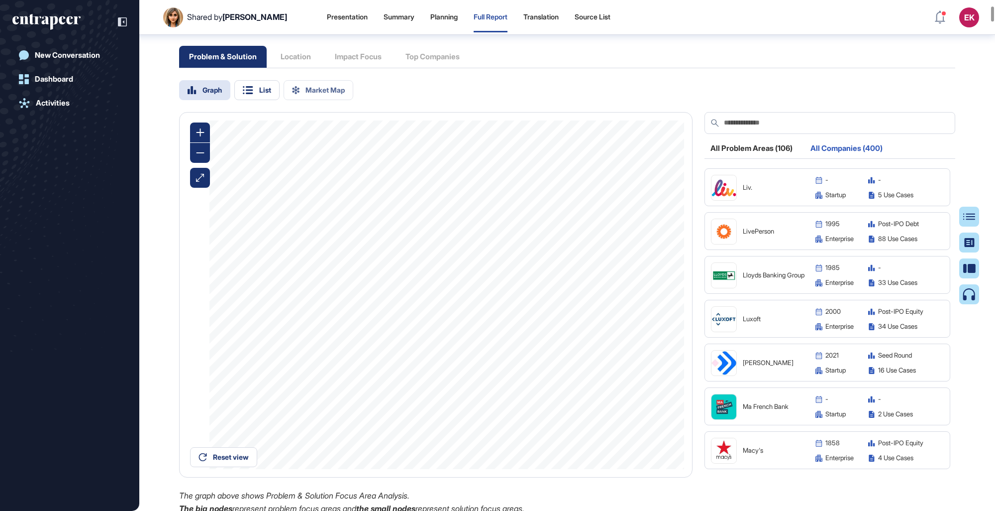
click at [613, 295] on img at bounding box center [724, 362] width 25 height 25
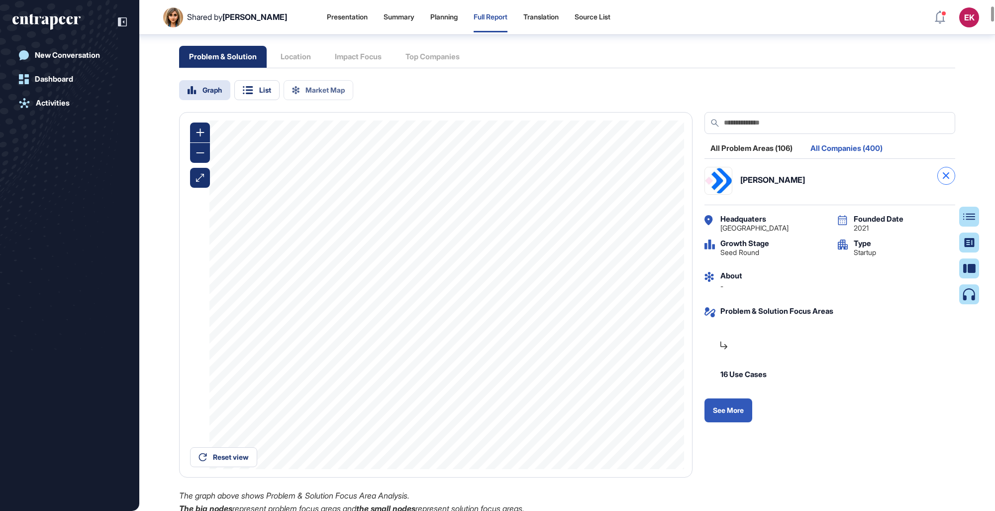
click at [613, 185] on div at bounding box center [947, 176] width 18 height 18
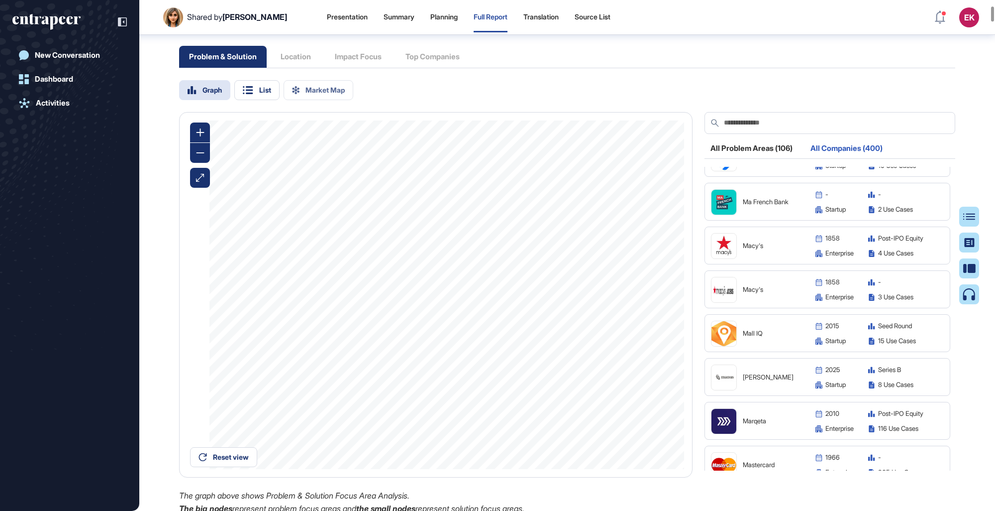
scroll to position [10217, 0]
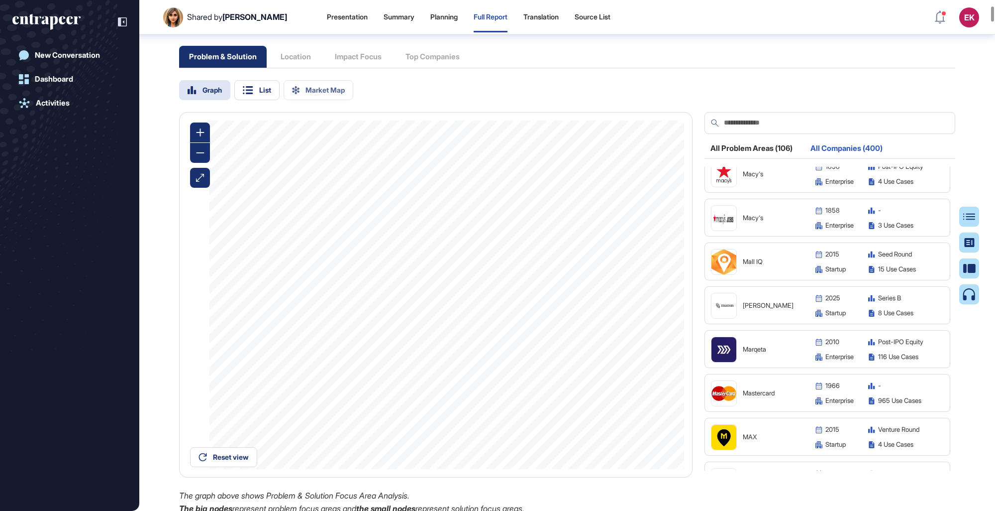
click at [613, 295] on figure at bounding box center [724, 305] width 25 height 25
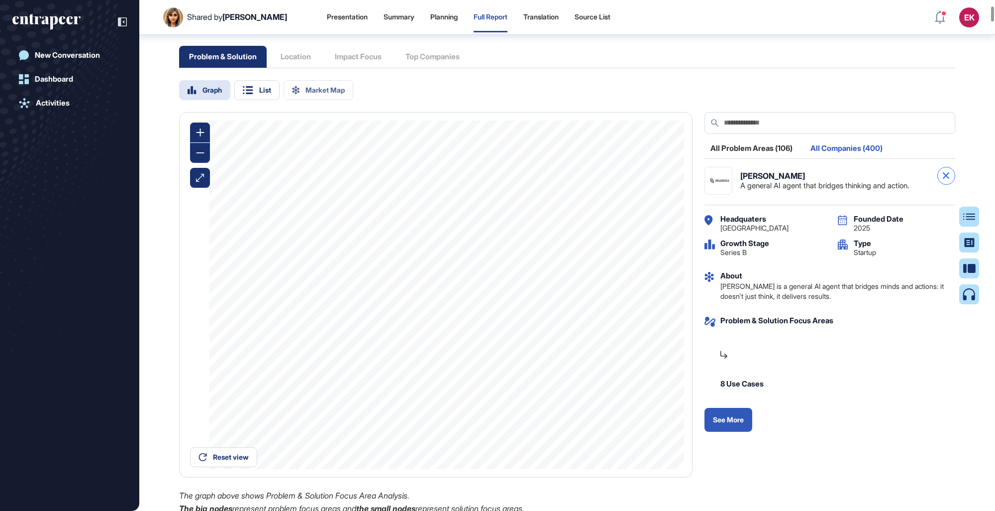
click at [613, 185] on div at bounding box center [947, 176] width 18 height 18
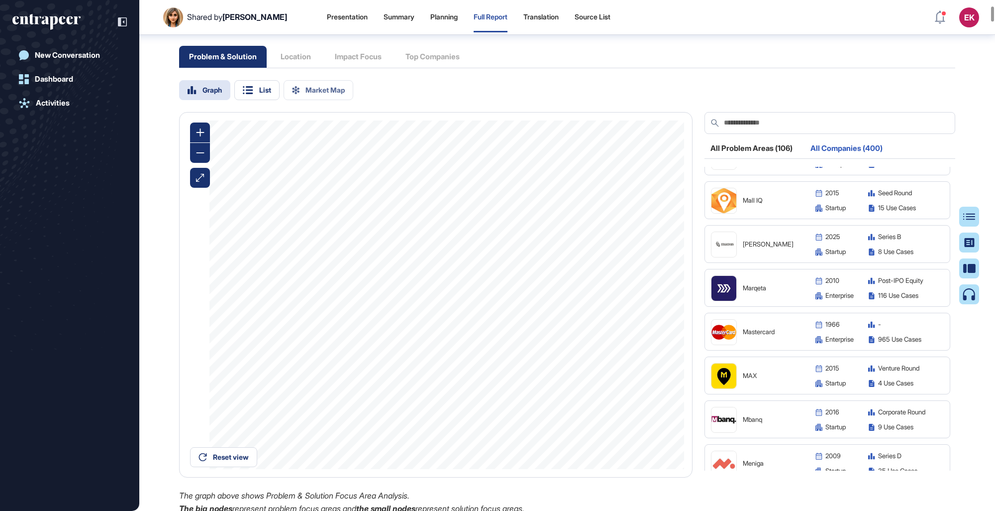
scroll to position [10281, 0]
click at [613, 295] on img at bounding box center [724, 373] width 25 height 25
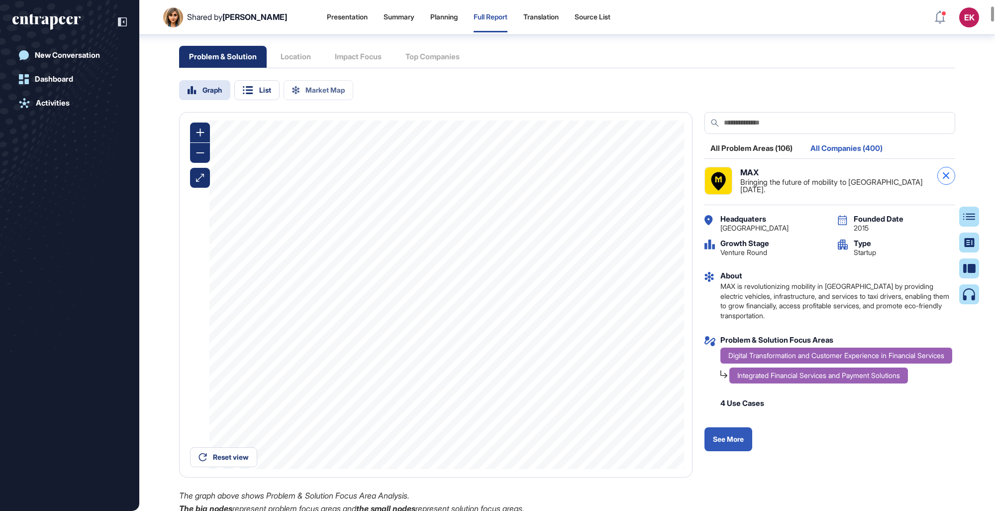
click at [613, 185] on div at bounding box center [947, 176] width 18 height 18
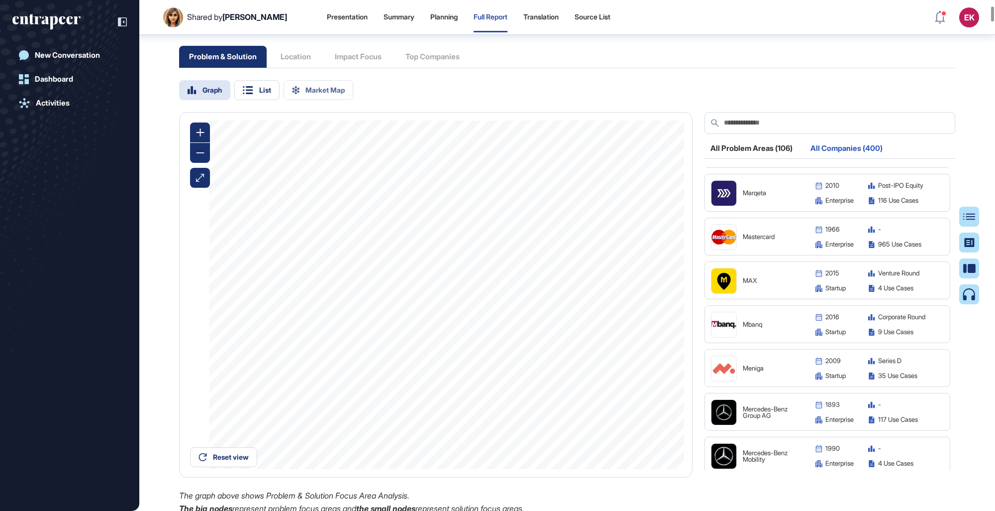
scroll to position [10518, 0]
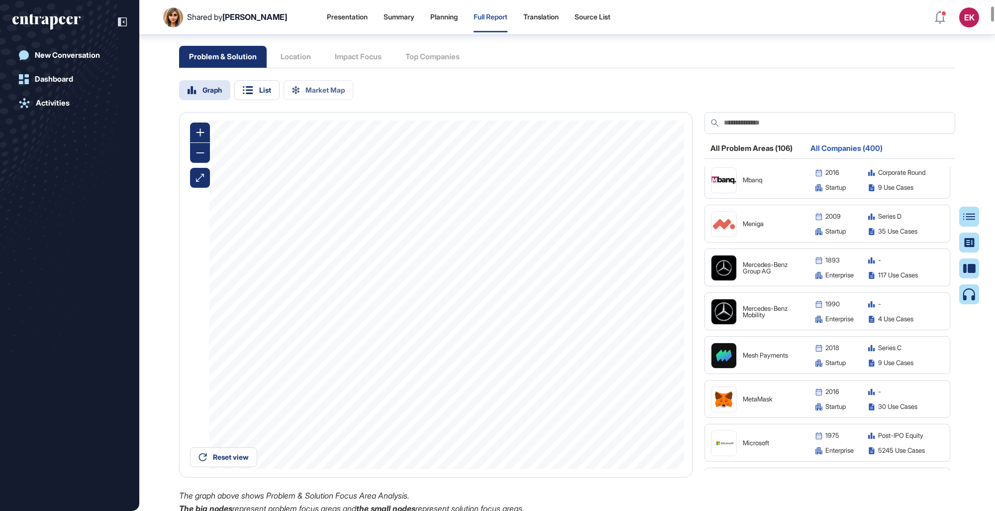
click at [613, 295] on img at bounding box center [724, 355] width 25 height 25
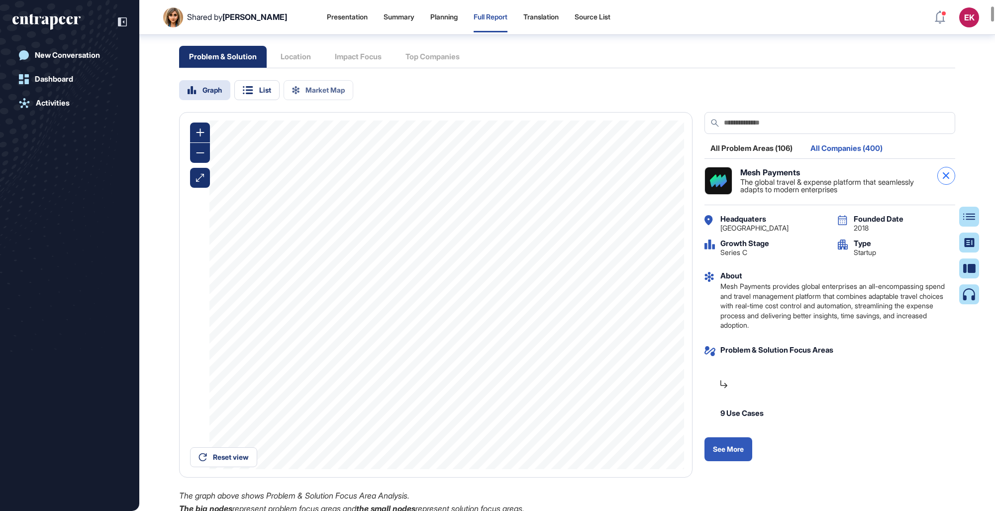
click at [613, 185] on div at bounding box center [947, 176] width 18 height 18
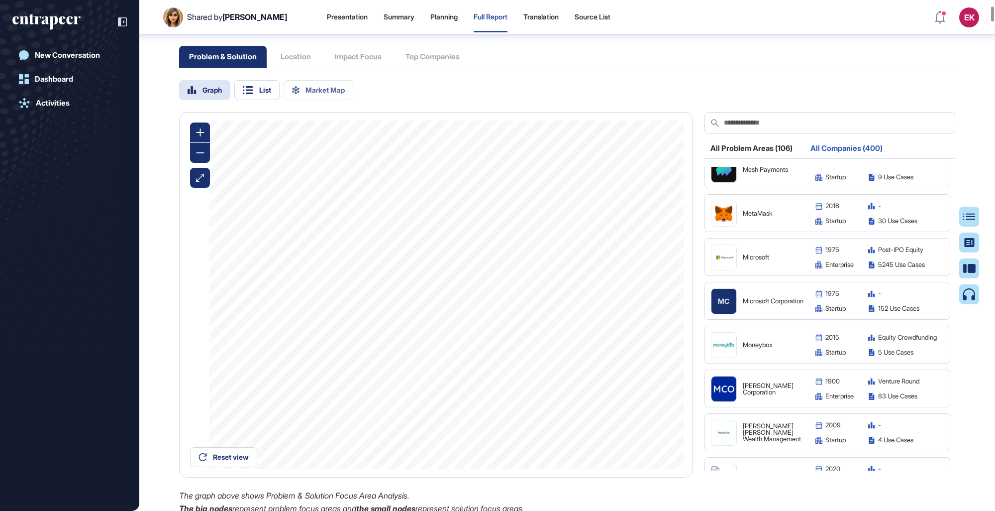
scroll to position [10705, 0]
click at [613, 295] on img at bounding box center [724, 343] width 25 height 25
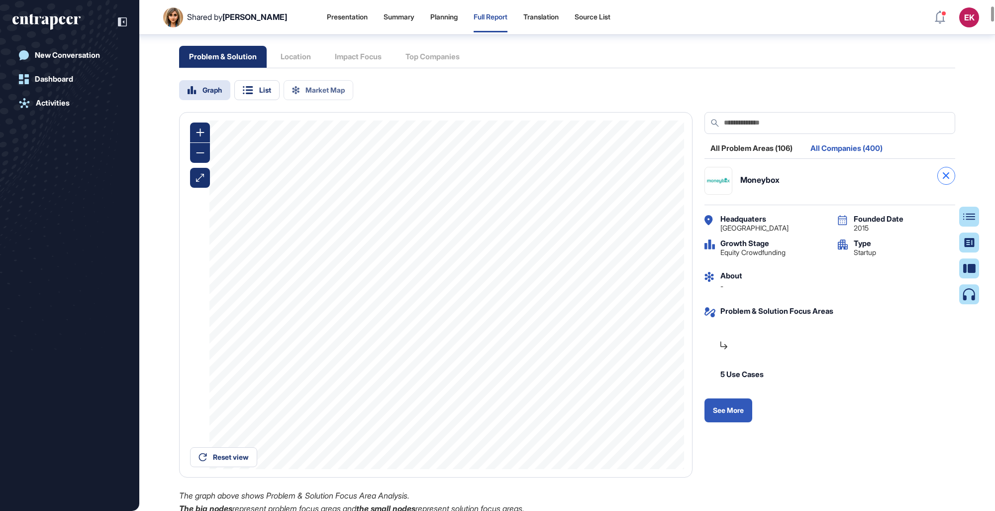
click at [613, 185] on div at bounding box center [947, 176] width 18 height 18
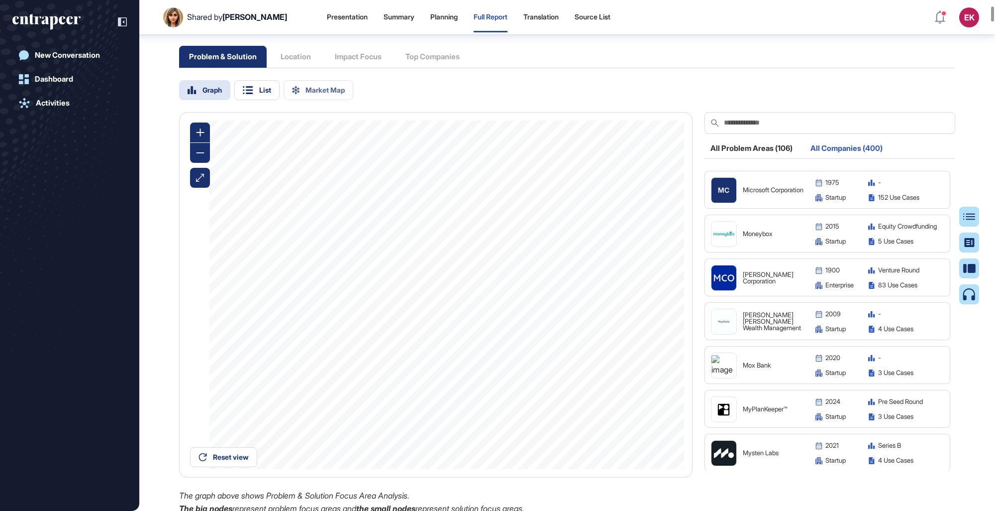
scroll to position [10815, 0]
click at [613, 295] on img at bounding box center [724, 364] width 25 height 21
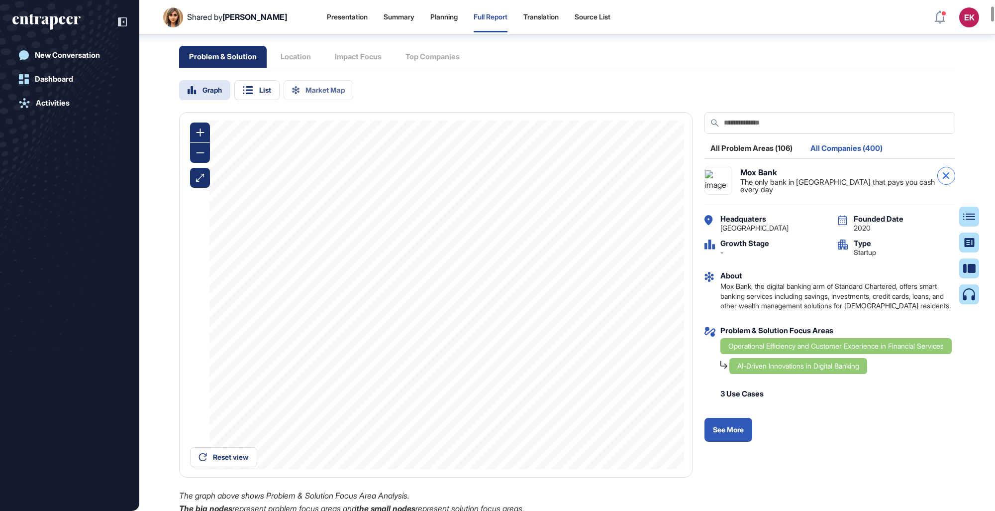
click at [613, 179] on icon at bounding box center [946, 175] width 6 height 6
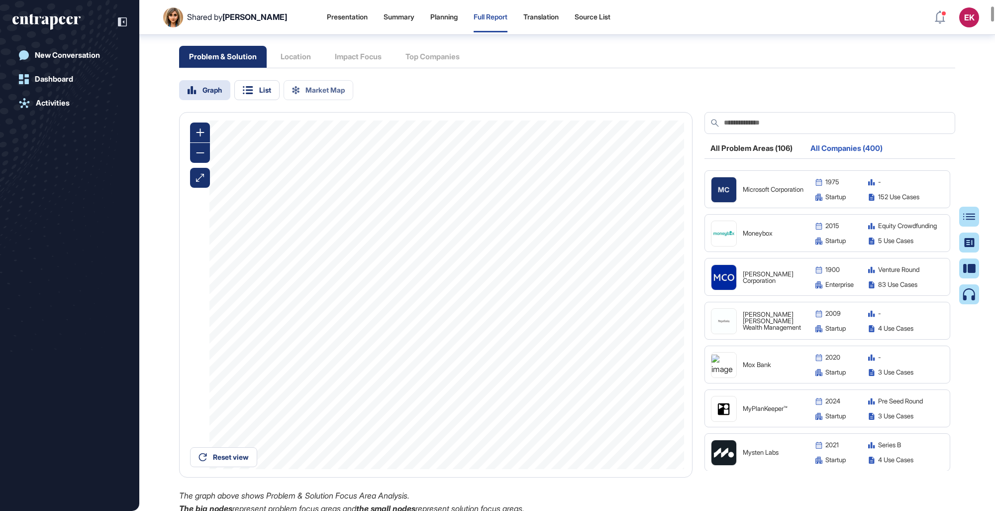
click at [613, 295] on img at bounding box center [724, 408] width 25 height 25
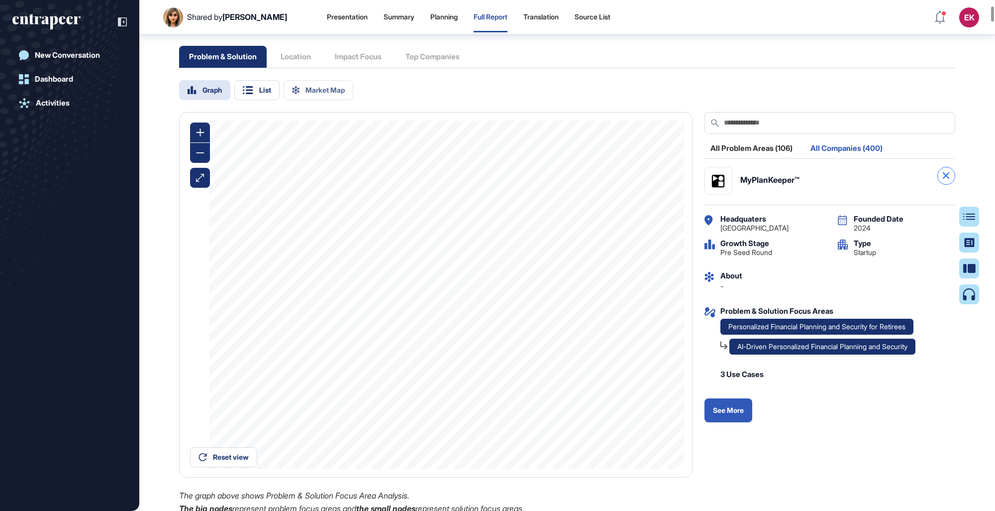
click at [613, 179] on icon at bounding box center [946, 175] width 6 height 6
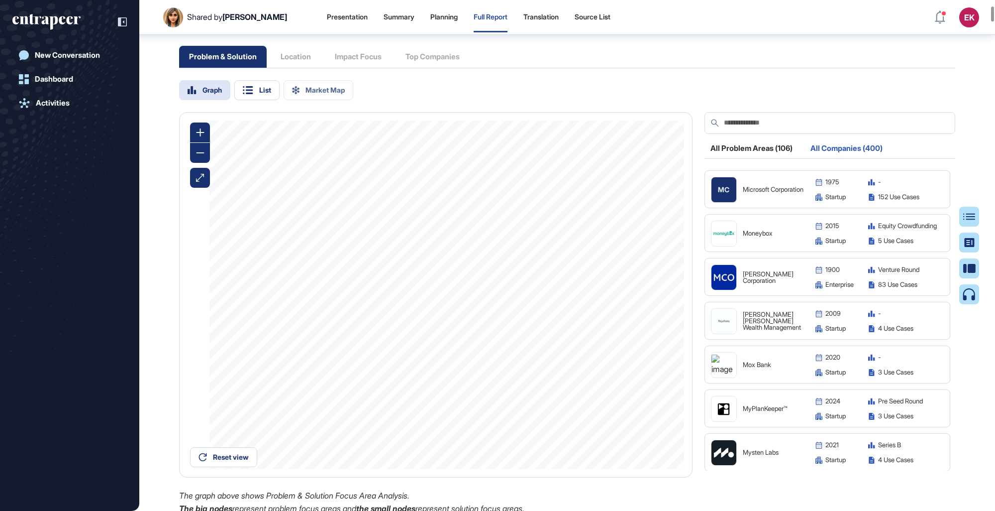
scroll to position [10882, 0]
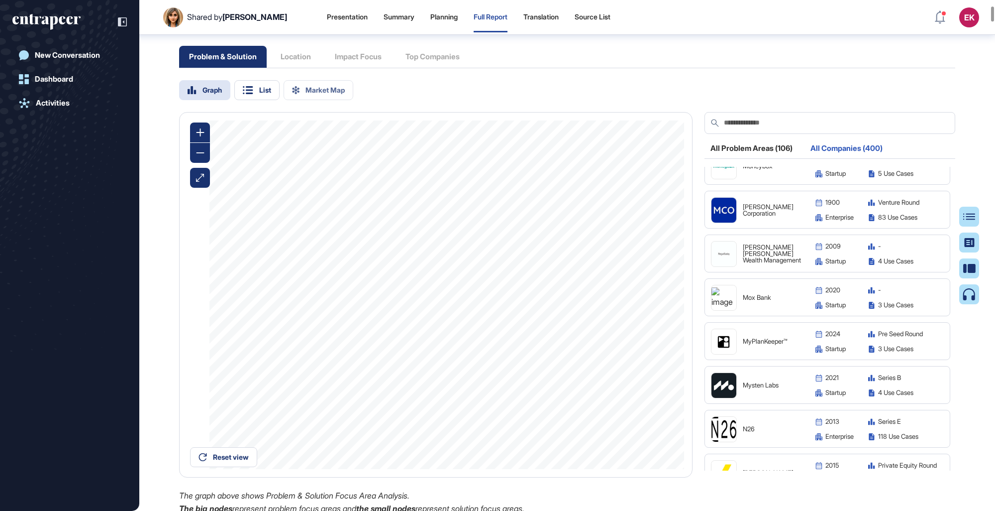
click at [613, 295] on img at bounding box center [724, 385] width 25 height 25
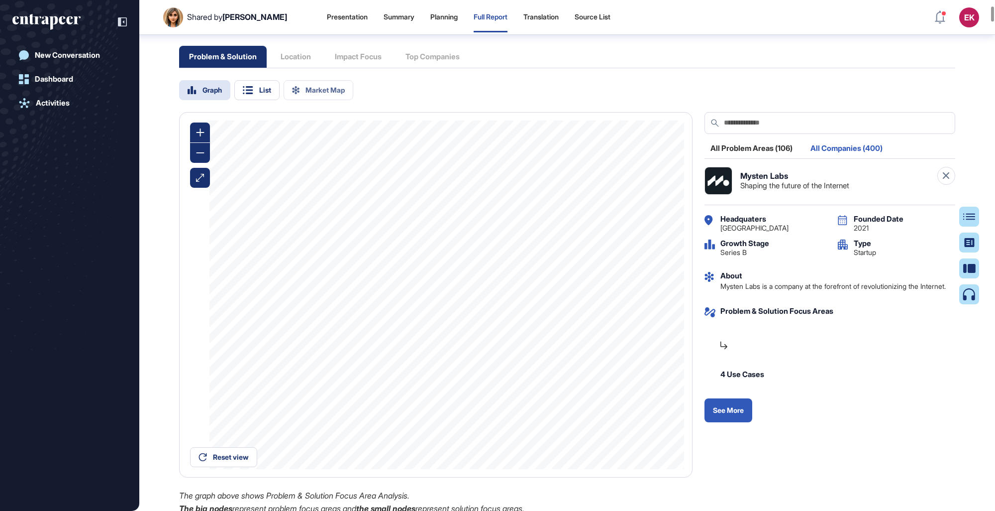
click at [613, 179] on icon at bounding box center [946, 175] width 6 height 6
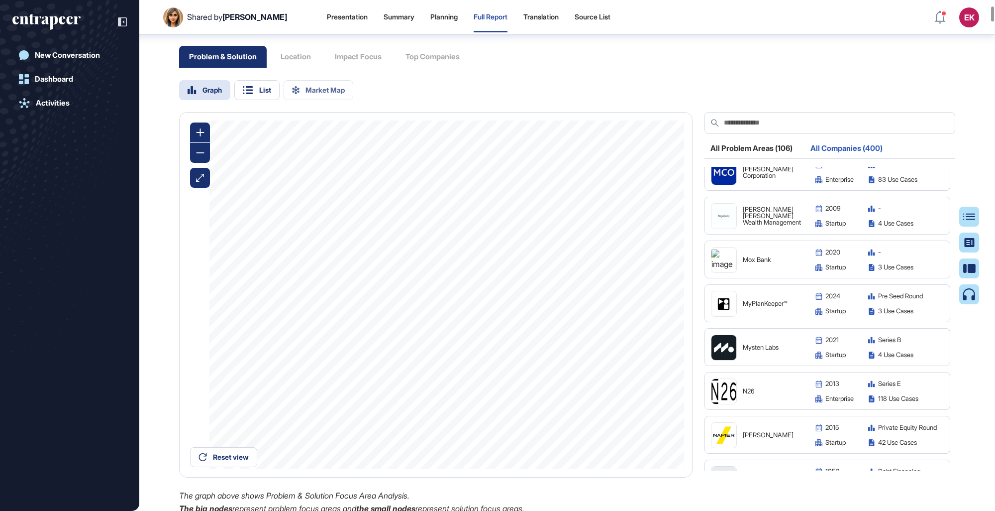
scroll to position [11026, 0]
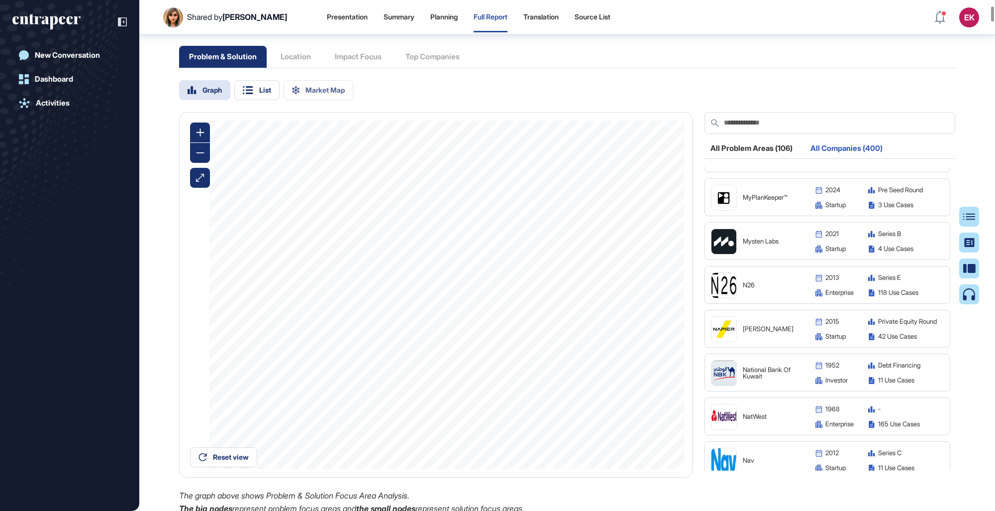
click at [613, 295] on img at bounding box center [724, 329] width 25 height 25
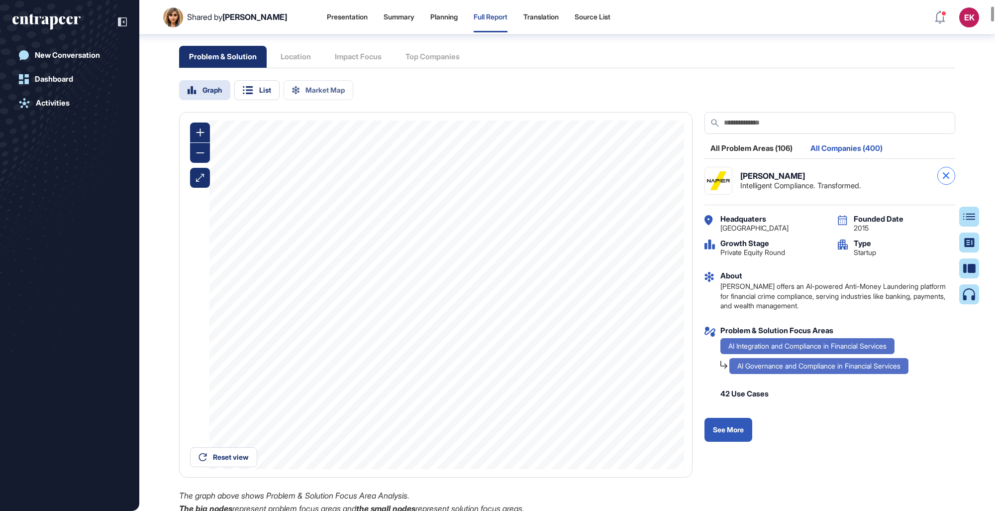
click at [613, 179] on icon at bounding box center [946, 175] width 6 height 6
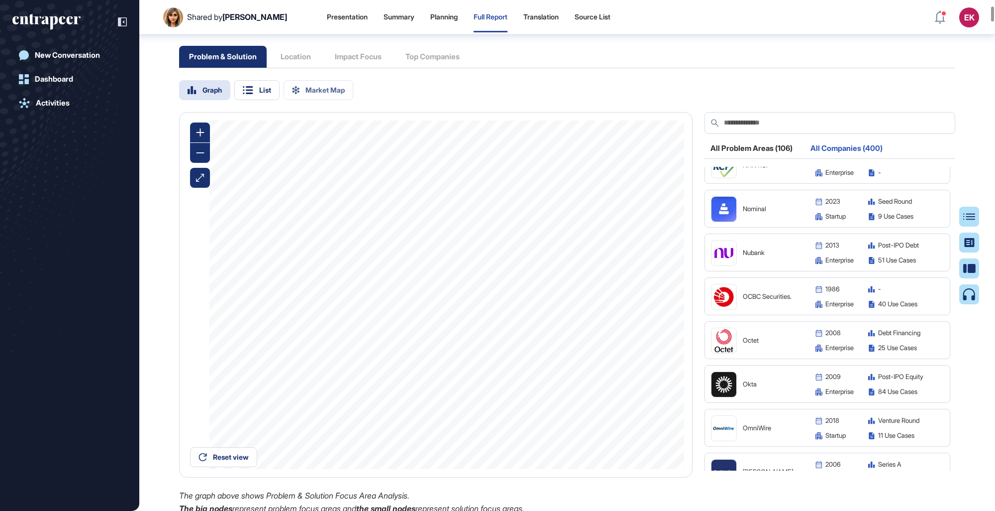
scroll to position [11517, 0]
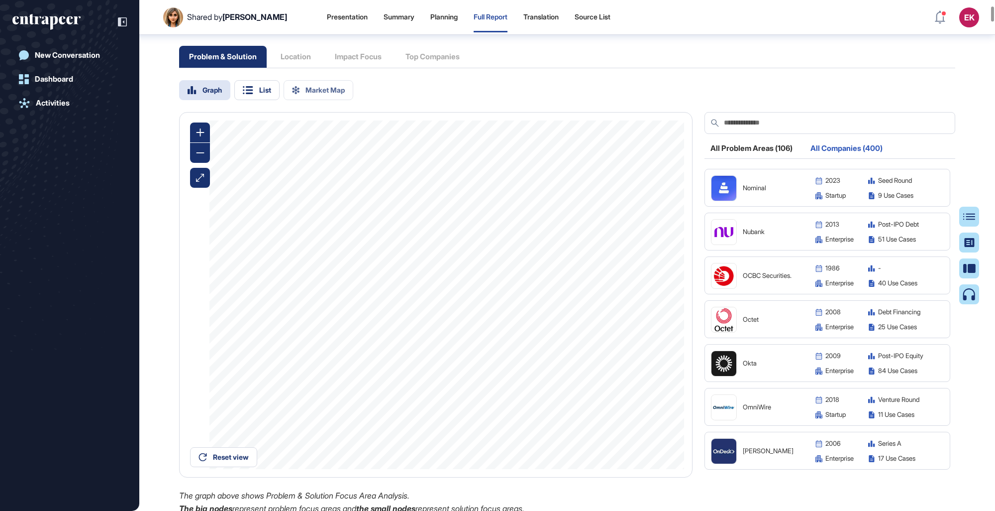
click at [613, 295] on img at bounding box center [724, 407] width 25 height 25
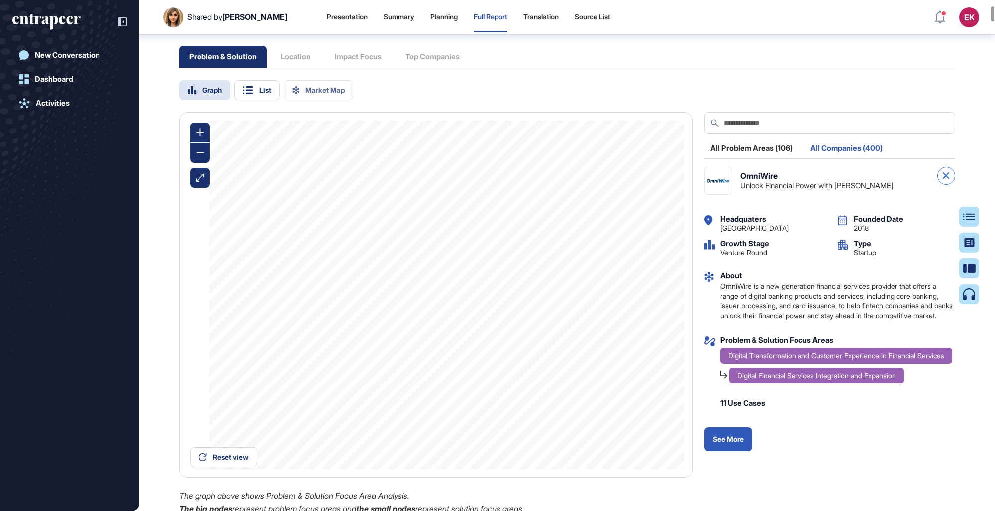
click at [613, 195] on div "OmniWire Unlock Financial Power with Omniwire" at bounding box center [830, 181] width 251 height 28
click at [613, 179] on icon at bounding box center [946, 175] width 6 height 6
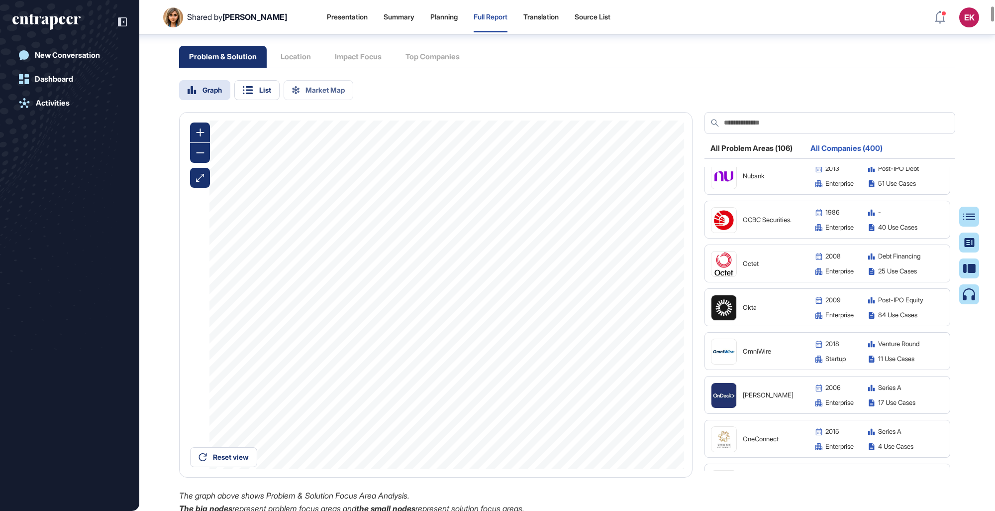
scroll to position [11663, 0]
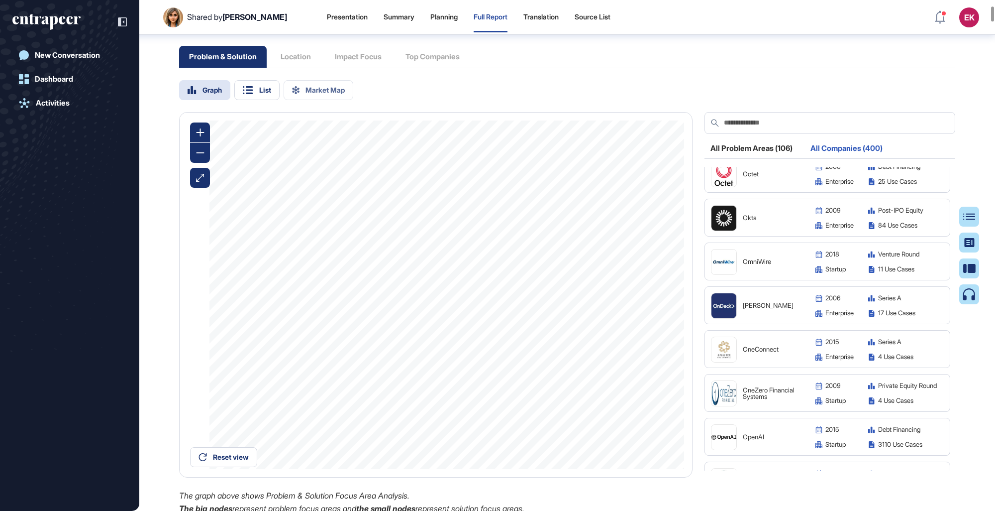
click at [613, 295] on img at bounding box center [724, 349] width 25 height 25
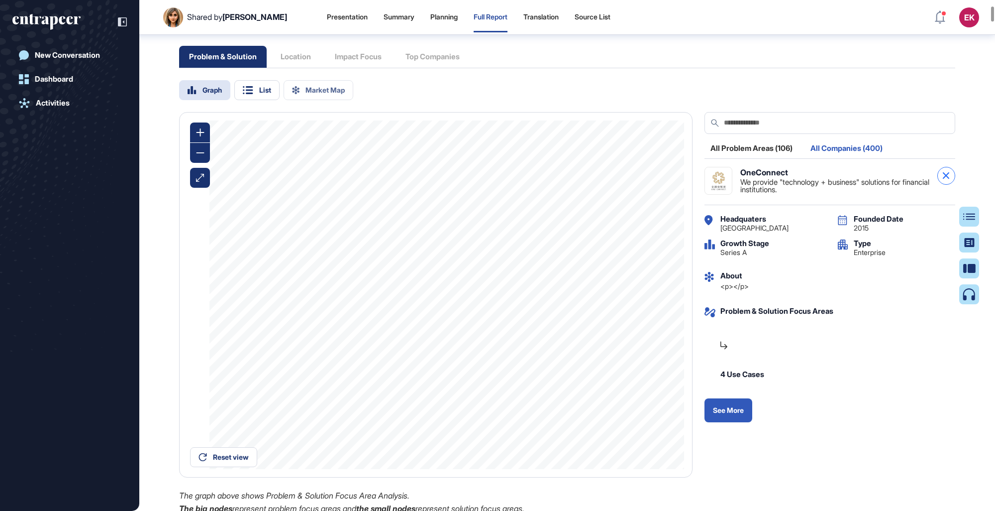
click at [613, 185] on div at bounding box center [947, 176] width 18 height 18
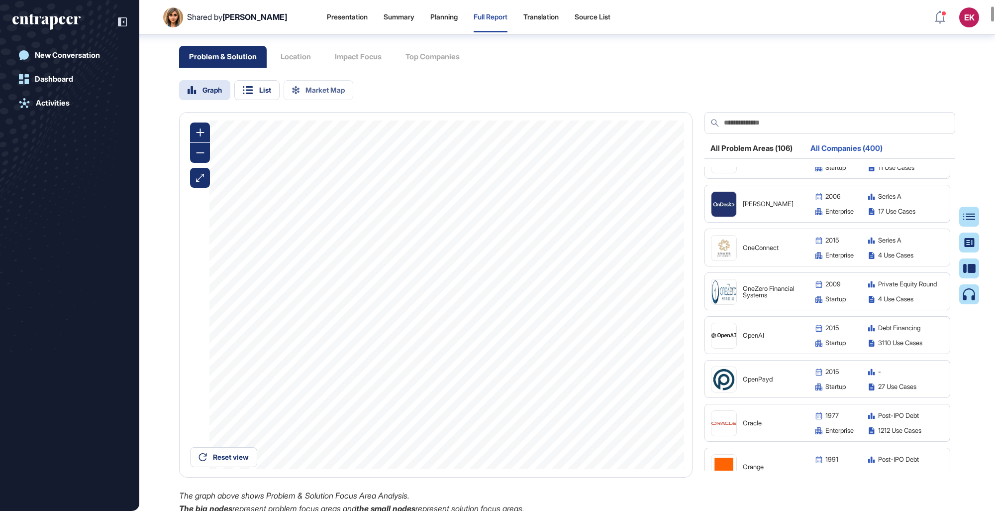
scroll to position [11812, 0]
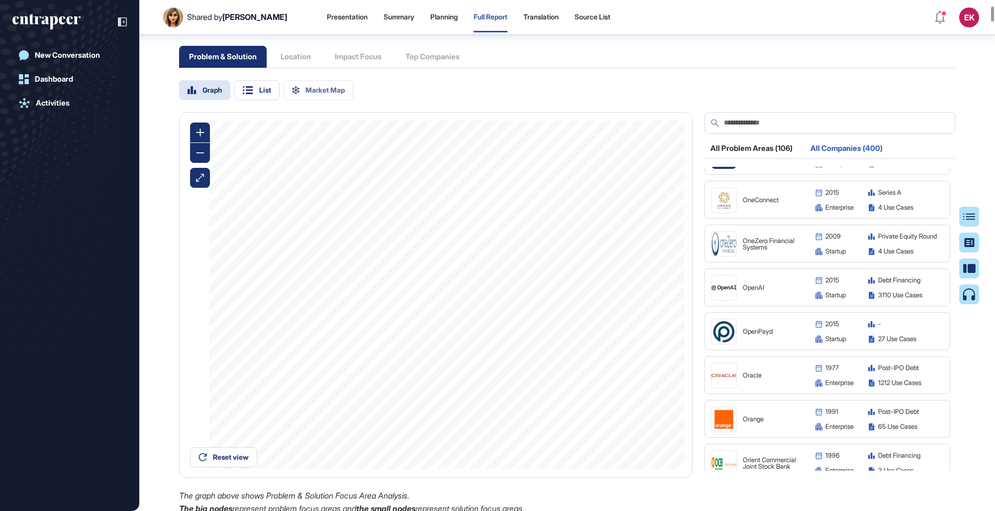
click at [613, 295] on img at bounding box center [724, 331] width 25 height 25
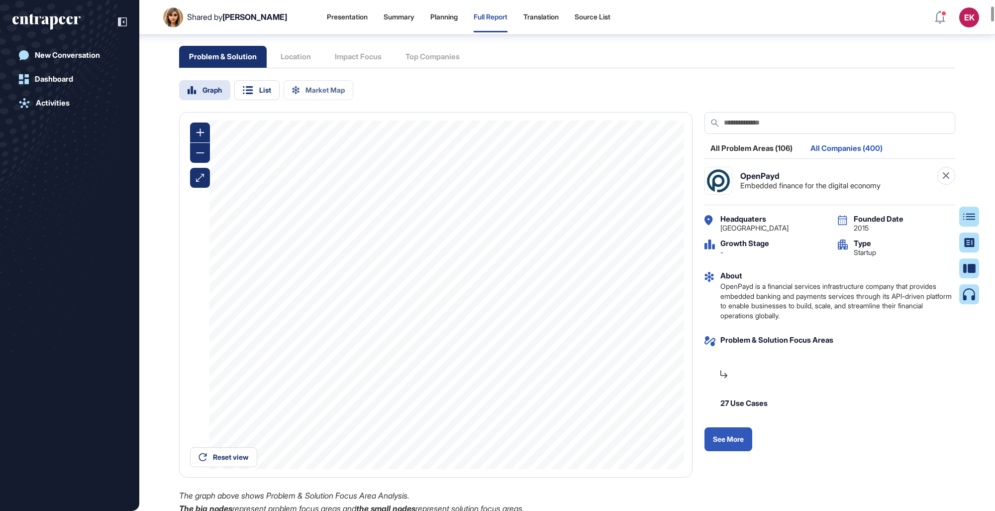
click at [613, 180] on div "OpenPayd Embedded finance for the digital economy" at bounding box center [830, 181] width 251 height 28
click at [613, 179] on icon at bounding box center [946, 175] width 6 height 6
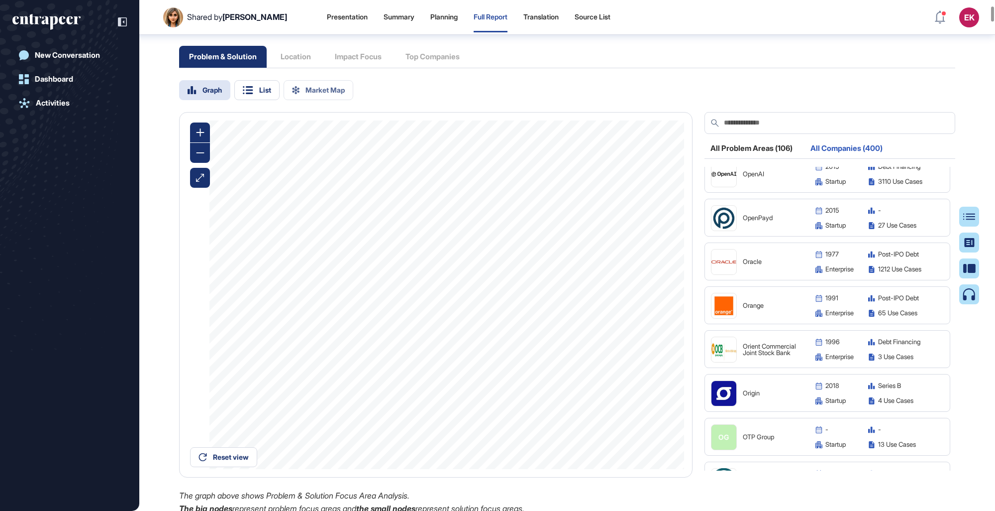
scroll to position [11961, 0]
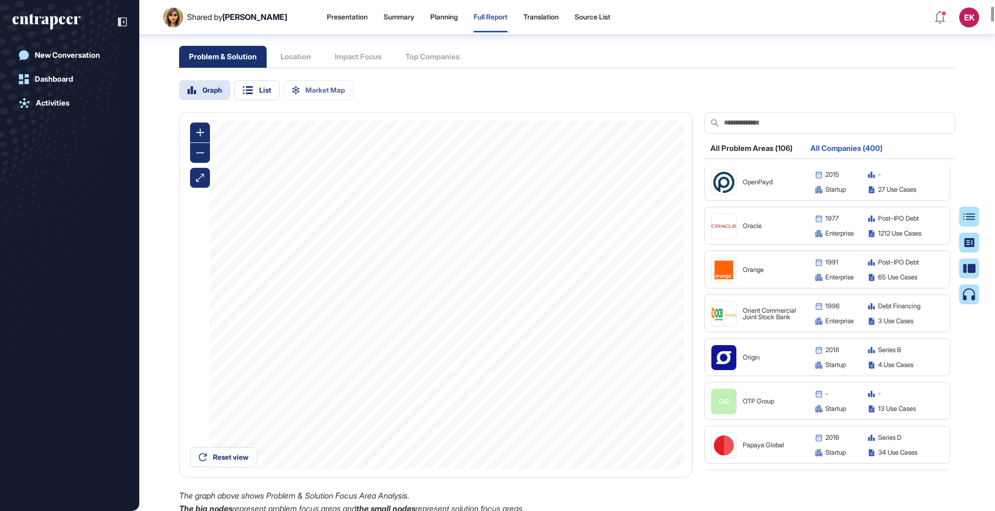
click at [613, 295] on img at bounding box center [724, 357] width 25 height 25
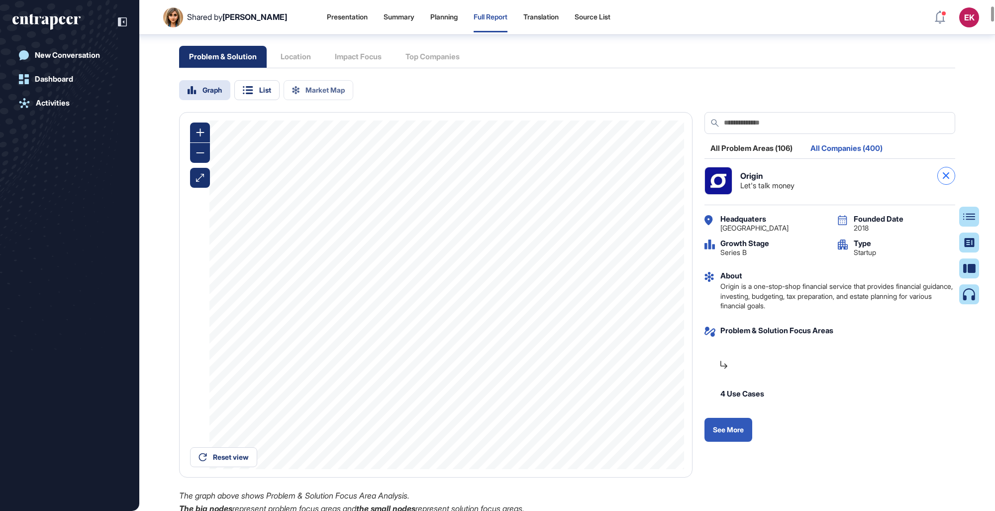
click at [613, 185] on div at bounding box center [947, 176] width 18 height 18
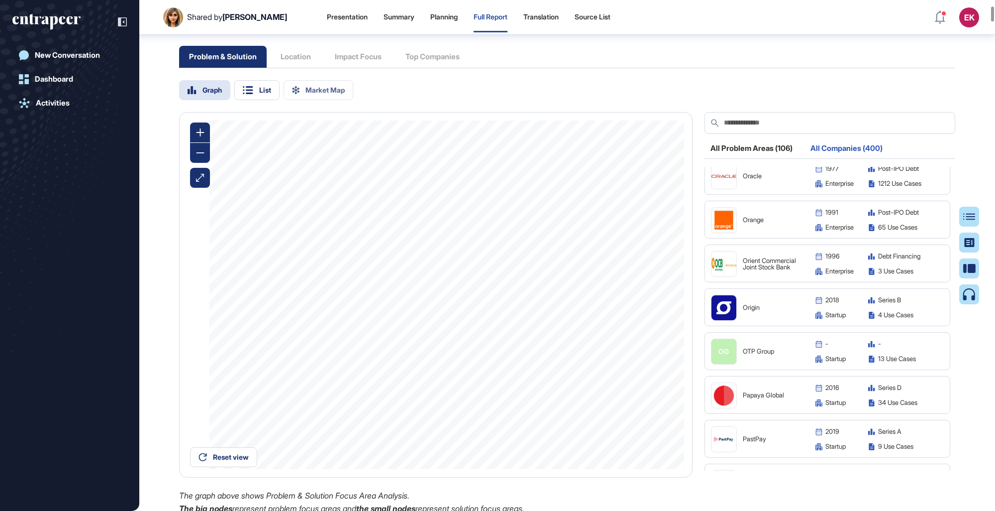
scroll to position [12104, 0]
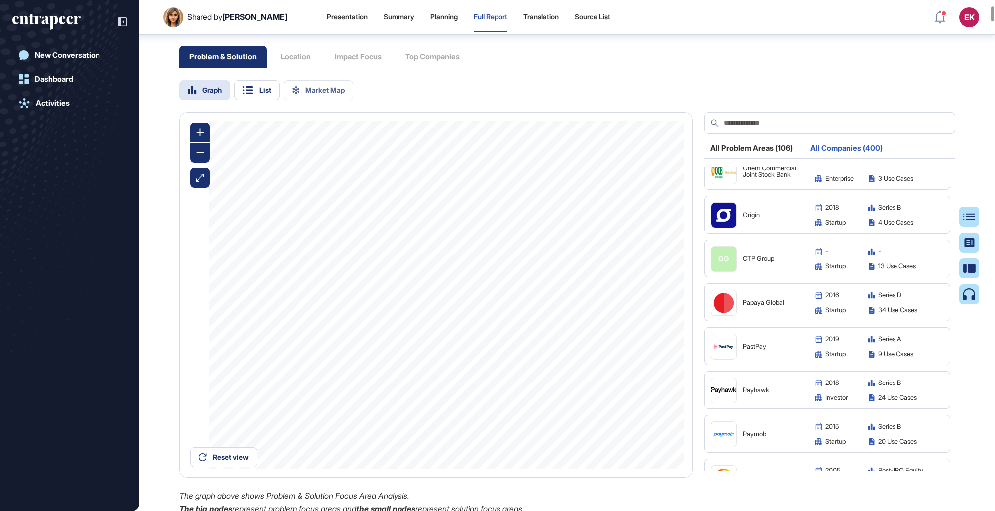
click at [613, 295] on img at bounding box center [724, 346] width 25 height 25
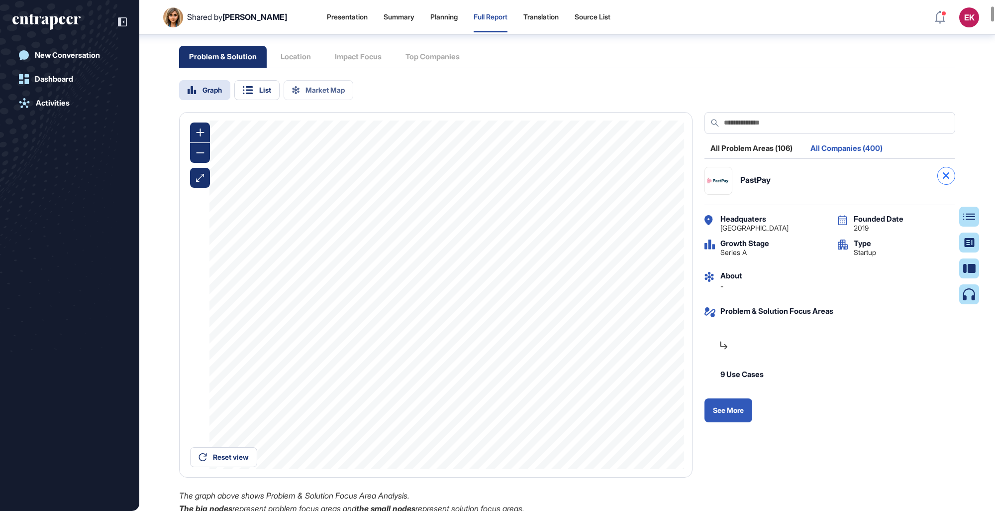
click at [613, 182] on div at bounding box center [947, 176] width 18 height 18
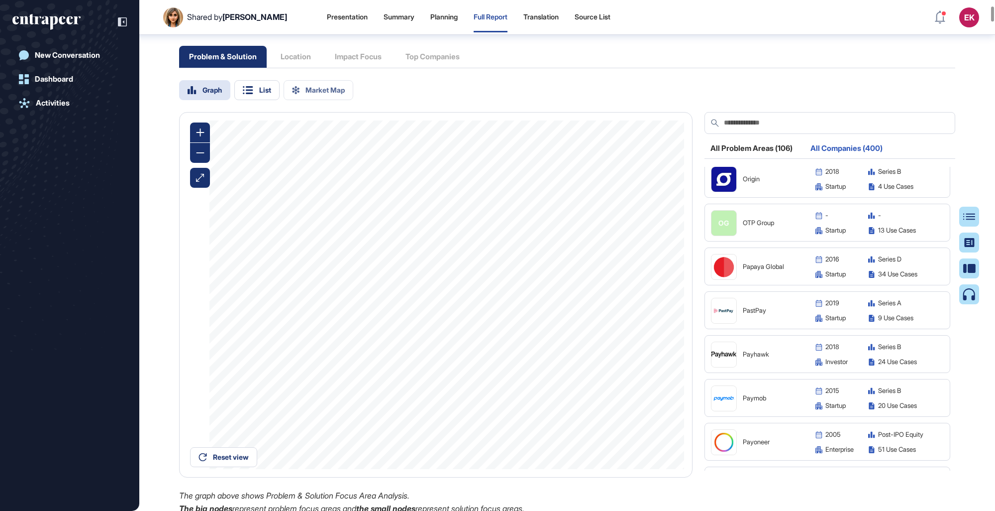
scroll to position [12141, 0]
click at [613, 295] on figure at bounding box center [724, 353] width 25 height 25
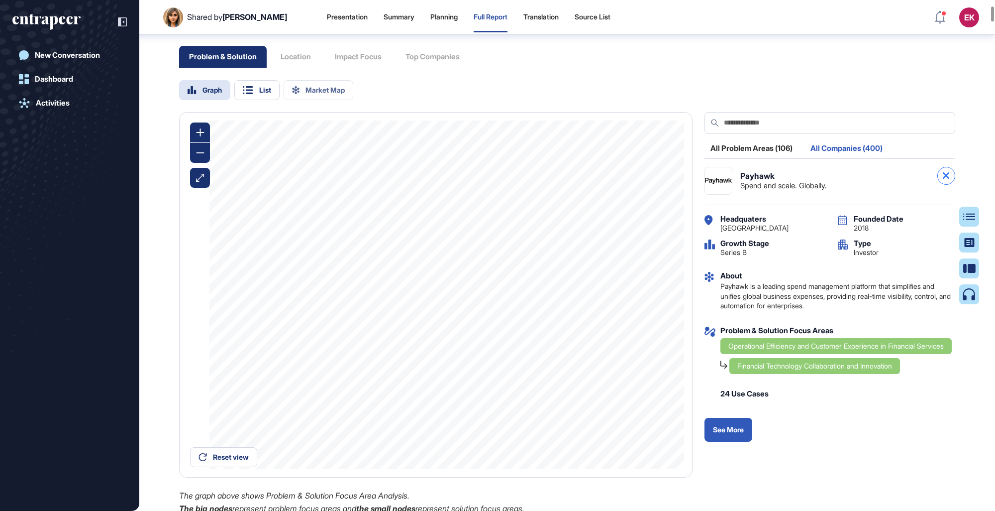
click at [613, 185] on div at bounding box center [947, 176] width 18 height 18
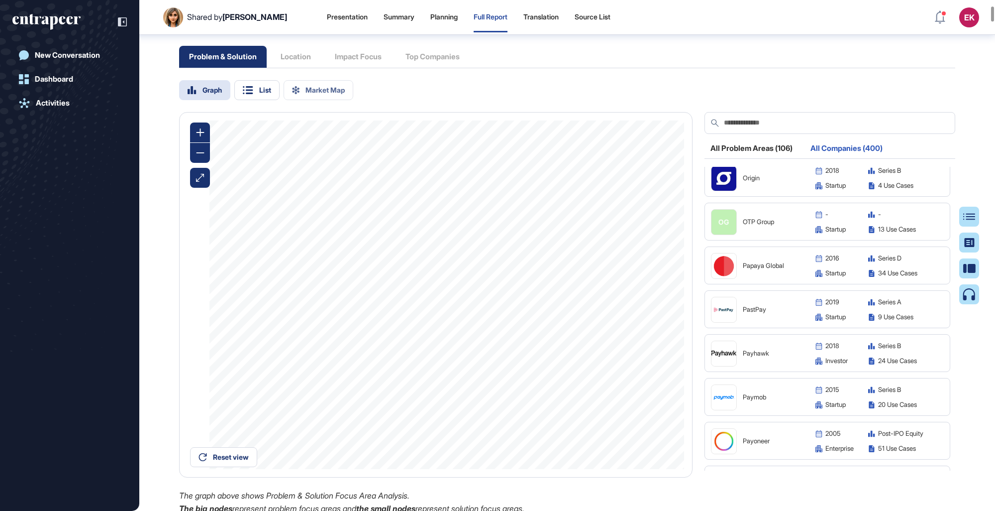
scroll to position [12186, 0]
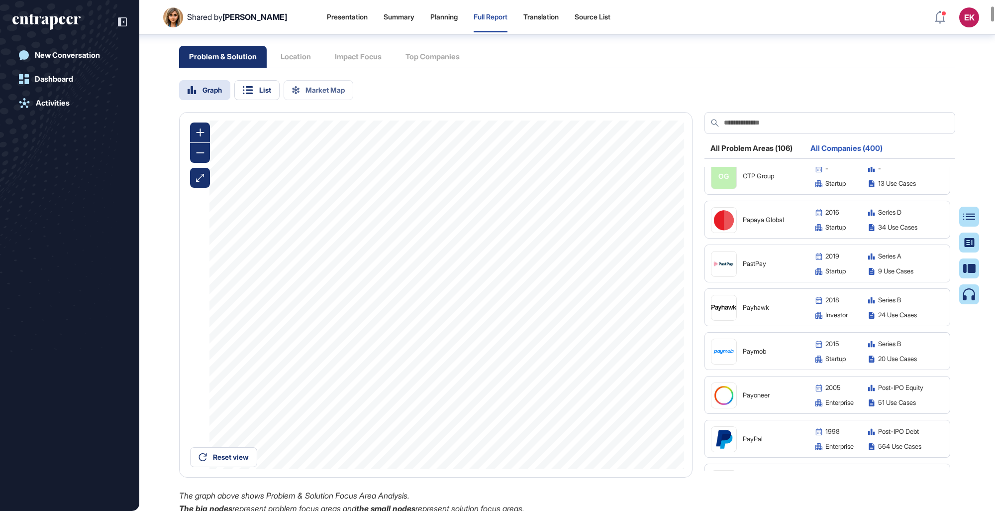
click at [613, 295] on img at bounding box center [724, 351] width 25 height 25
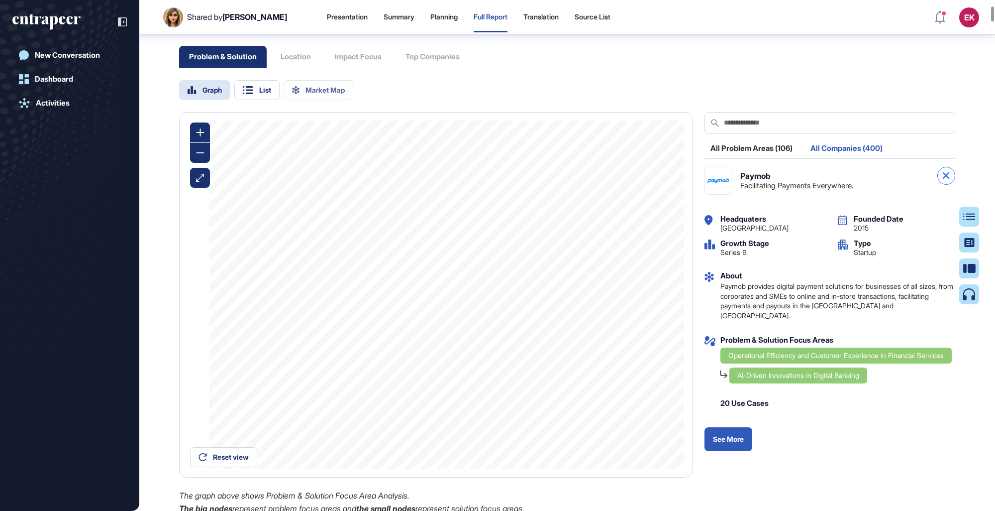
click at [613, 179] on icon at bounding box center [946, 175] width 6 height 6
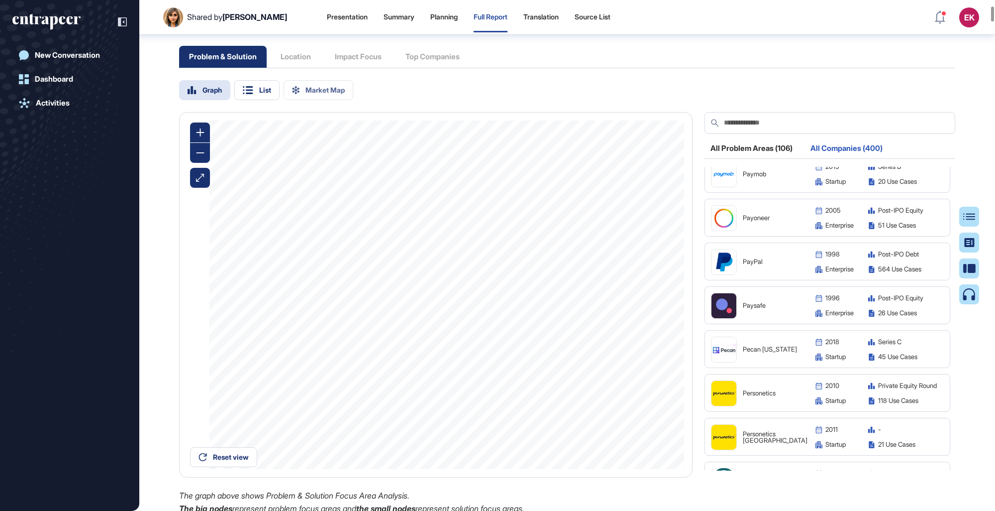
scroll to position [12365, 0]
click at [613, 295] on img at bounding box center [724, 348] width 25 height 25
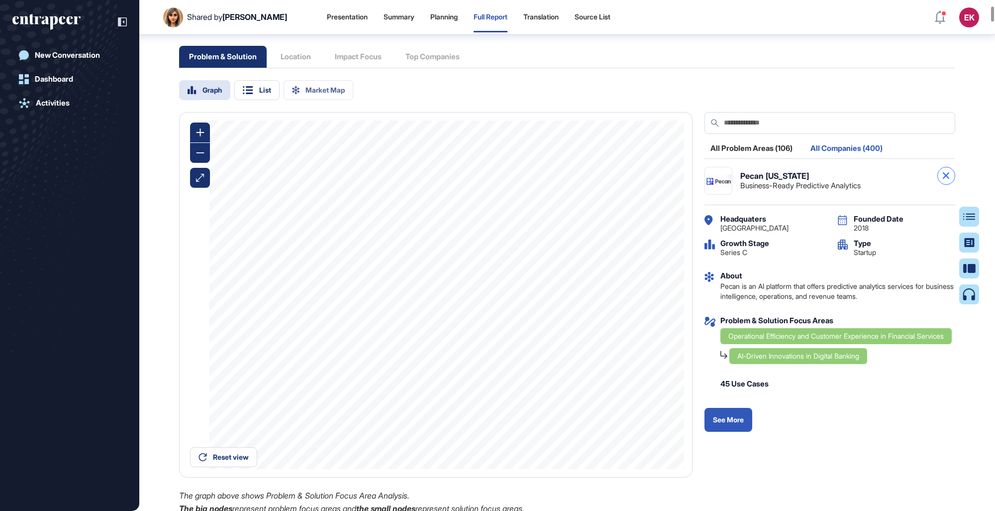
click at [613, 185] on div at bounding box center [947, 176] width 18 height 18
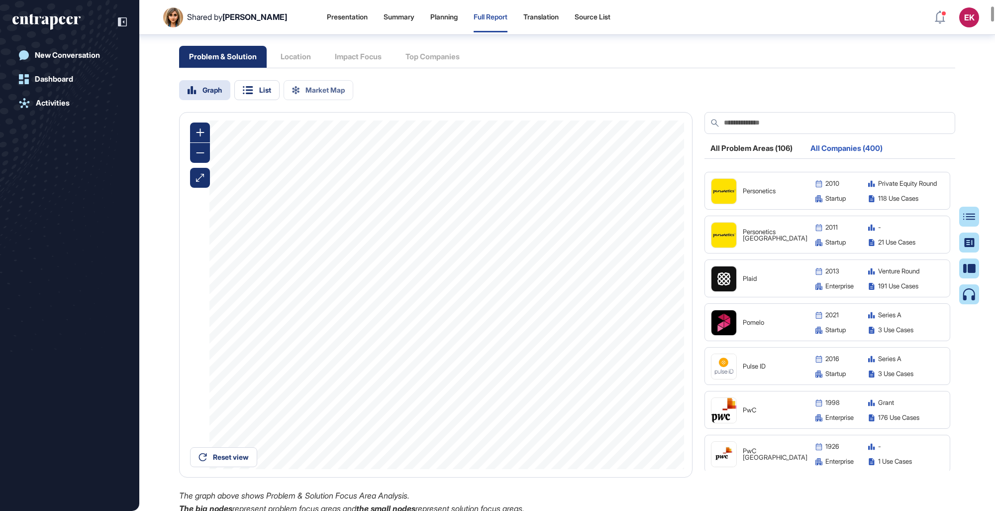
scroll to position [12565, 0]
click at [613, 295] on img at bounding box center [724, 323] width 25 height 25
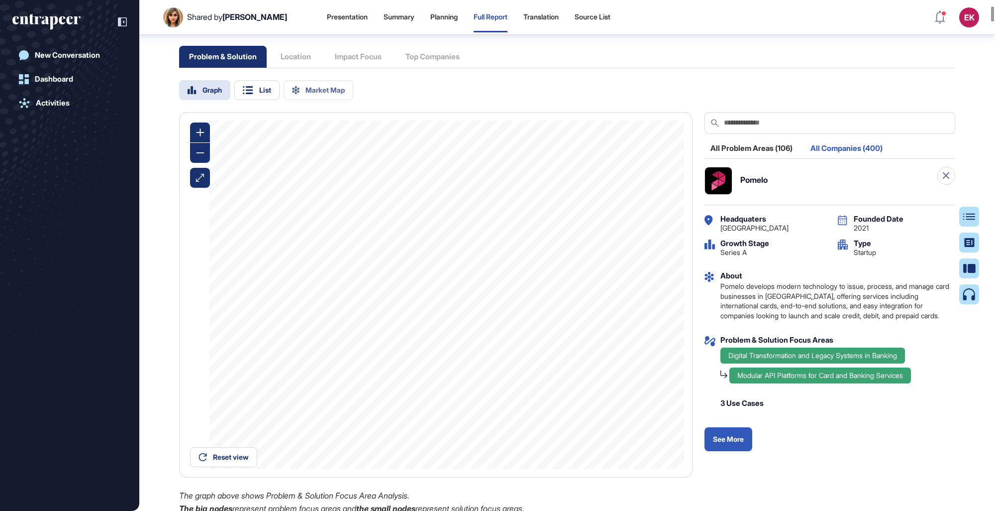
click at [613, 178] on div "All Problem Areas (106) All Companies (400) Personalized Financial Planning and…" at bounding box center [830, 297] width 251 height 307
click at [613, 185] on div at bounding box center [947, 176] width 18 height 18
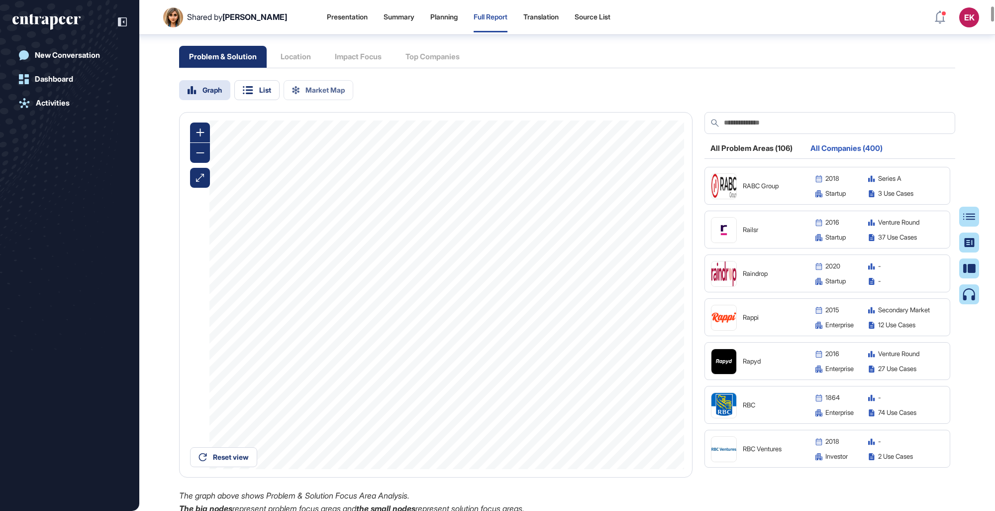
scroll to position [13052, 0]
click at [613, 283] on img at bounding box center [724, 273] width 25 height 25
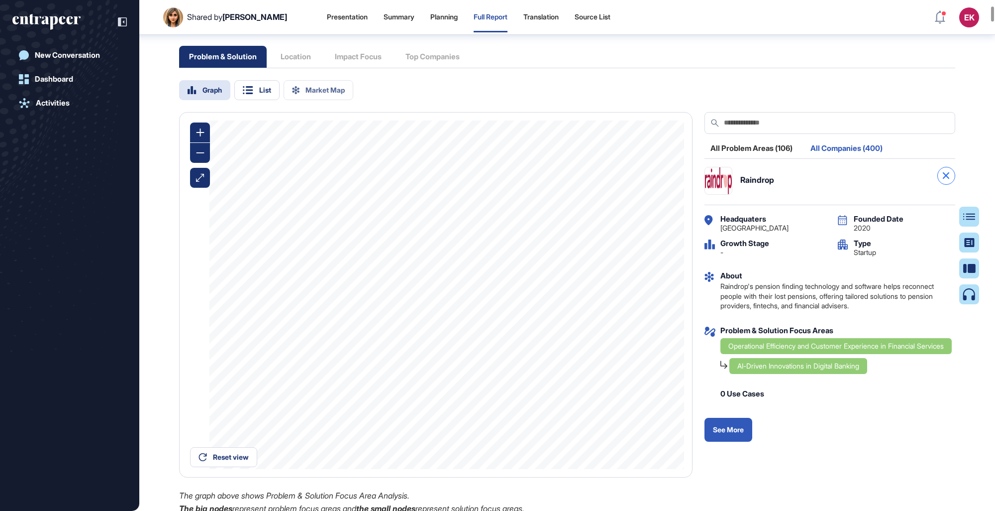
click at [613, 179] on icon at bounding box center [946, 175] width 6 height 6
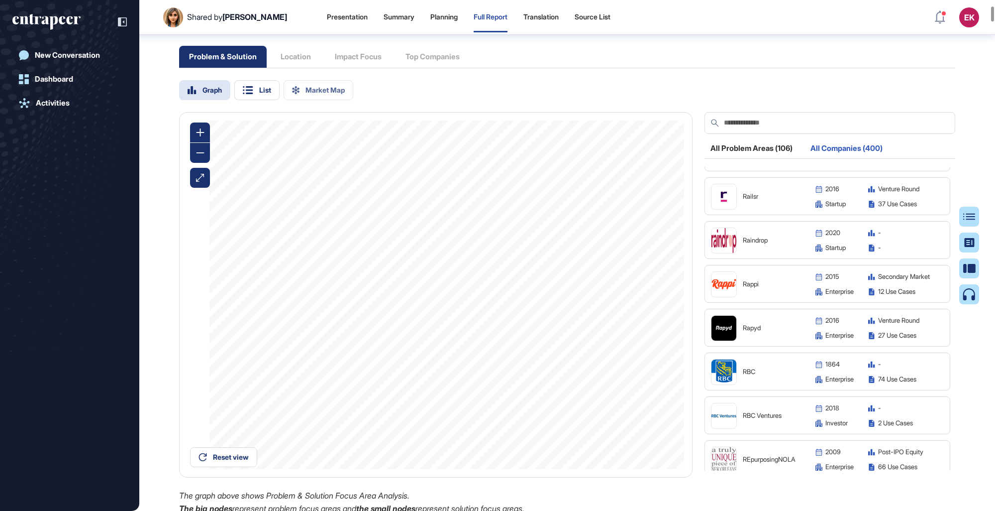
scroll to position [13086, 0]
click at [613, 295] on img at bounding box center [724, 327] width 25 height 25
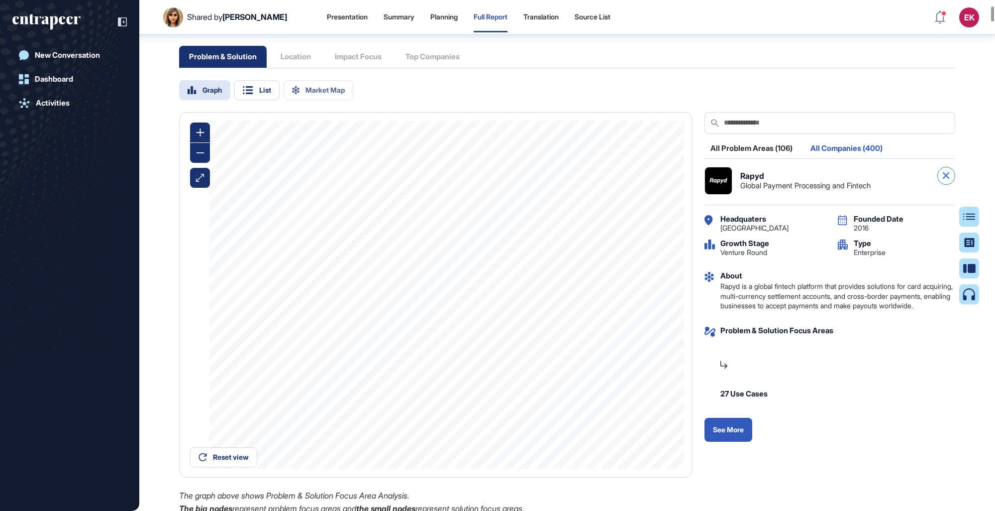
click at [613, 185] on div at bounding box center [947, 176] width 18 height 18
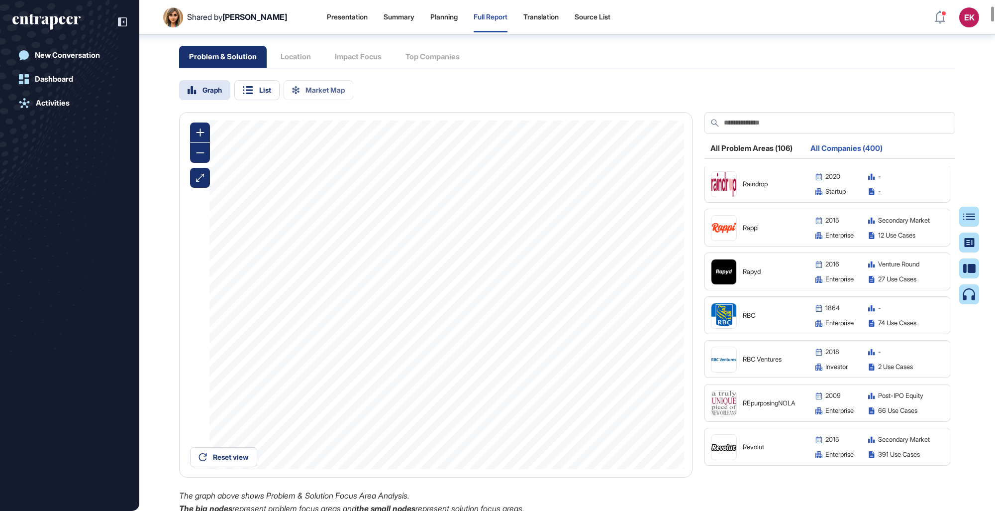
scroll to position [13142, 0]
click at [613, 295] on img at bounding box center [724, 359] width 25 height 25
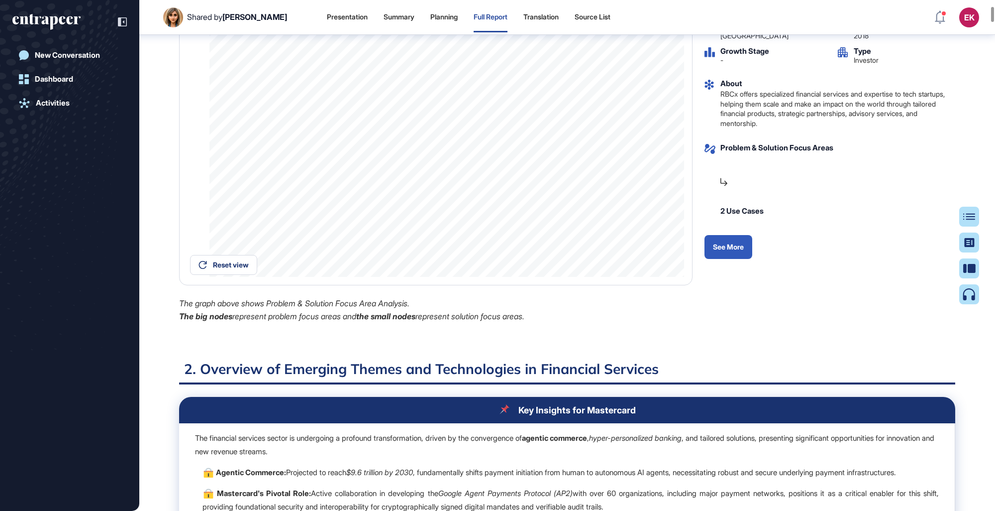
scroll to position [811, 0]
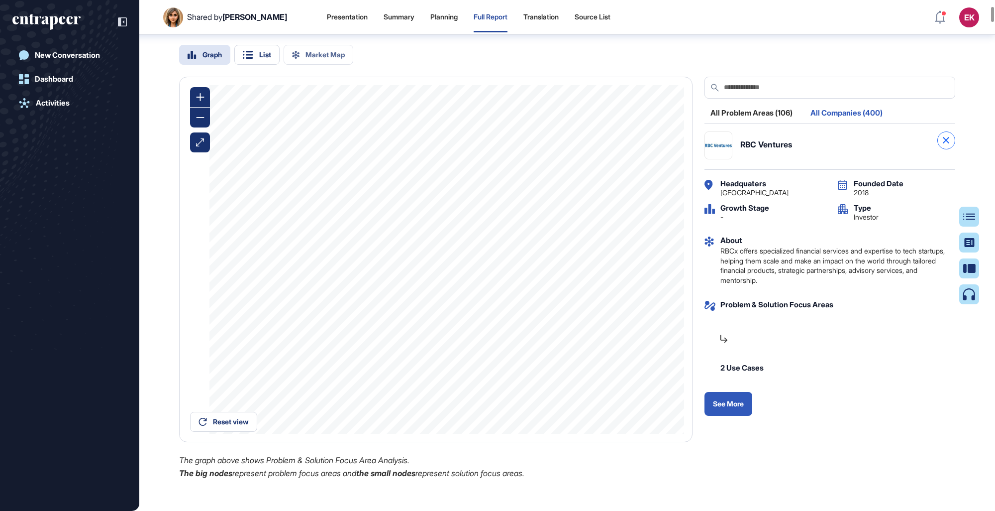
click at [613, 149] on div at bounding box center [947, 140] width 18 height 18
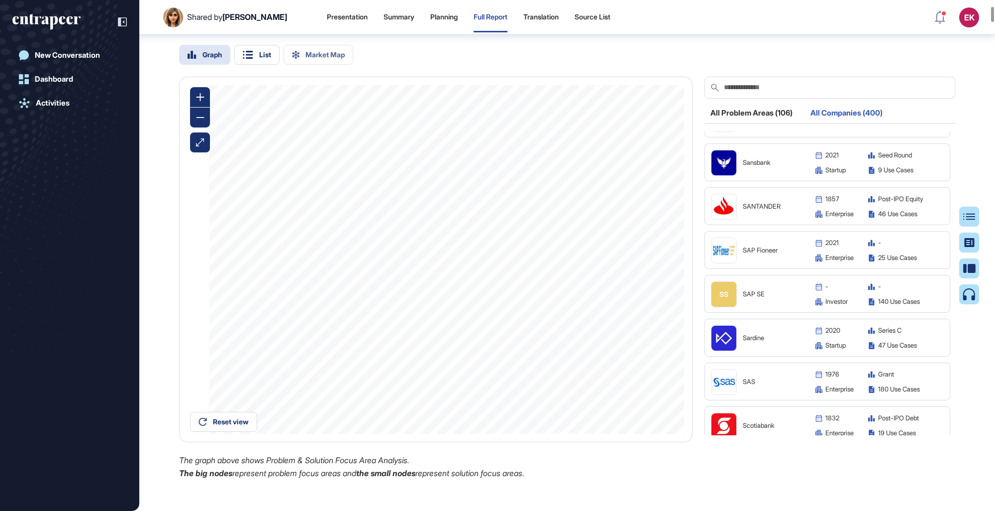
scroll to position [13703, 0]
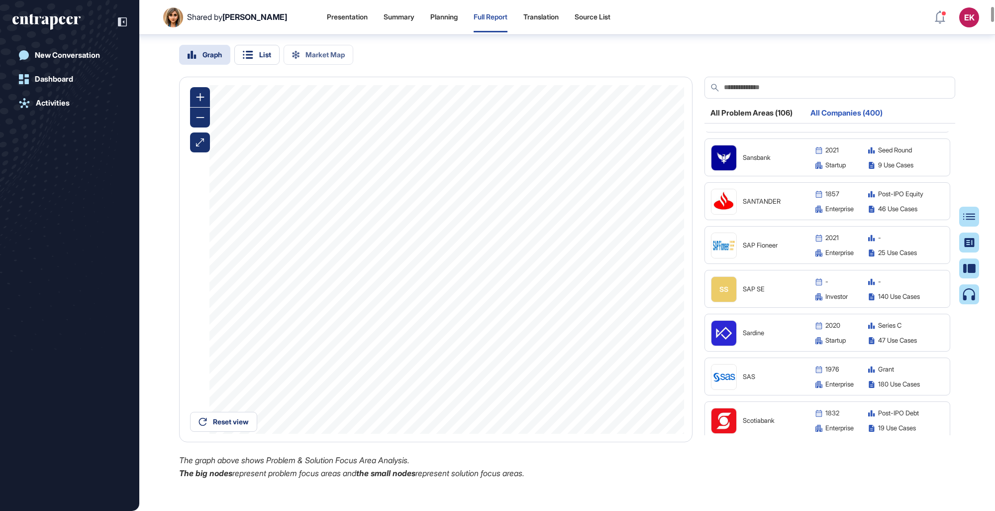
click at [613, 170] on img at bounding box center [724, 157] width 25 height 25
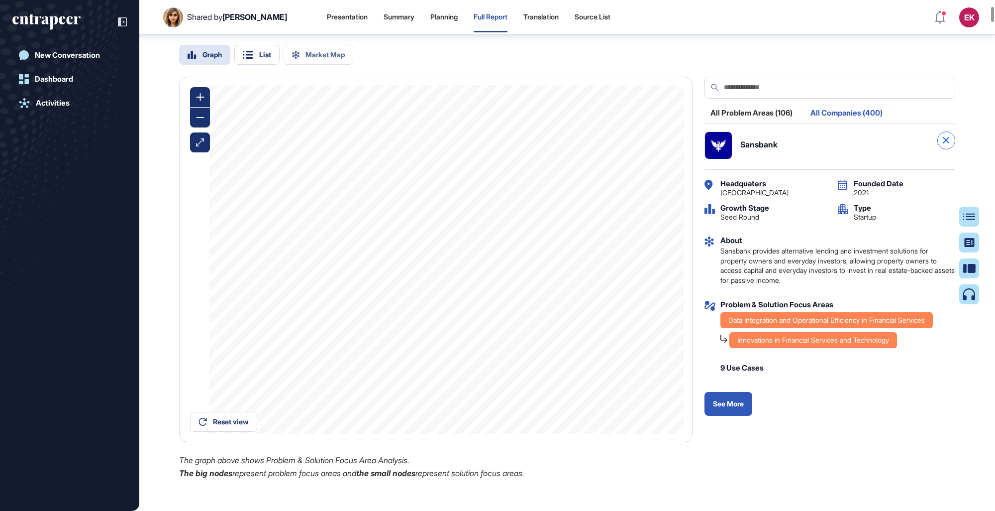
click at [613, 149] on div at bounding box center [947, 140] width 18 height 18
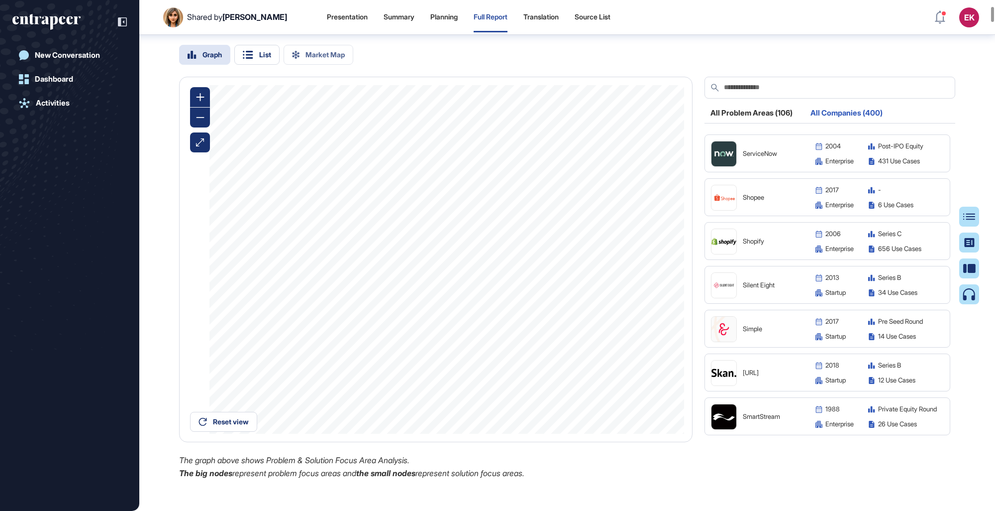
scroll to position [14101, 0]
click at [613, 295] on img at bounding box center [724, 329] width 25 height 25
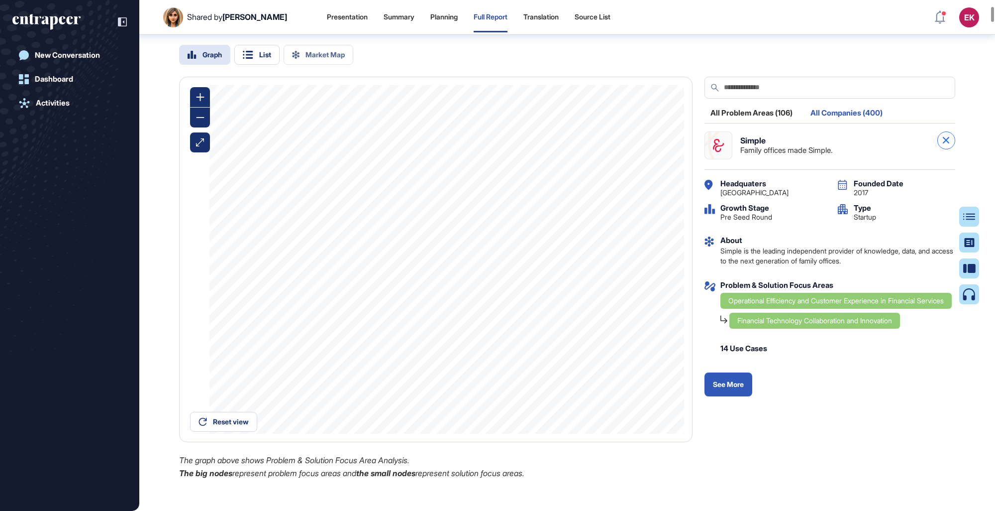
click at [613, 143] on icon at bounding box center [946, 140] width 6 height 6
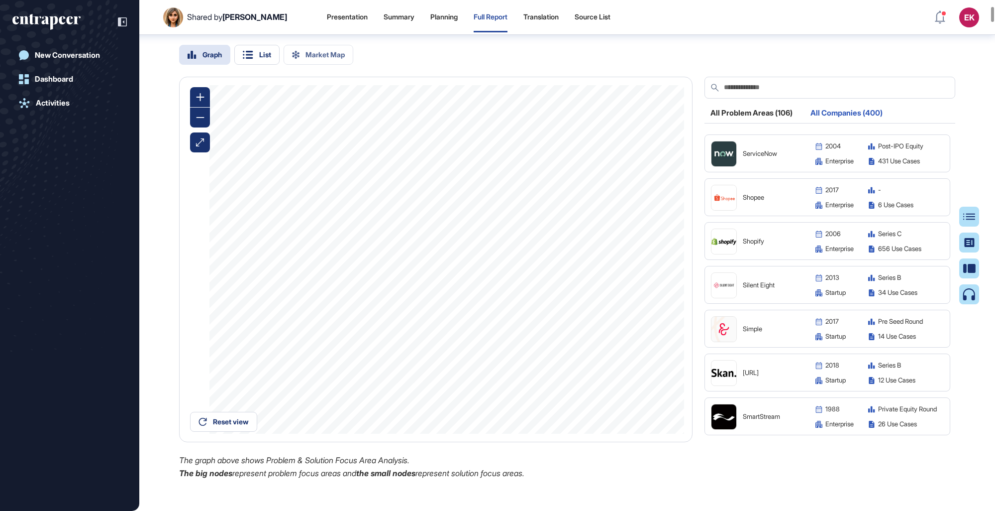
click at [613, 210] on figure at bounding box center [724, 197] width 25 height 25
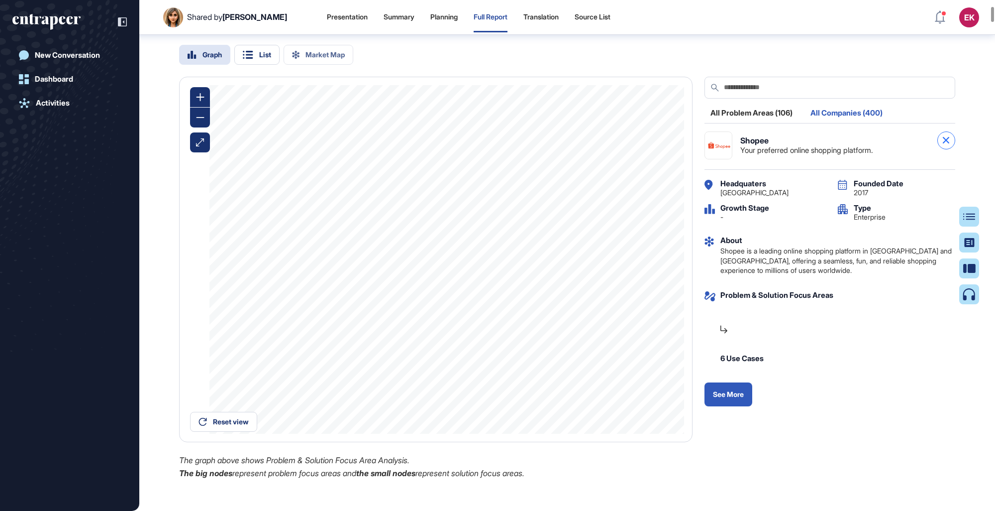
click at [613, 143] on icon at bounding box center [946, 140] width 6 height 6
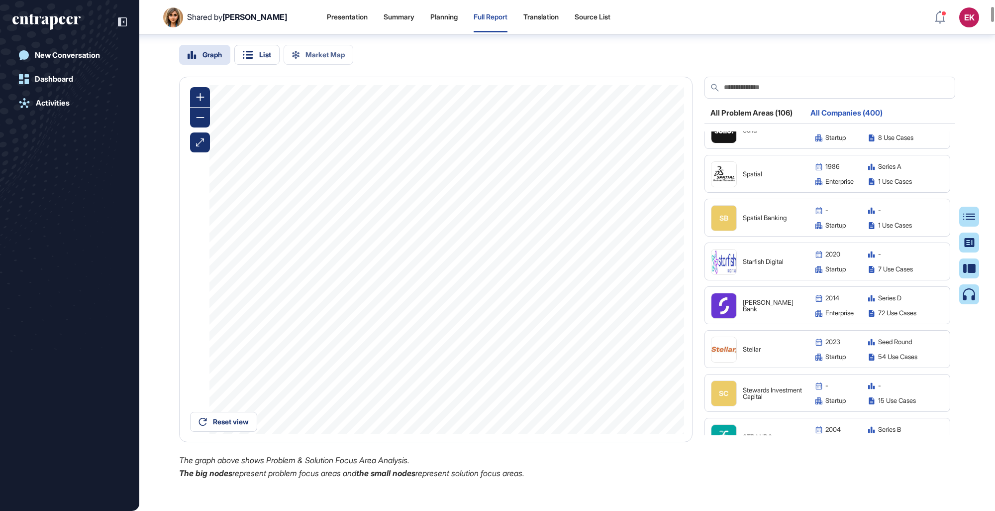
scroll to position [14635, 0]
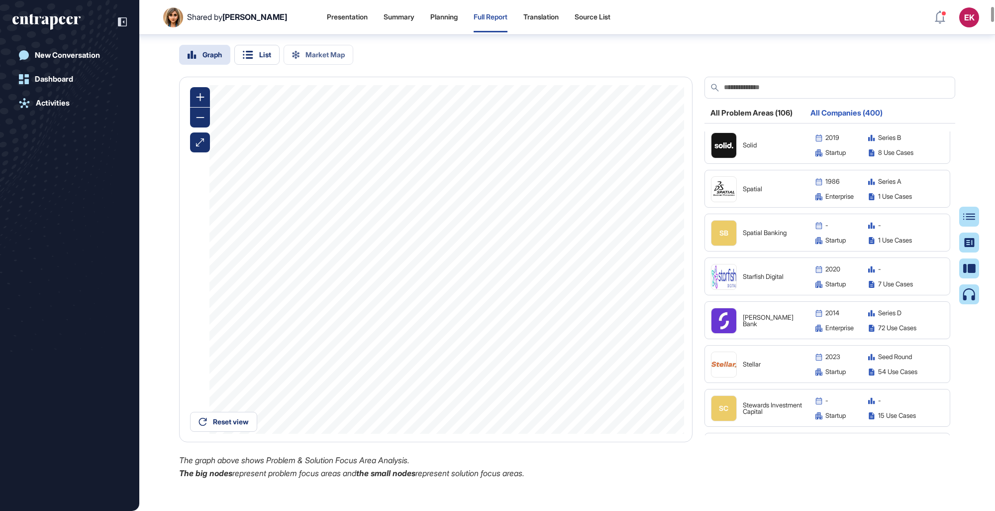
click at [613, 295] on img at bounding box center [724, 364] width 25 height 25
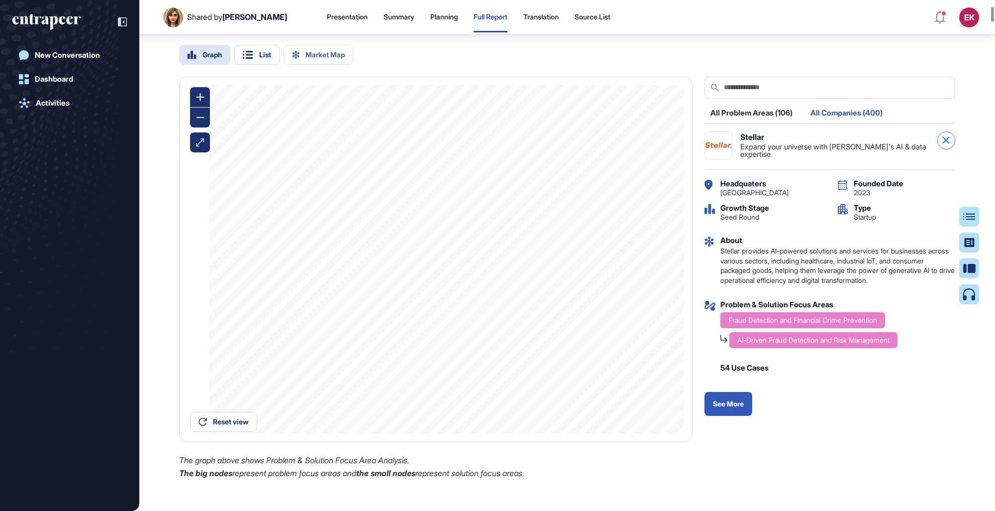
click at [613, 149] on div at bounding box center [947, 140] width 18 height 18
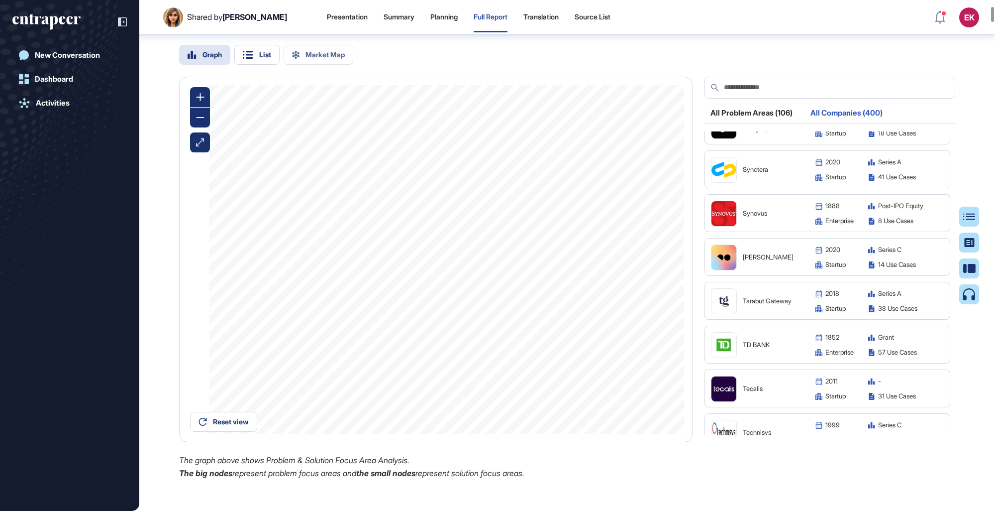
scroll to position [15180, 0]
click at [613, 269] on img at bounding box center [724, 256] width 25 height 25
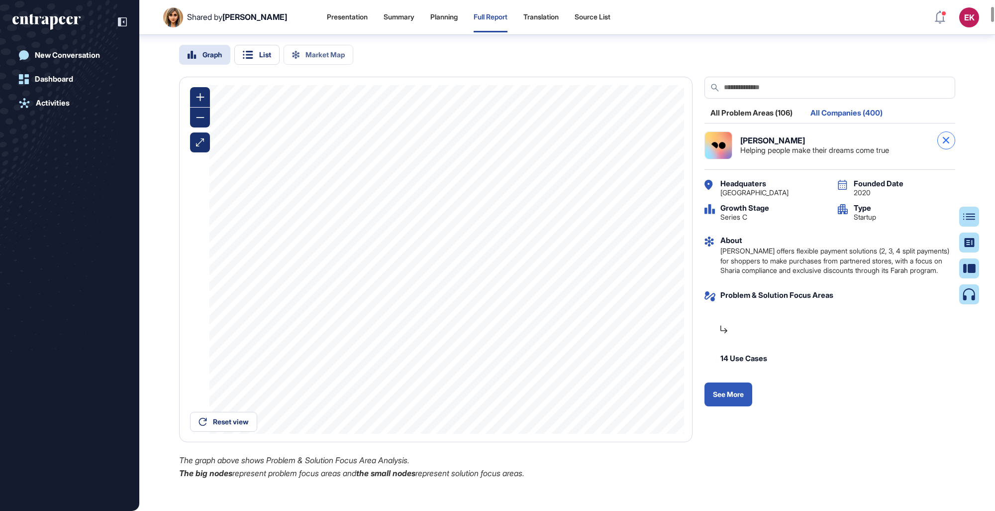
click at [613, 143] on icon at bounding box center [946, 140] width 6 height 6
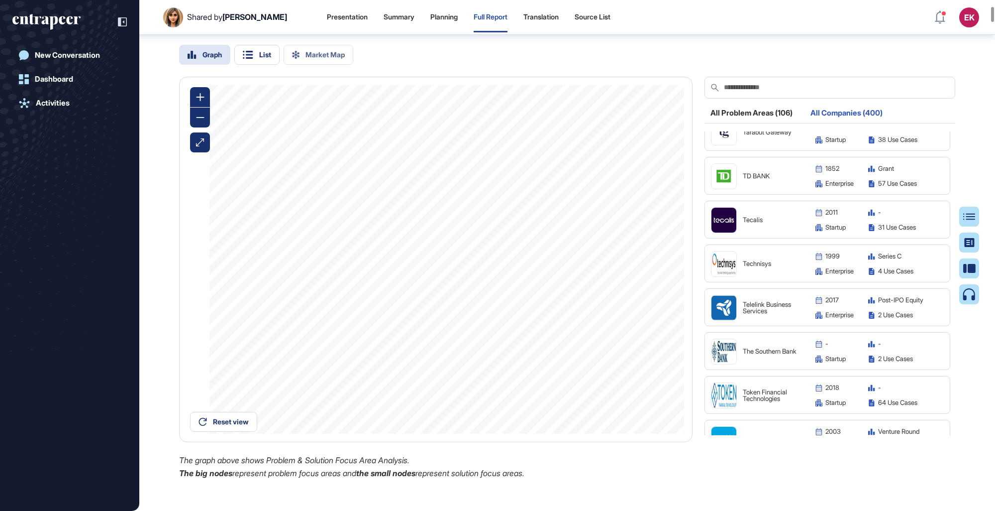
scroll to position [15373, 0]
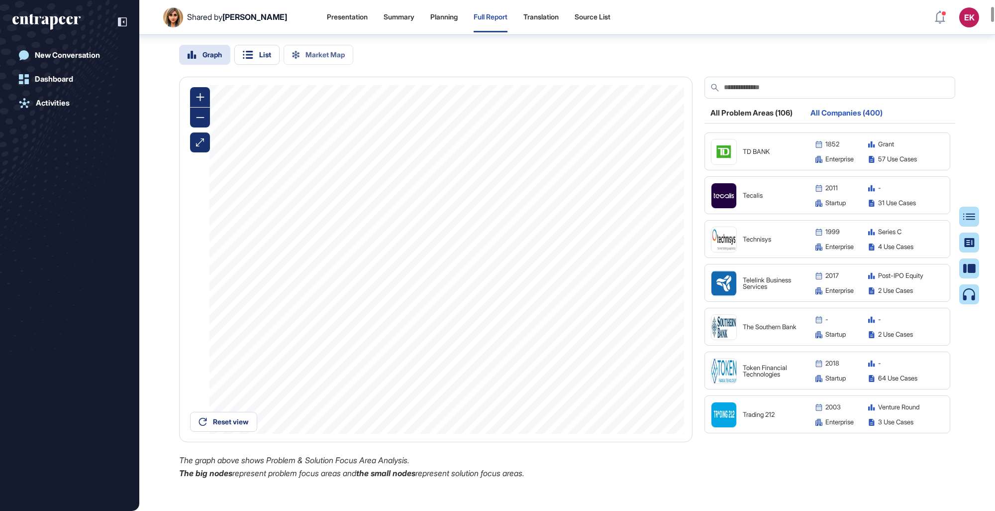
click at [613, 295] on img at bounding box center [724, 370] width 25 height 25
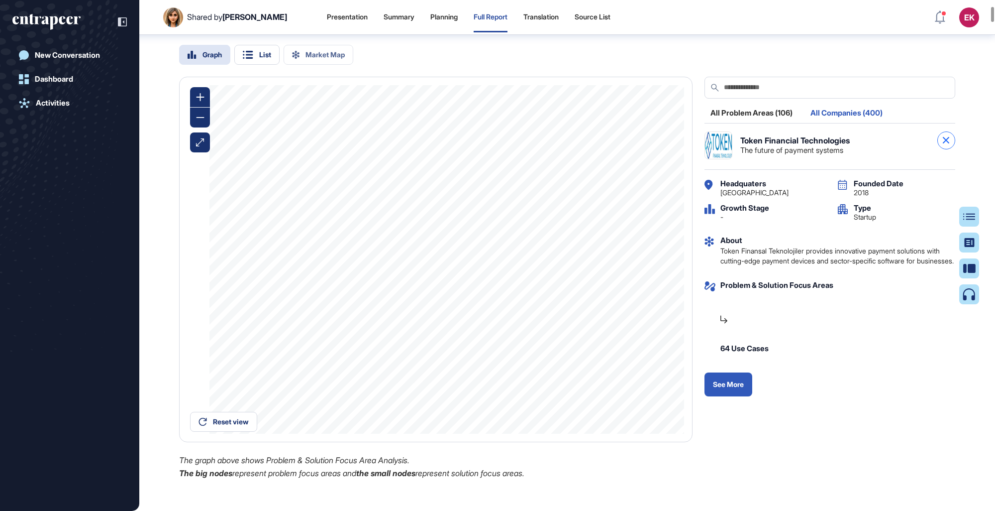
click at [613, 149] on div at bounding box center [947, 140] width 18 height 18
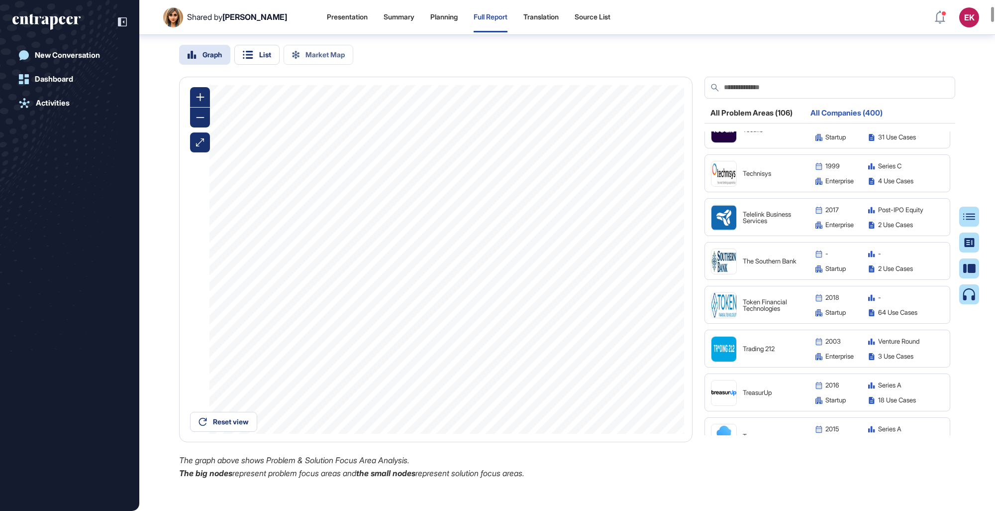
scroll to position [15497, 0]
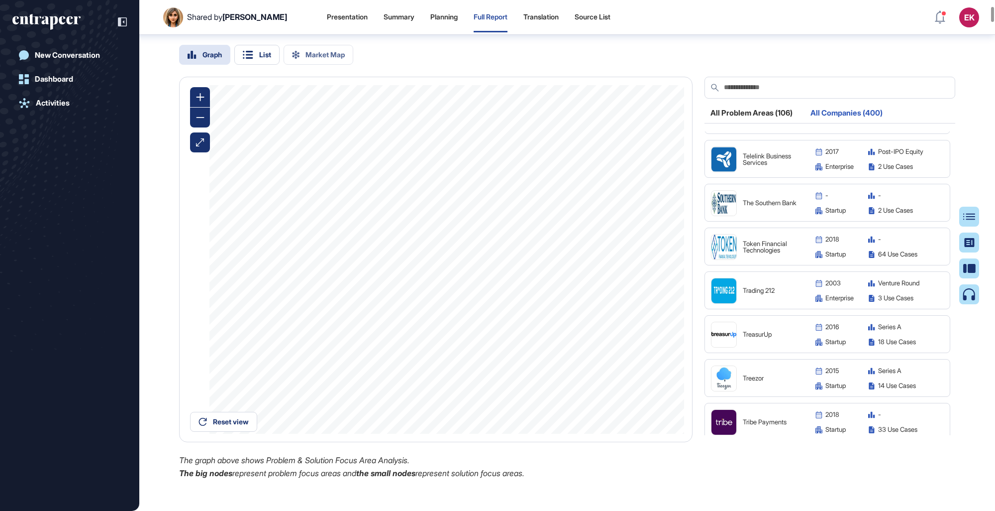
click at [613, 295] on img at bounding box center [724, 334] width 25 height 25
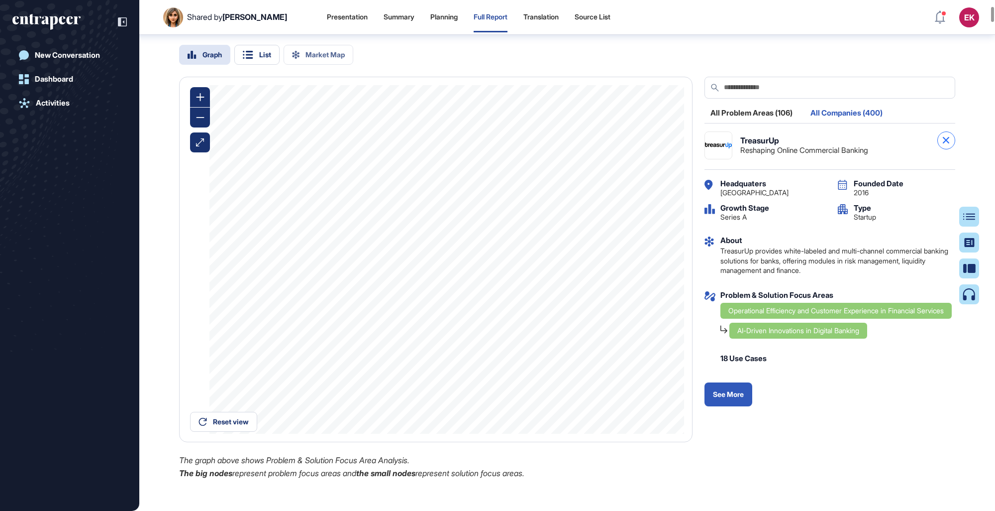
click at [613, 143] on icon at bounding box center [946, 140] width 6 height 6
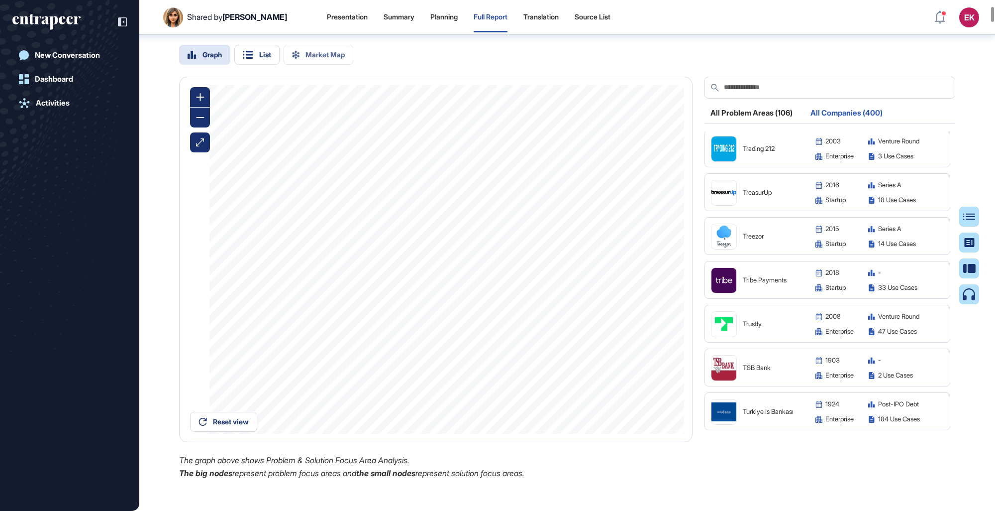
scroll to position [15701, 0]
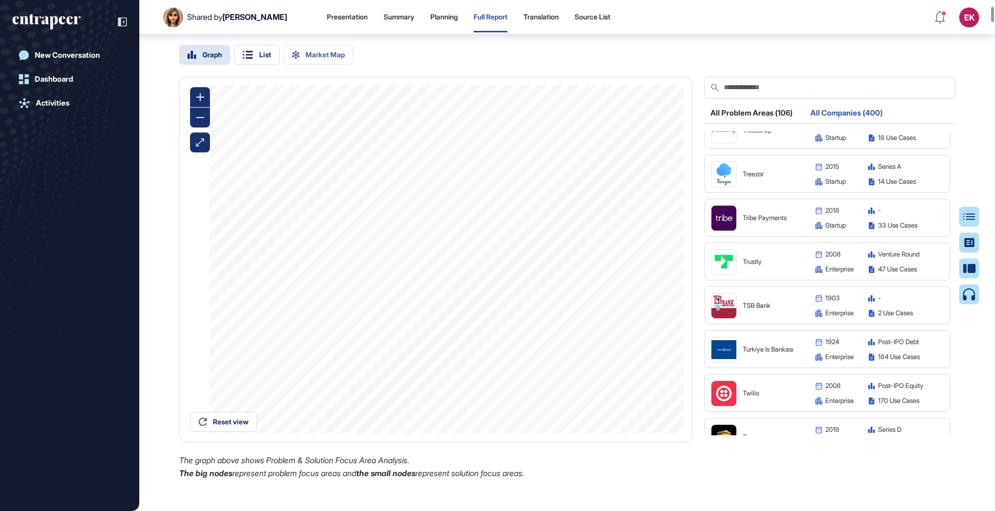
click at [613, 230] on img at bounding box center [724, 218] width 25 height 25
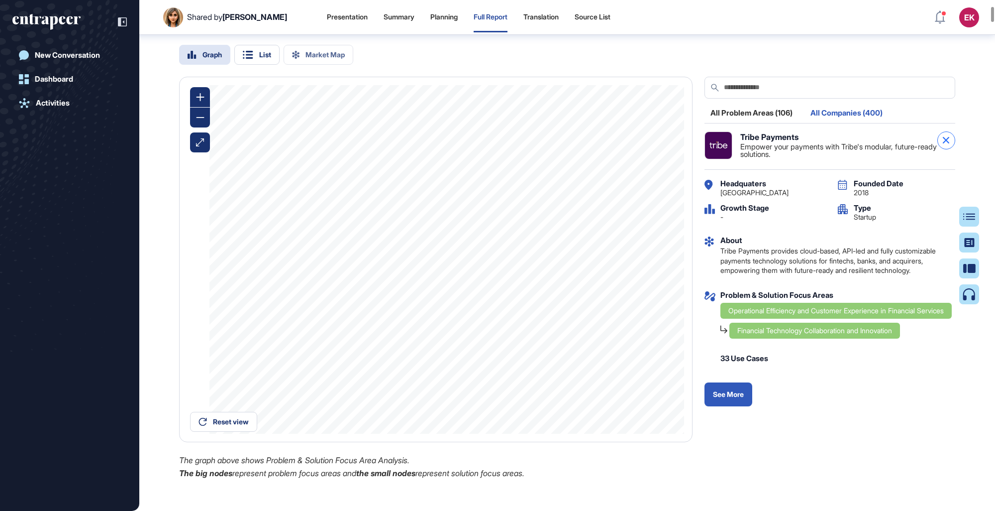
click at [613, 149] on div at bounding box center [947, 140] width 18 height 18
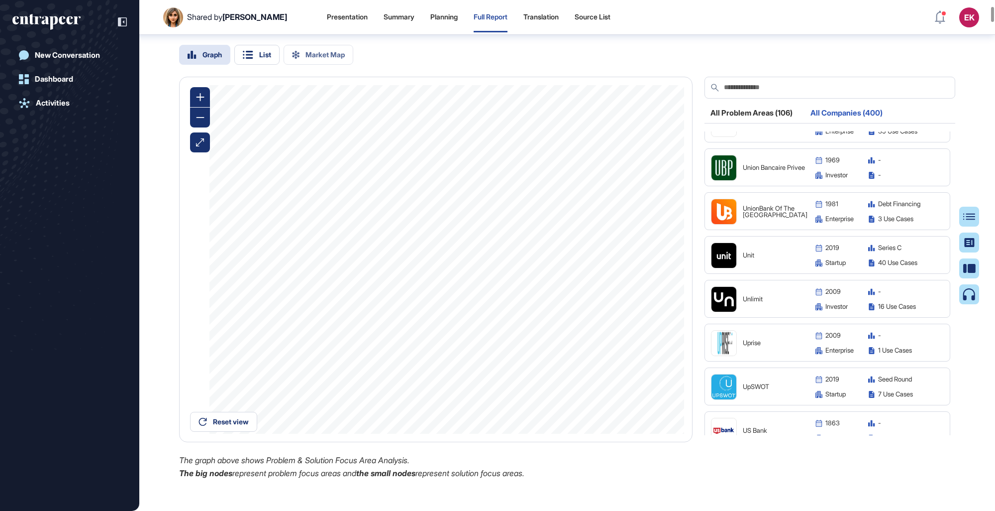
scroll to position [16161, 0]
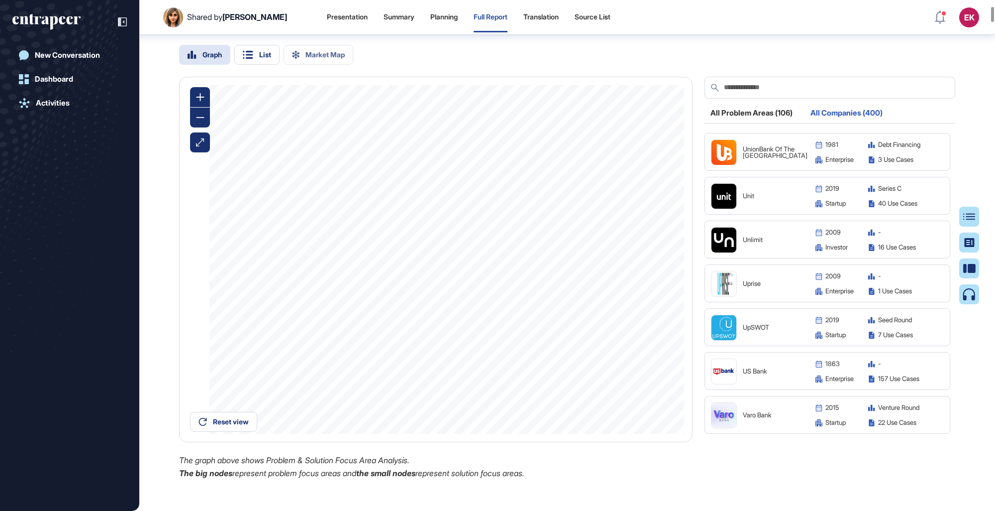
click at [613, 295] on img at bounding box center [724, 327] width 25 height 25
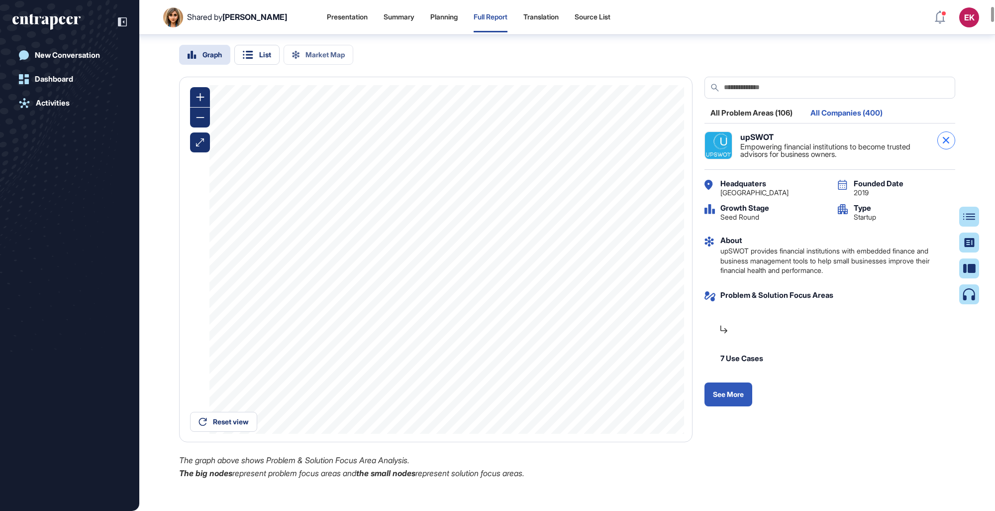
click at [613, 149] on div at bounding box center [947, 140] width 18 height 18
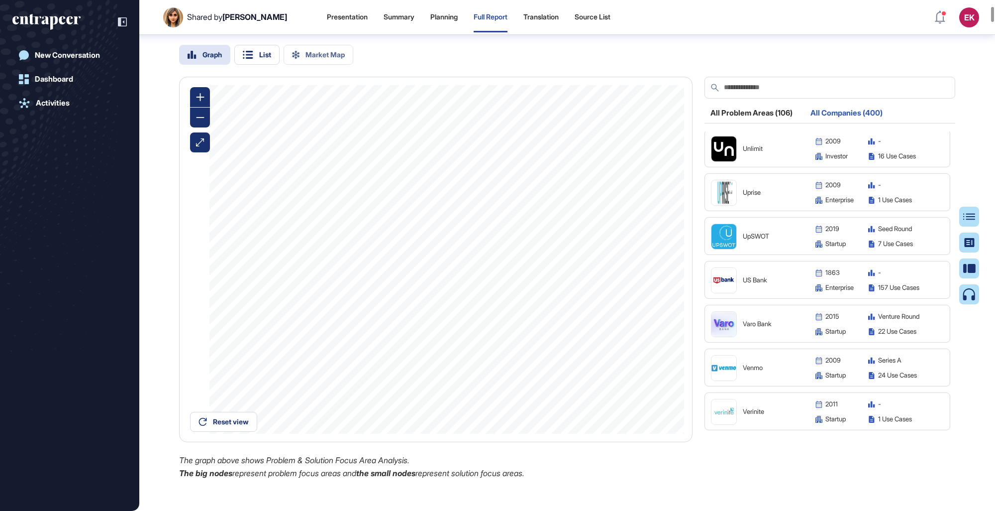
scroll to position [16252, 0]
click at [613, 295] on img at bounding box center [724, 323] width 25 height 25
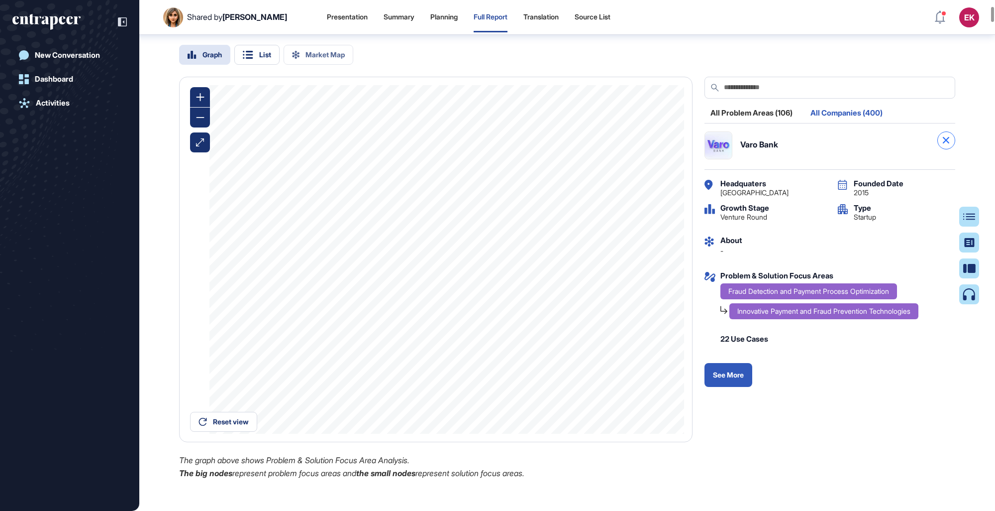
click at [613, 149] on div at bounding box center [947, 140] width 18 height 18
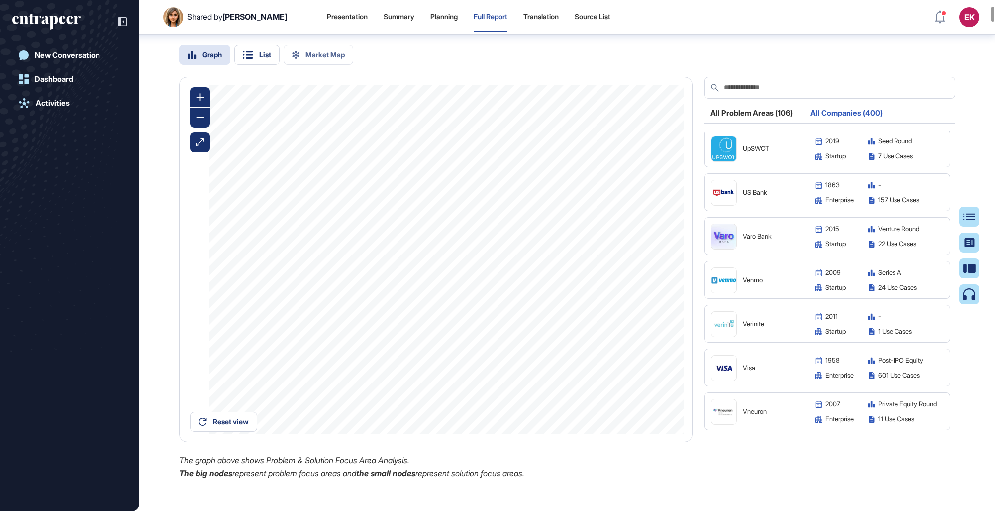
scroll to position [16340, 0]
click at [613, 295] on img at bounding box center [724, 323] width 25 height 25
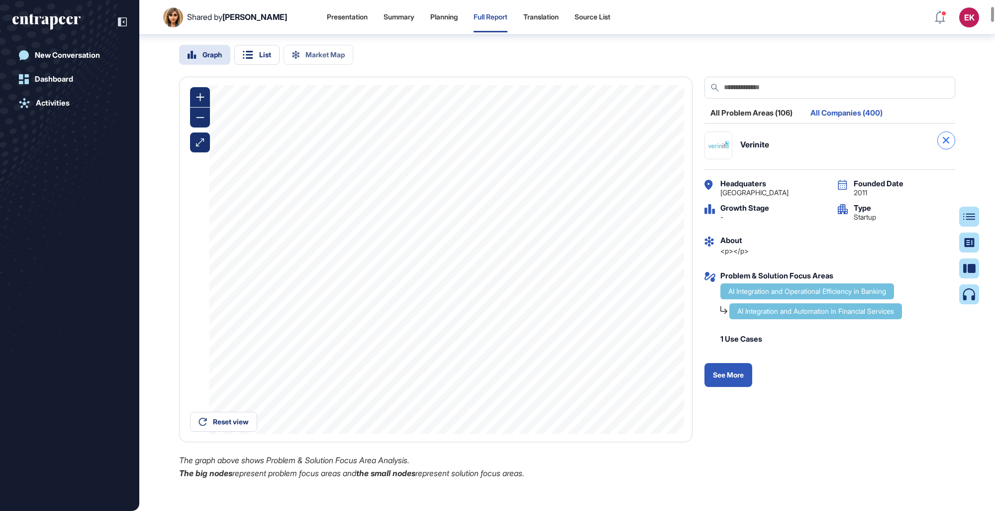
click at [613, 149] on div at bounding box center [947, 140] width 18 height 18
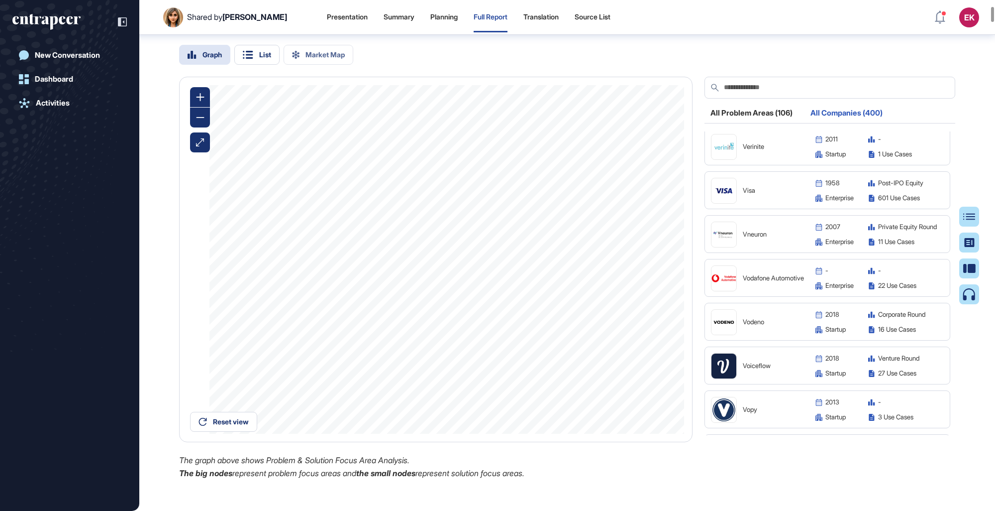
scroll to position [16618, 0]
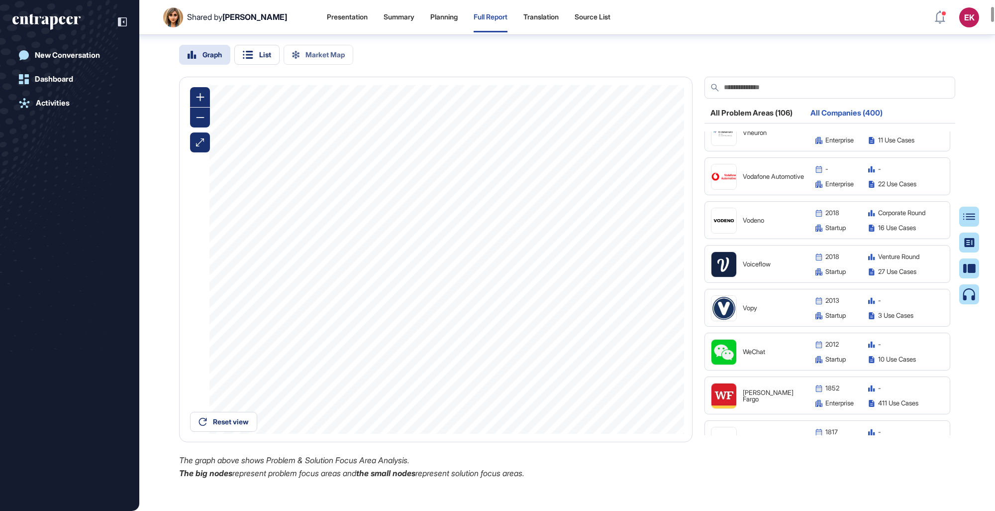
click at [613, 272] on img at bounding box center [724, 264] width 25 height 25
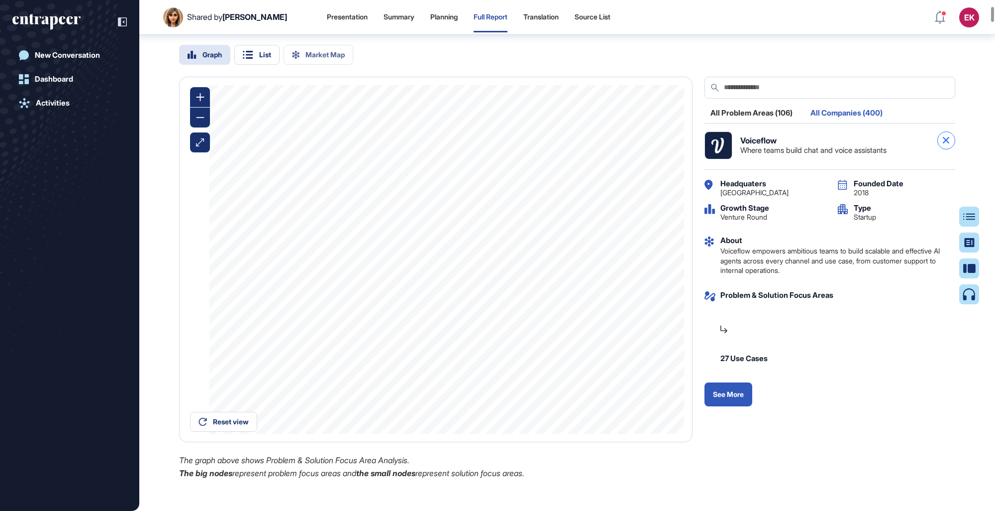
click at [613, 149] on div at bounding box center [947, 140] width 18 height 18
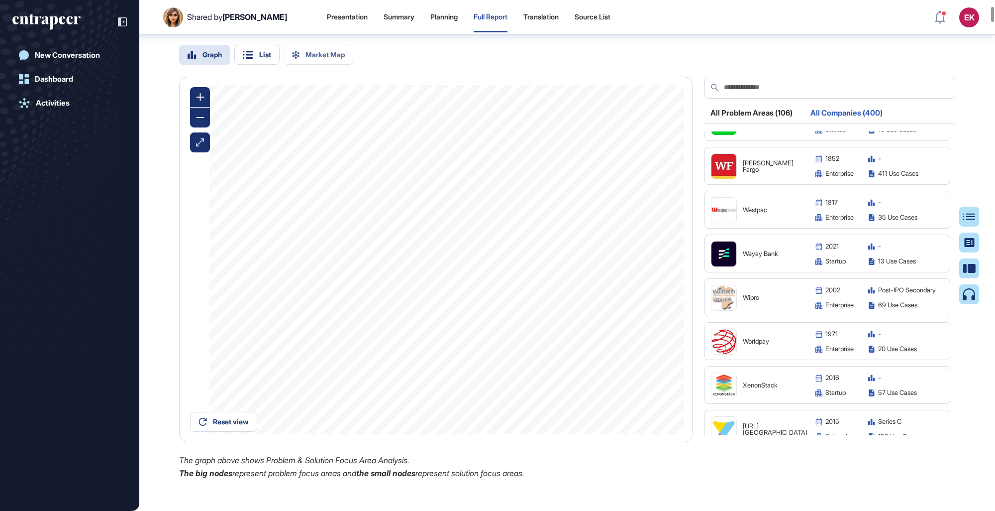
scroll to position [16900, 0]
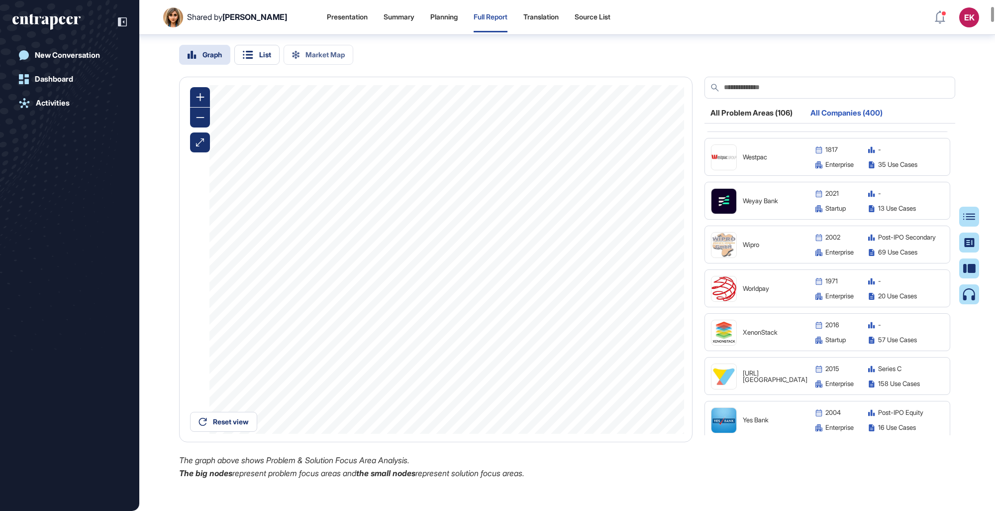
click at [613, 210] on img at bounding box center [724, 201] width 25 height 25
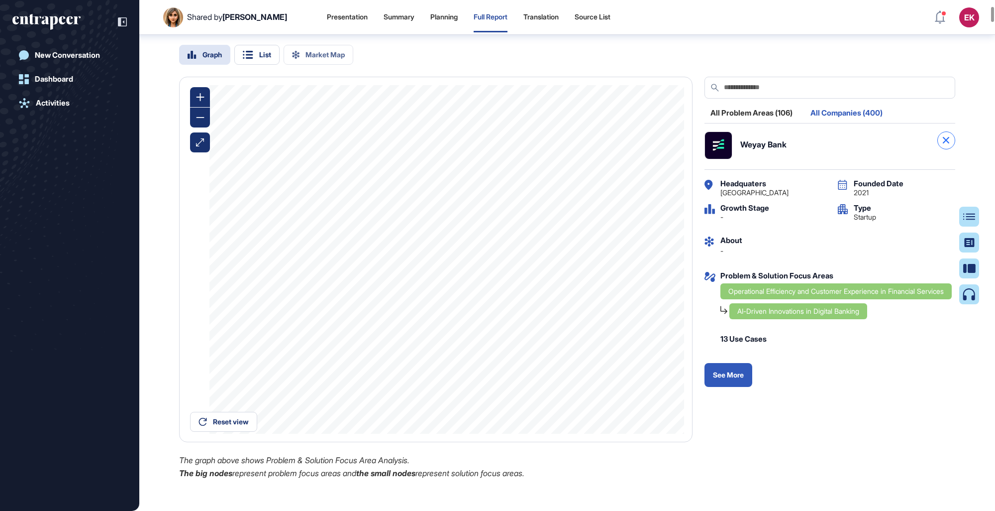
click at [613, 149] on div at bounding box center [947, 140] width 18 height 18
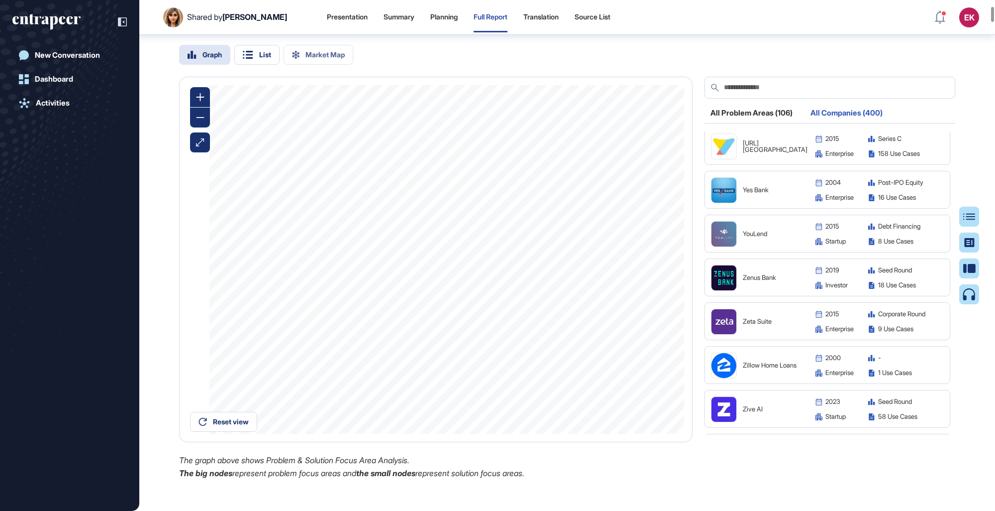
scroll to position [17210, 0]
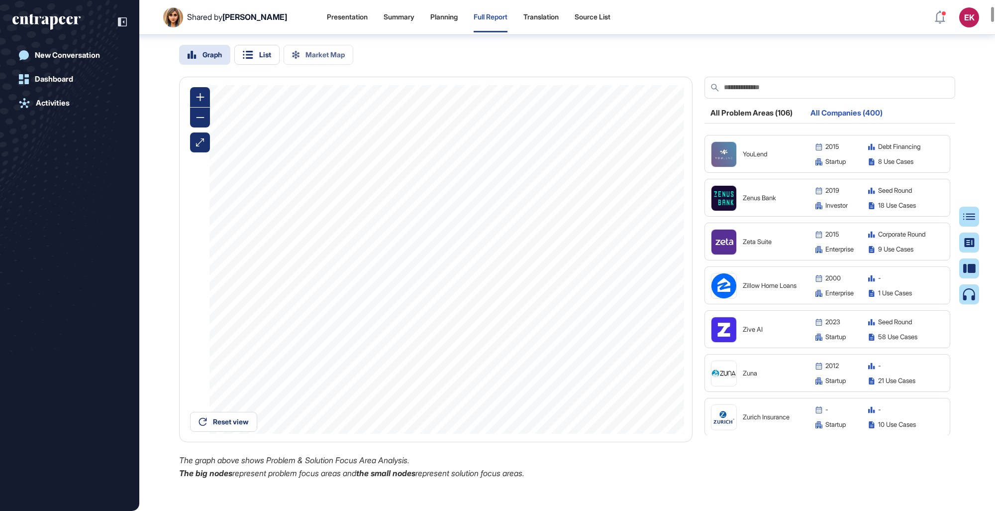
click at [613, 295] on img at bounding box center [724, 329] width 25 height 25
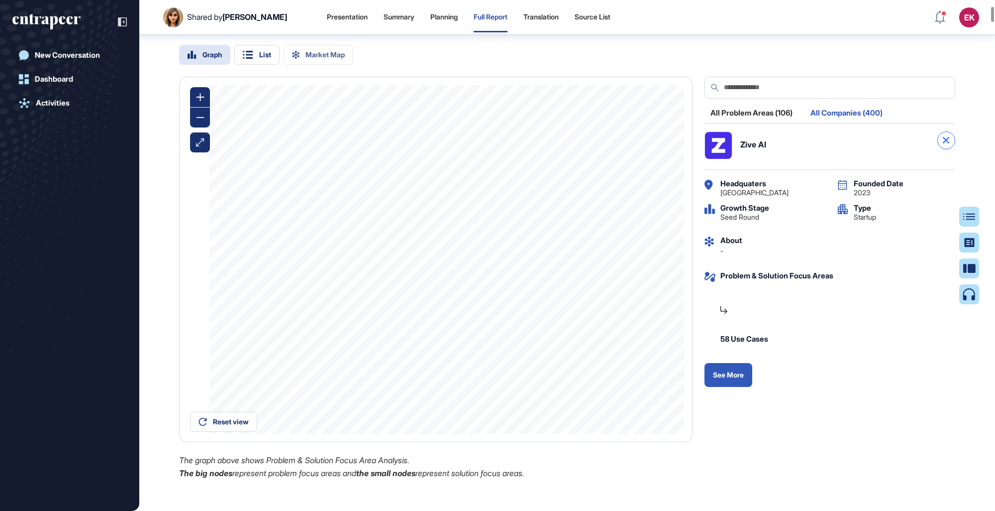
click at [613, 149] on div at bounding box center [947, 140] width 18 height 18
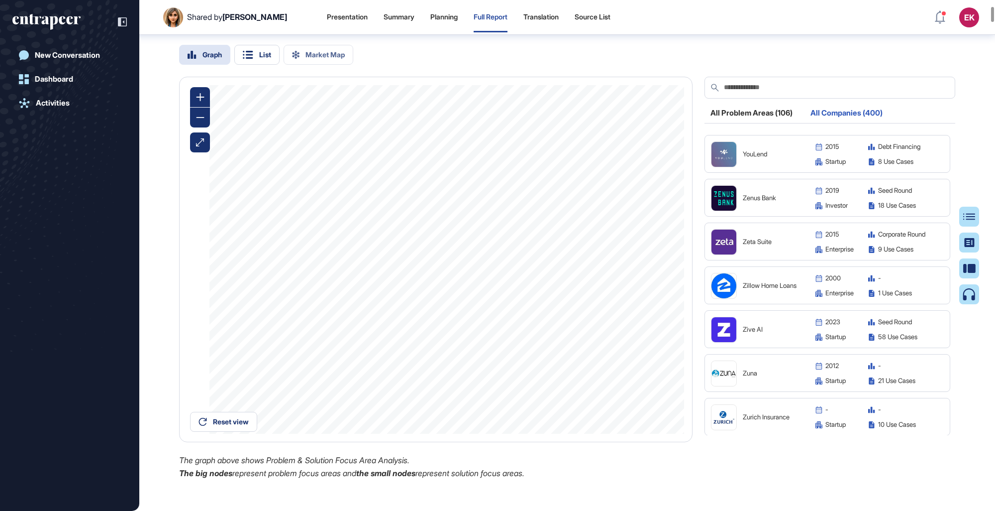
click at [613, 295] on img at bounding box center [724, 373] width 25 height 25
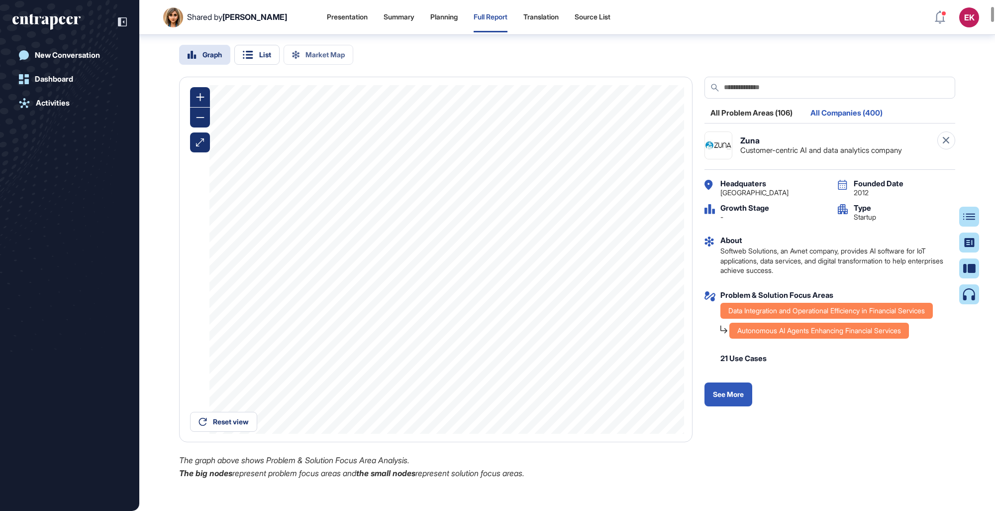
click at [613, 157] on div "Zuna Customer-centric AI and data analytics company" at bounding box center [830, 145] width 251 height 28
click at [613, 143] on icon at bounding box center [946, 140] width 6 height 6
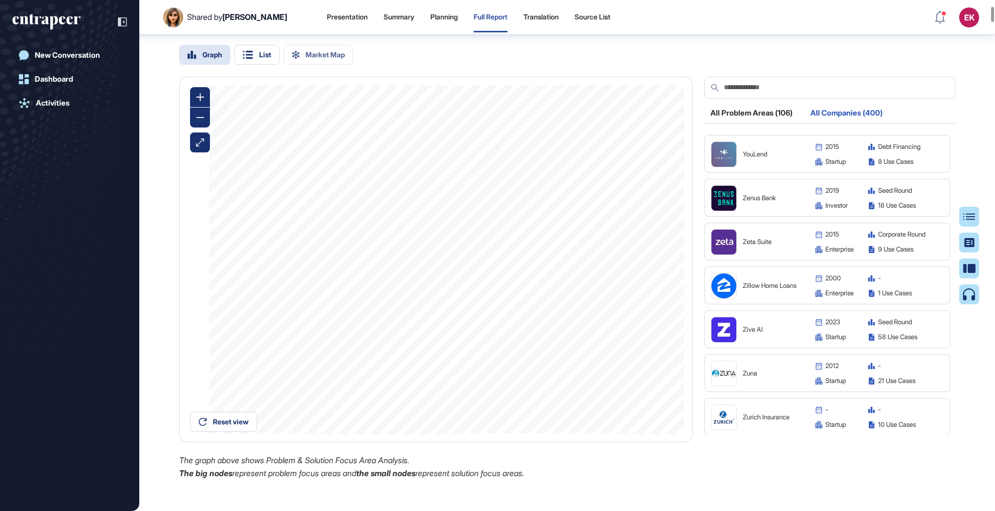
click at [613, 154] on div "YouLend 2015 Debt Financing startup 8 Use Cases" at bounding box center [828, 154] width 246 height 38
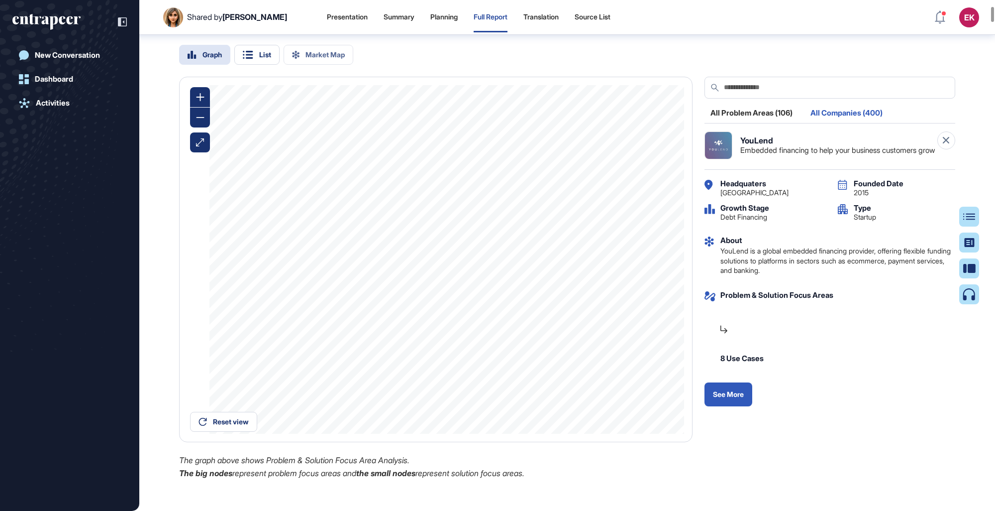
click at [613, 143] on icon at bounding box center [946, 140] width 6 height 6
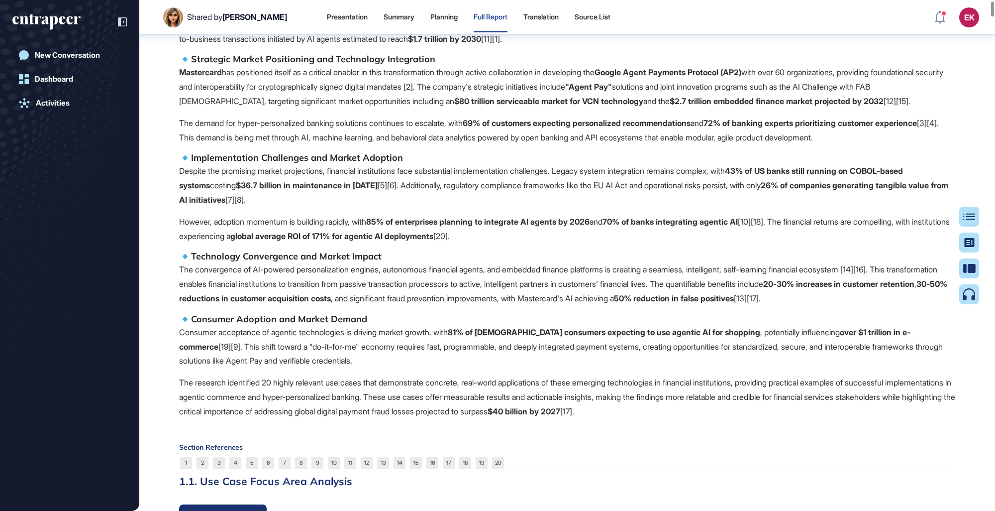
scroll to position [0, 0]
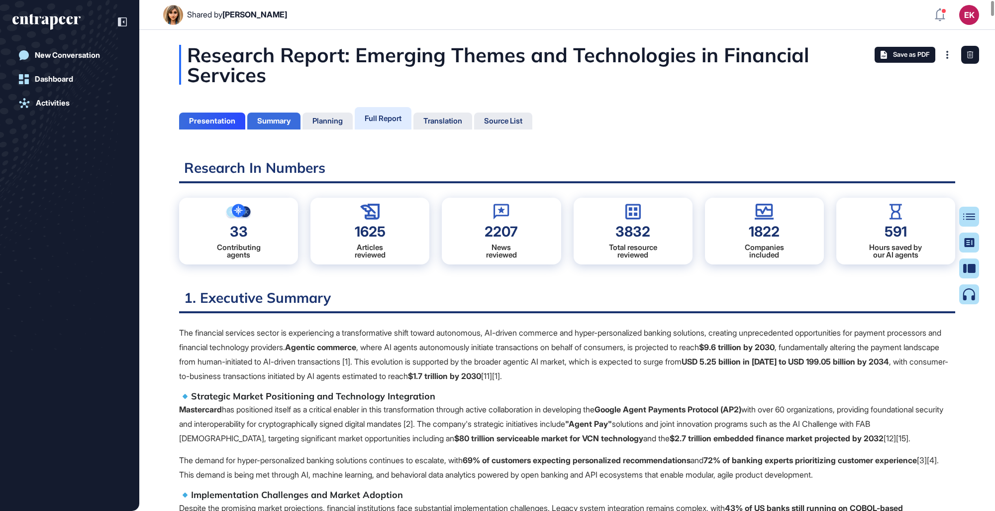
click at [279, 128] on div "Summary" at bounding box center [273, 120] width 53 height 17
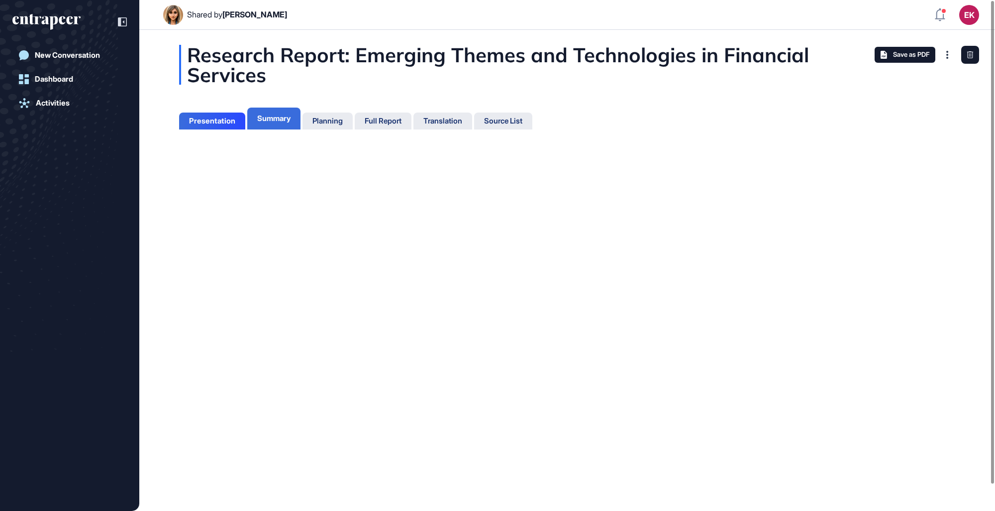
scroll to position [4, 0]
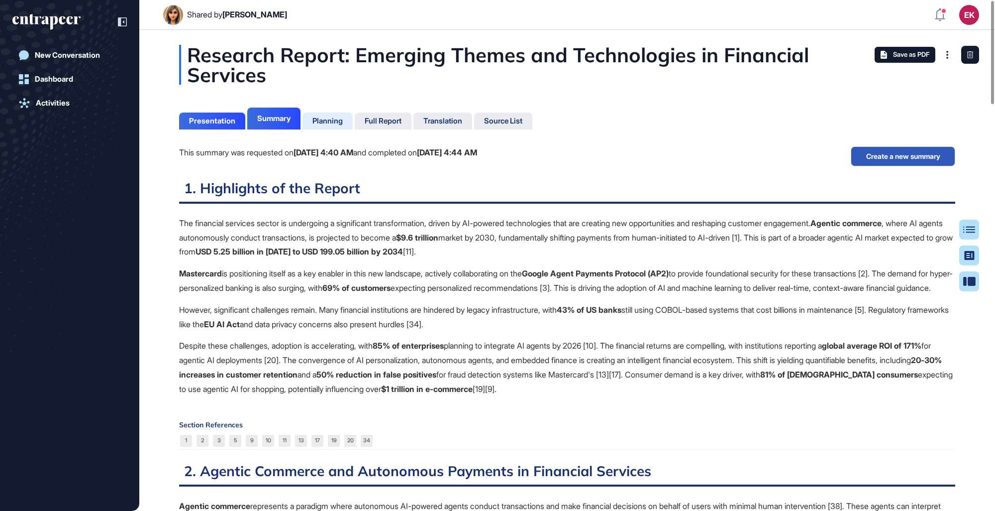
click at [342, 128] on div "Planning" at bounding box center [328, 120] width 50 height 17
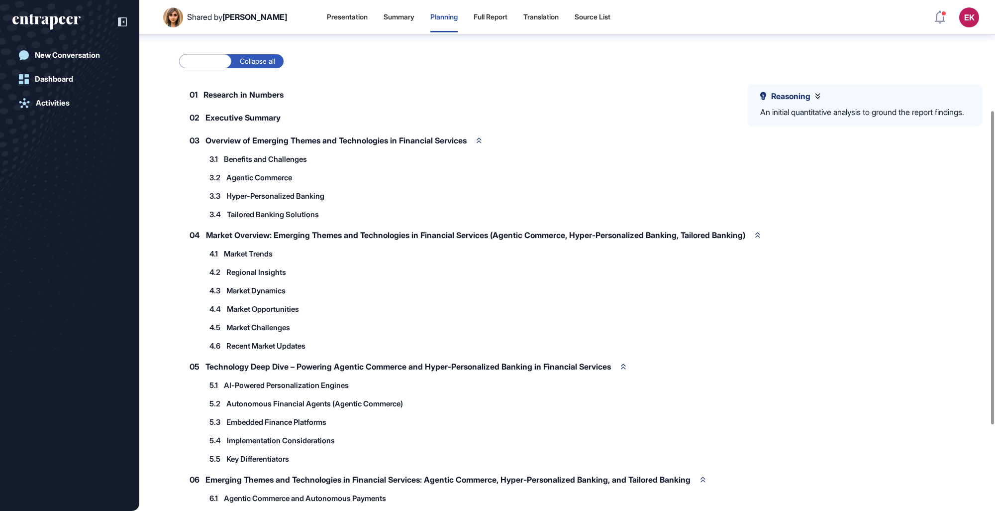
scroll to position [180, 0]
drag, startPoint x: 221, startPoint y: 172, endPoint x: 352, endPoint y: 207, distance: 135.3
click at [352, 207] on div "3.1 Benefits and Challenges 3.2 Agentic Commerce 3.2.1 AI-Driven Transaction Au…" at bounding box center [434, 187] width 461 height 72
click at [333, 168] on div "3.1 Benefits and Challenges 3.2 Agentic Commerce 3.2.1 AI-Driven Transaction Au…" at bounding box center [434, 187] width 461 height 72
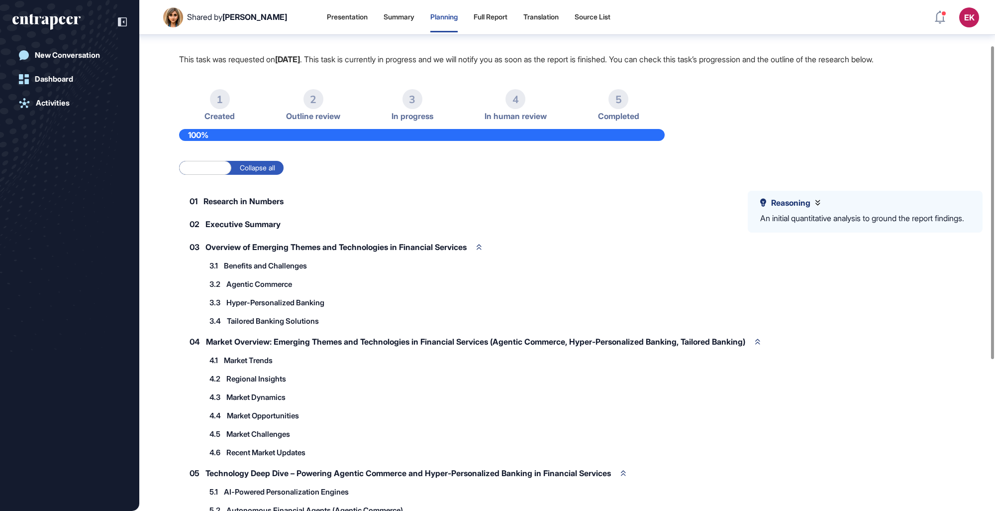
scroll to position [73, 0]
